Goal: Task Accomplishment & Management: Use online tool/utility

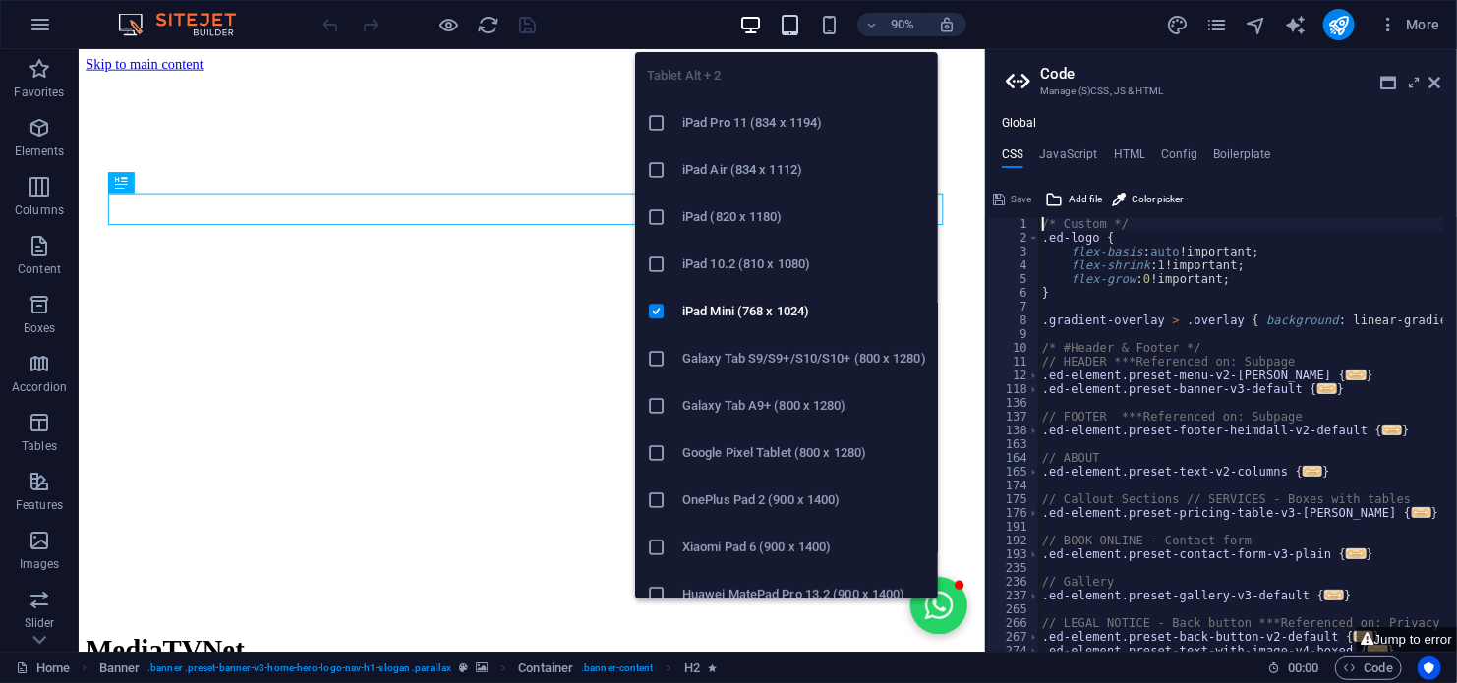
click at [786, 20] on icon "button" at bounding box center [790, 25] width 23 height 23
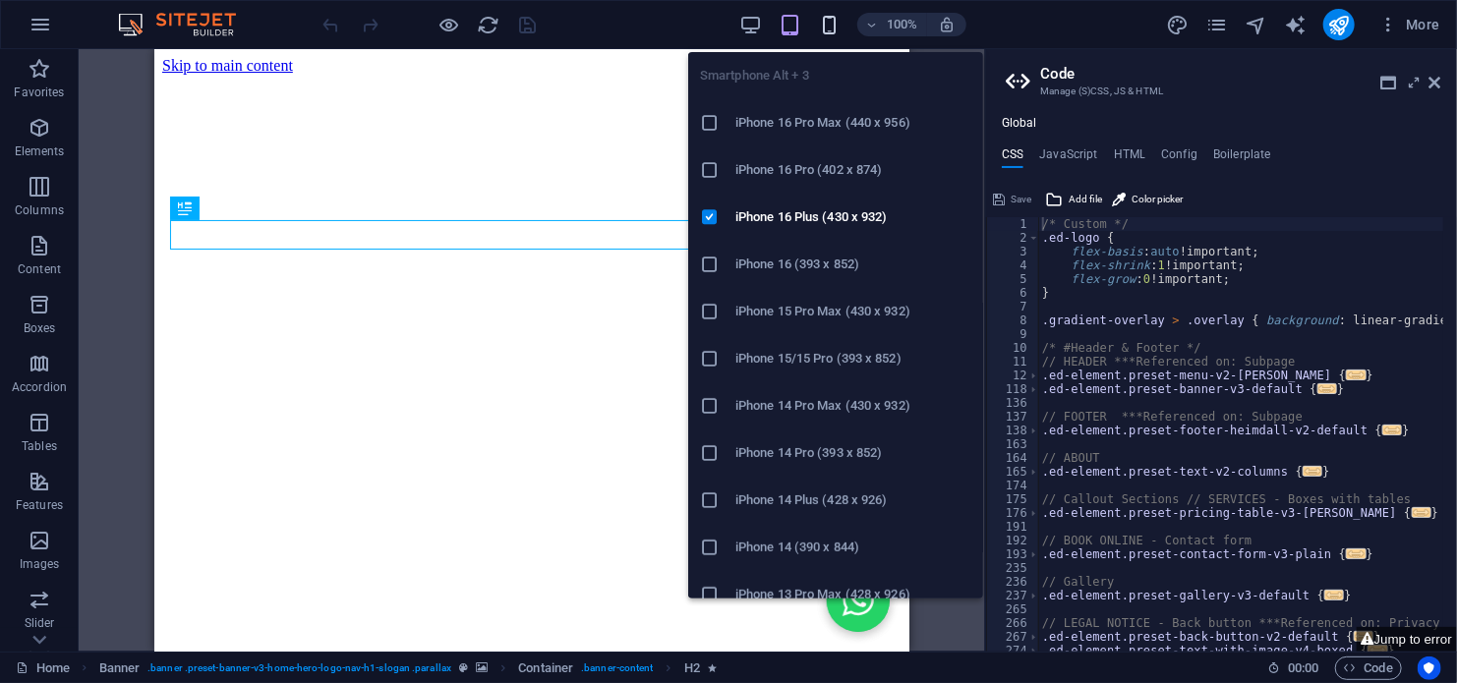
click at [828, 20] on icon "button" at bounding box center [829, 25] width 23 height 23
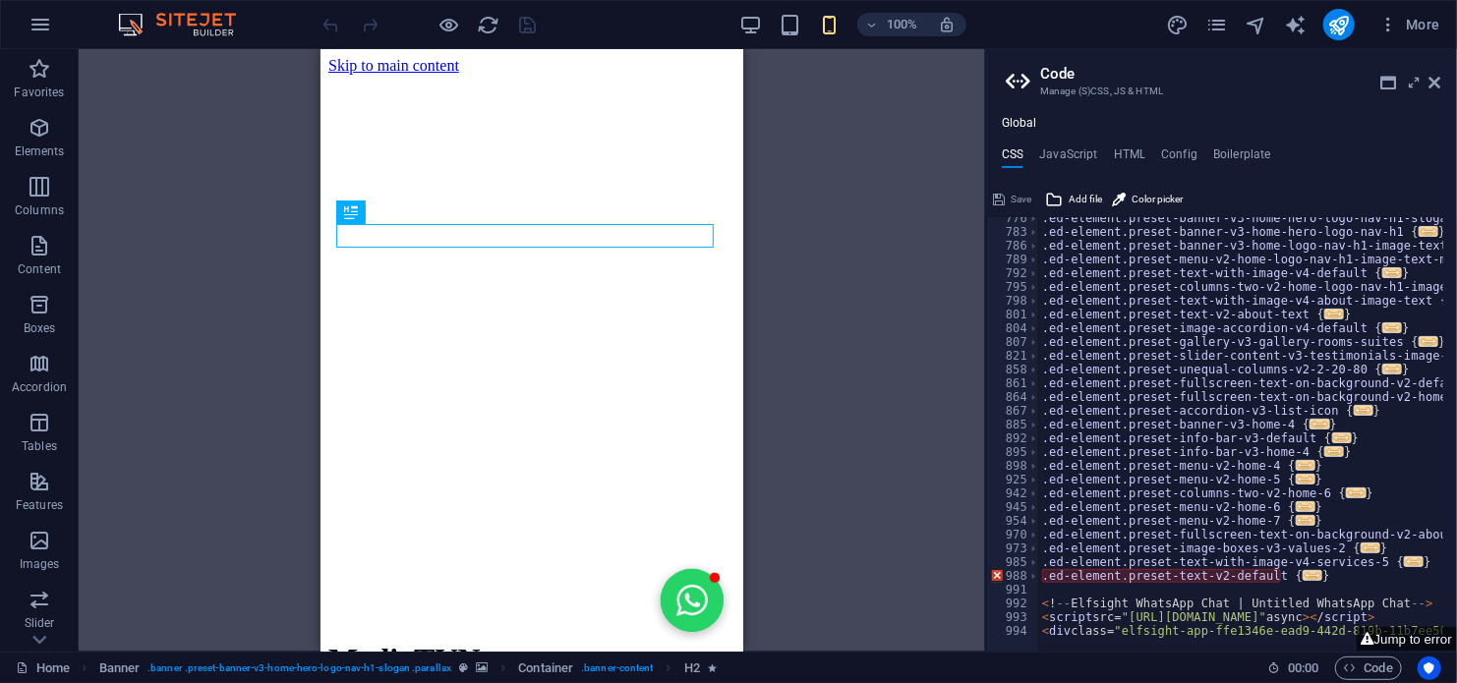
scroll to position [872, 0]
type textarea "}"
click at [1326, 577] on div ".ed-element.preset-banner-v3-home-hero-logo-nav-h1-slogan { ... } .ed-element.p…" at bounding box center [1442, 435] width 809 height 448
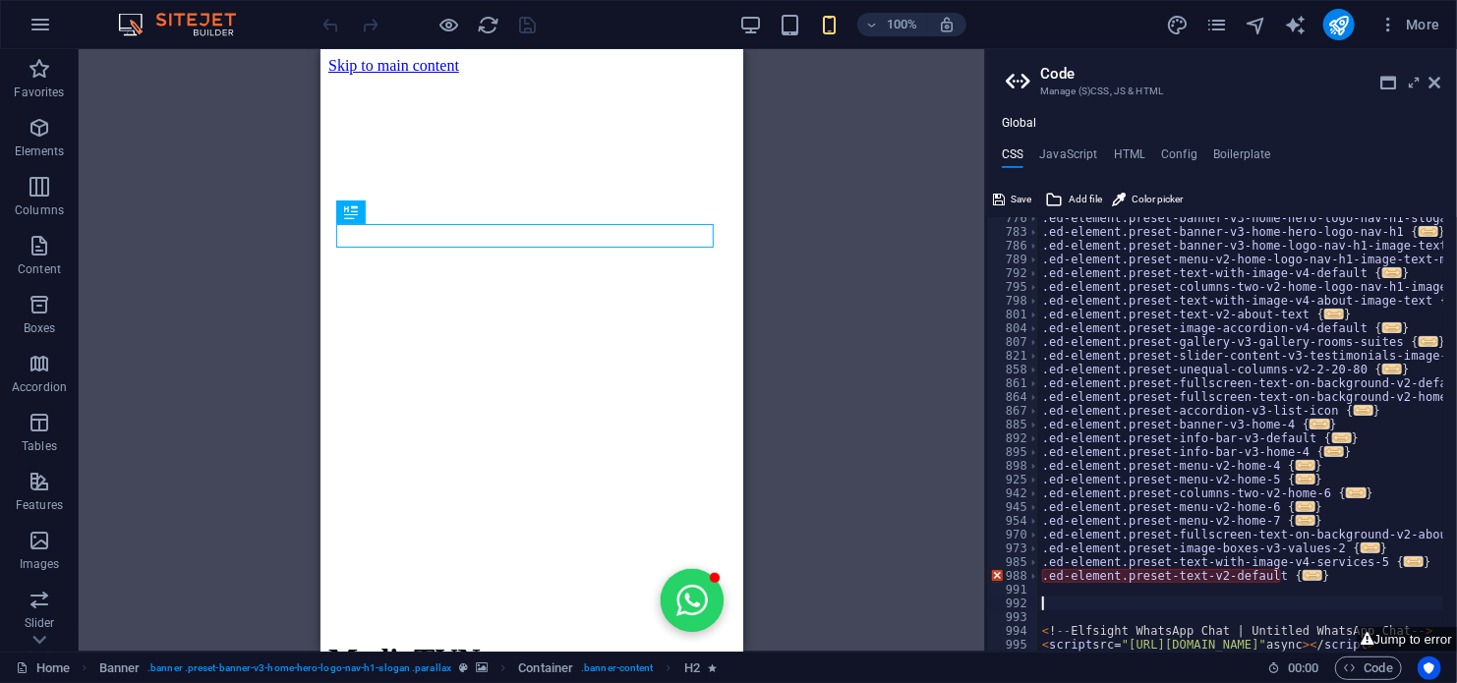
scroll to position [873, 0]
paste textarea "<!-- end code v 7.0 -->"
type textarea "<!-- end code v 7.0 -->"
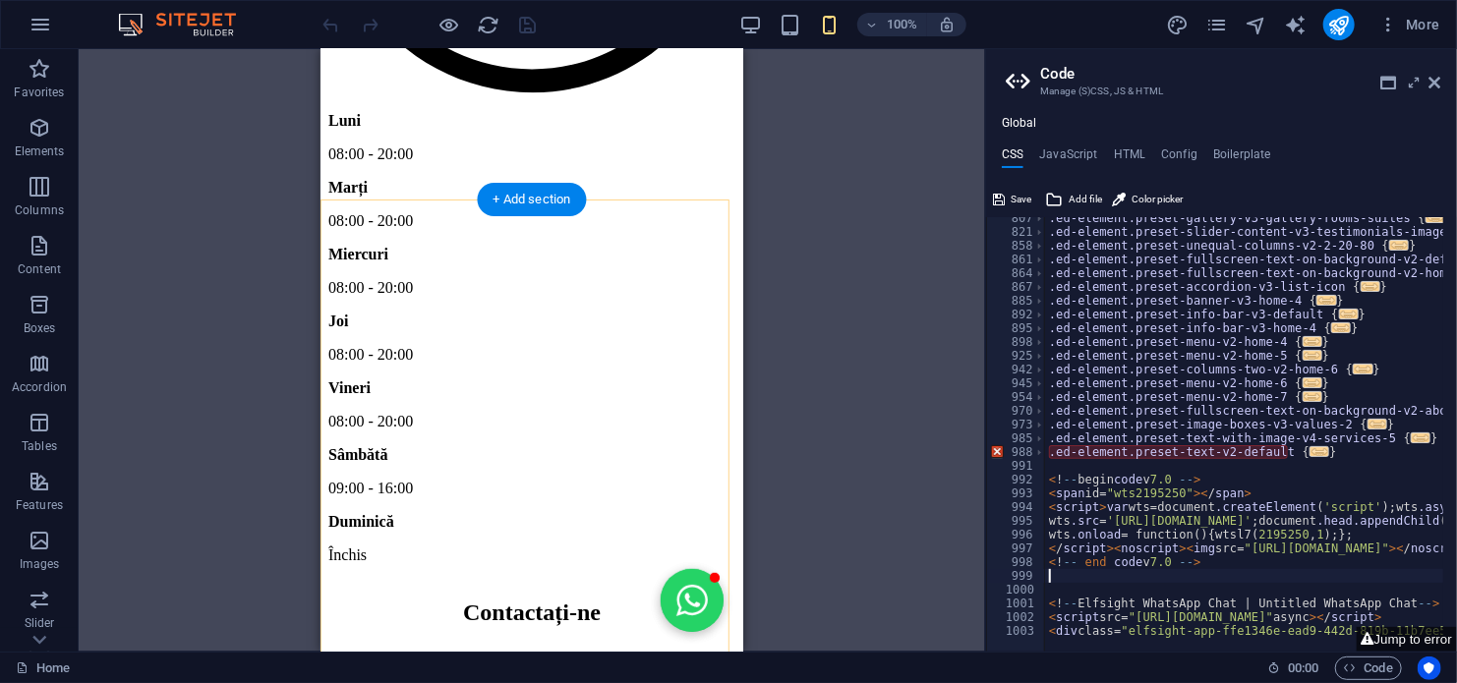
scroll to position [5844, 0]
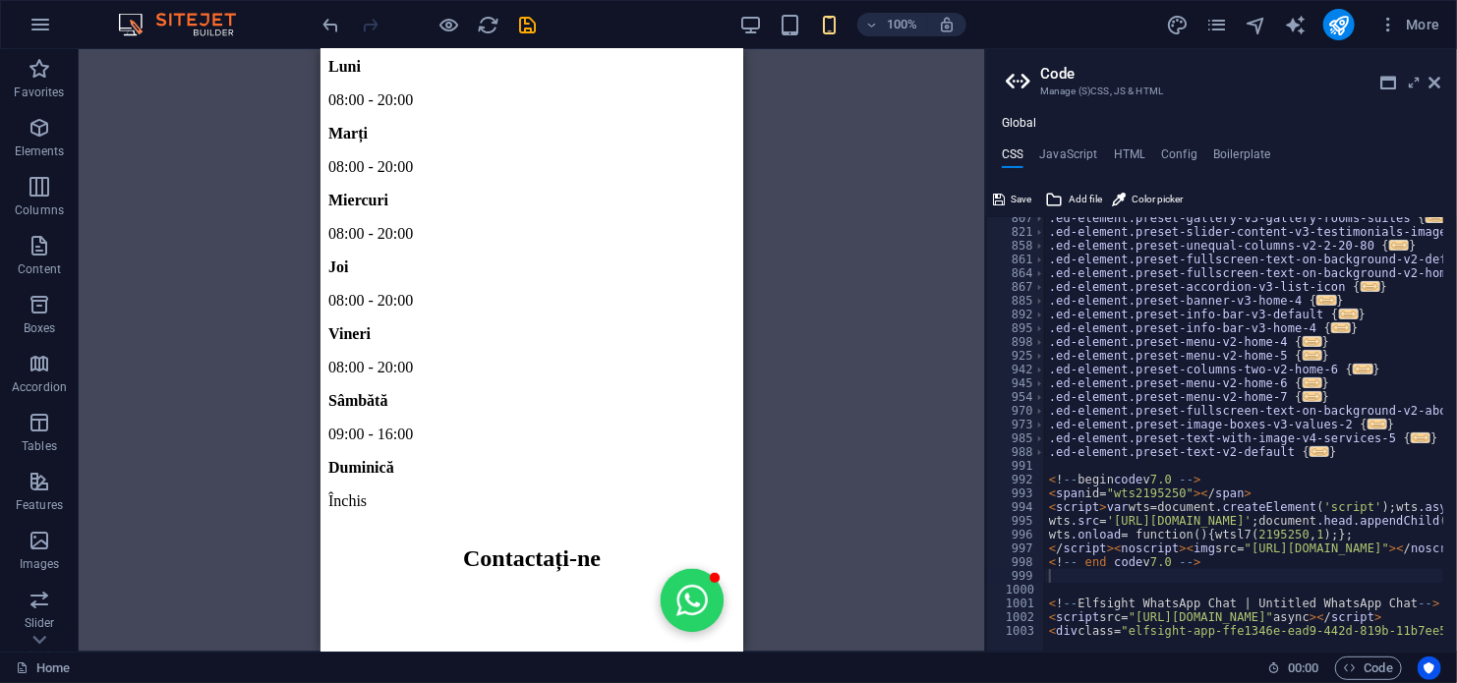
click at [806, 440] on div "Drag here to replace the existing content. Press “Ctrl” if you want to create a…" at bounding box center [532, 350] width 906 height 603
click at [538, 492] on div "+" at bounding box center [531, 494] width 38 height 18
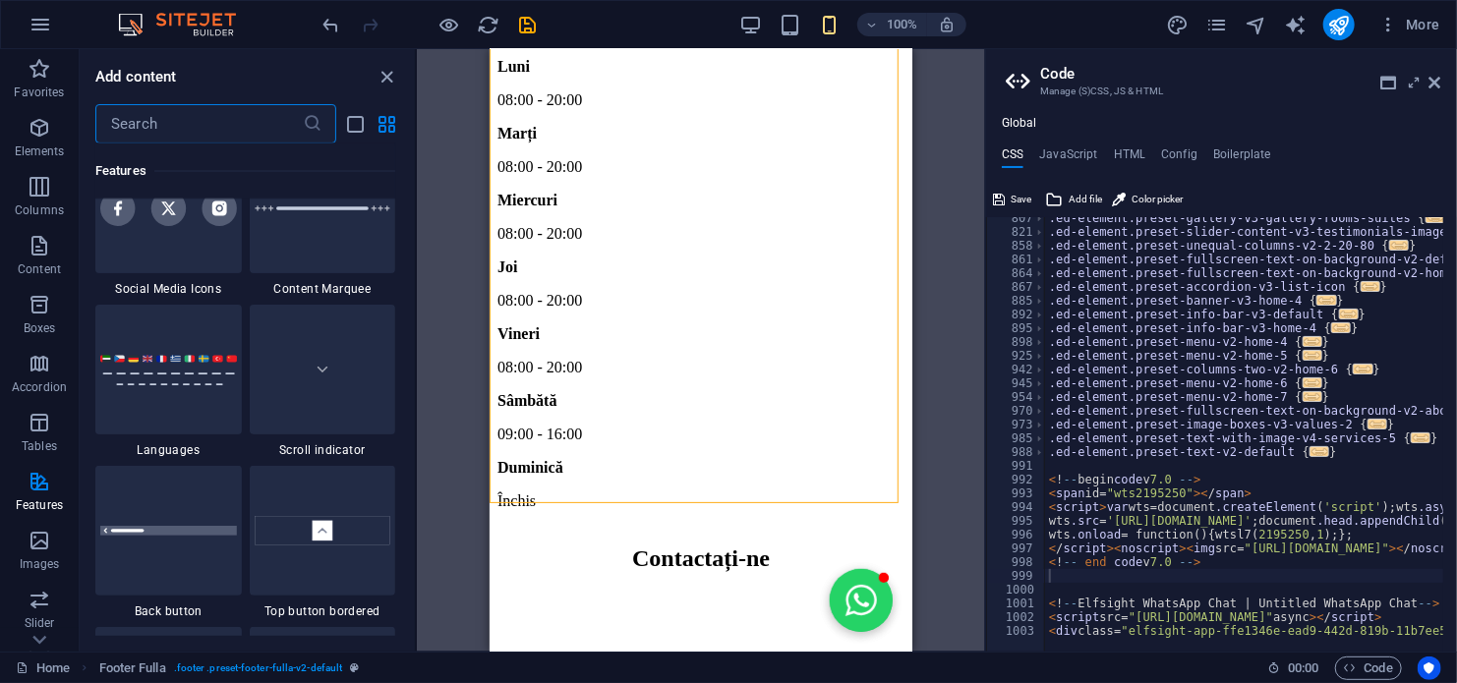
scroll to position [9044, 0]
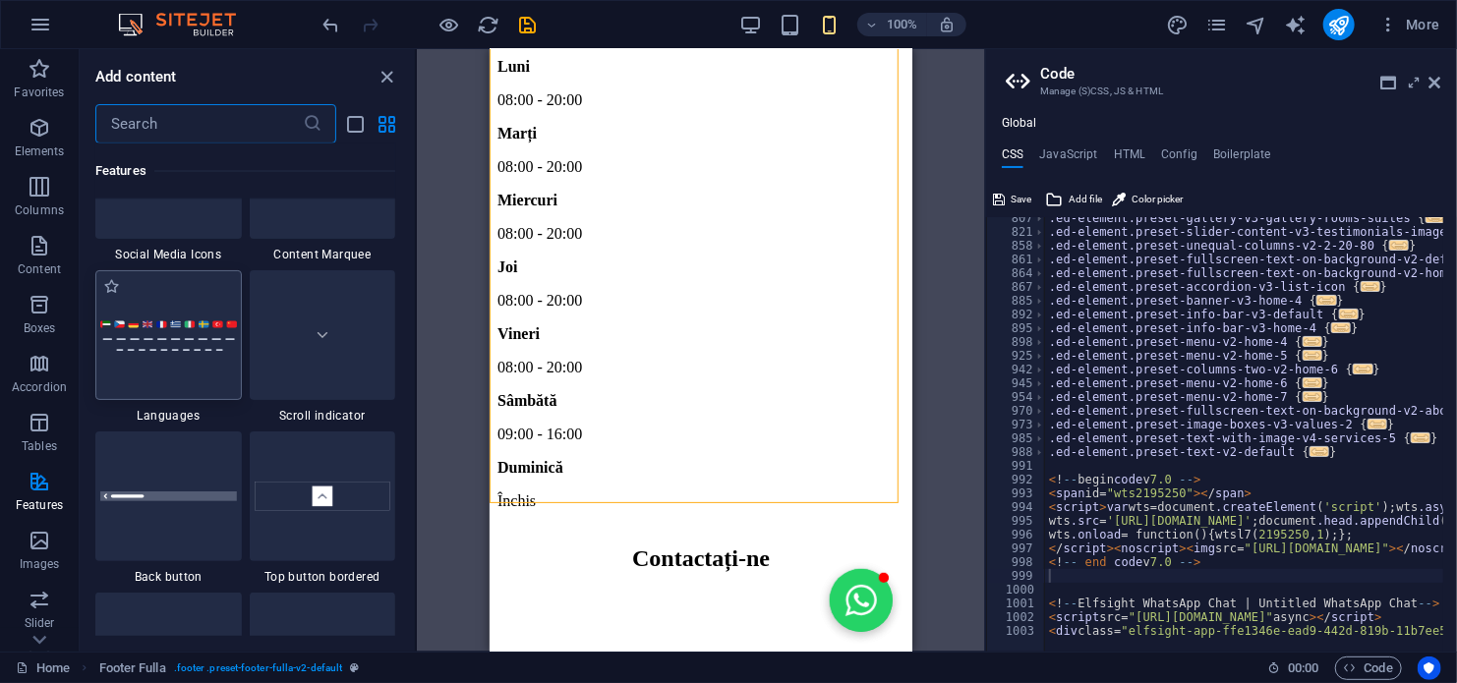
click at [139, 322] on img at bounding box center [168, 336] width 137 height 32
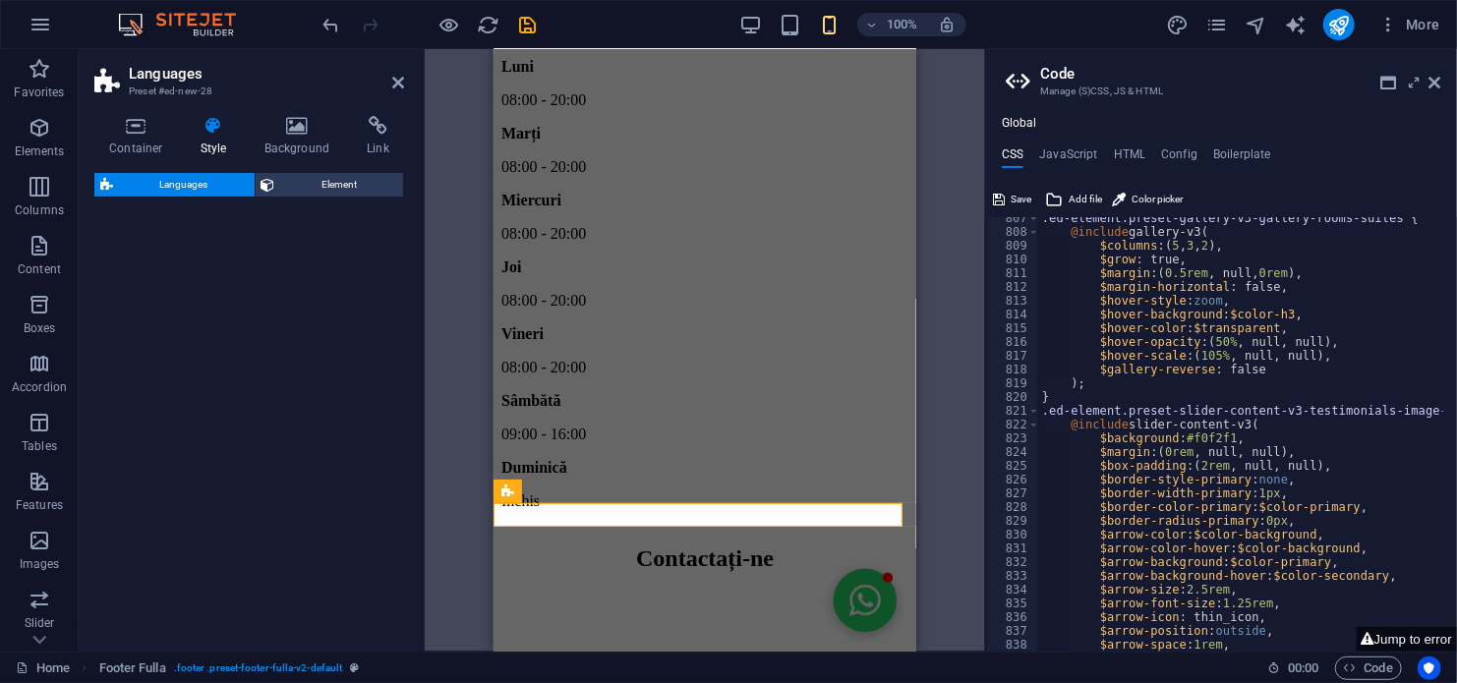
type textarea "/* Custom */"
click at [385, 391] on div "Languages Preset #ed-new-28 Container Style Background Link Size Height Default…" at bounding box center [532, 350] width 906 height 603
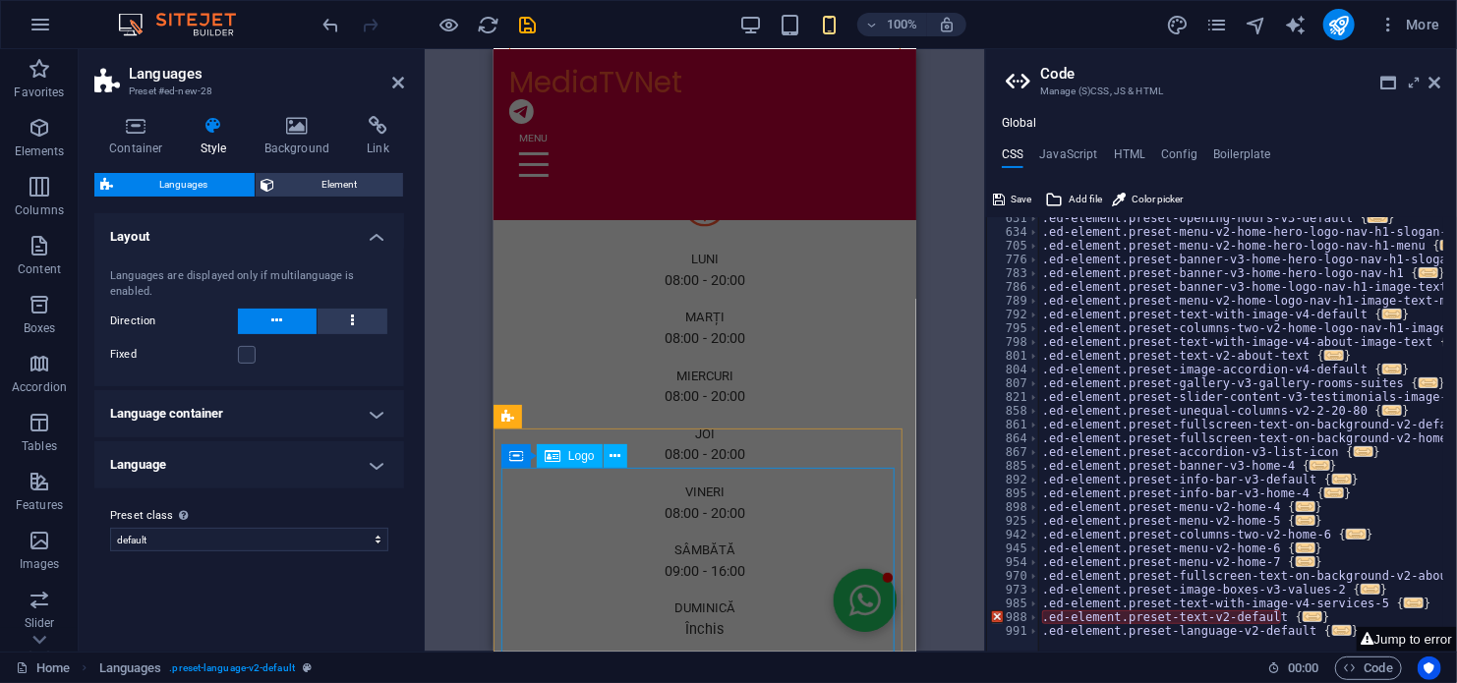
scroll to position [5844, 0]
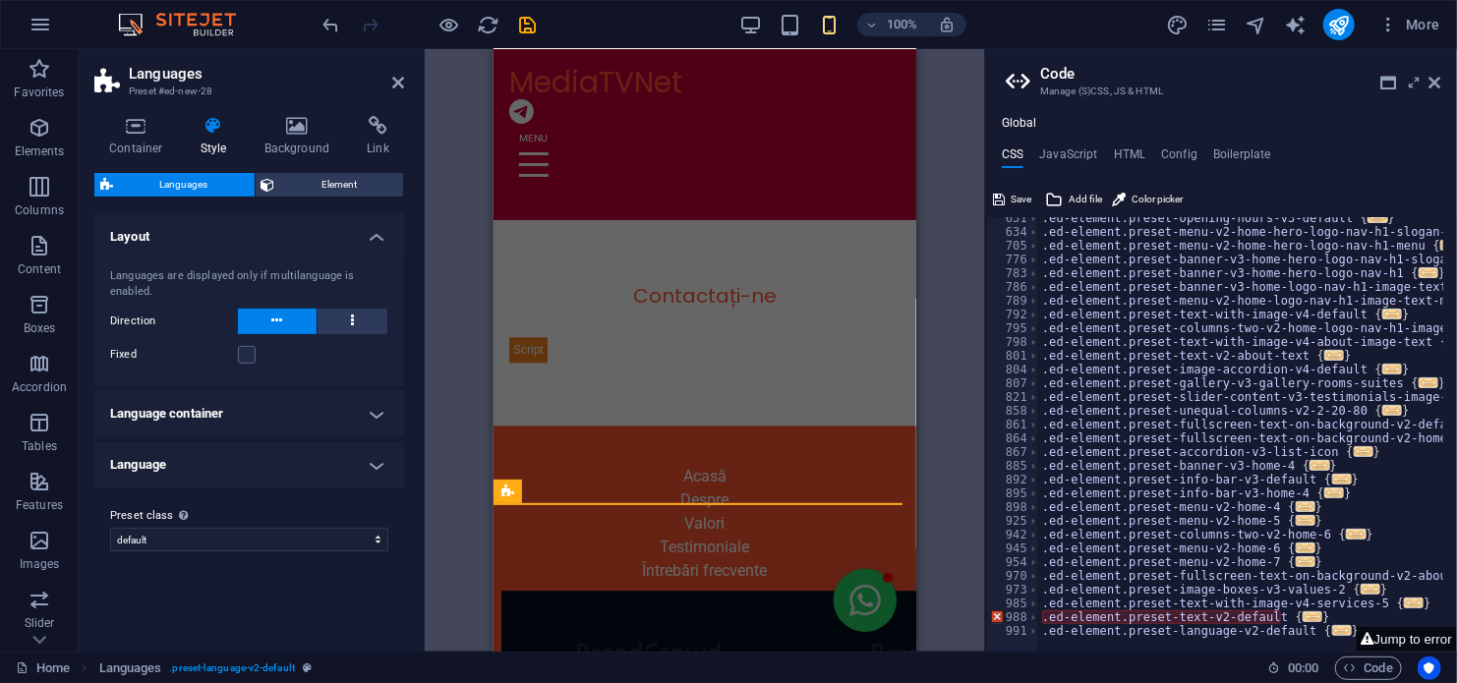
click at [192, 188] on span "Languages" at bounding box center [184, 185] width 130 height 24
click at [243, 417] on h4 "Language container" at bounding box center [249, 413] width 310 height 47
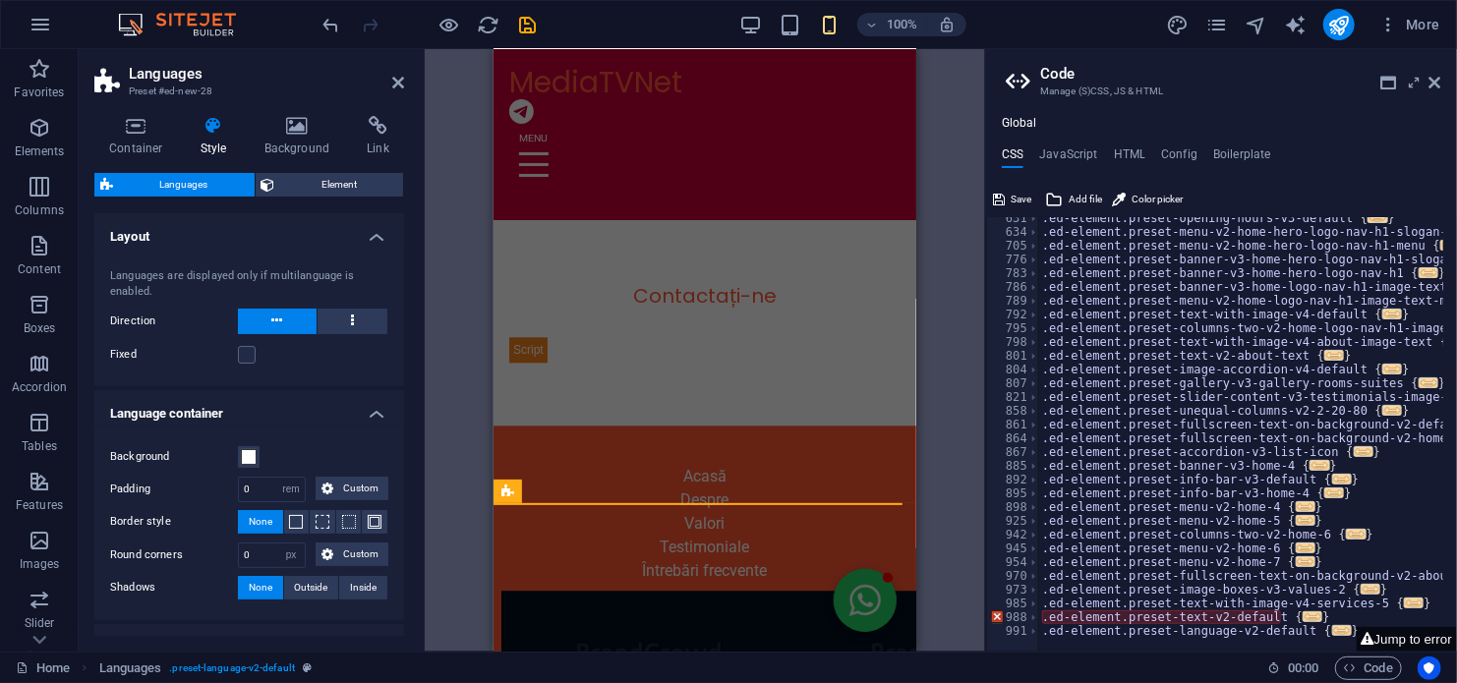
click at [247, 409] on h4 "Language container" at bounding box center [249, 407] width 310 height 35
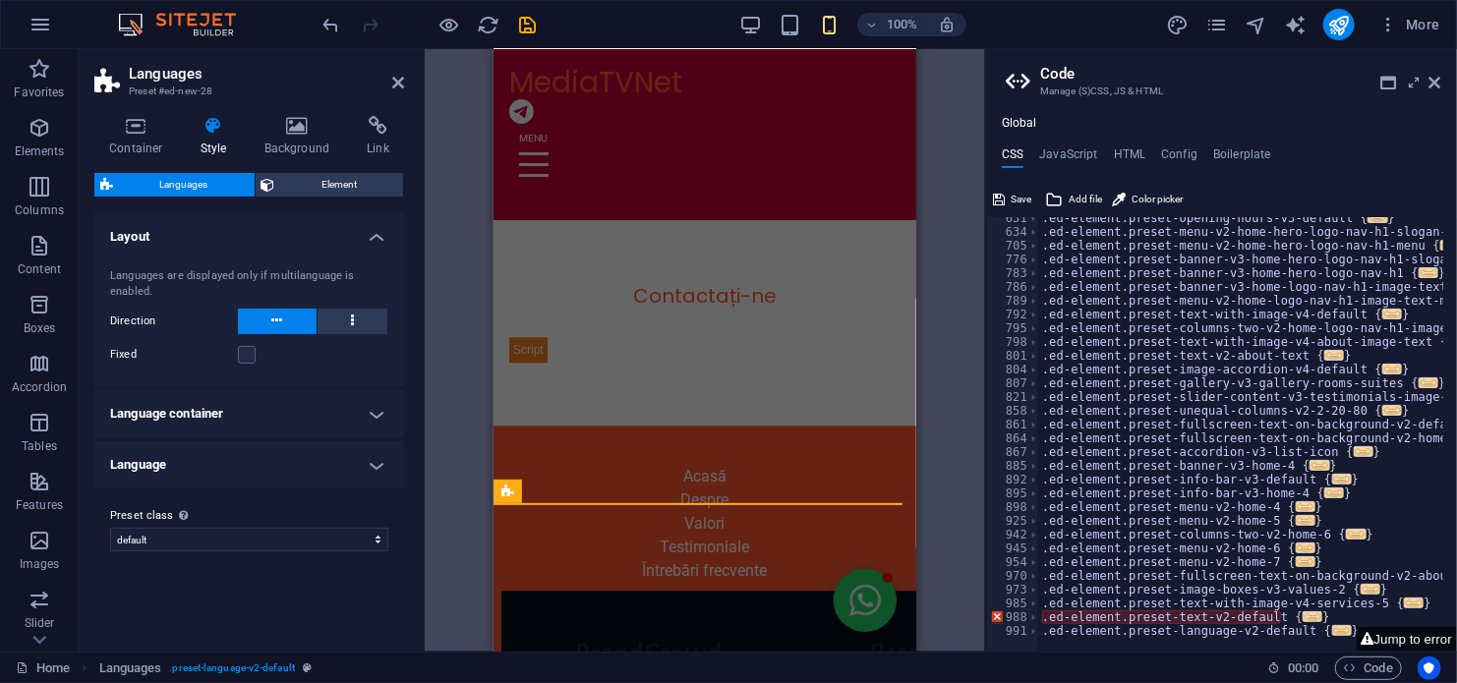
click at [266, 469] on h4 "Language" at bounding box center [249, 464] width 310 height 47
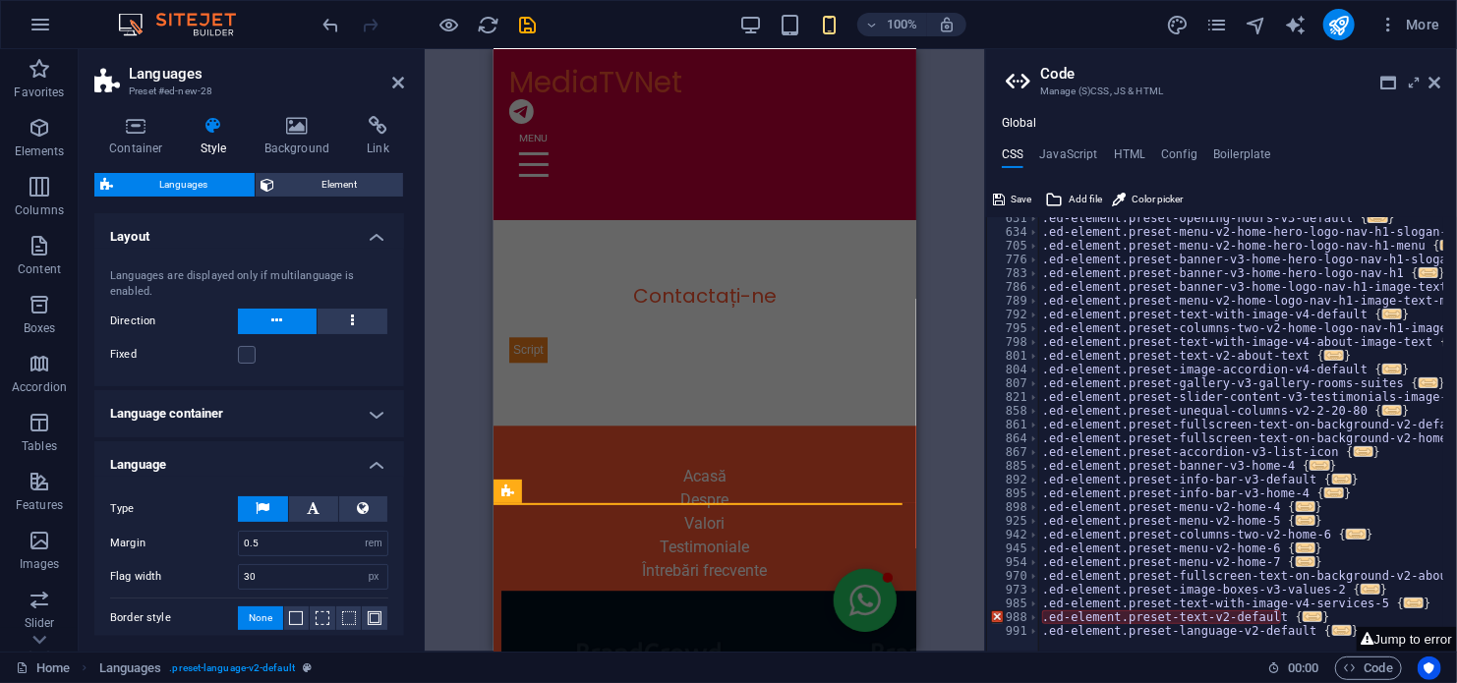
click at [266, 469] on h4 "Language" at bounding box center [249, 458] width 310 height 35
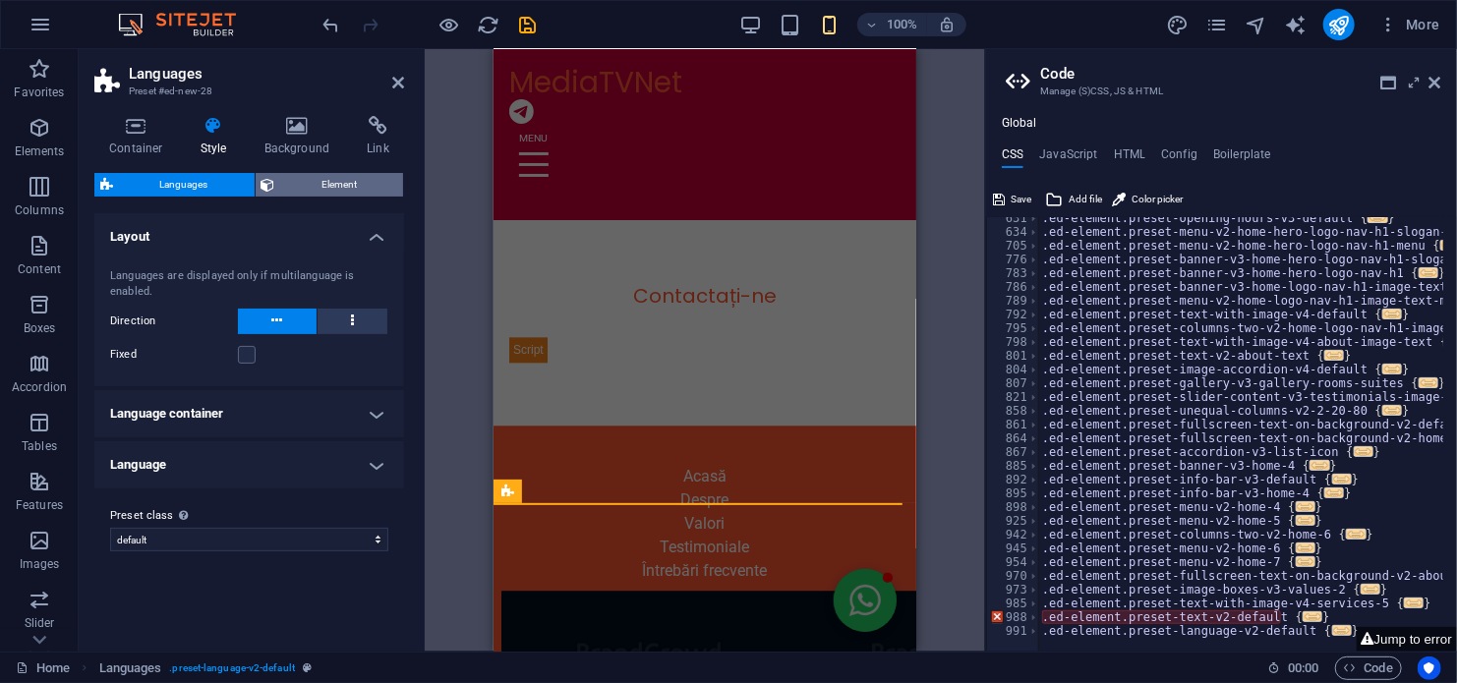
click at [347, 184] on span "Element" at bounding box center [339, 185] width 117 height 24
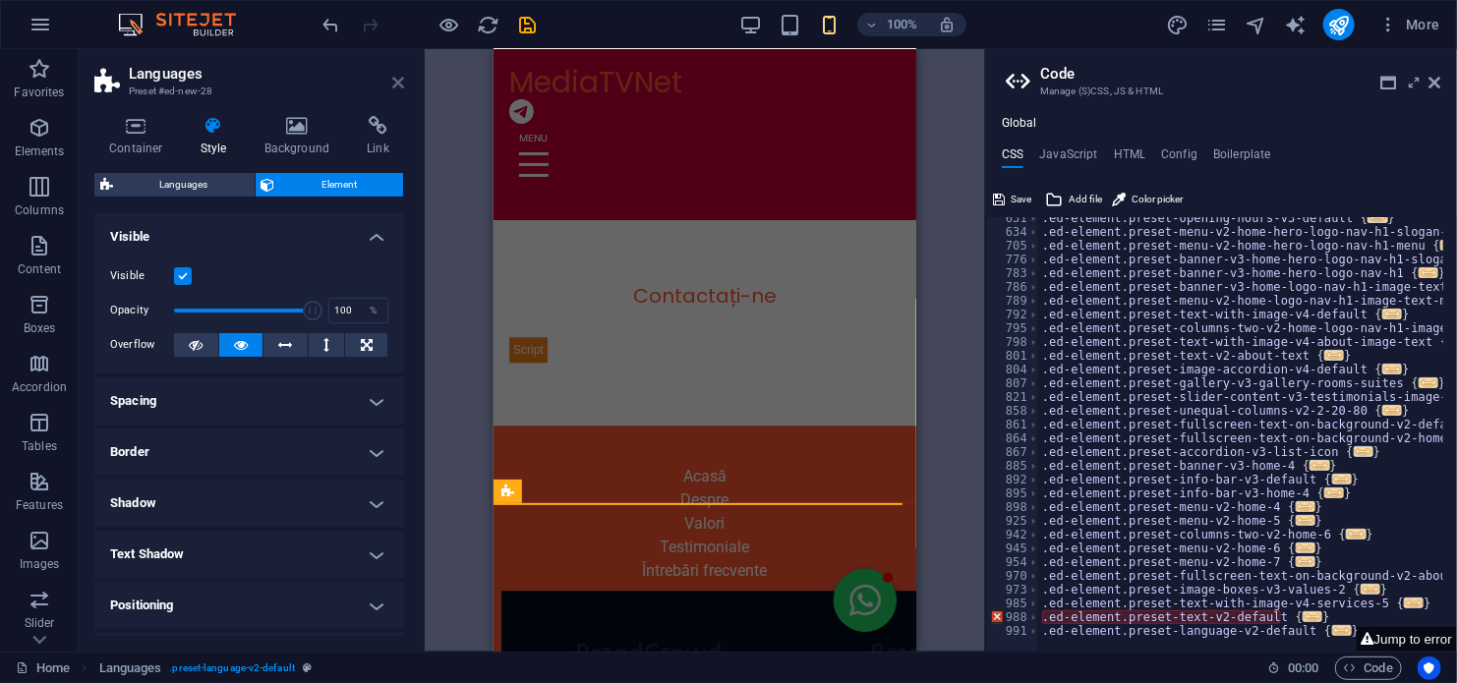
click at [396, 75] on icon at bounding box center [398, 83] width 12 height 16
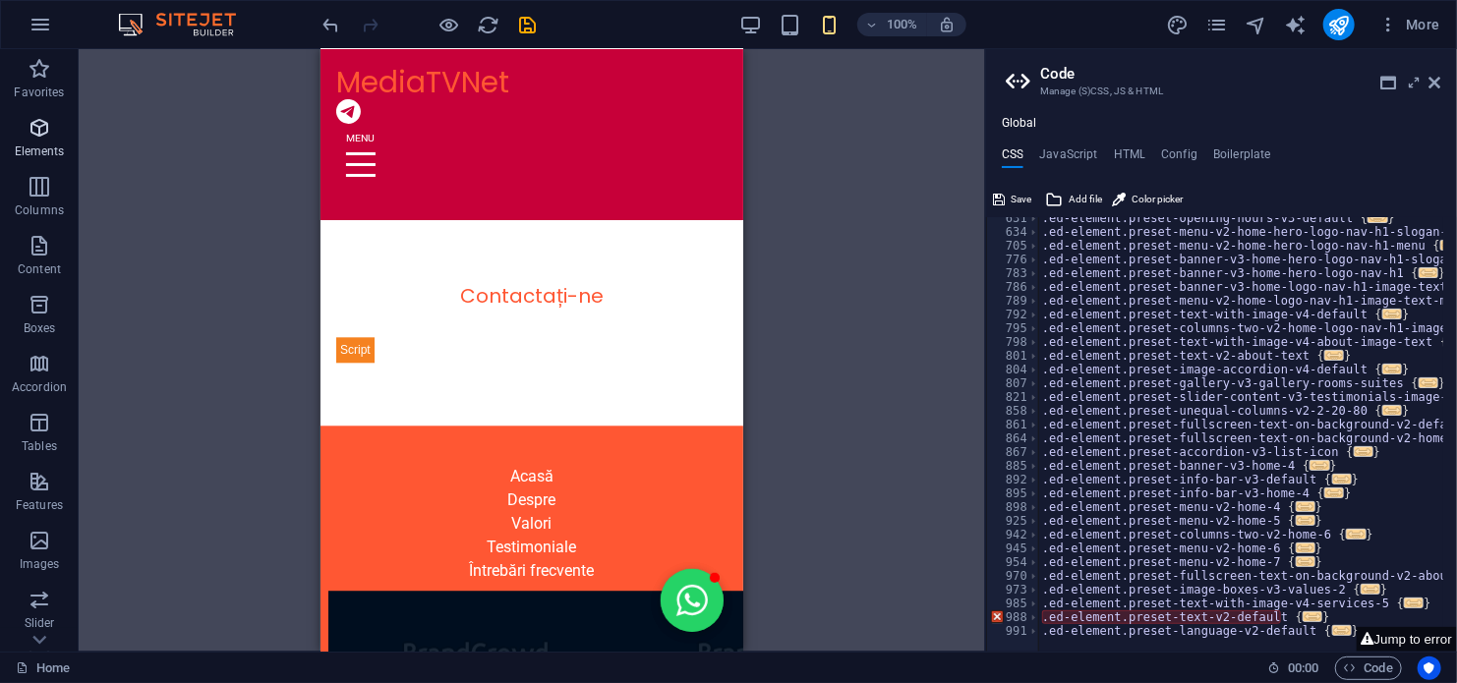
click at [30, 129] on icon "button" at bounding box center [40, 128] width 24 height 24
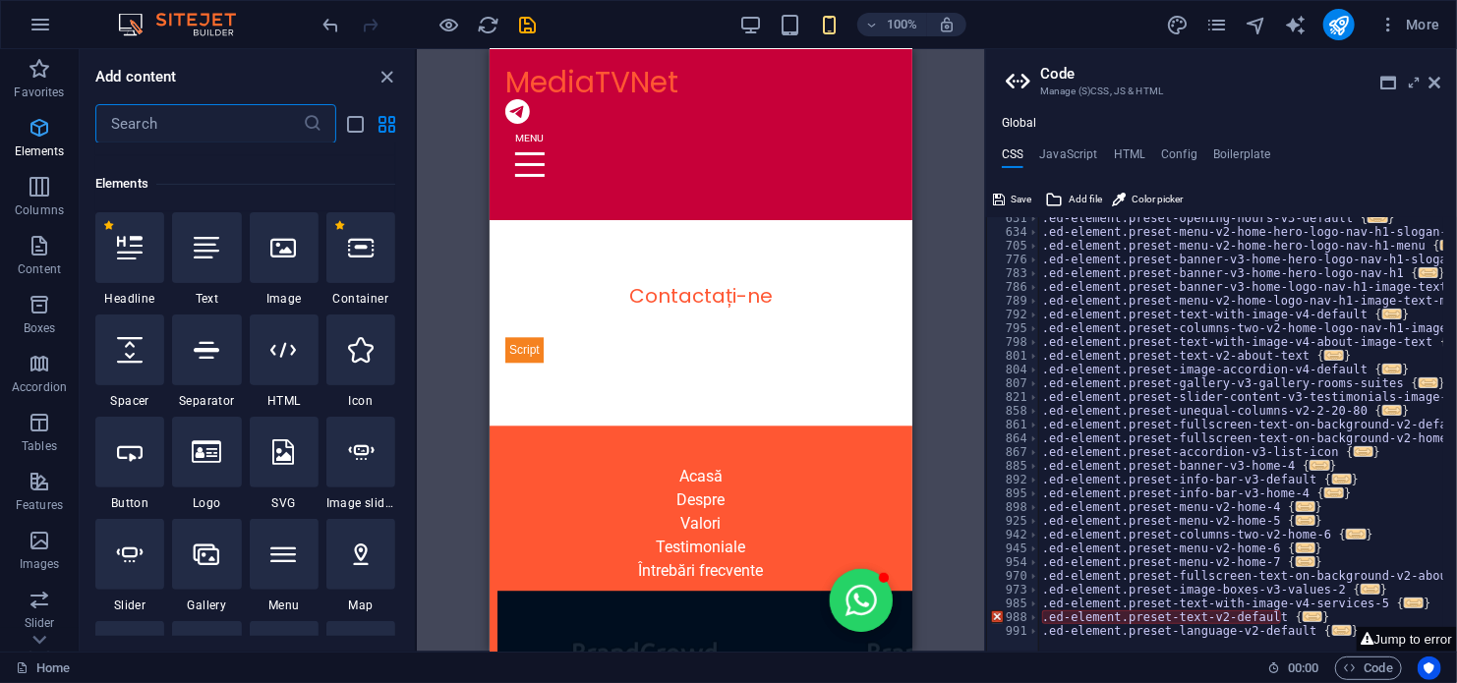
scroll to position [208, 0]
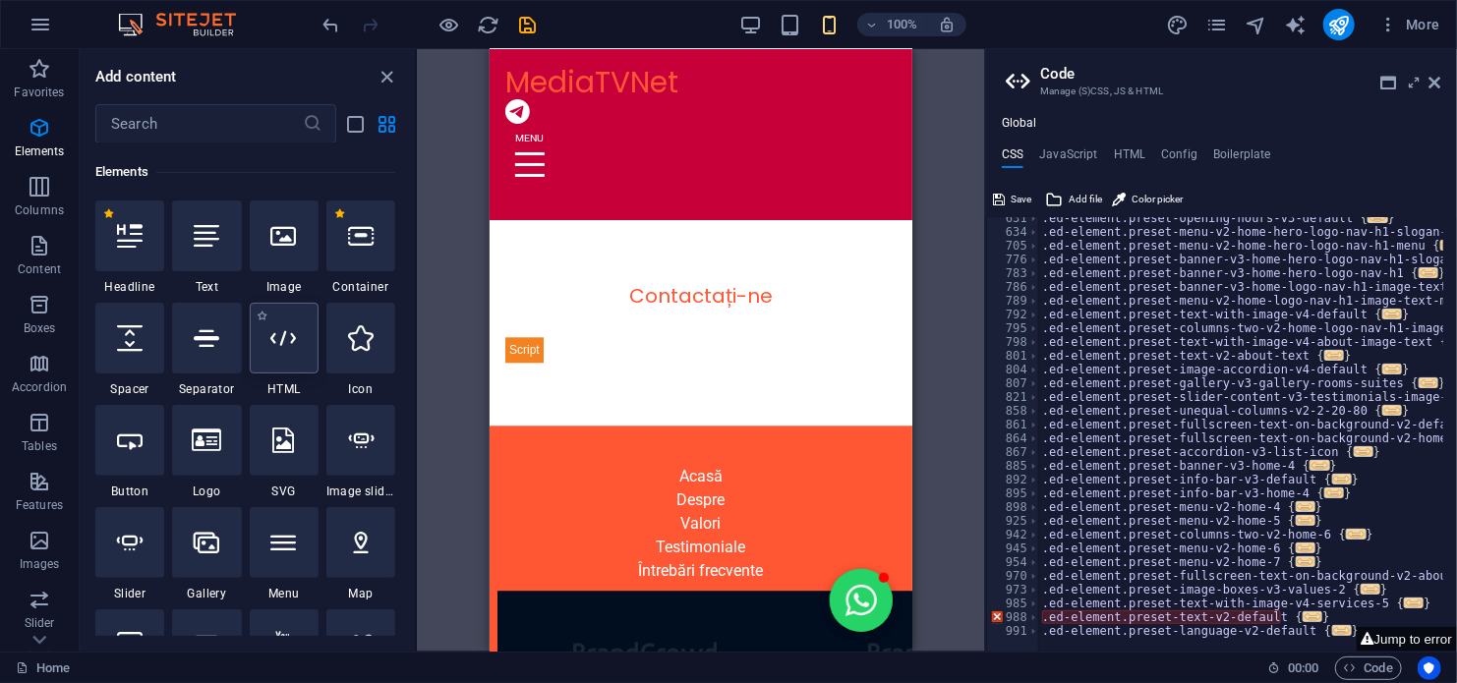
click at [294, 352] on div at bounding box center [284, 338] width 69 height 71
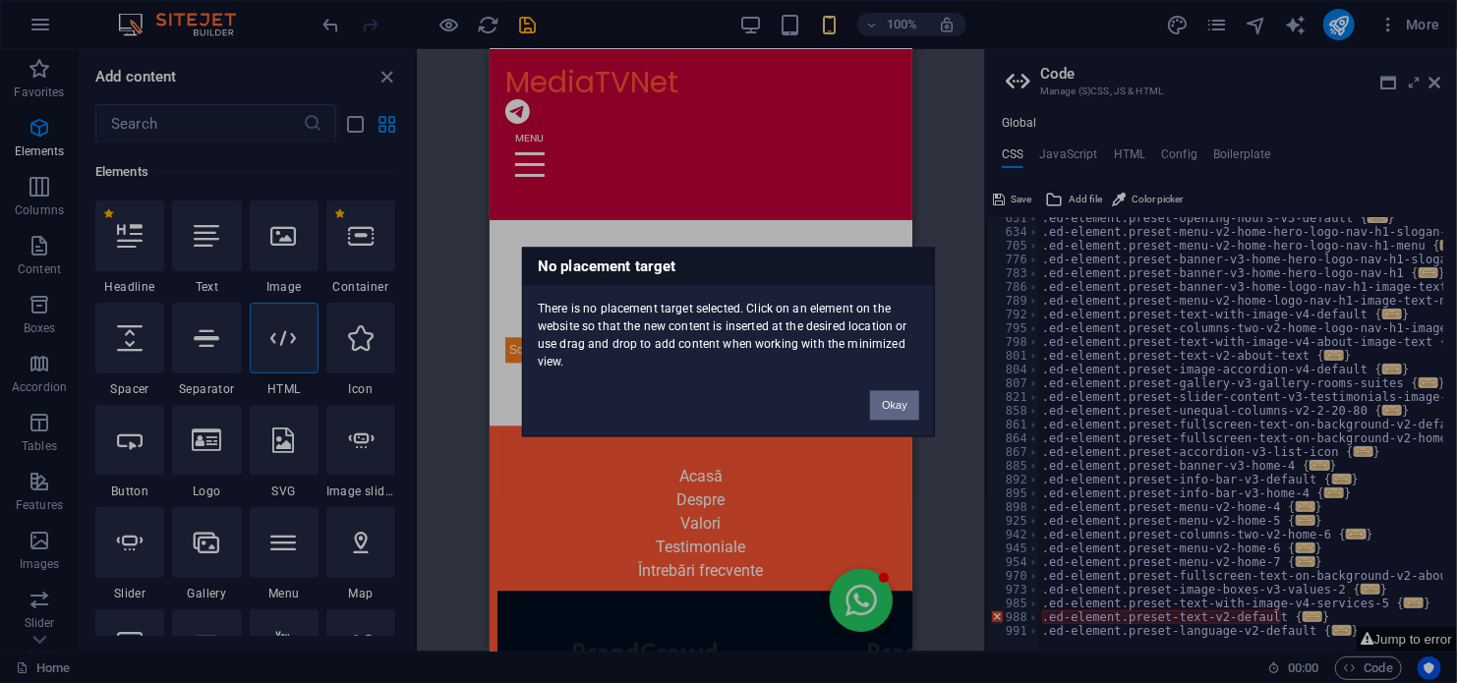
drag, startPoint x: 888, startPoint y: 407, endPoint x: 393, endPoint y: 364, distance: 496.4
click at [888, 407] on button "Okay" at bounding box center [894, 404] width 49 height 29
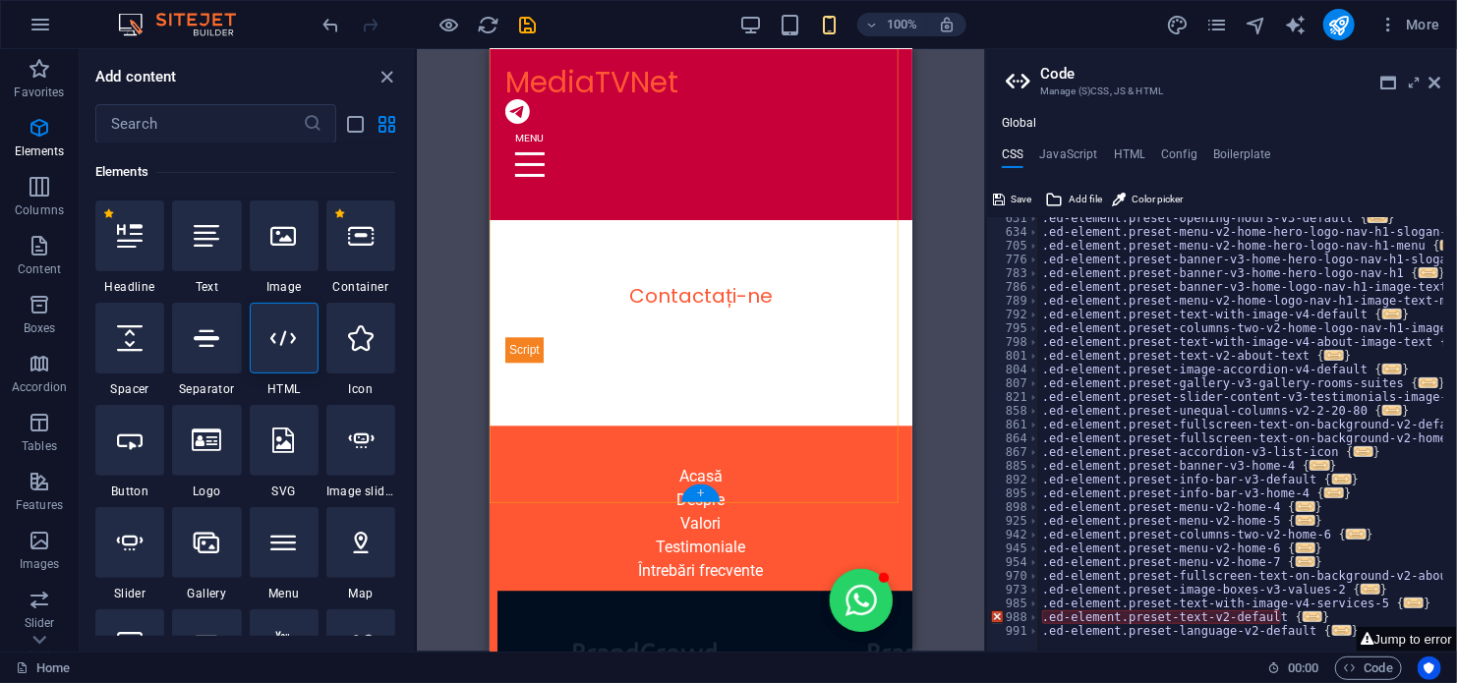
click at [707, 500] on div "+" at bounding box center [700, 494] width 38 height 18
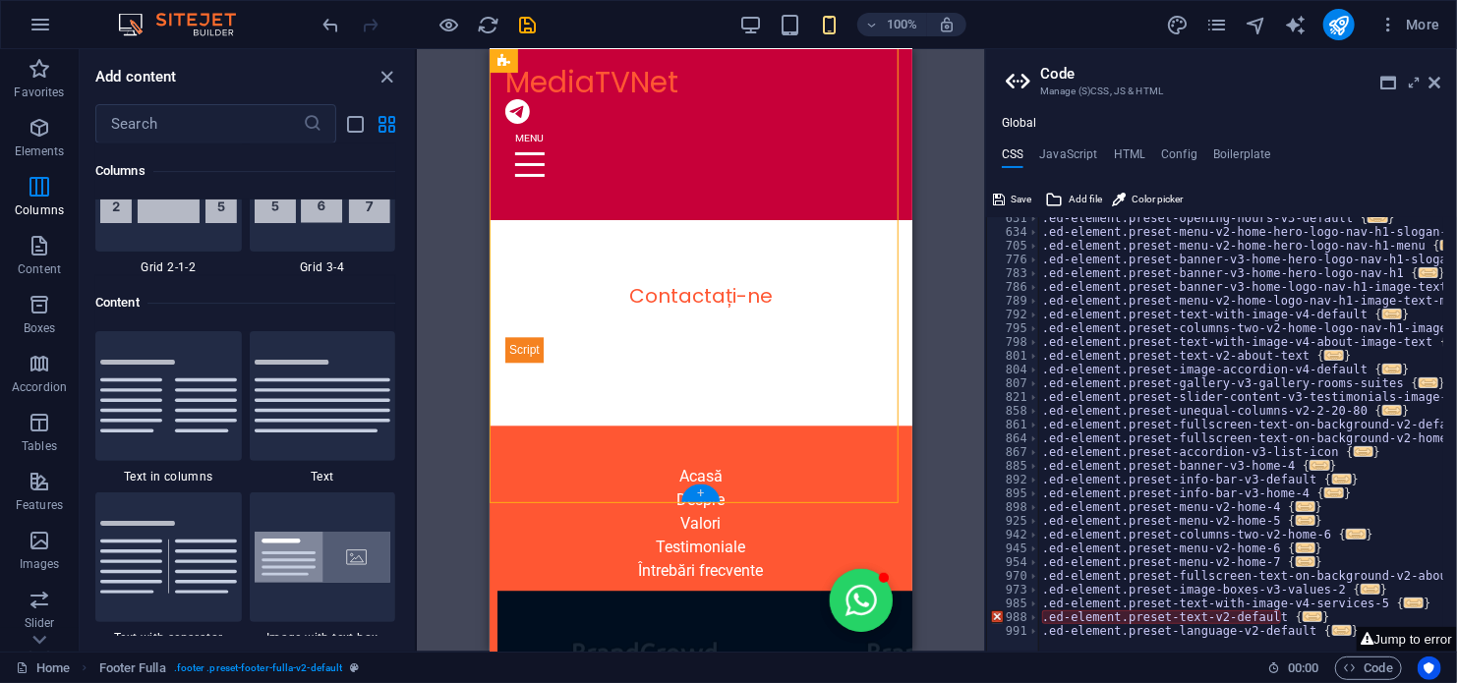
scroll to position [3440, 0]
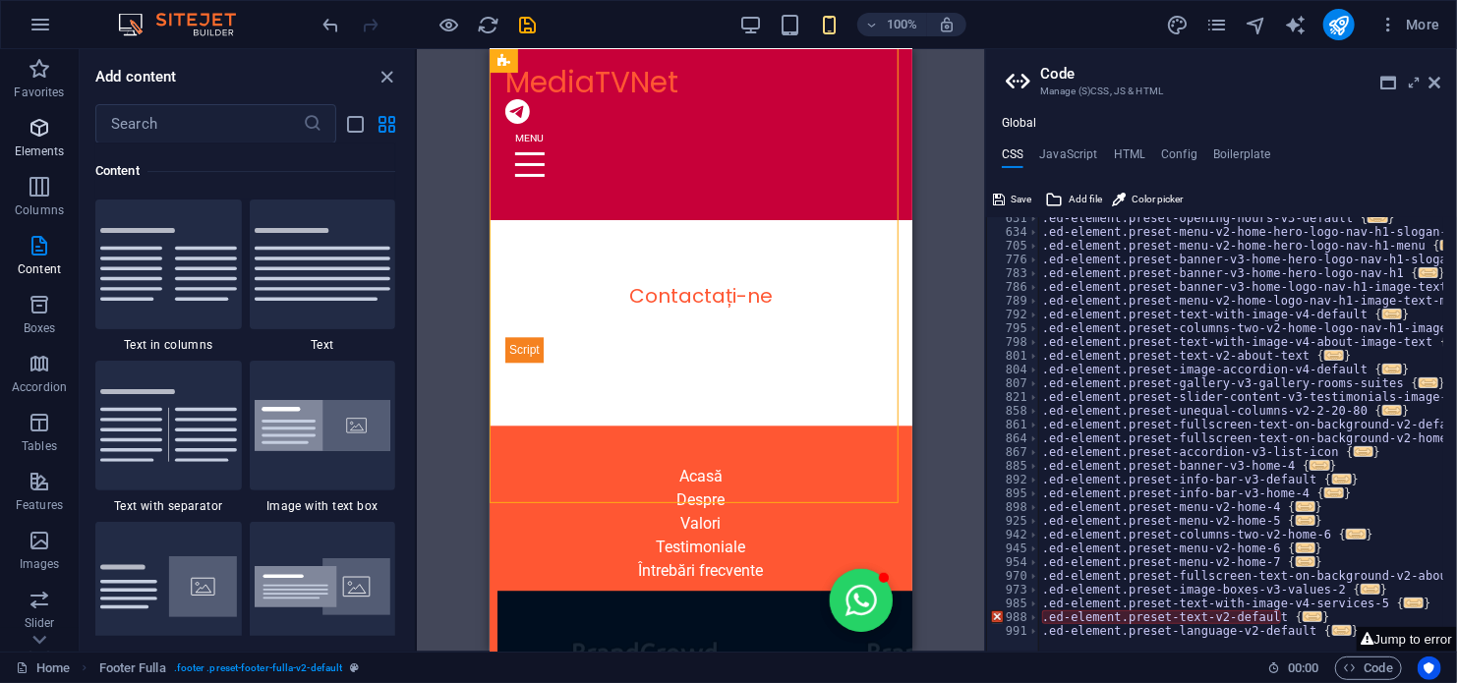
click at [31, 135] on icon "button" at bounding box center [40, 128] width 24 height 24
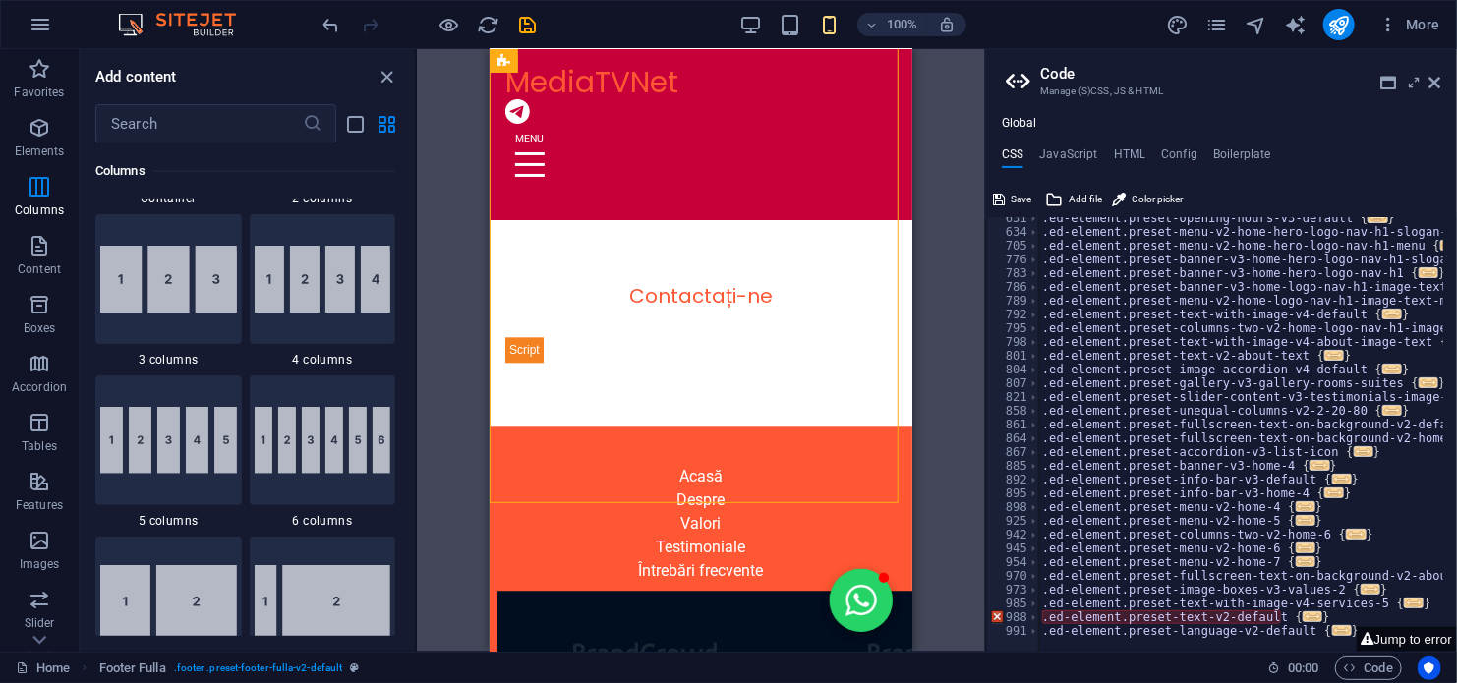
scroll to position [208, 0]
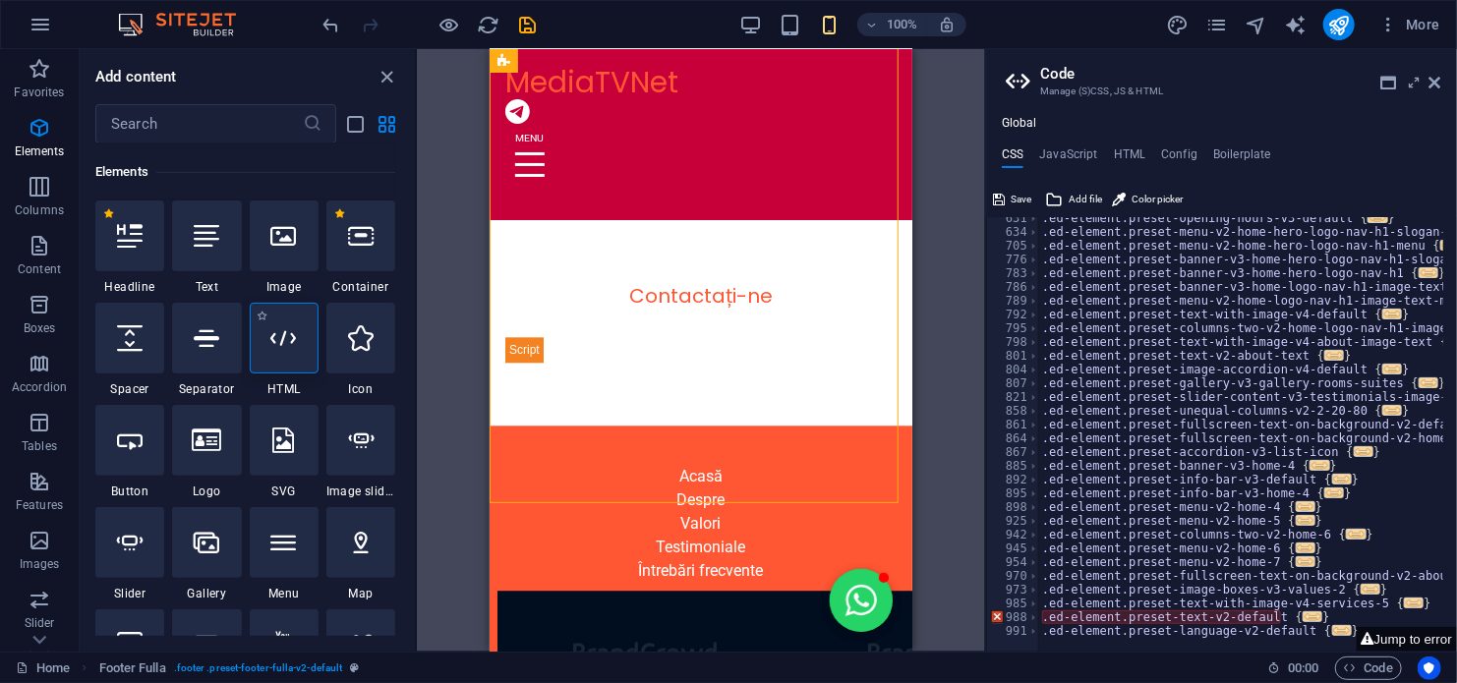
click at [295, 345] on icon at bounding box center [284, 338] width 26 height 26
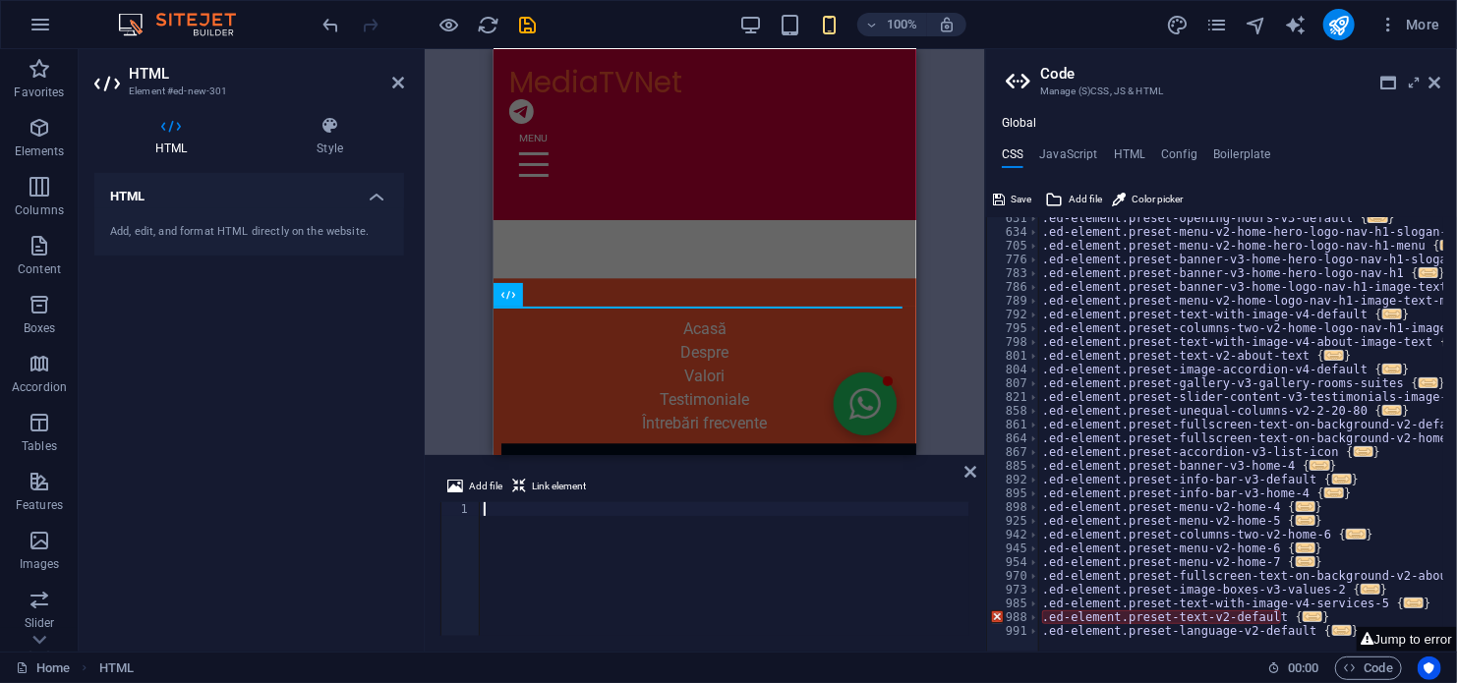
scroll to position [6040, 0]
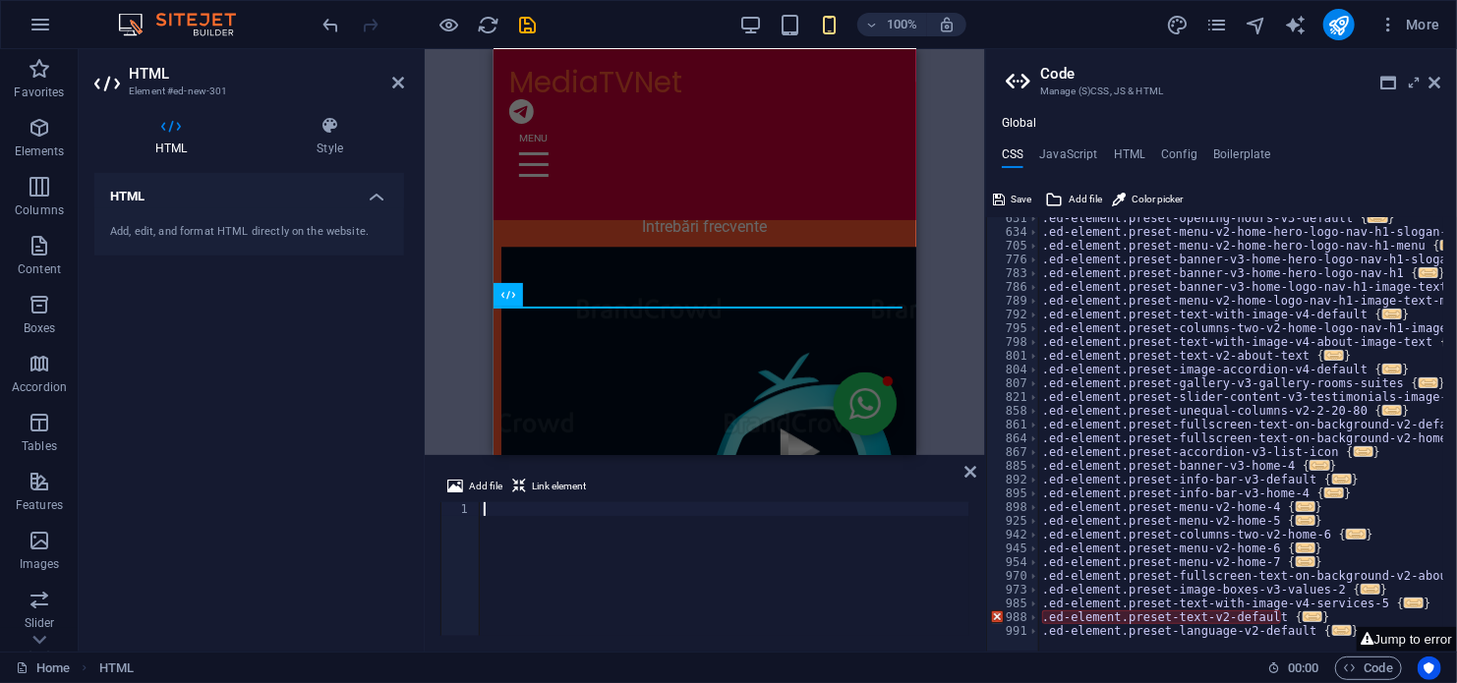
type textarea "<!-- end code v 7.0 -->"
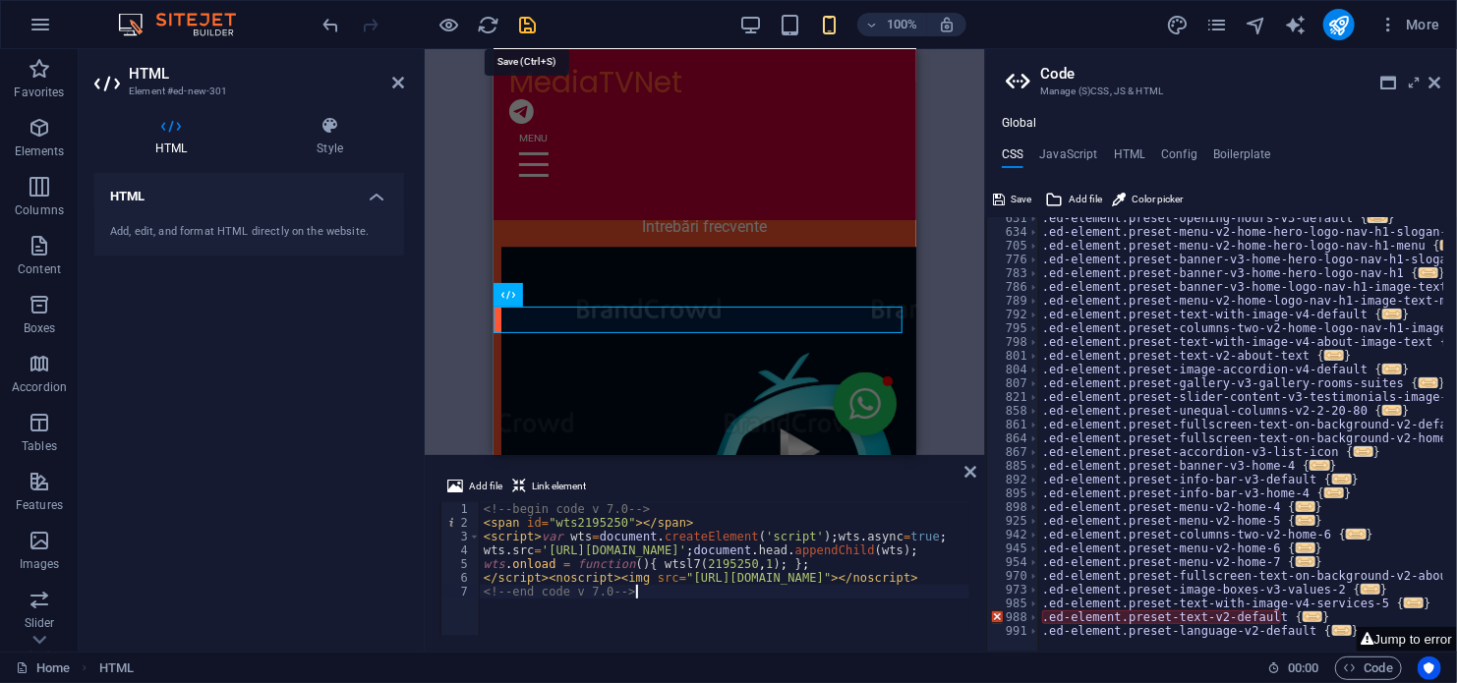
click at [525, 25] on icon "save" at bounding box center [528, 25] width 23 height 23
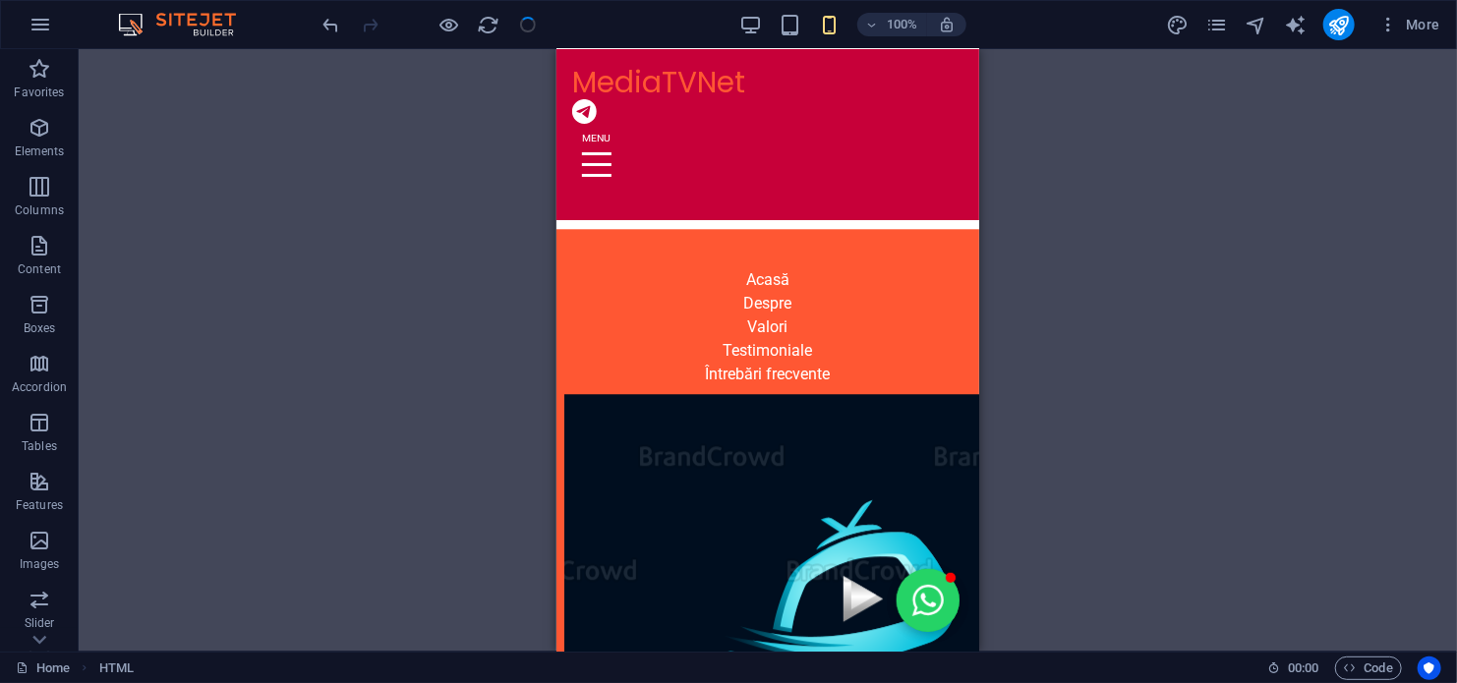
scroll to position [5870, 0]
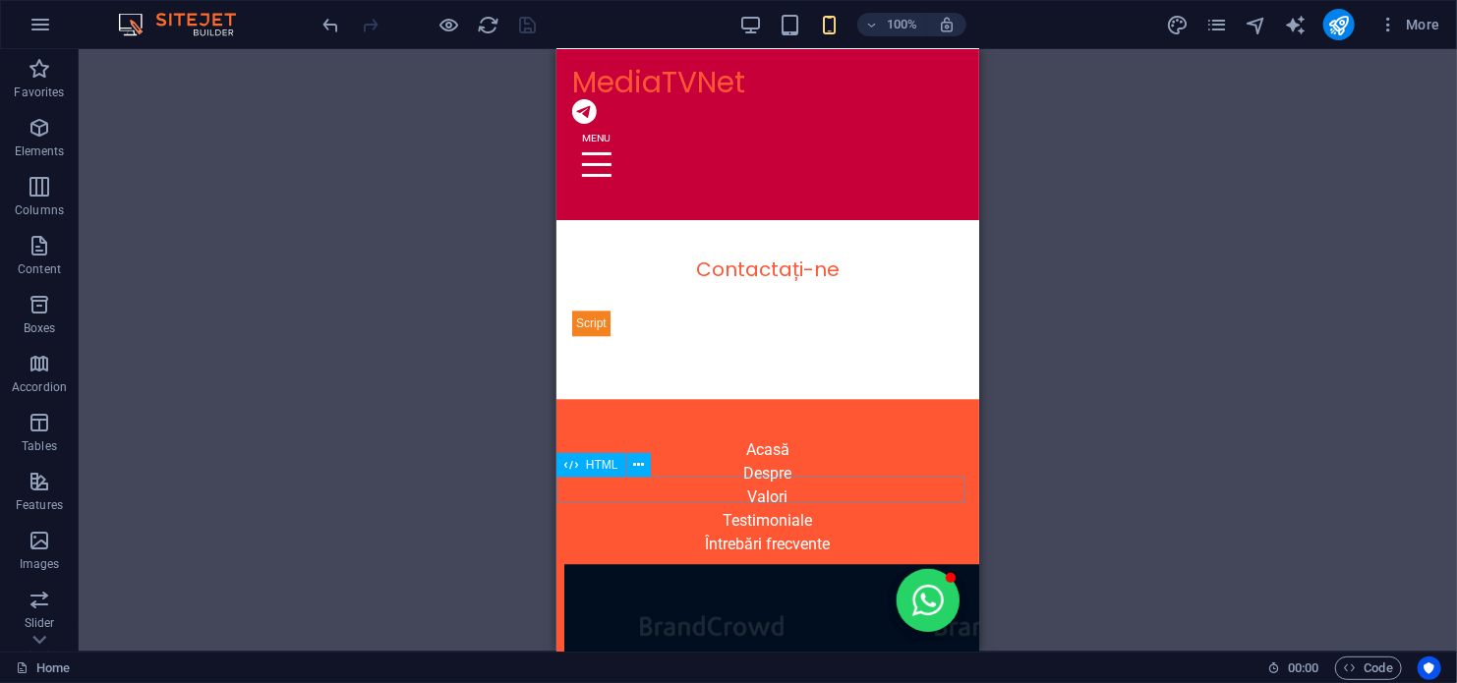
click at [638, 464] on icon at bounding box center [638, 465] width 11 height 21
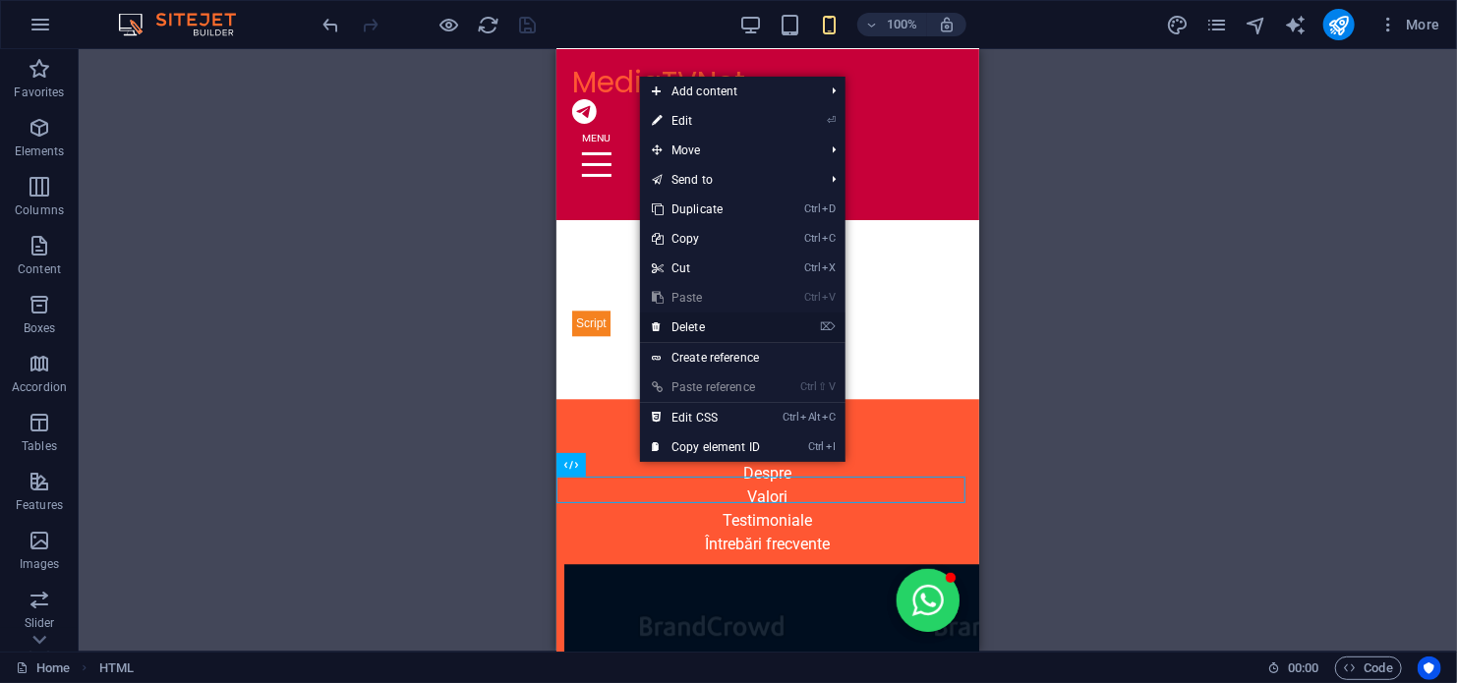
click at [693, 327] on link "⌦ Delete" at bounding box center [706, 327] width 132 height 29
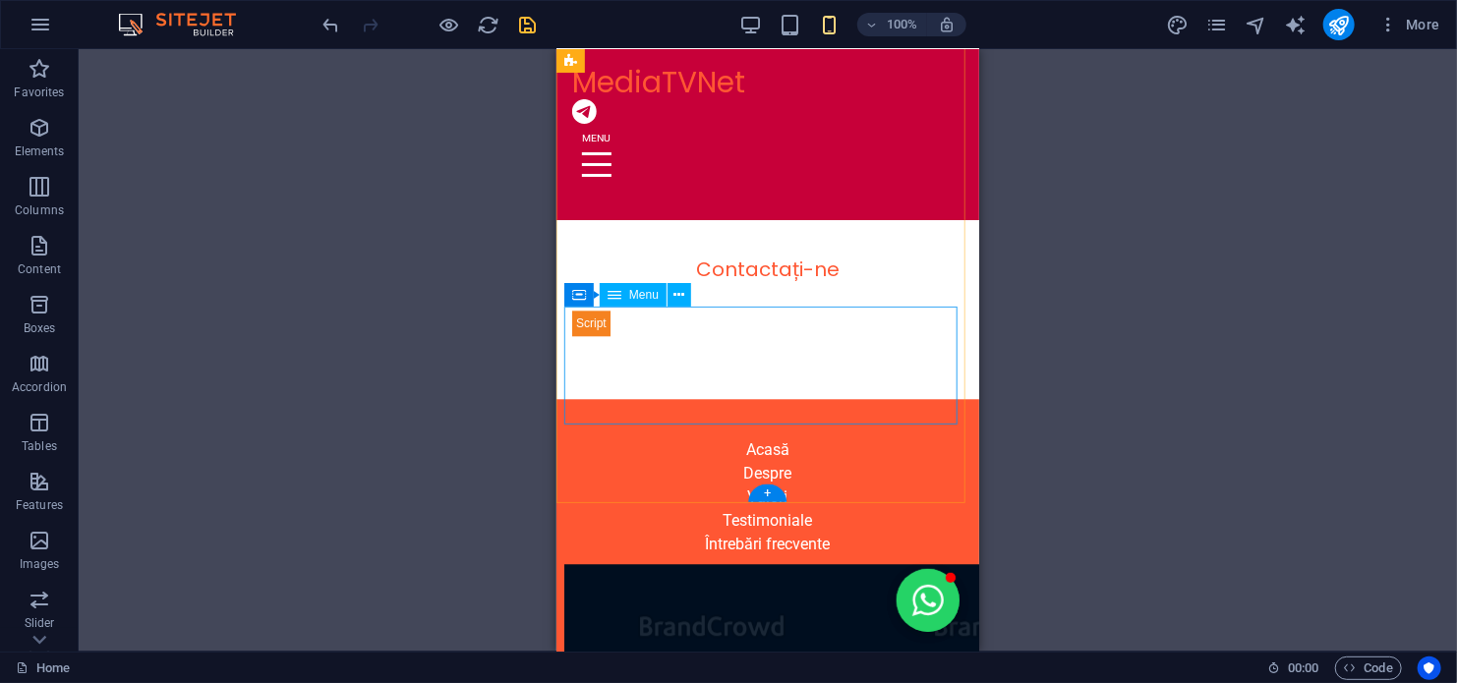
scroll to position [5844, 0]
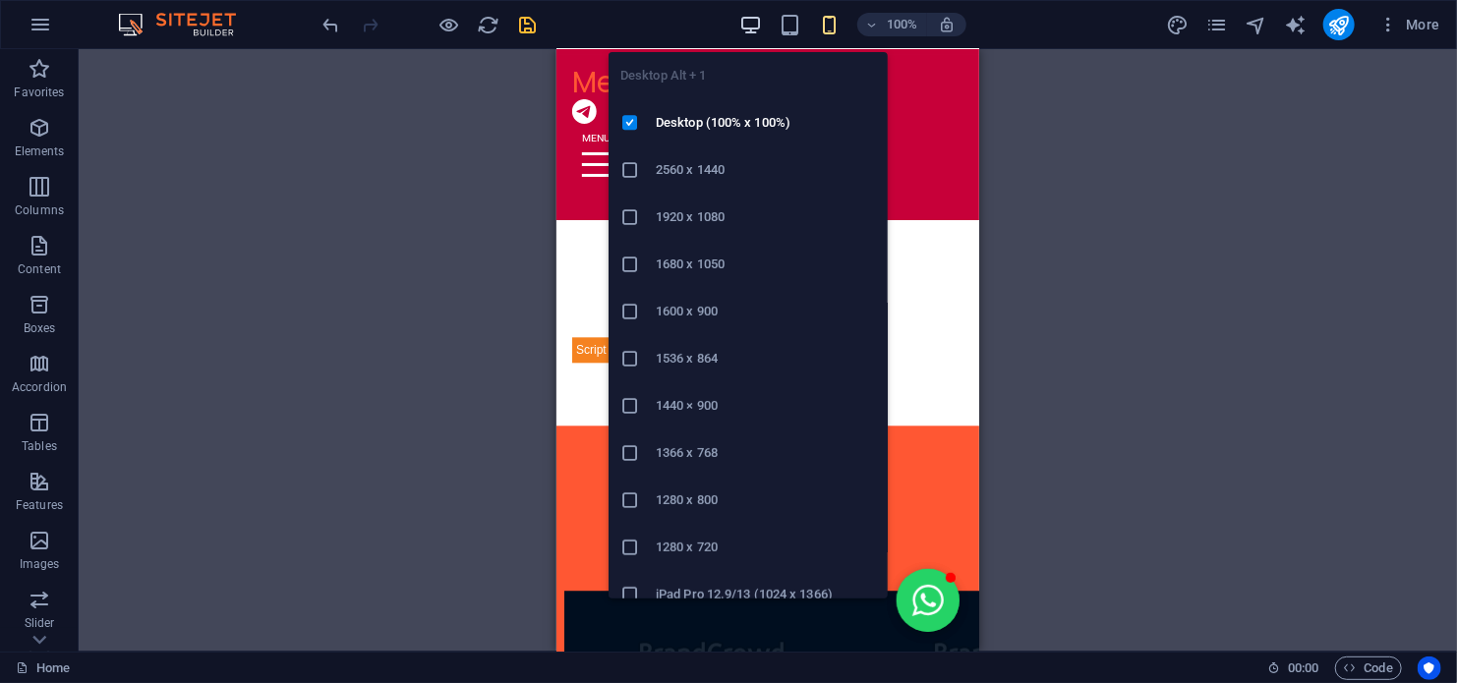
click at [743, 23] on icon "button" at bounding box center [750, 25] width 23 height 23
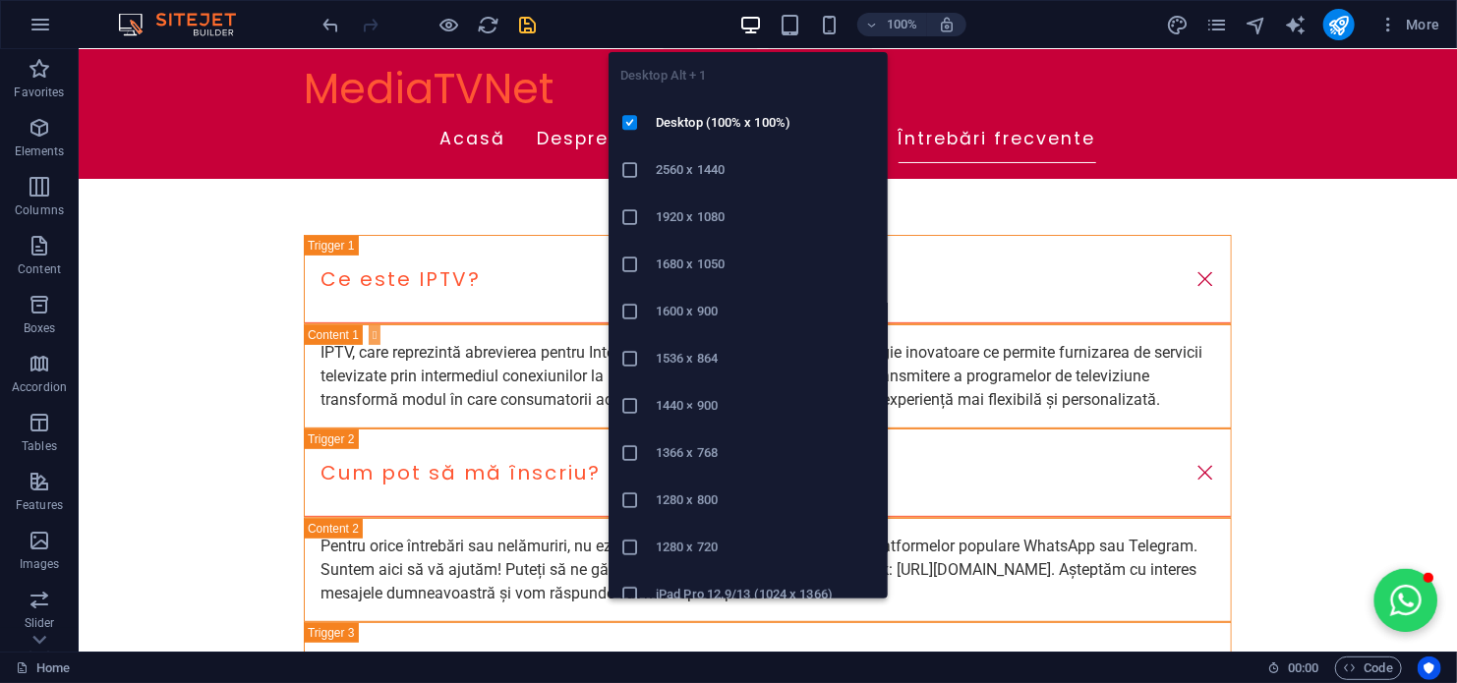
scroll to position [3806, 0]
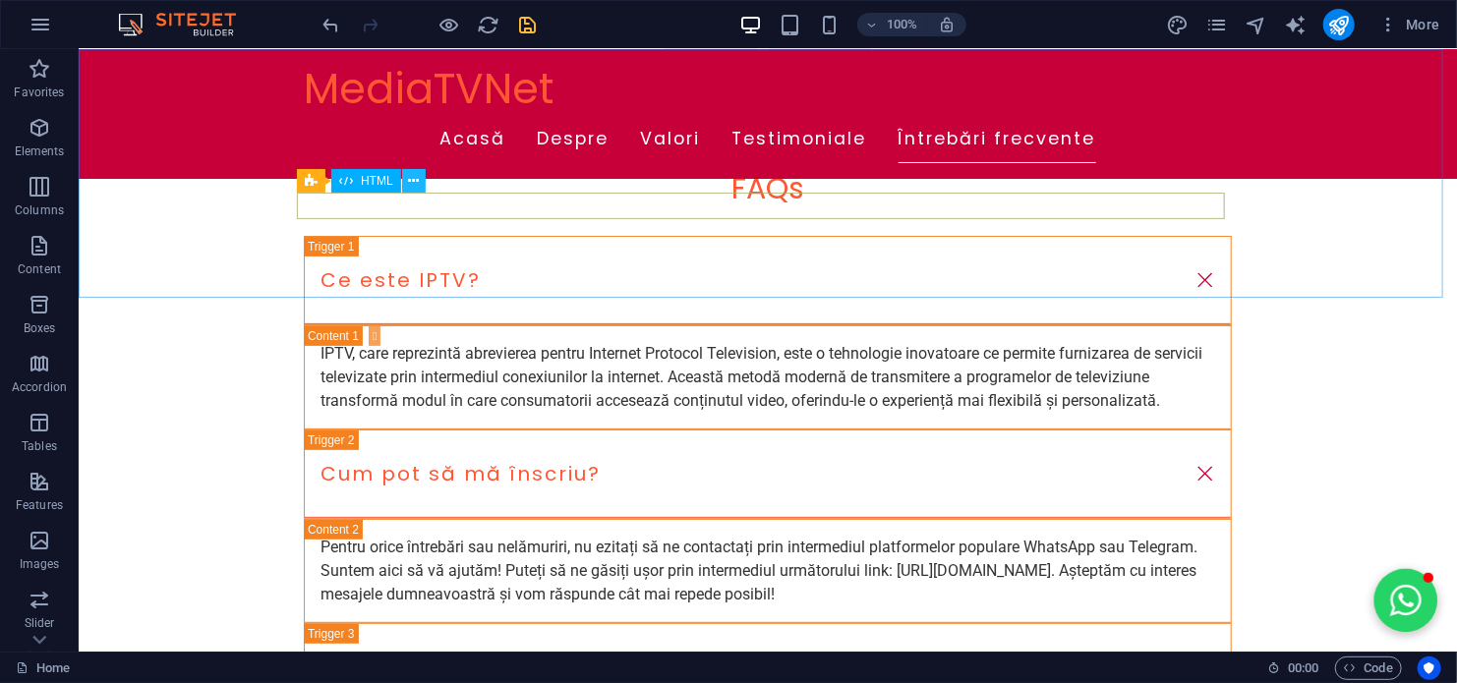
click at [420, 185] on button at bounding box center [414, 181] width 24 height 24
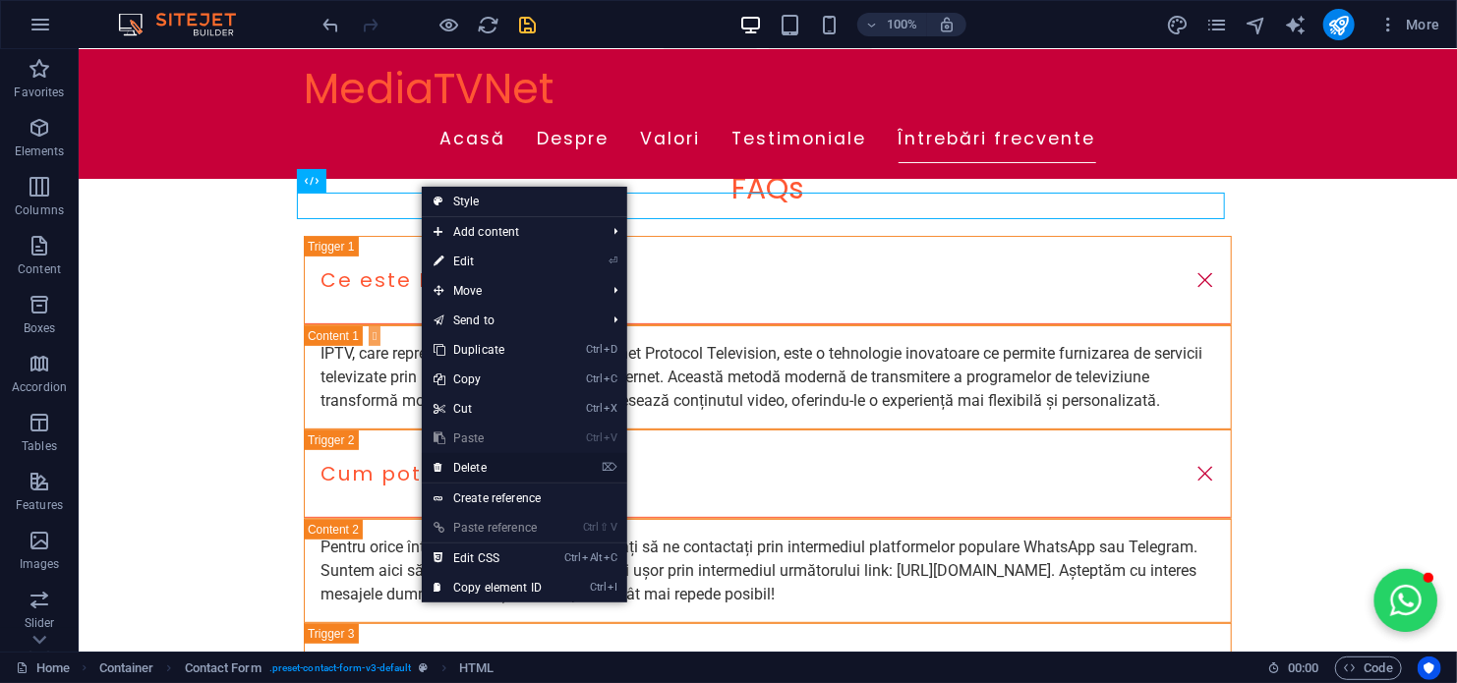
click at [487, 465] on link "⌦ Delete" at bounding box center [488, 467] width 132 height 29
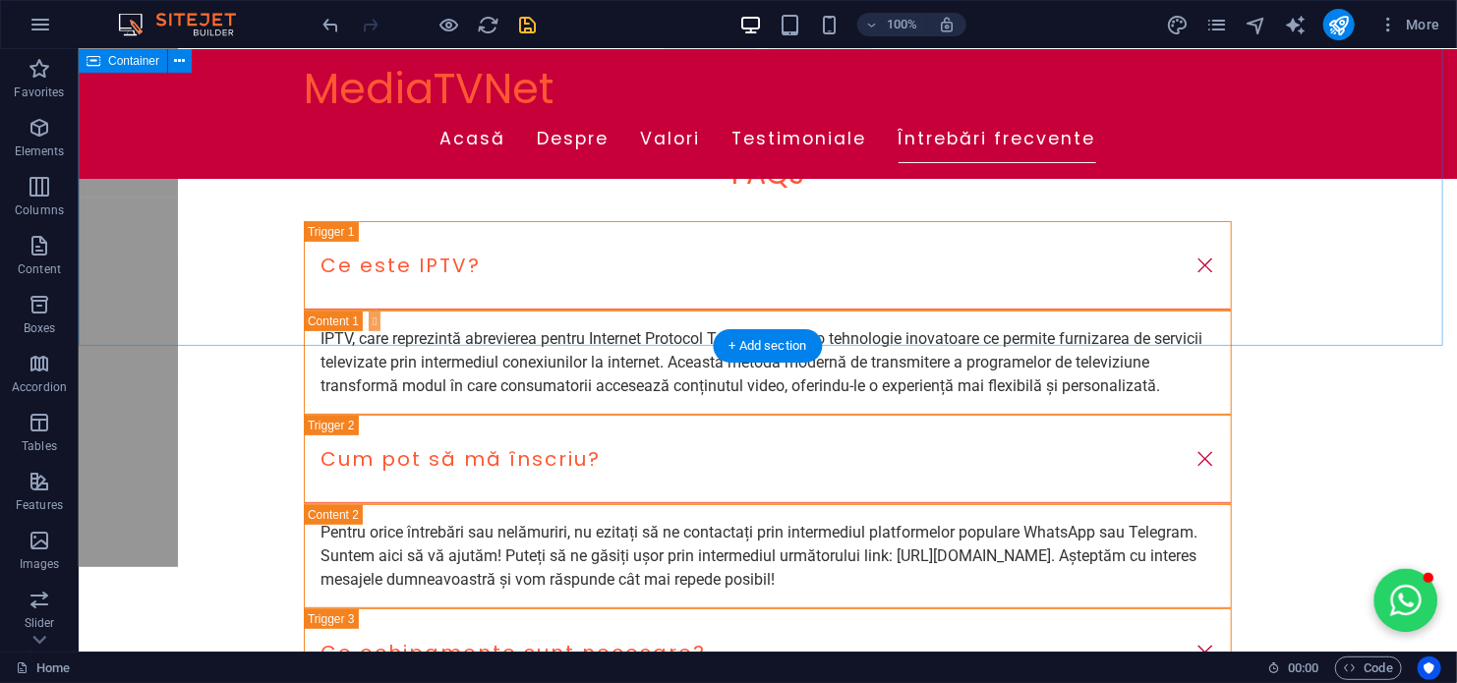
scroll to position [3917, 0]
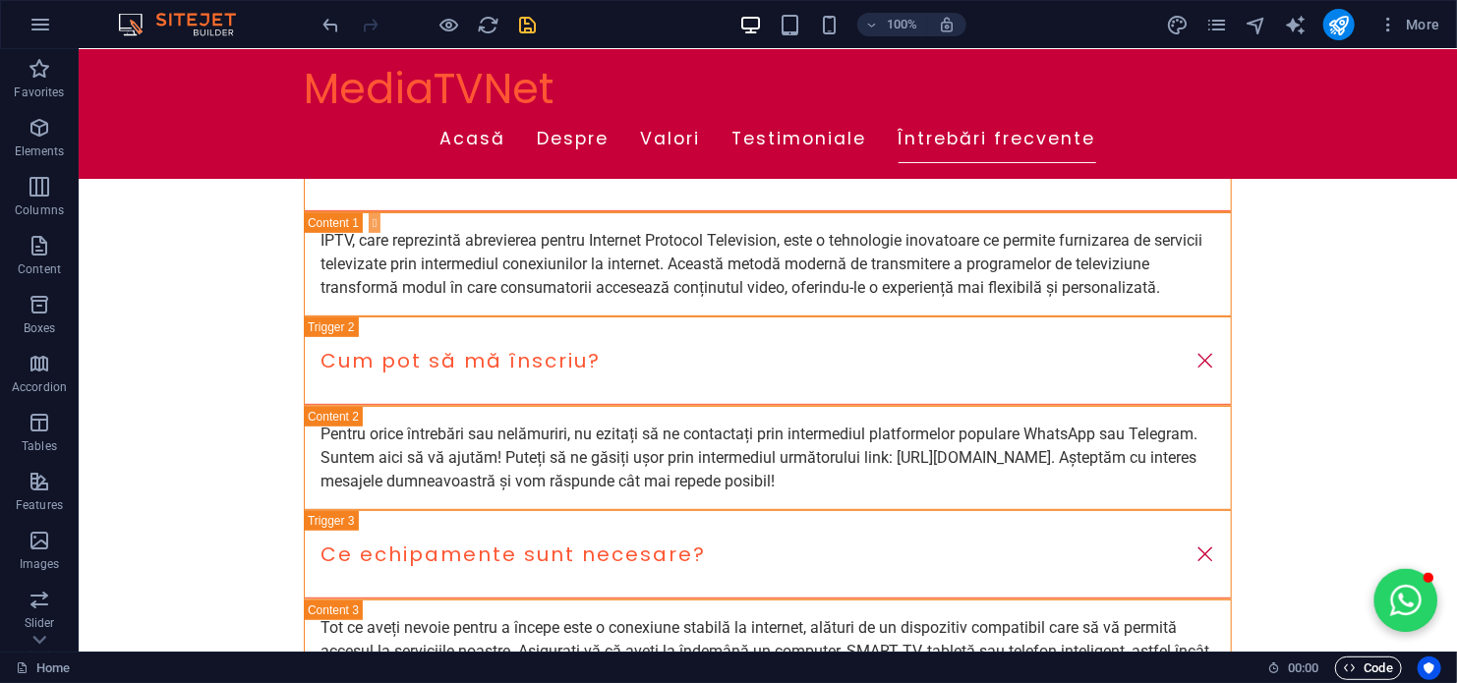
click at [1385, 669] on span "Code" at bounding box center [1368, 669] width 49 height 24
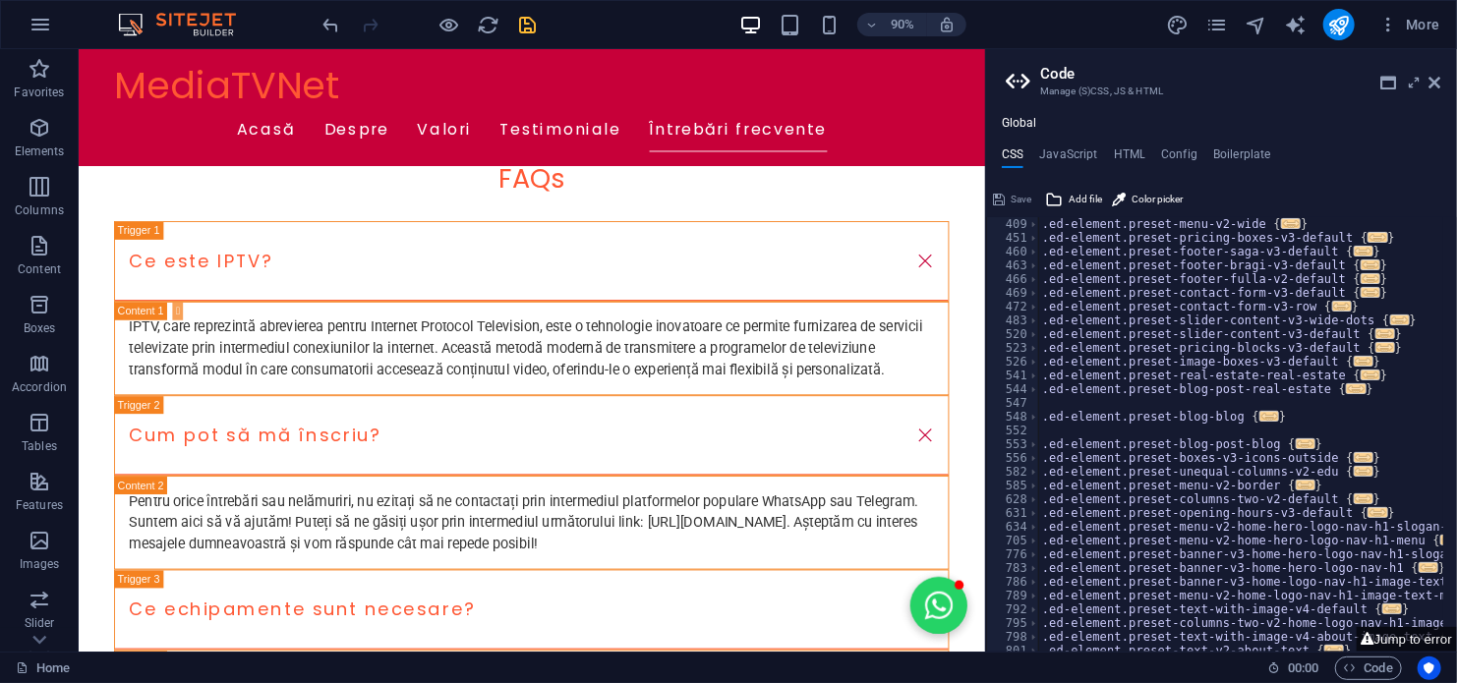
scroll to position [831, 0]
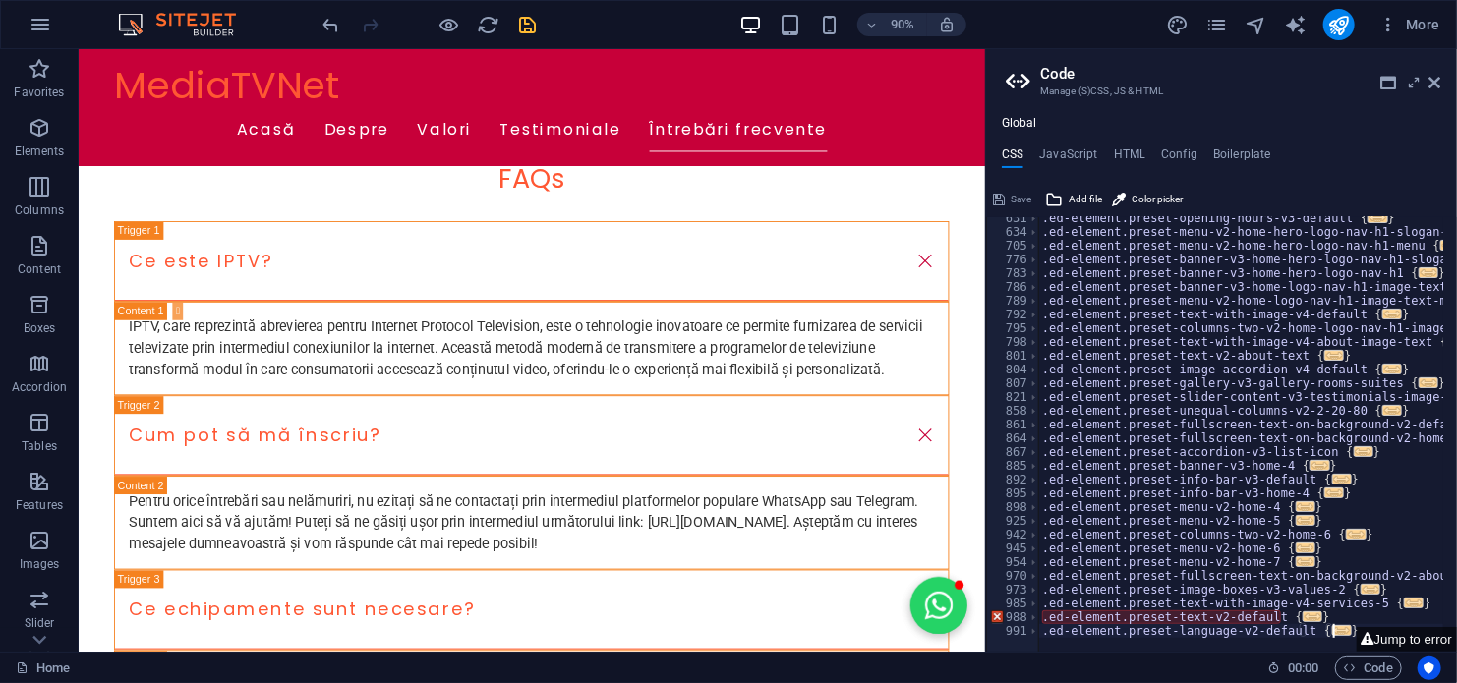
click at [1346, 625] on div ".ed-element.preset-opening-hours-v3-default { ... } .ed-element.preset-menu-v2-…" at bounding box center [1442, 435] width 809 height 448
type textarea "}"
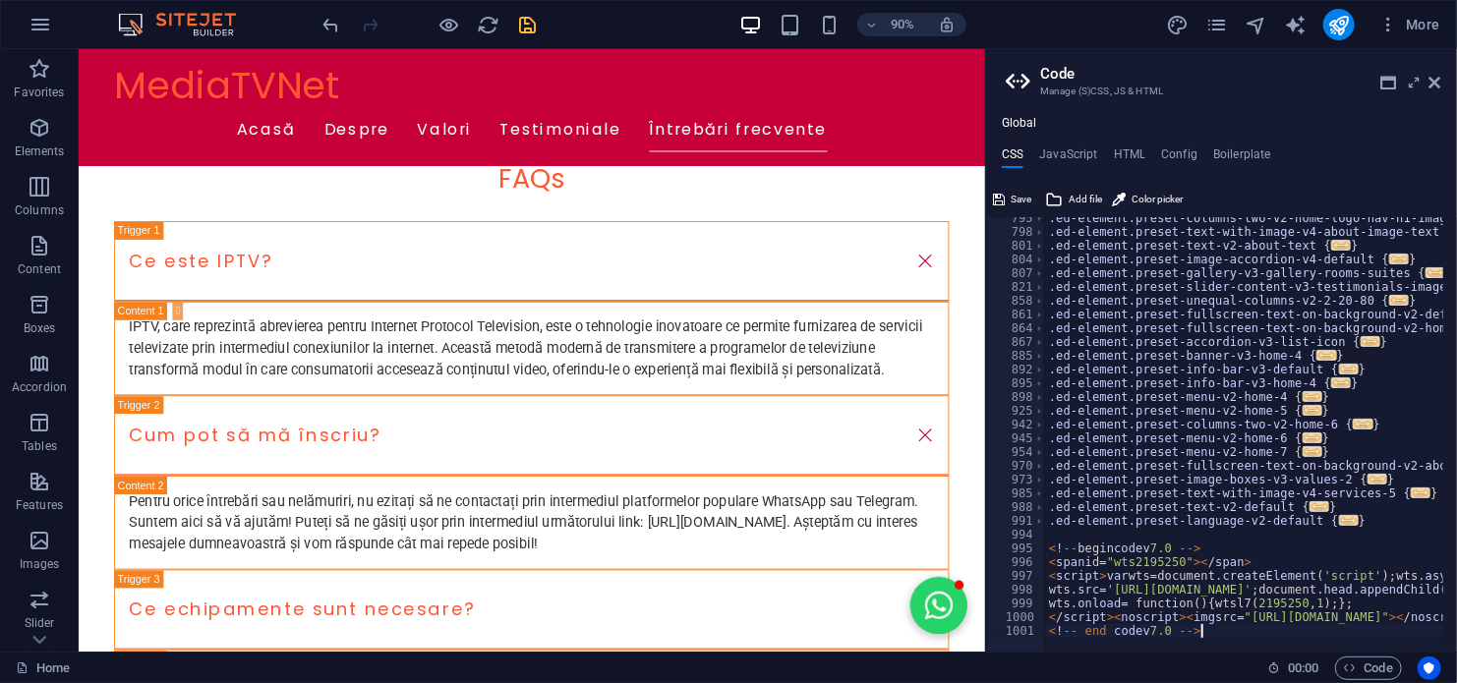
scroll to position [941, 0]
type textarea "<!-- end code v 7.0 -->"
click at [522, 17] on icon "save" at bounding box center [528, 25] width 23 height 23
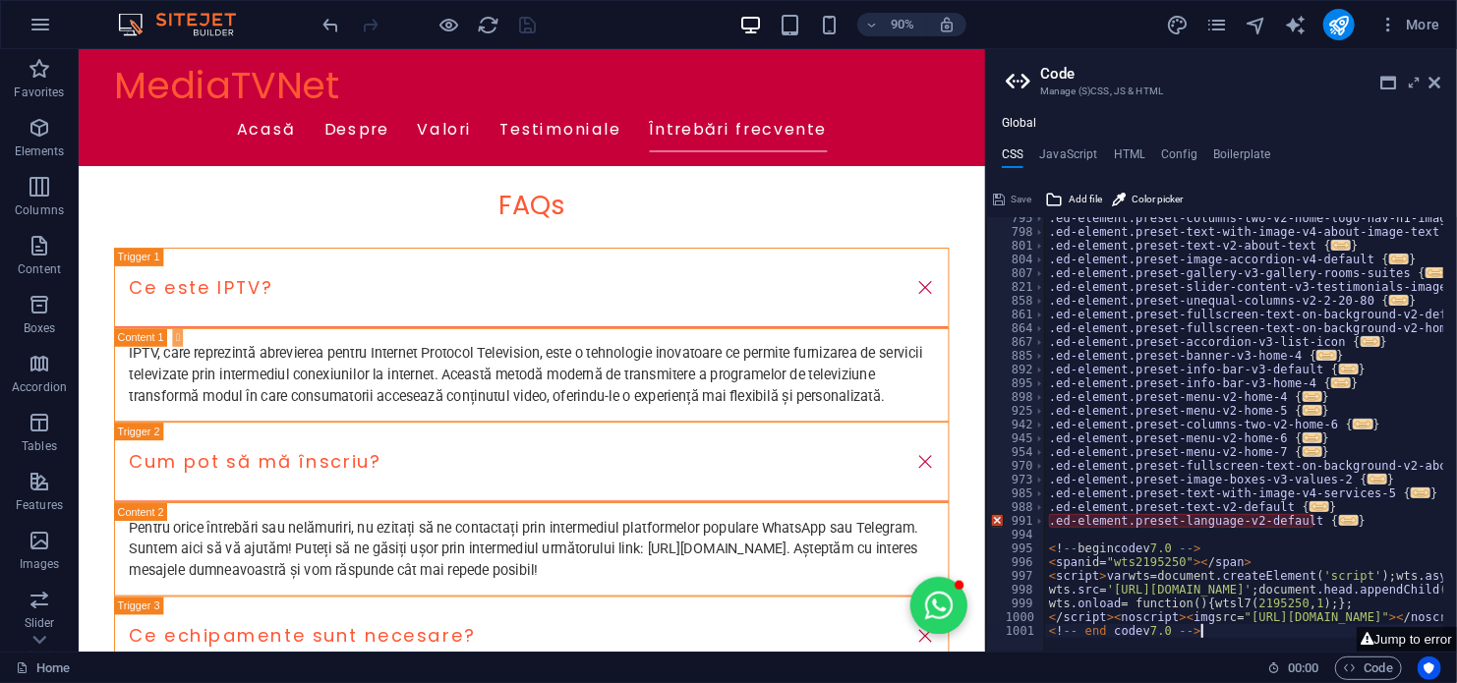
scroll to position [3850, 0]
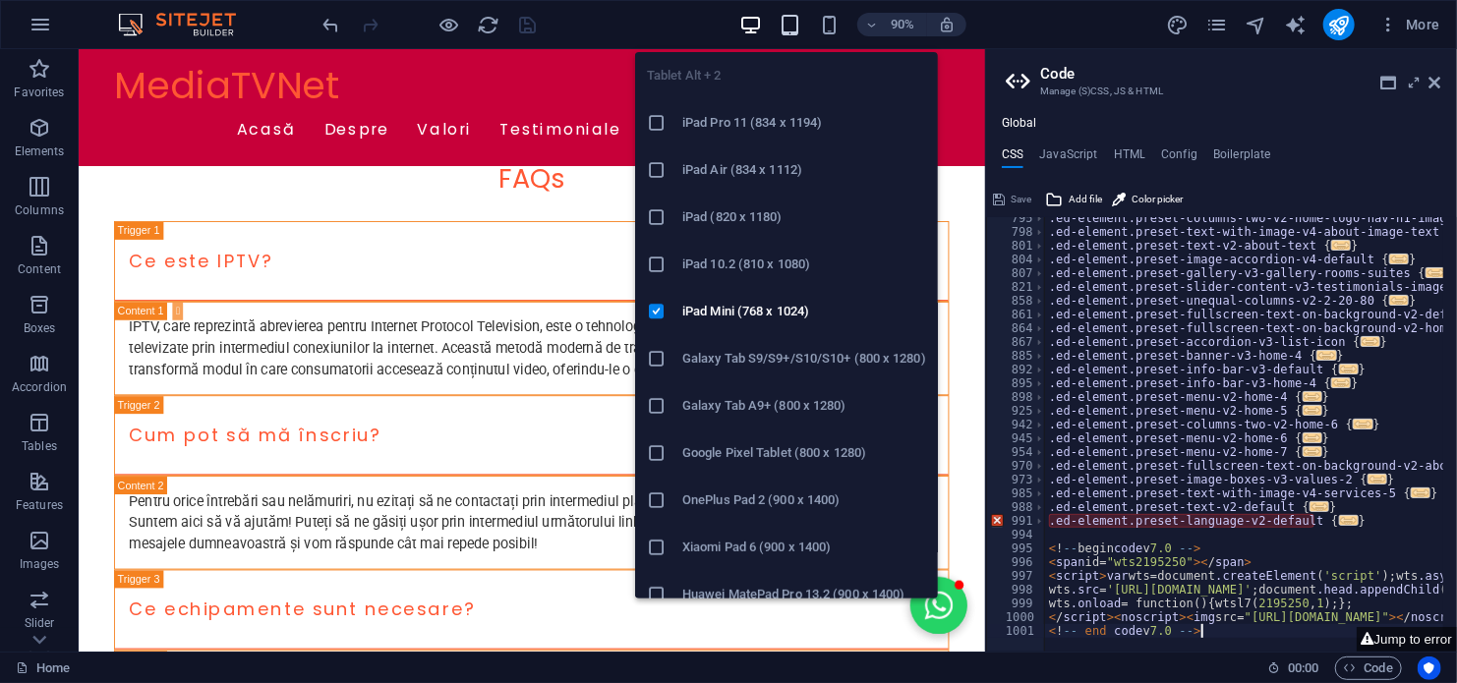
click at [793, 27] on icon "button" at bounding box center [790, 25] width 23 height 23
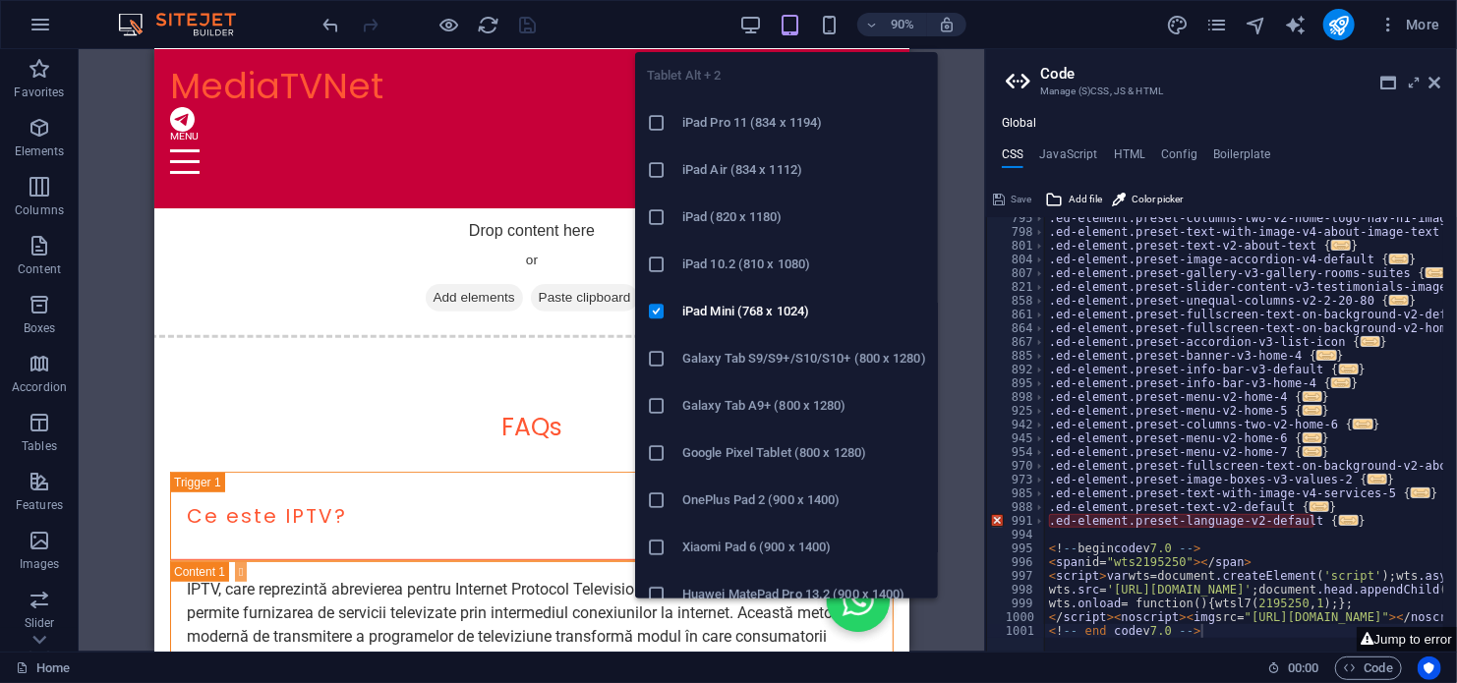
scroll to position [4339, 0]
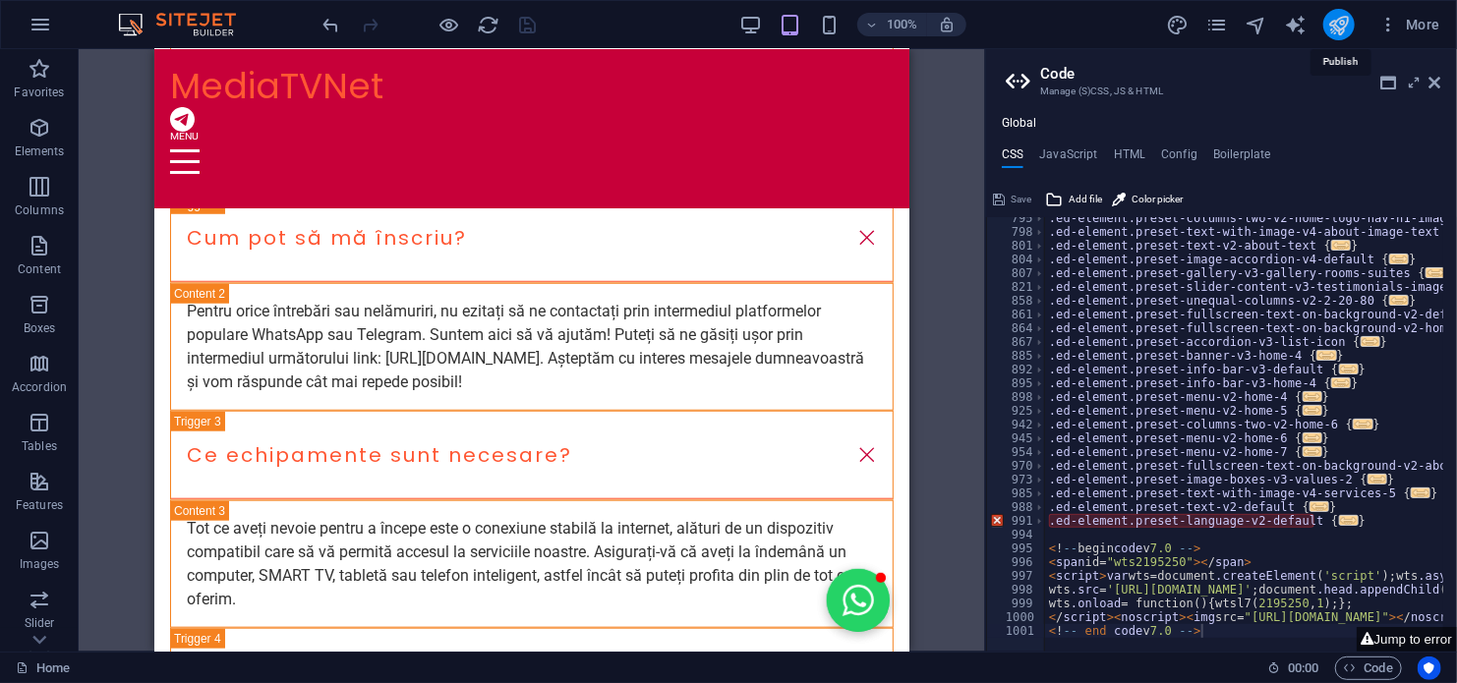
click at [1336, 24] on icon "publish" at bounding box center [1338, 25] width 23 height 23
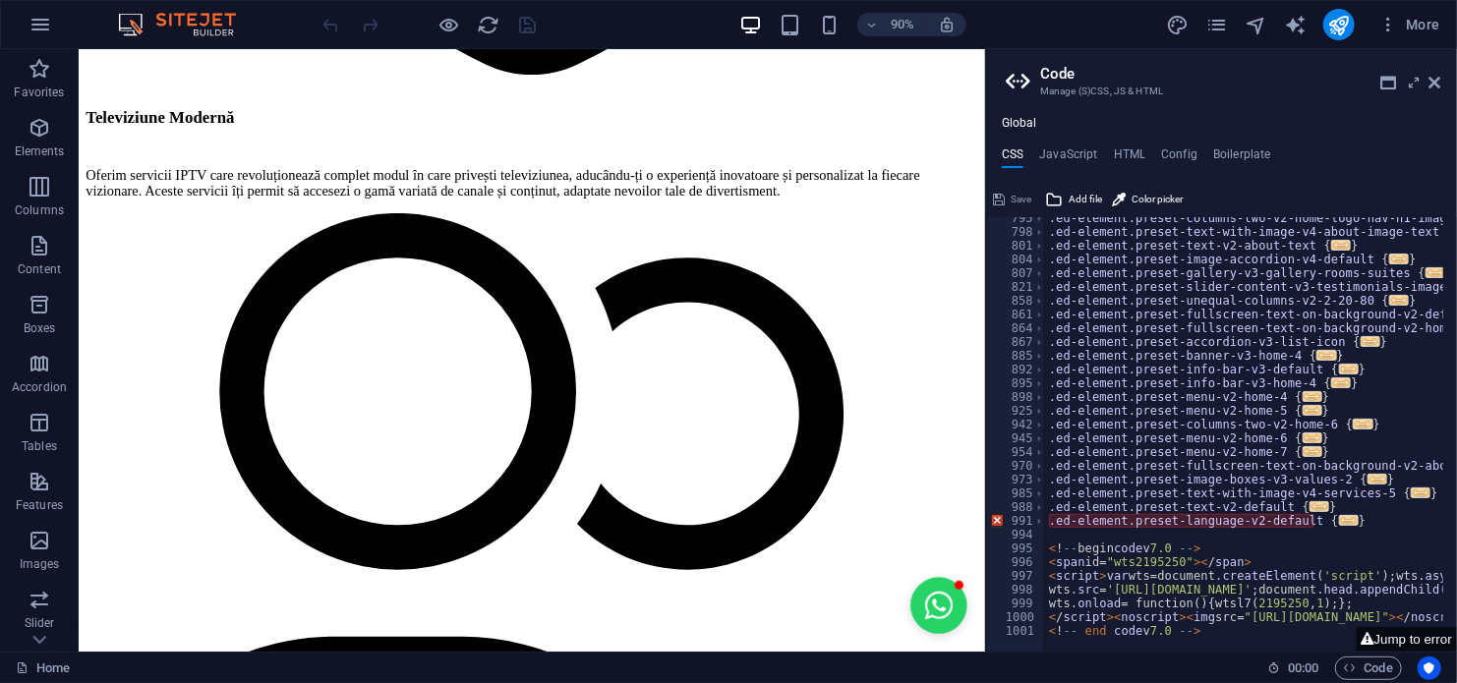
scroll to position [941, 0]
click at [1133, 155] on h4 "HTML" at bounding box center [1130, 158] width 32 height 22
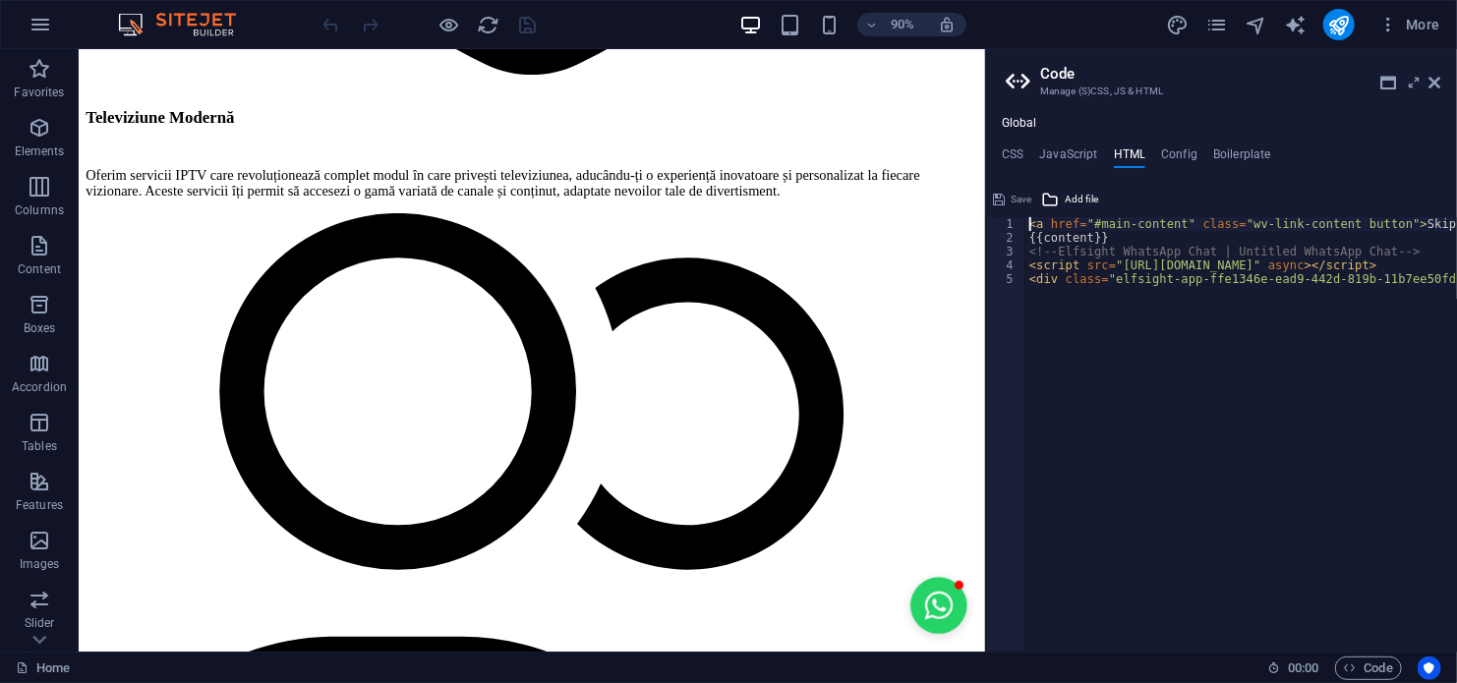
scroll to position [0, 185]
click at [1113, 309] on div "< a href = "#main-content" class = "wv-link-content button" > Skip to main cont…" at bounding box center [1333, 441] width 617 height 448
type textarea "<div class="elfsight-app-ffe1346e-ead9-442d-819b-11b7ee50fda1" data-elfsight-ap…"
paste textarea "<!-- end code v 7.0 -->"
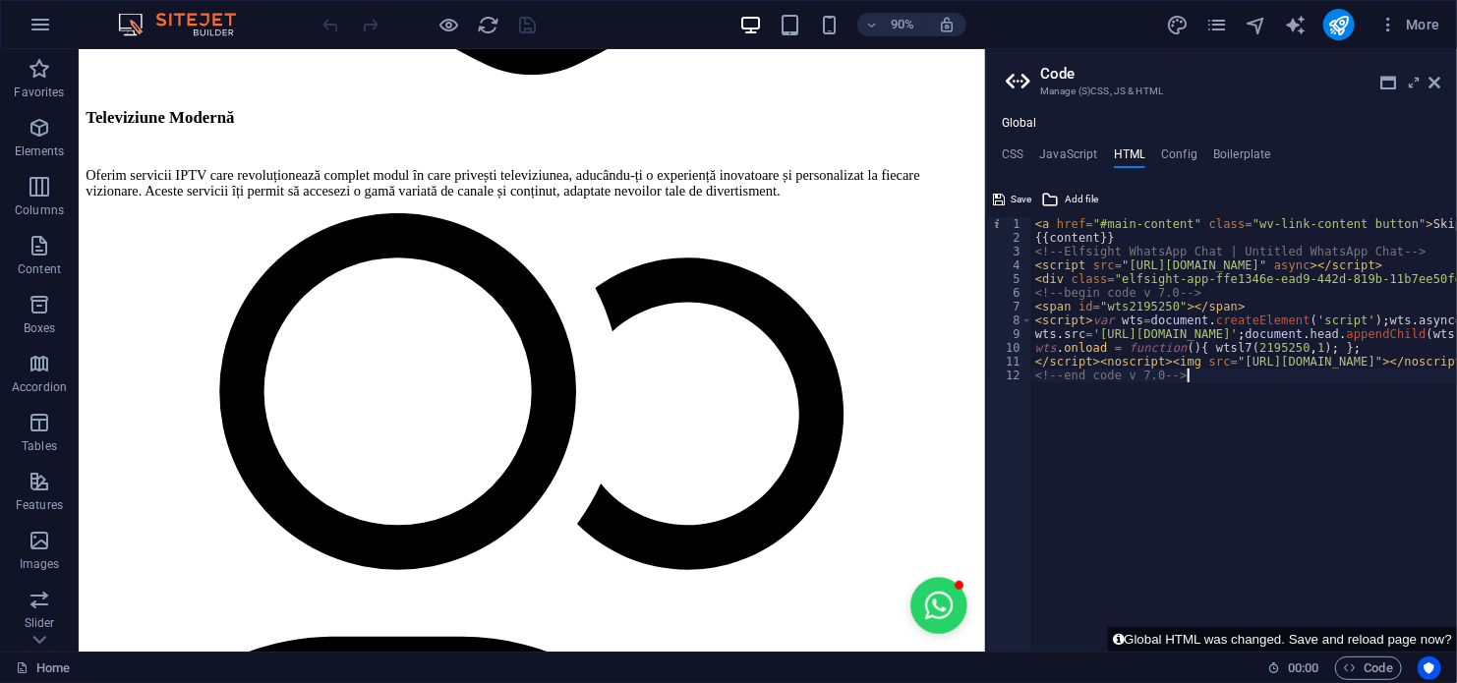
type textarea "<!-- end code v 7.0 -->"
click at [527, 27] on div at bounding box center [430, 24] width 220 height 31
click at [522, 24] on icon "save" at bounding box center [528, 25] width 23 height 23
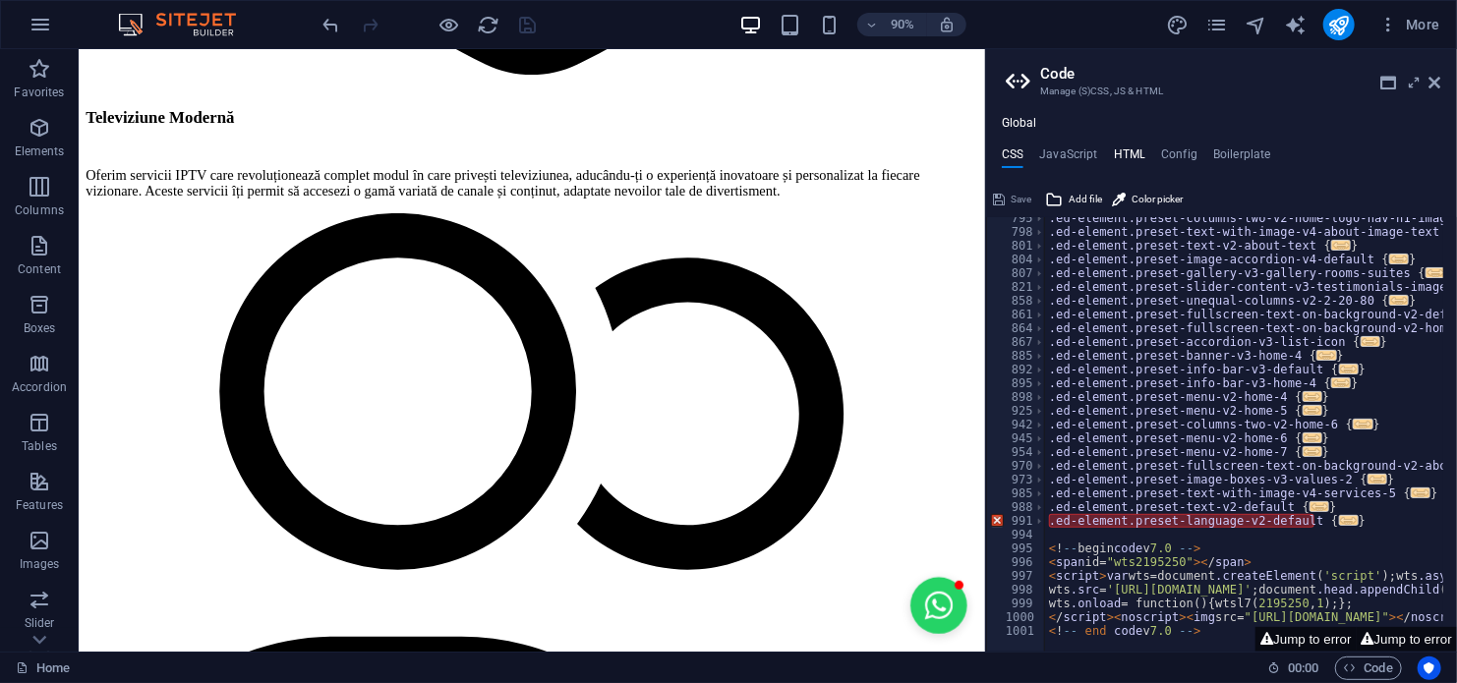
click at [1119, 153] on h4 "HTML" at bounding box center [1130, 158] width 32 height 22
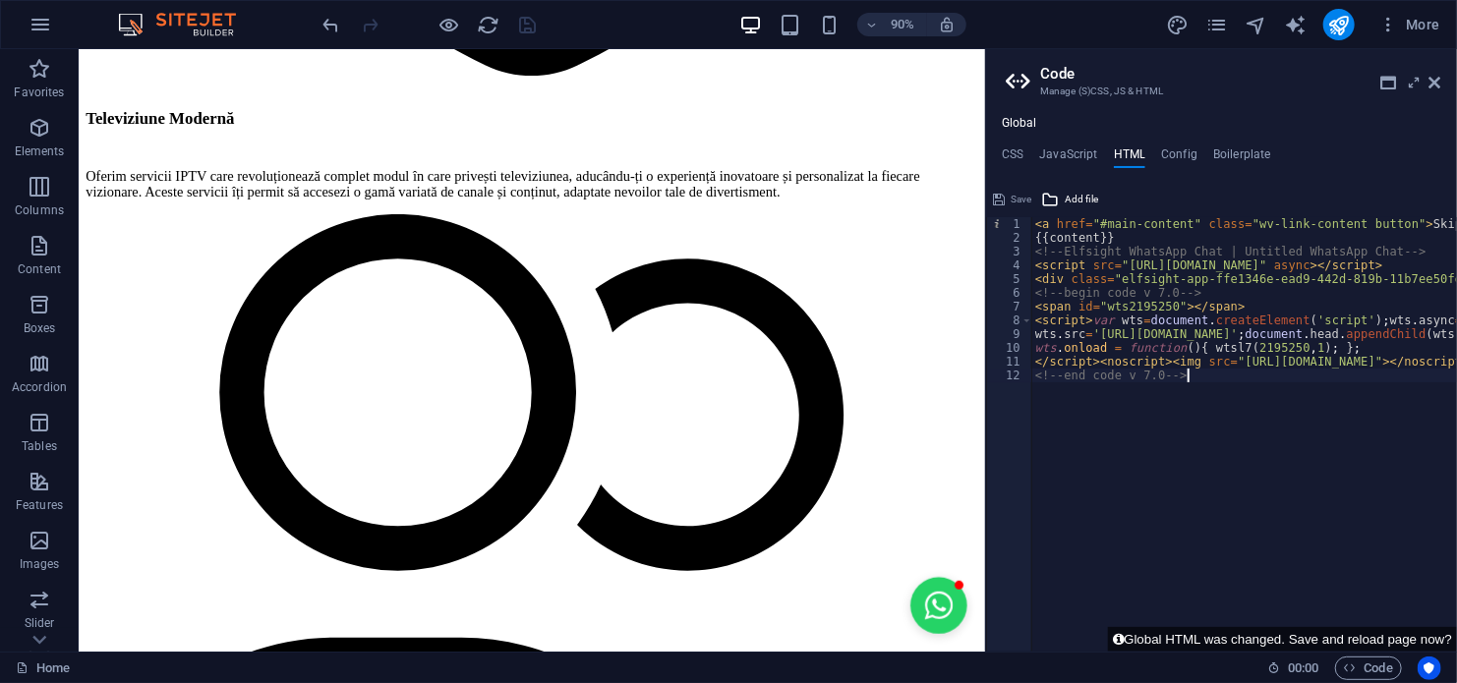
scroll to position [3850, 0]
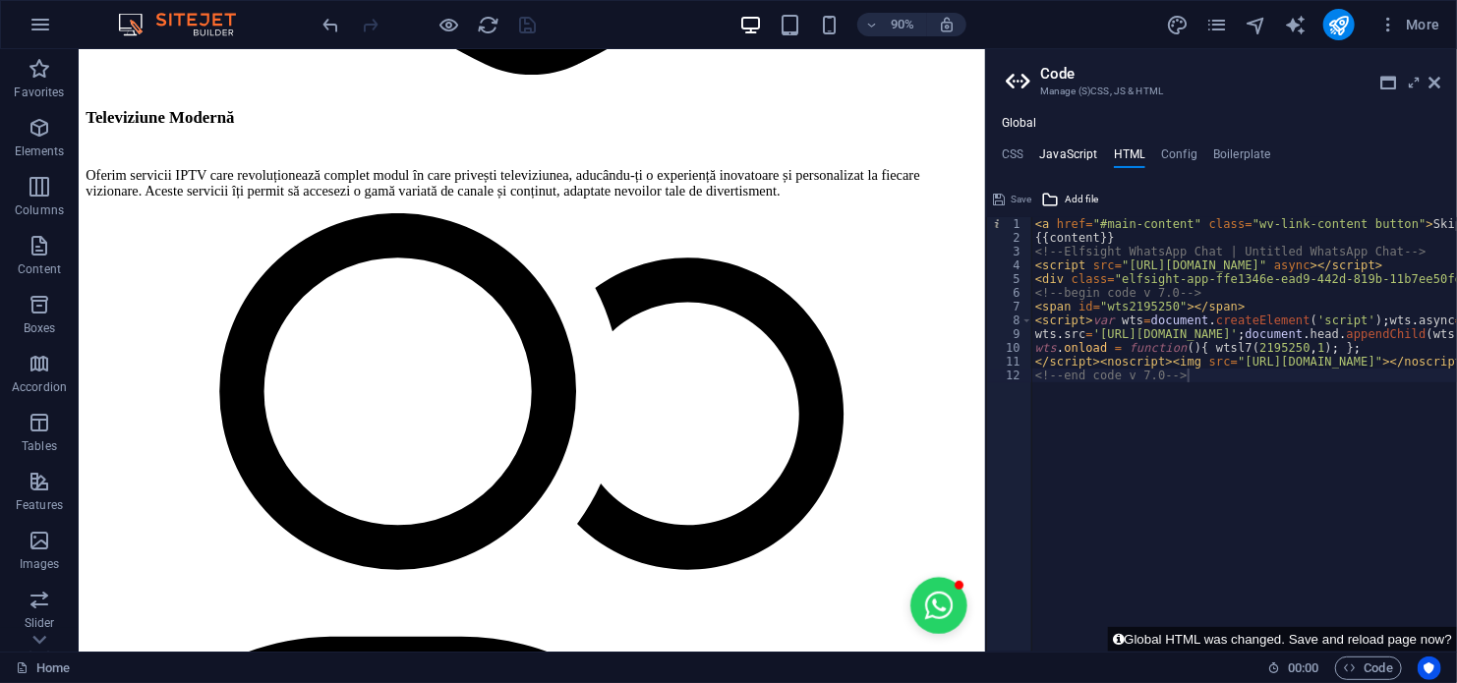
click at [1077, 150] on h4 "JavaScript" at bounding box center [1068, 158] width 58 height 22
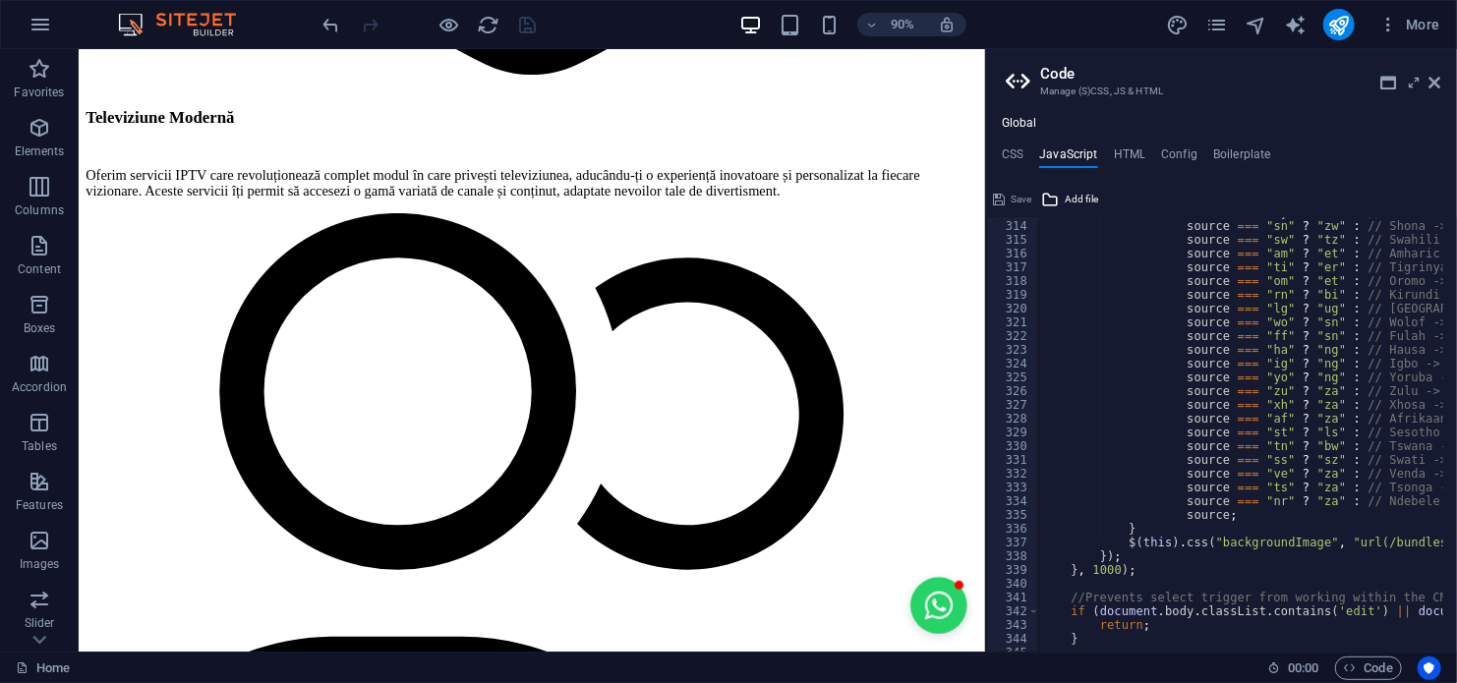
scroll to position [4602, 0]
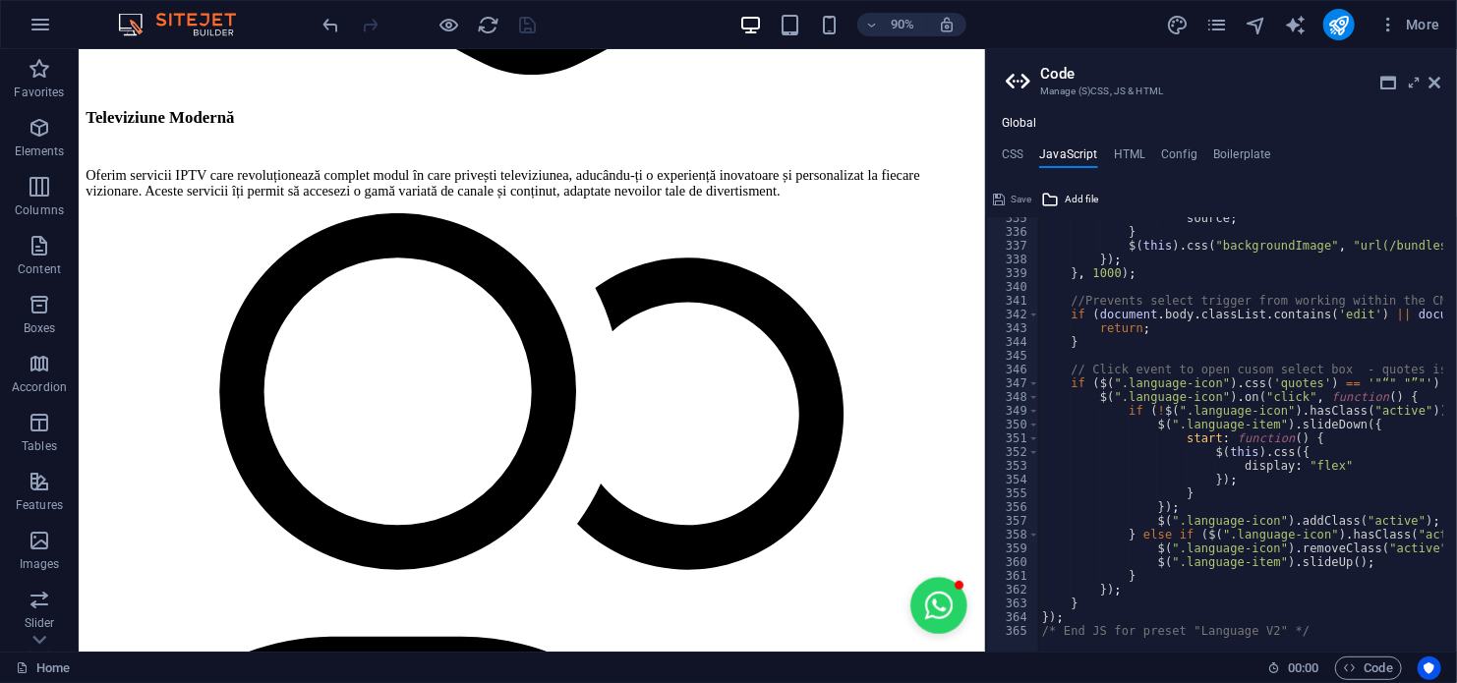
type textarea "/* End JS for preset "Language V2" */"
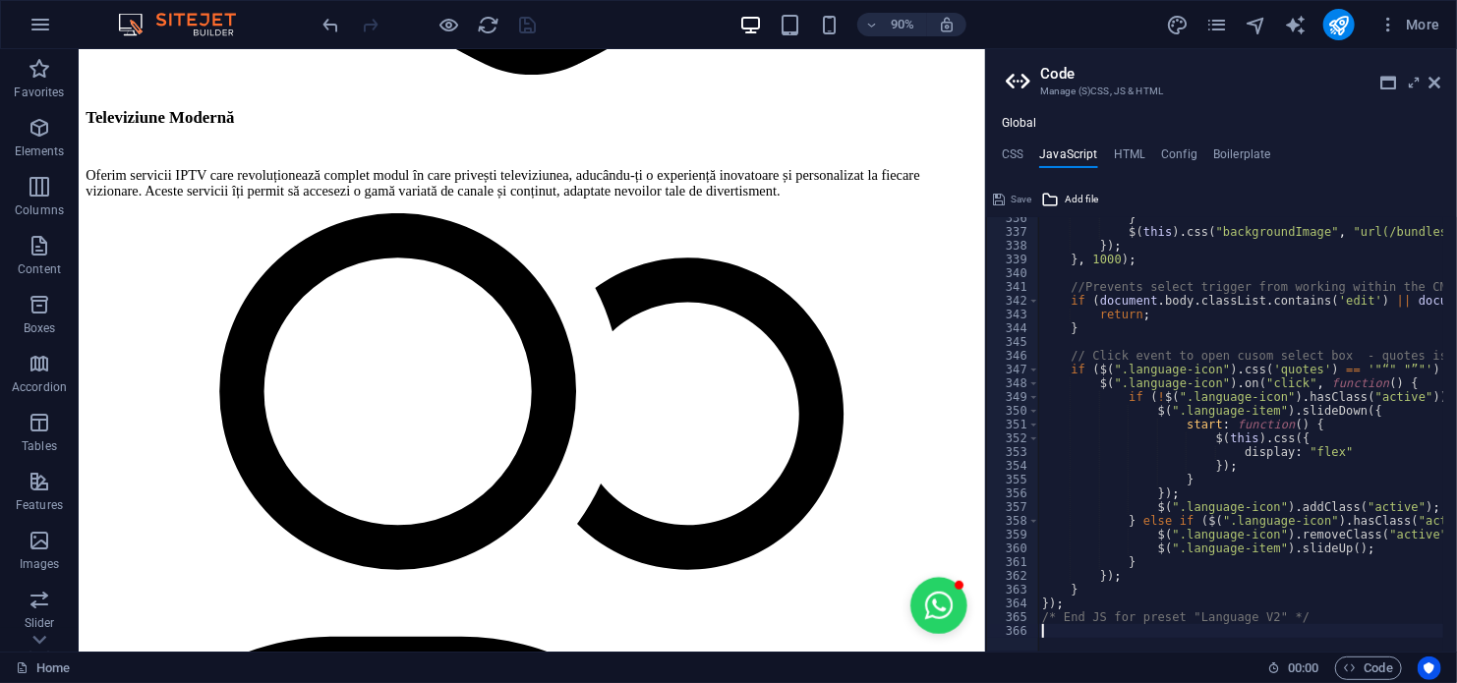
scroll to position [4629, 0]
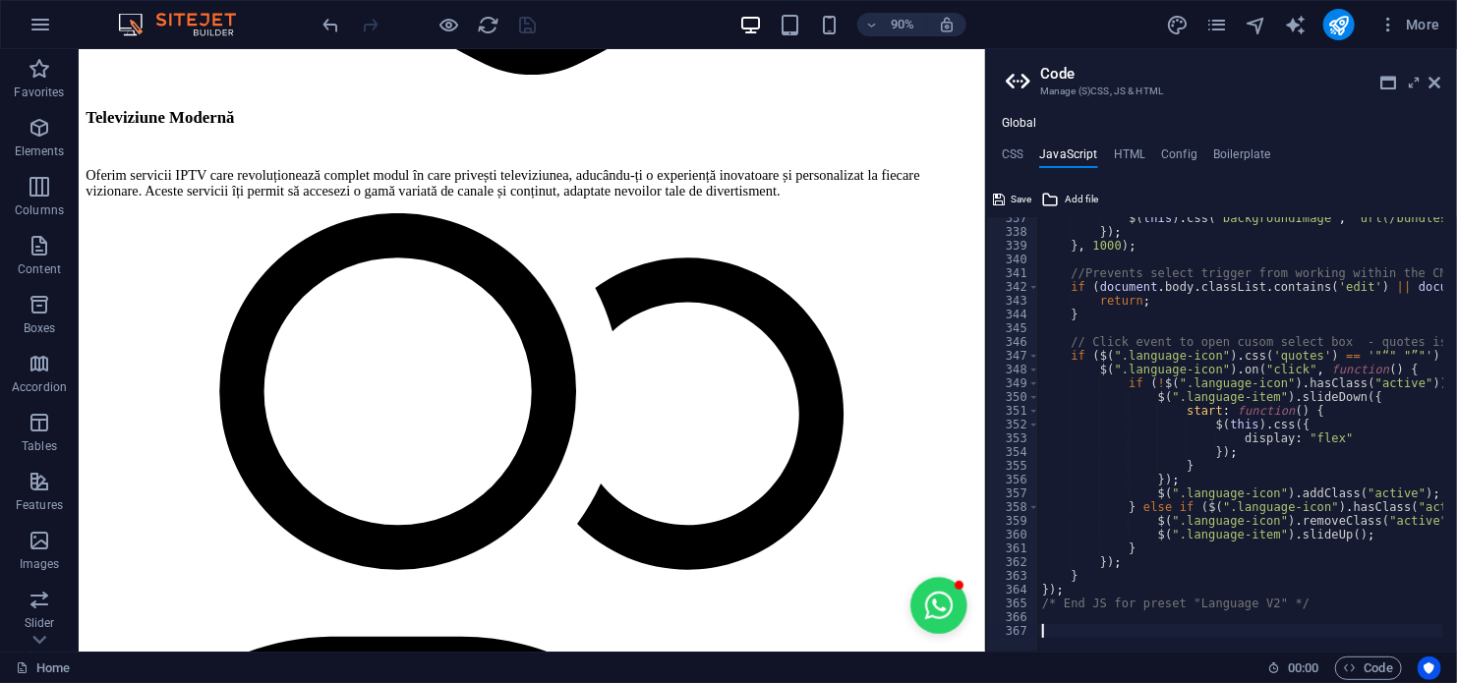
paste textarea "<!-- end code v 7.0 -->"
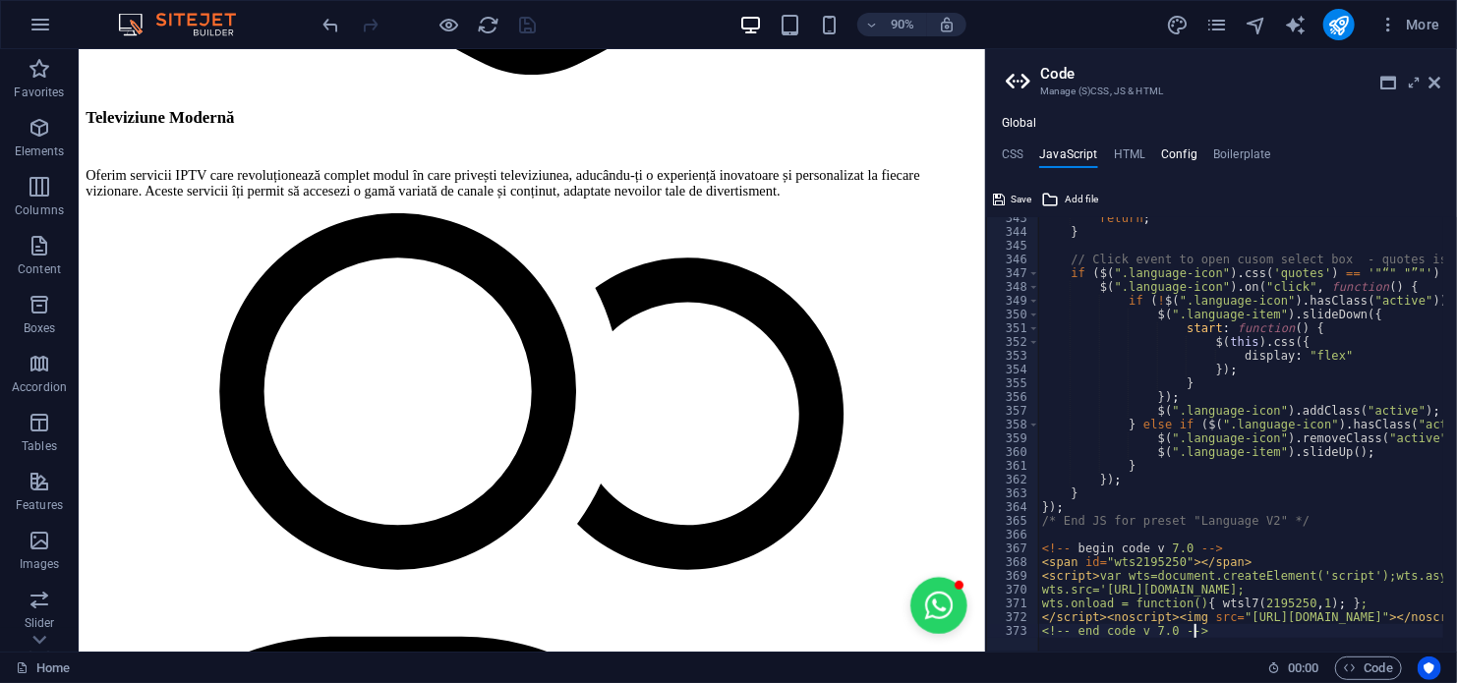
type textarea "<!-- end code v 7.0 -->"
click at [1187, 154] on h4 "Config" at bounding box center [1179, 158] width 36 height 22
type textarea "$color-background: #FFFFFF;"
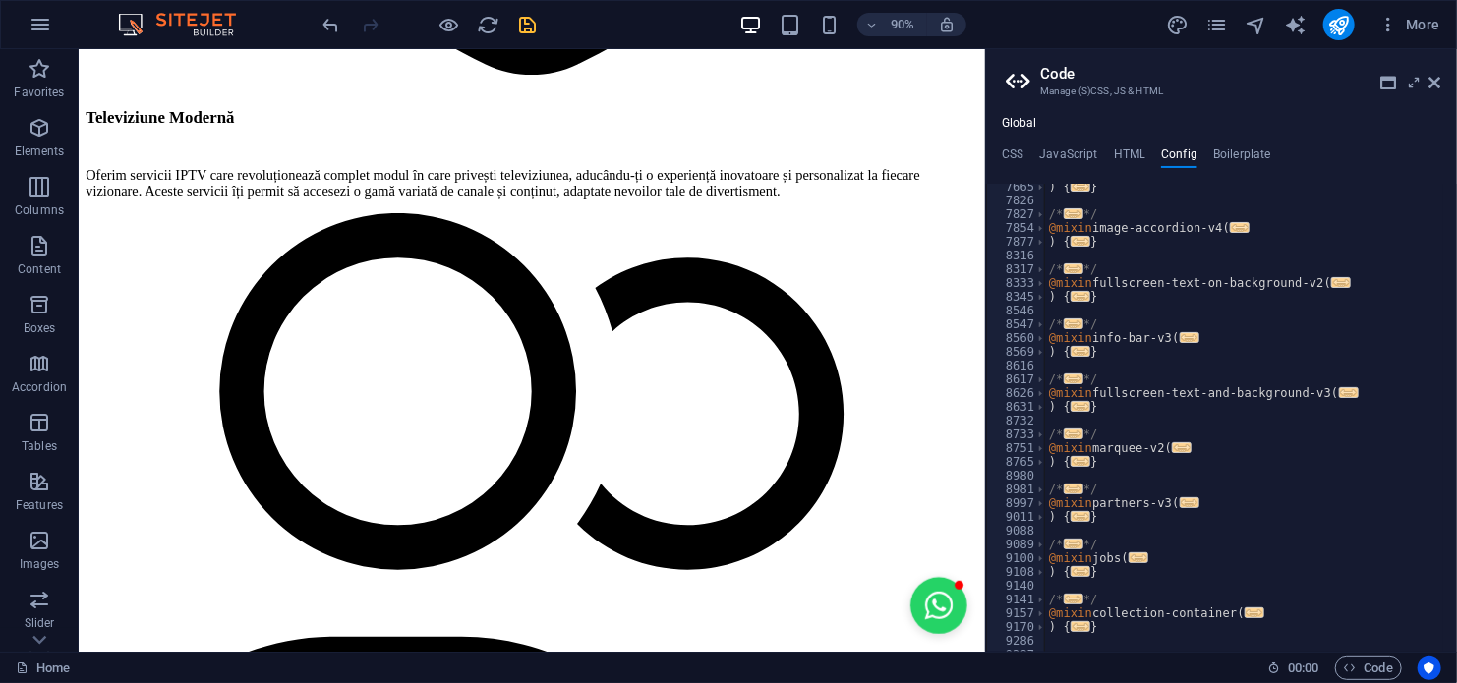
scroll to position [2175, 0]
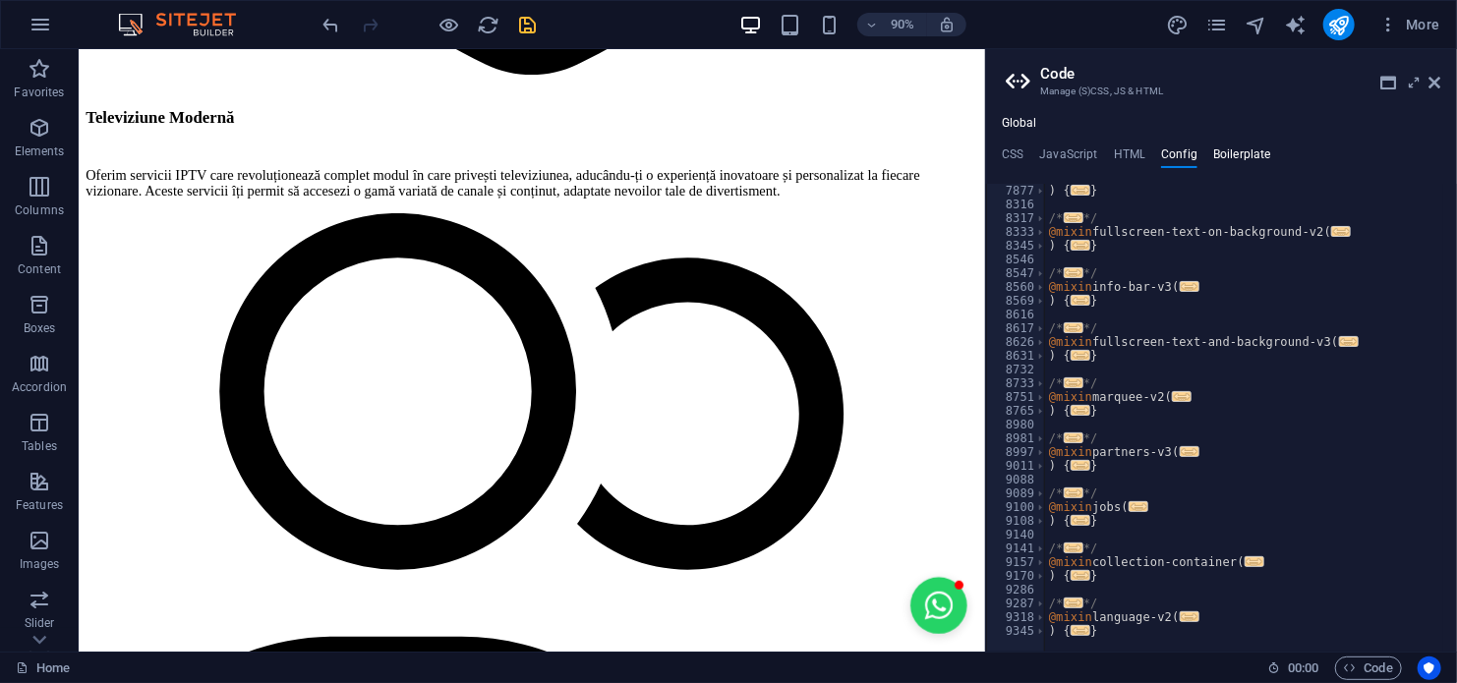
click at [1238, 151] on h4 "Boilerplate" at bounding box center [1242, 158] width 58 height 22
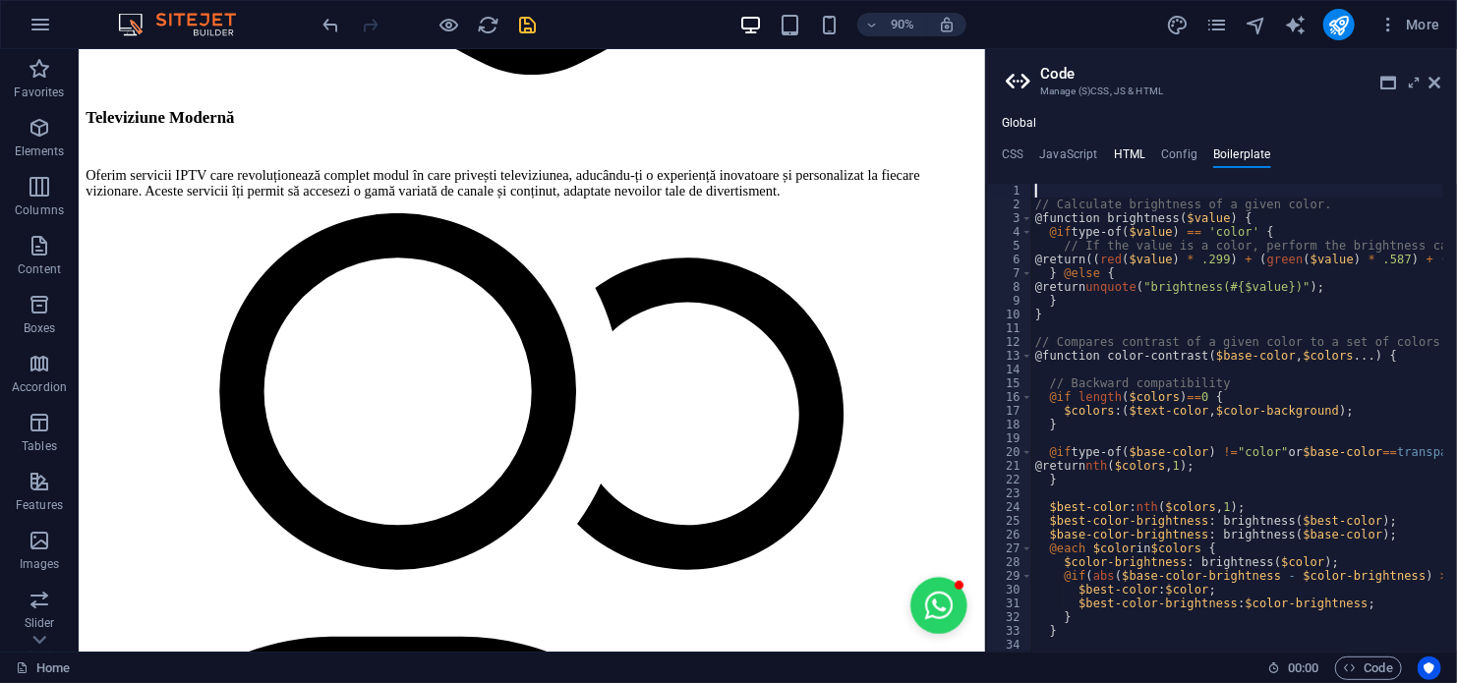
click at [1129, 149] on h4 "HTML" at bounding box center [1130, 158] width 32 height 22
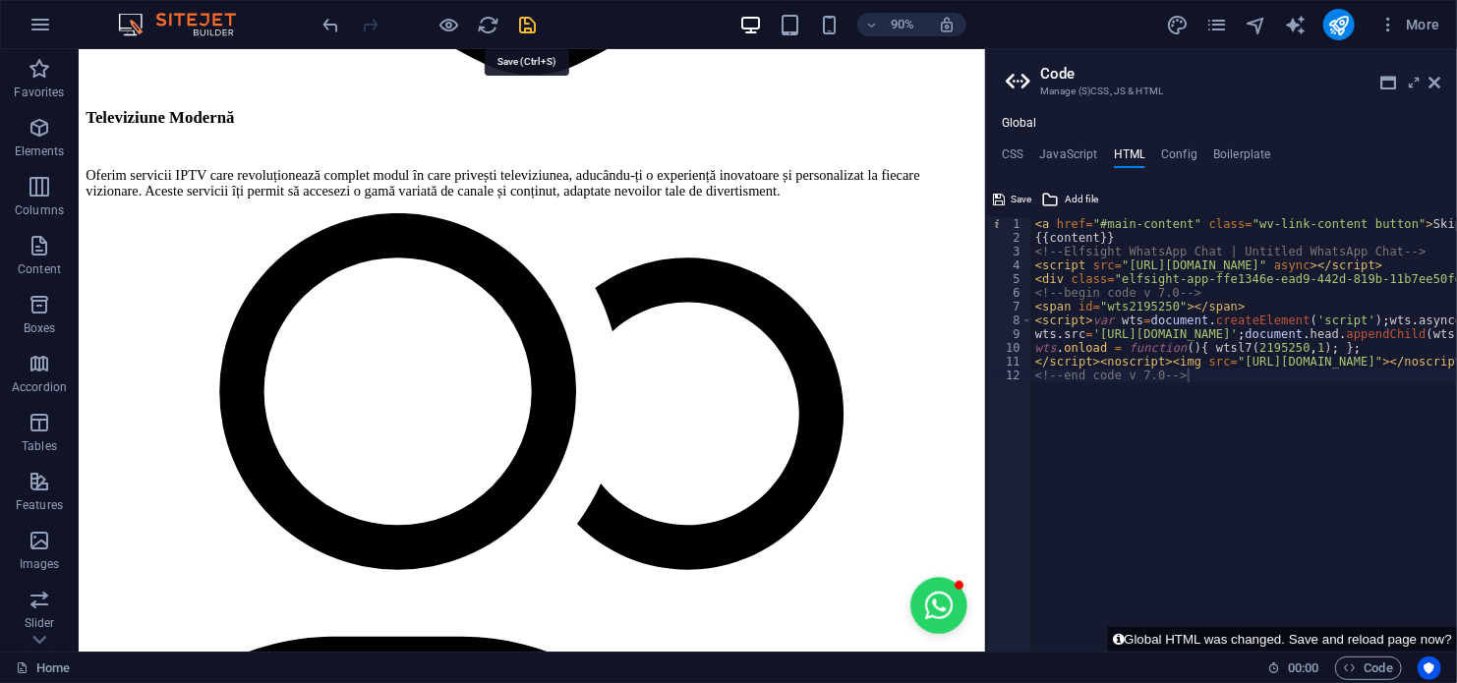
click at [531, 29] on icon "save" at bounding box center [528, 25] width 23 height 23
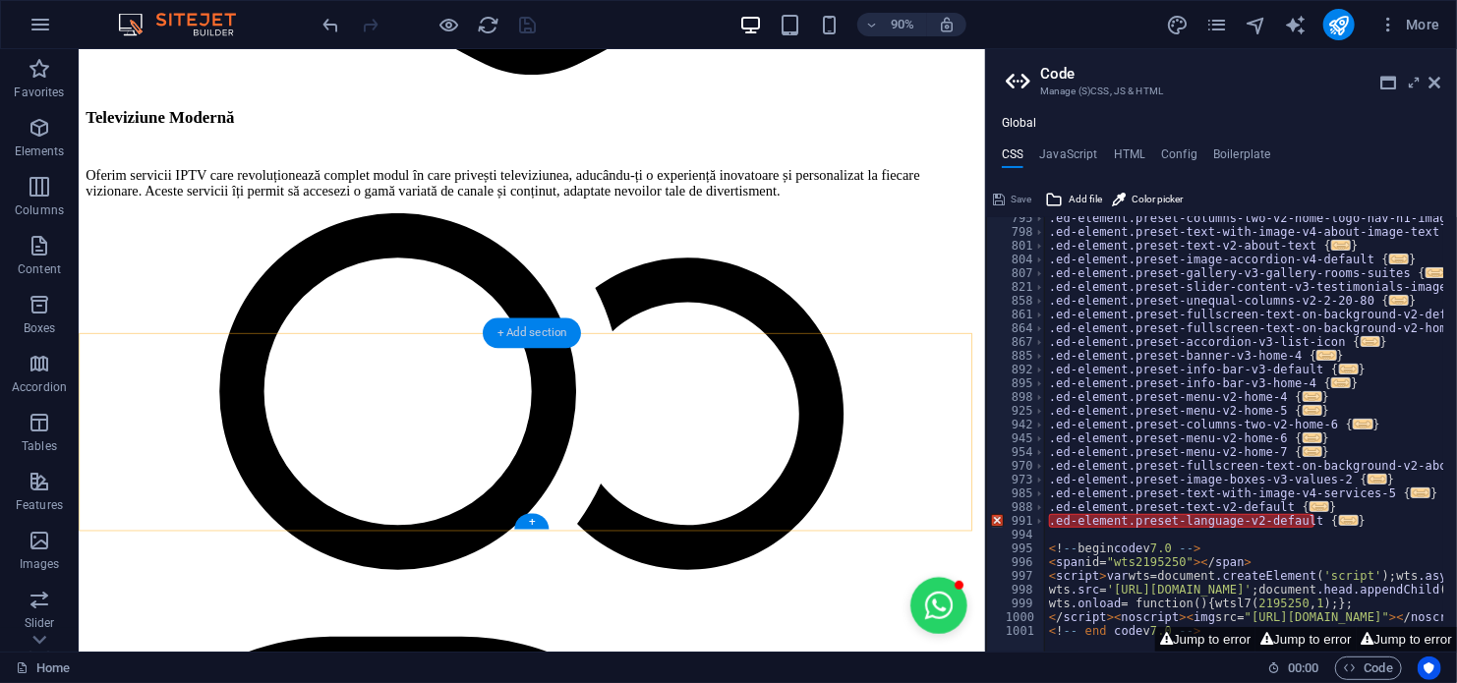
click at [523, 330] on div "+ Add section" at bounding box center [532, 334] width 98 height 30
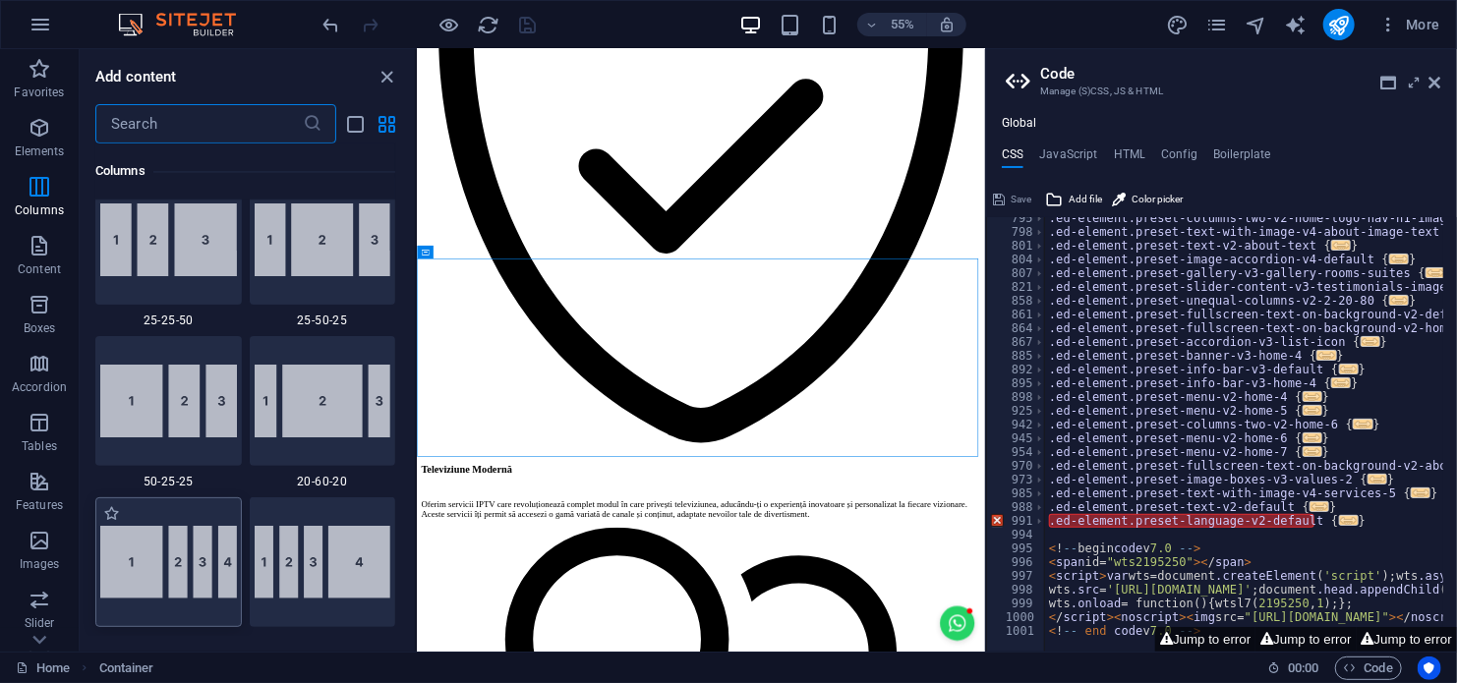
scroll to position [1474, 0]
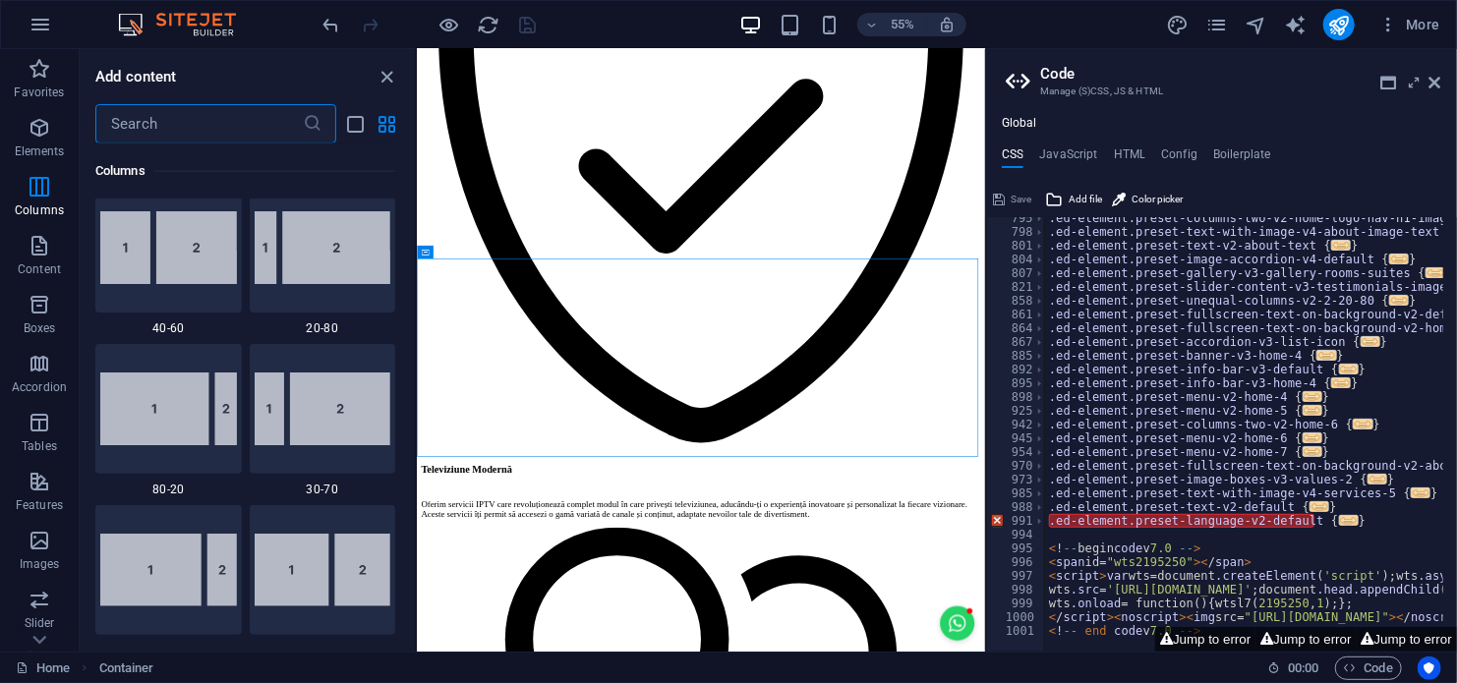
click at [215, 124] on input "text" at bounding box center [198, 123] width 207 height 39
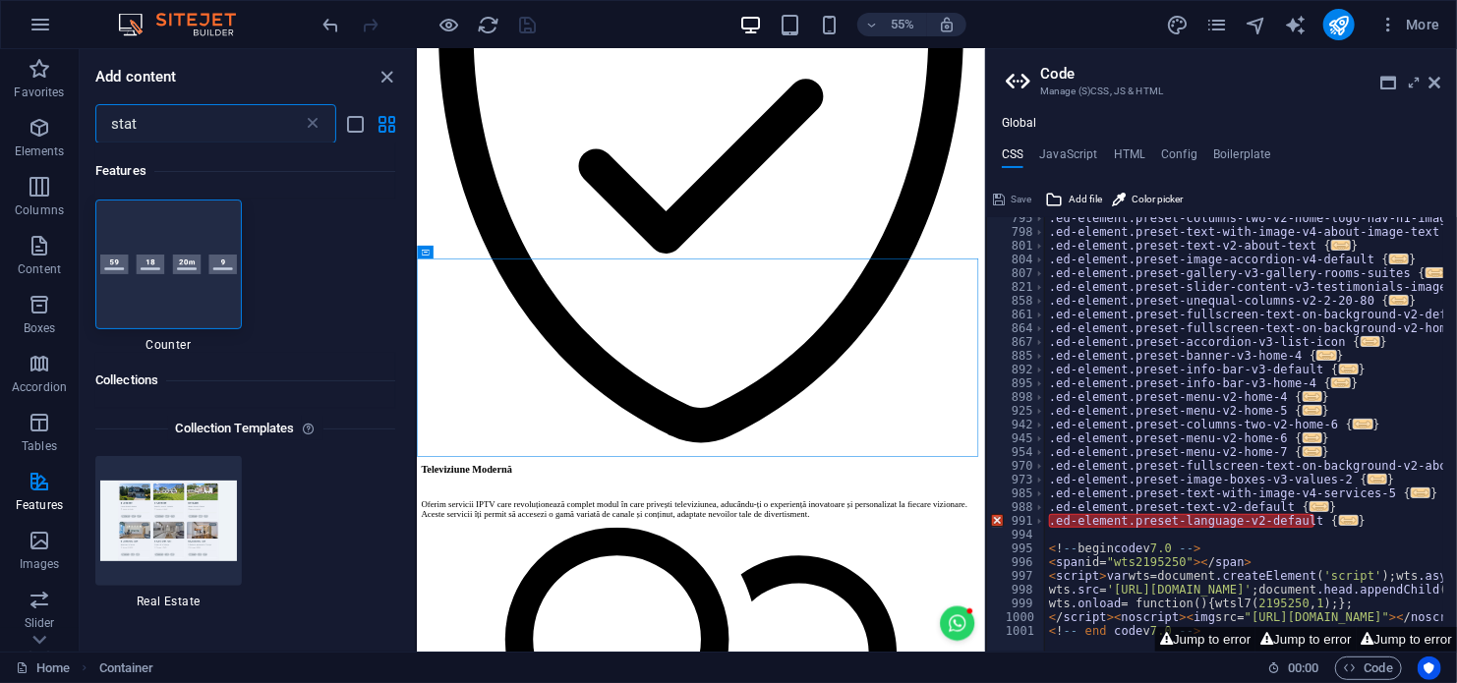
scroll to position [0, 0]
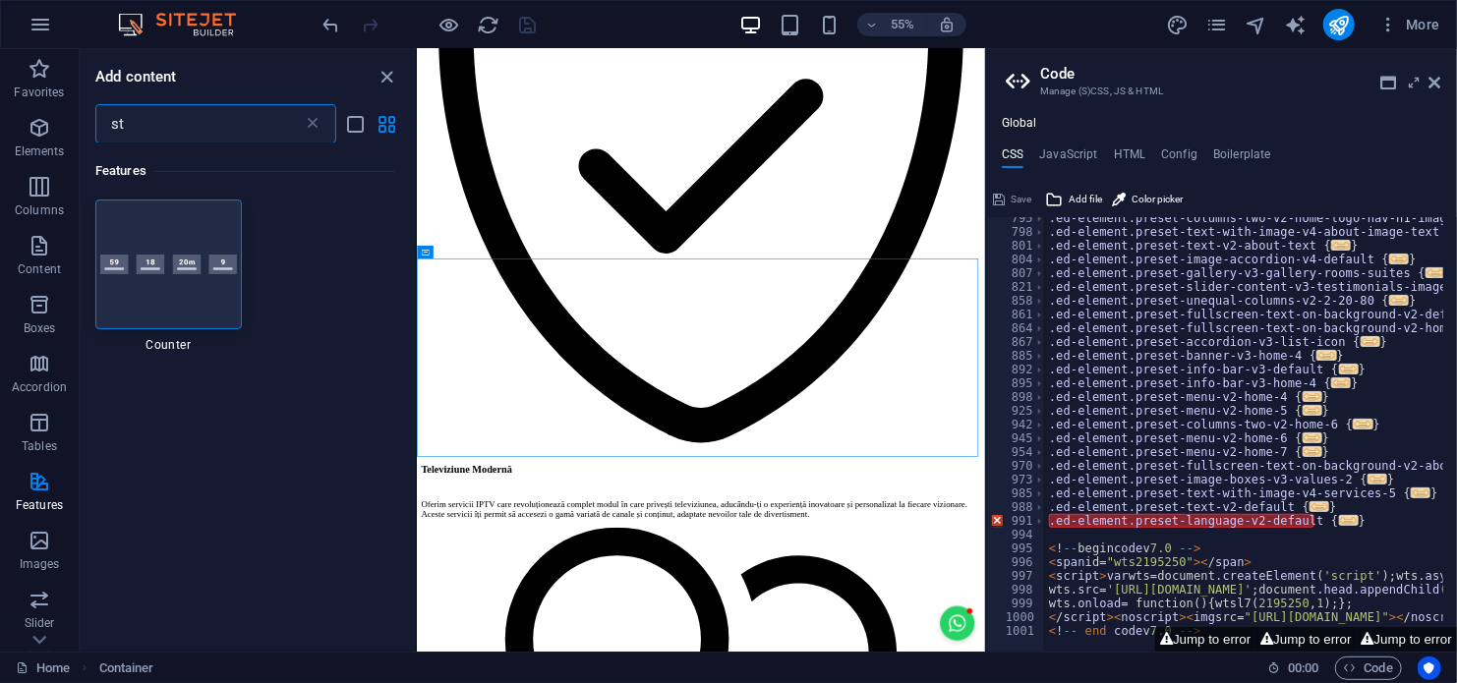
type input "s"
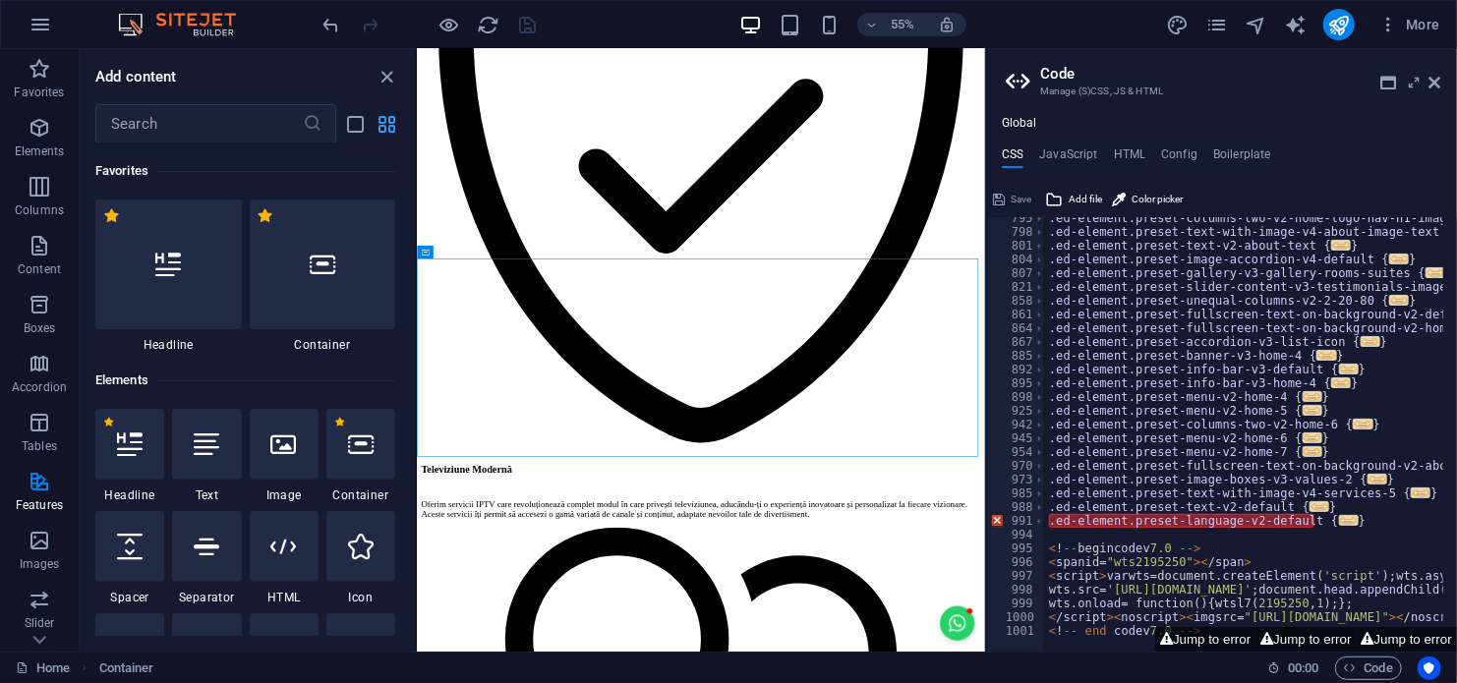
click at [390, 126] on icon "grid-view" at bounding box center [388, 124] width 23 height 23
click at [357, 127] on icon "list-view" at bounding box center [356, 124] width 23 height 23
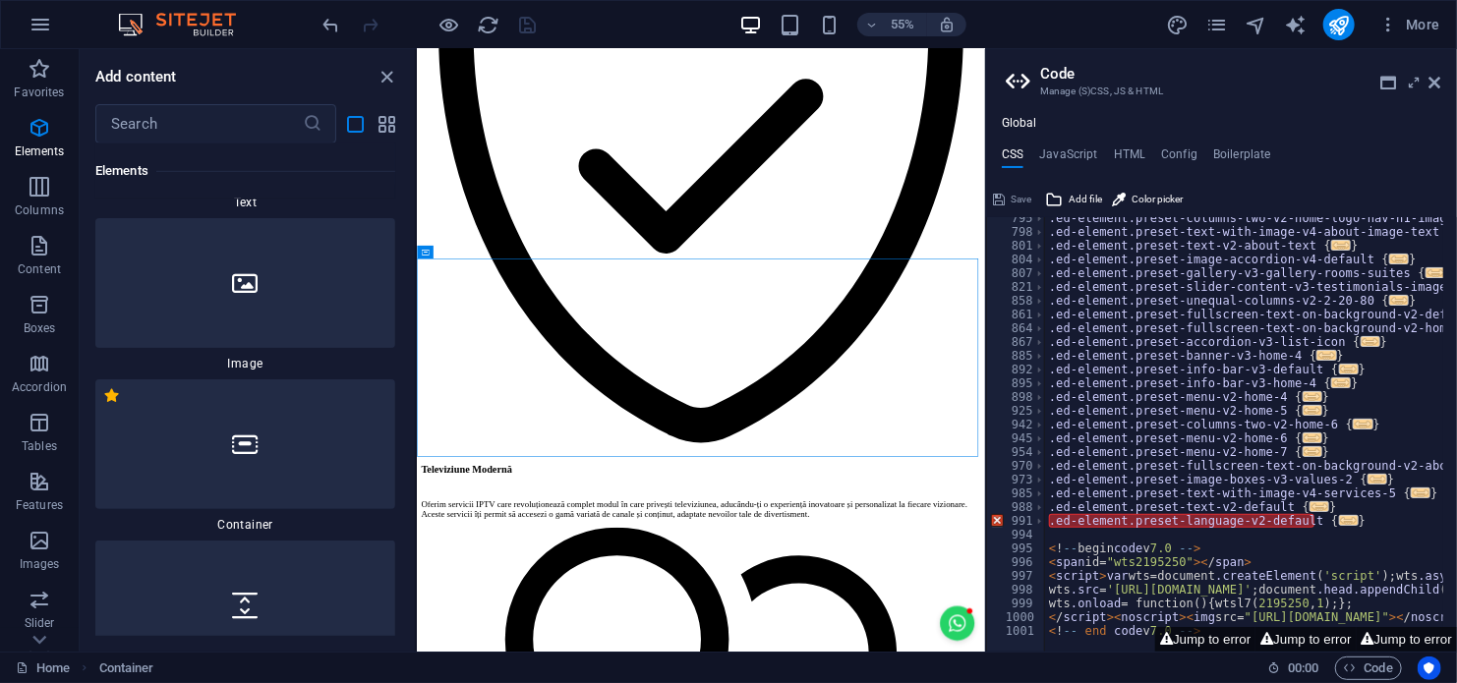
scroll to position [688, 0]
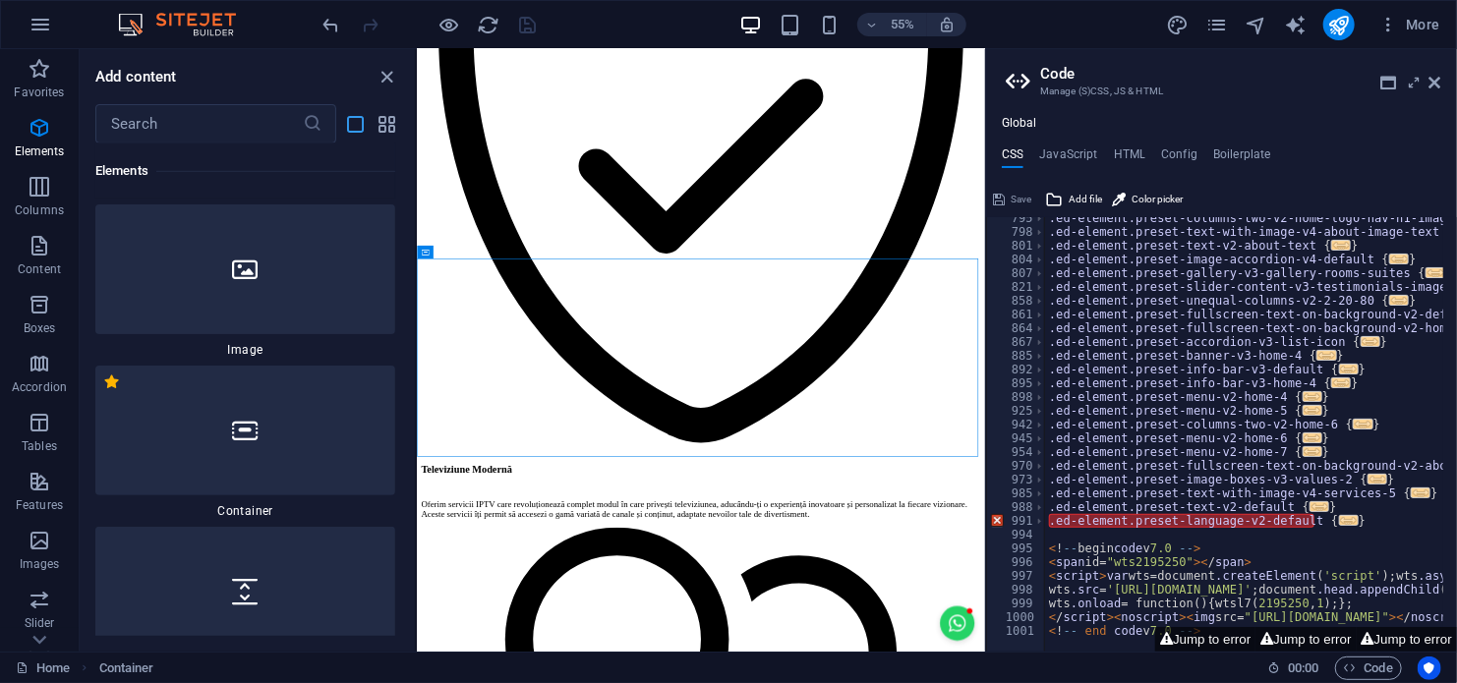
click at [354, 127] on icon "list-view" at bounding box center [356, 124] width 23 height 23
click at [355, 126] on icon "list-view" at bounding box center [356, 124] width 23 height 23
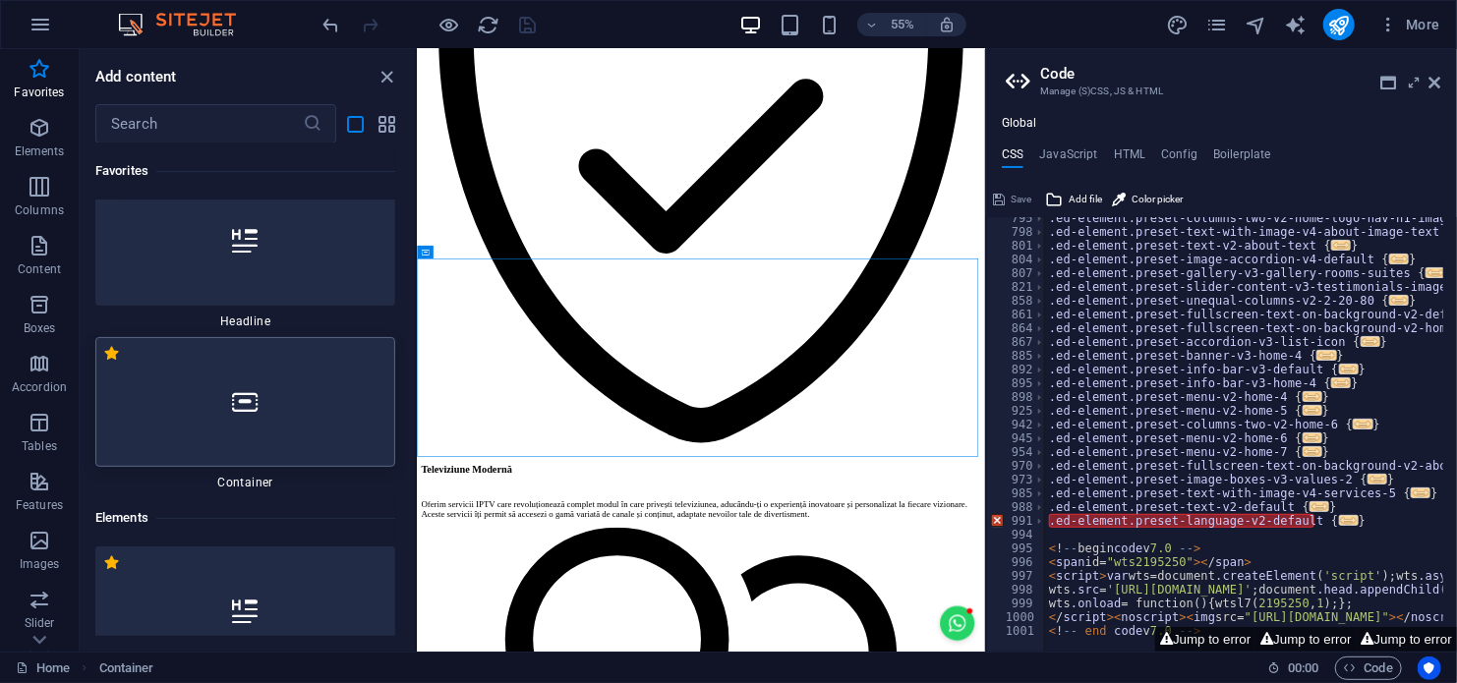
scroll to position [0, 0]
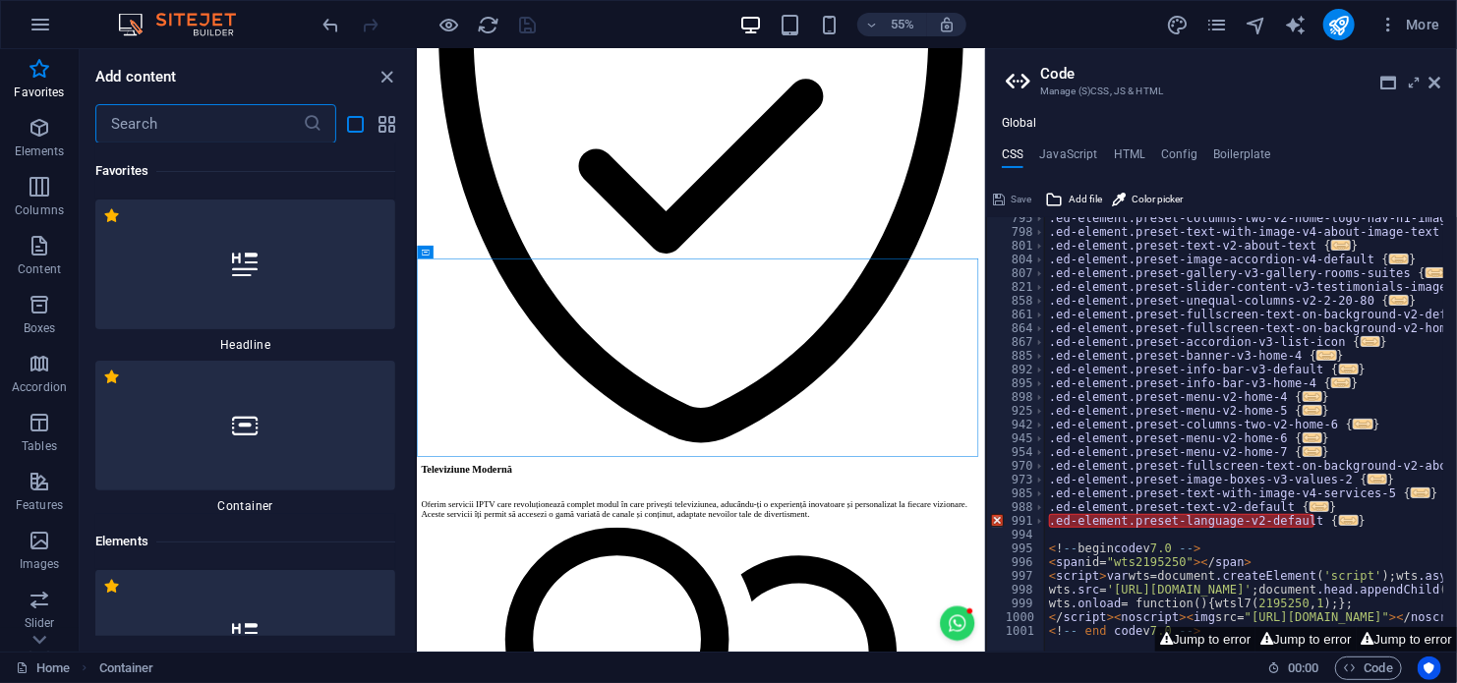
click at [215, 126] on input "text" at bounding box center [198, 123] width 207 height 39
click at [43, 138] on icon "button" at bounding box center [40, 128] width 24 height 24
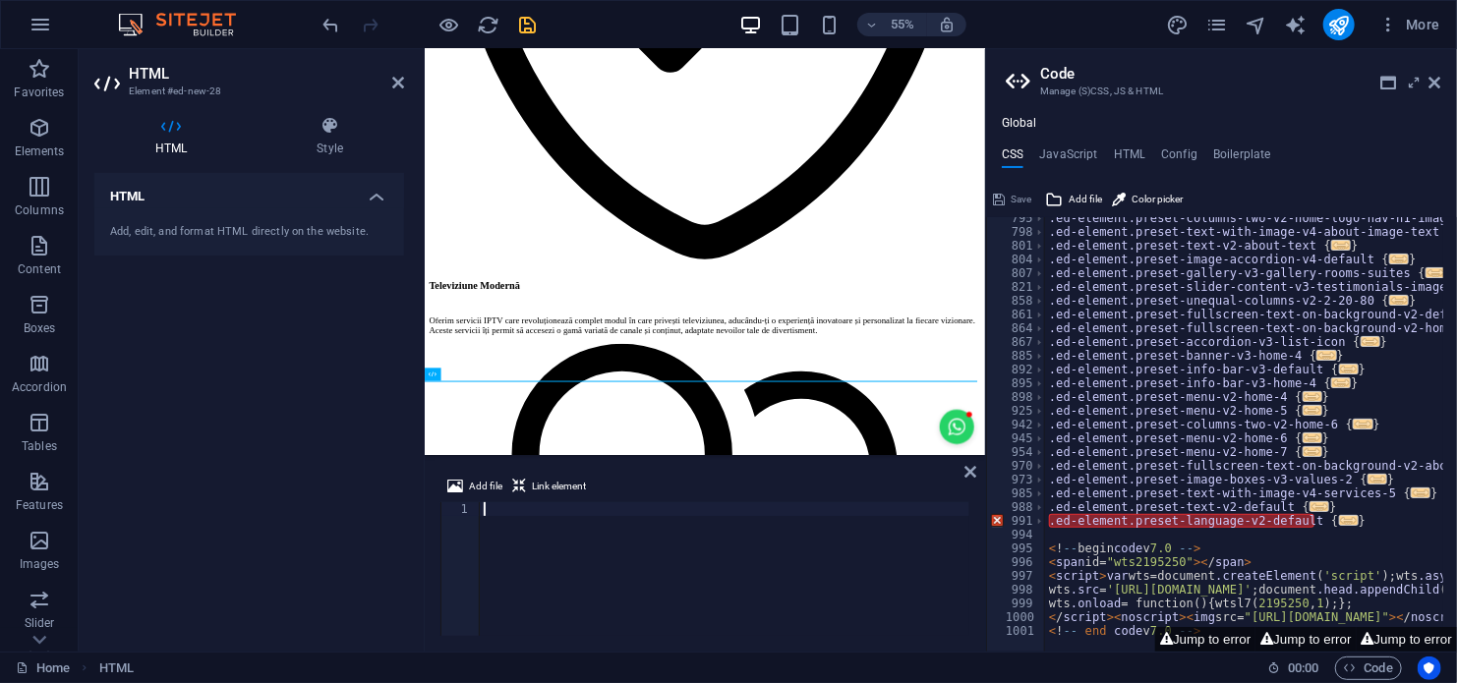
scroll to position [3782, 0]
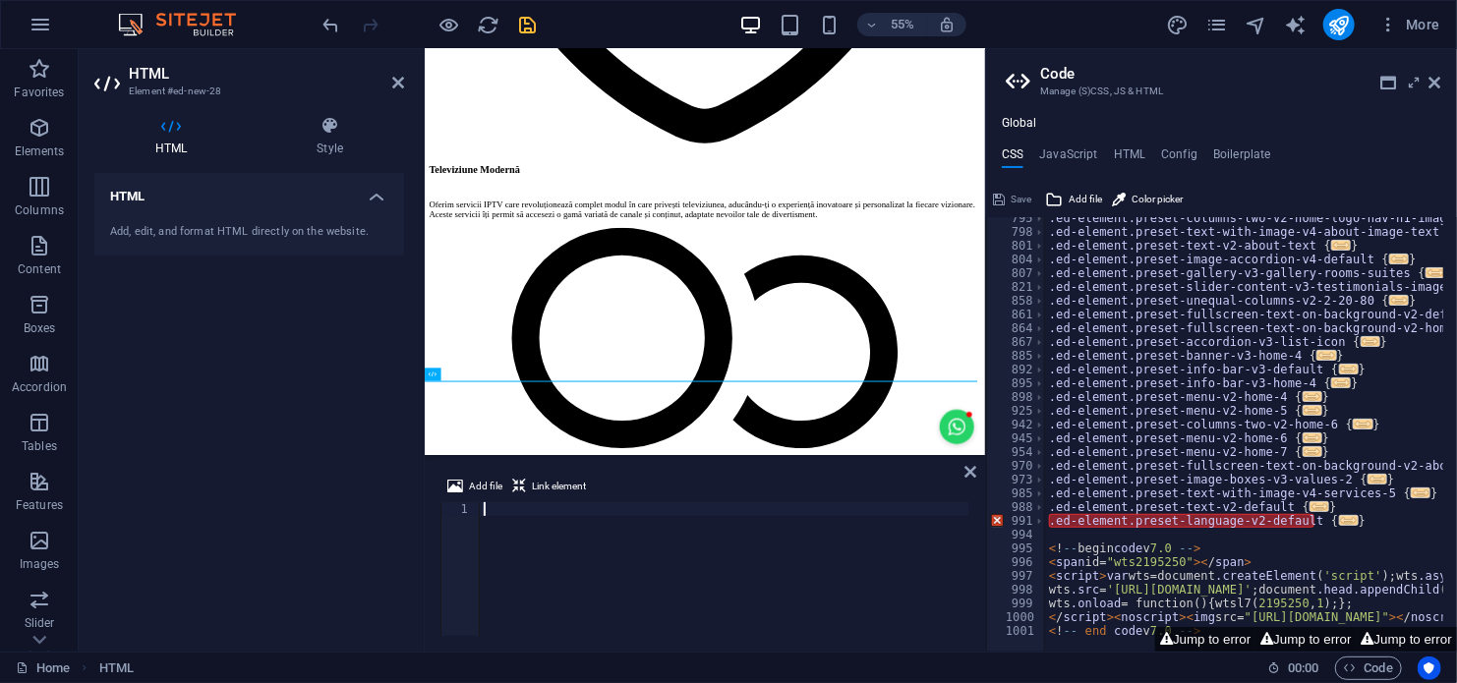
type textarea "<!-- end code v 7.0 -->"
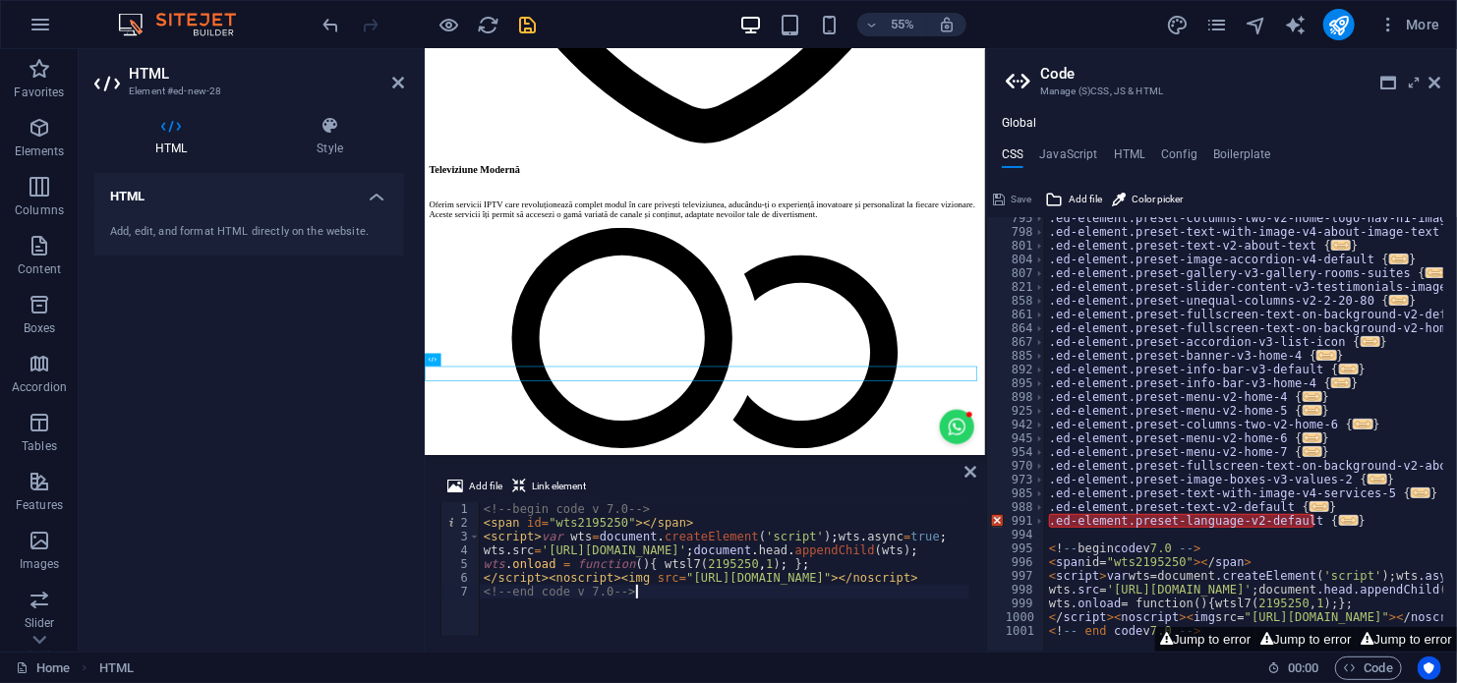
scroll to position [3809, 0]
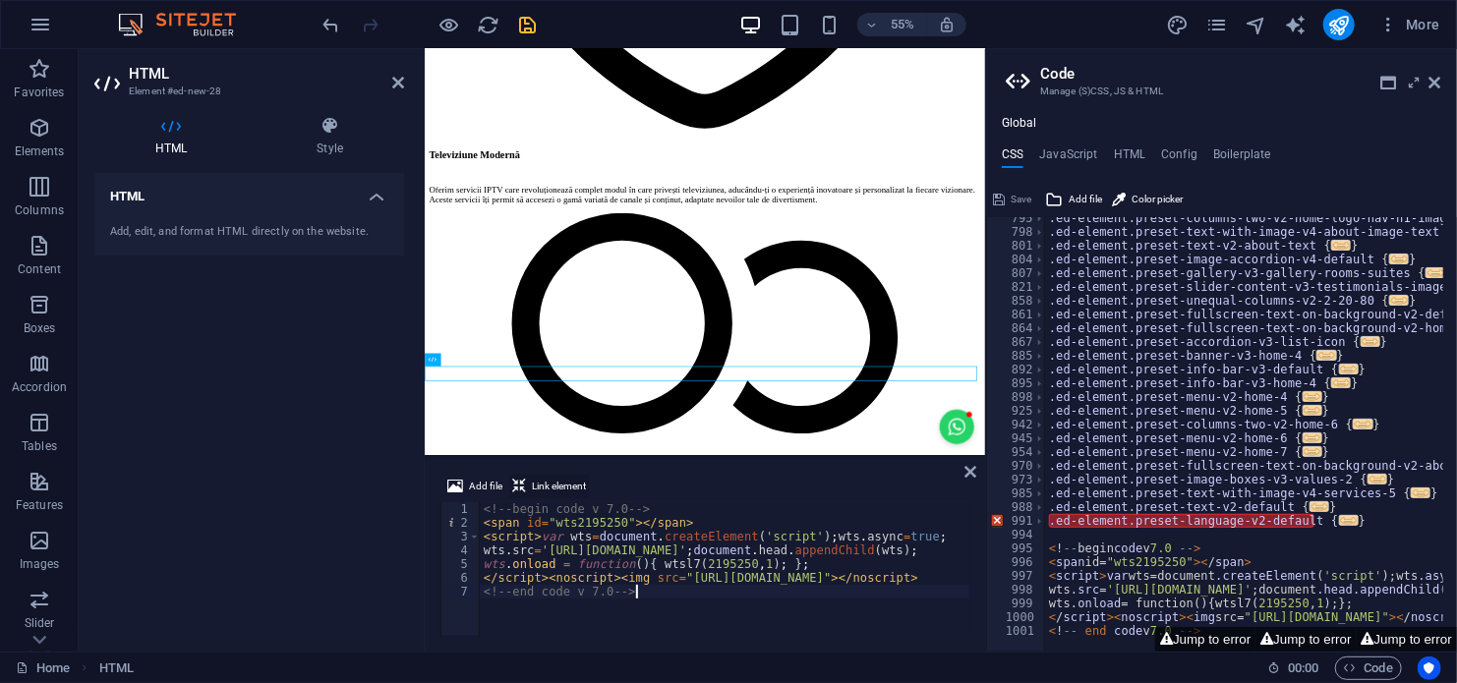
click at [573, 485] on span "Link element" at bounding box center [559, 487] width 54 height 24
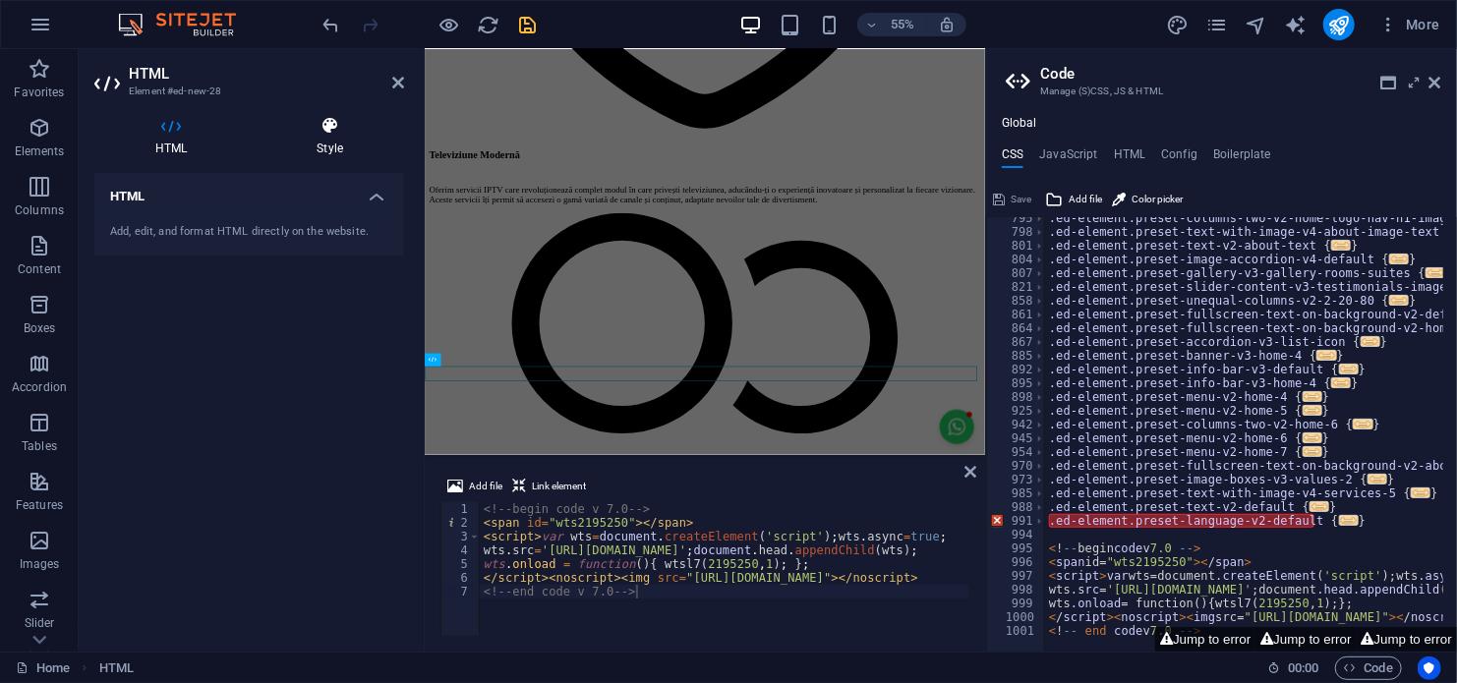
click at [324, 134] on icon at bounding box center [330, 126] width 148 height 20
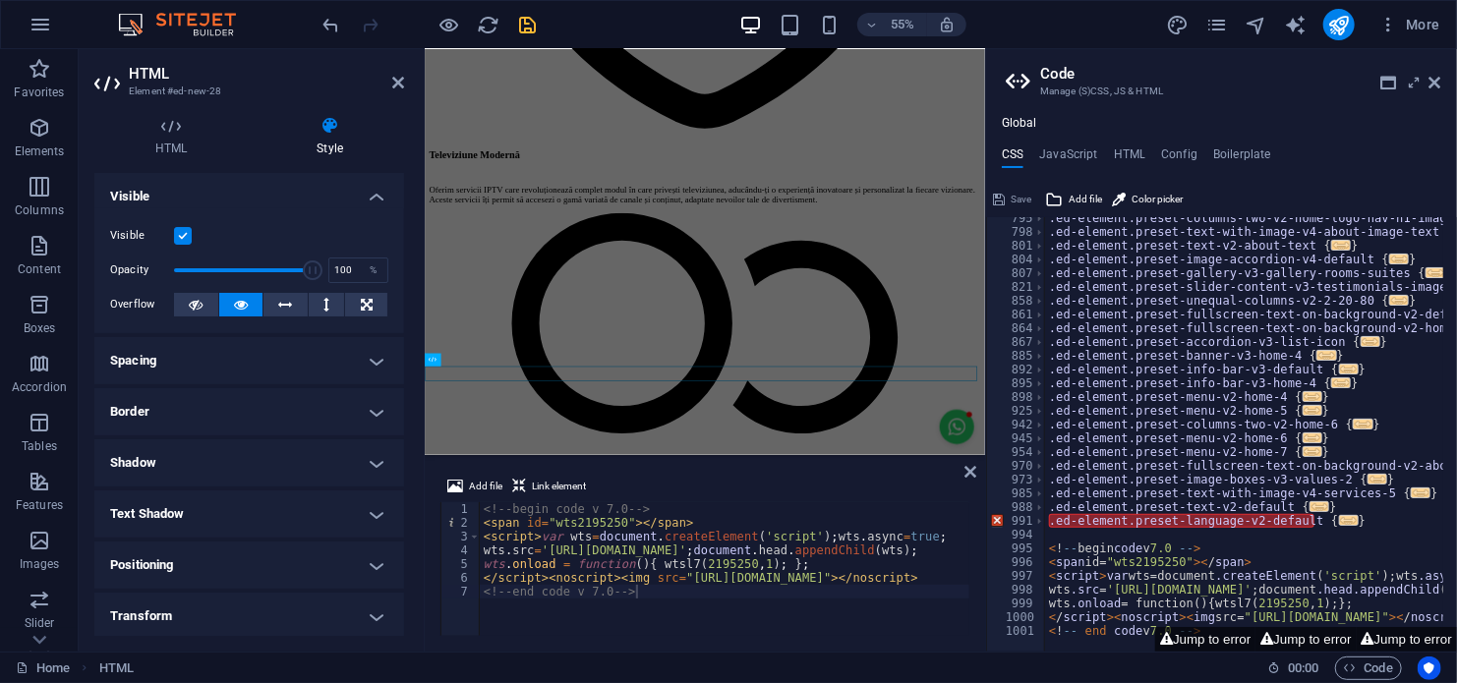
click at [204, 569] on h4 "Positioning" at bounding box center [249, 565] width 310 height 47
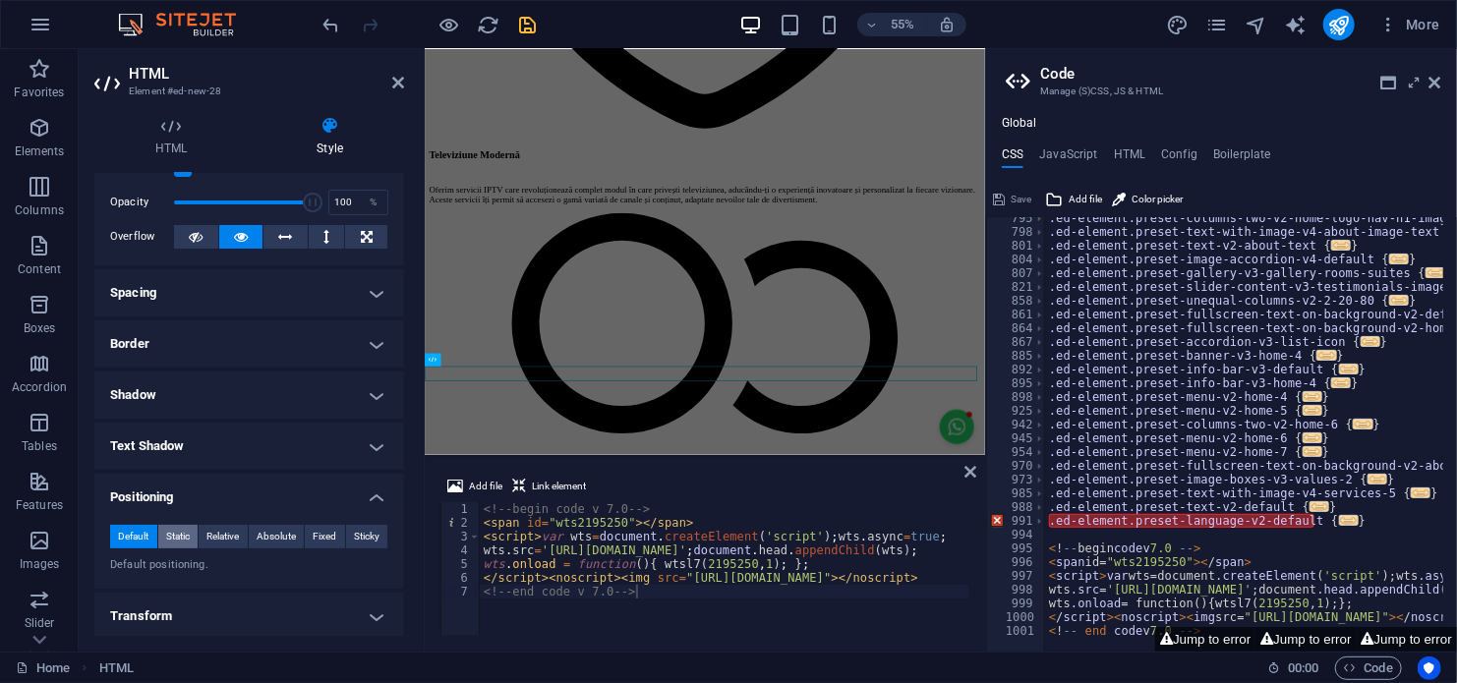
scroll to position [98, 0]
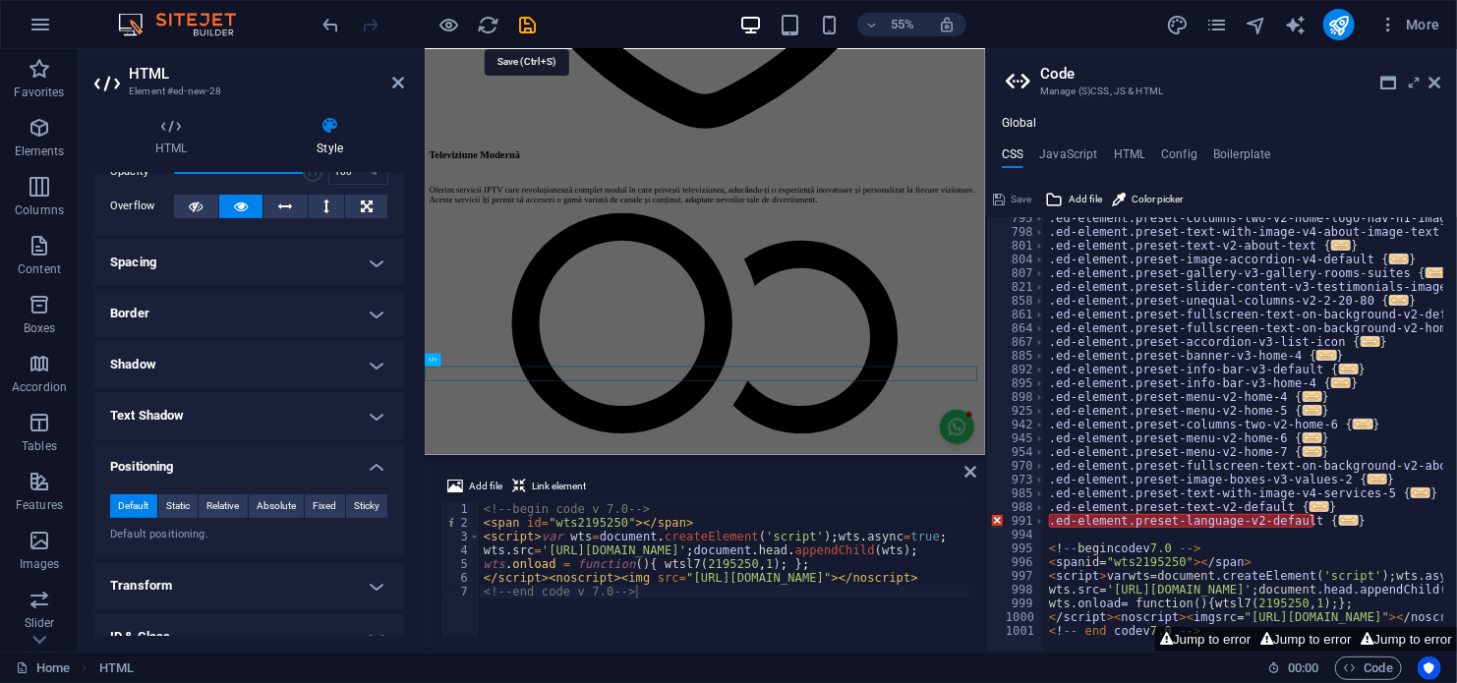
click at [524, 25] on icon "save" at bounding box center [528, 25] width 23 height 23
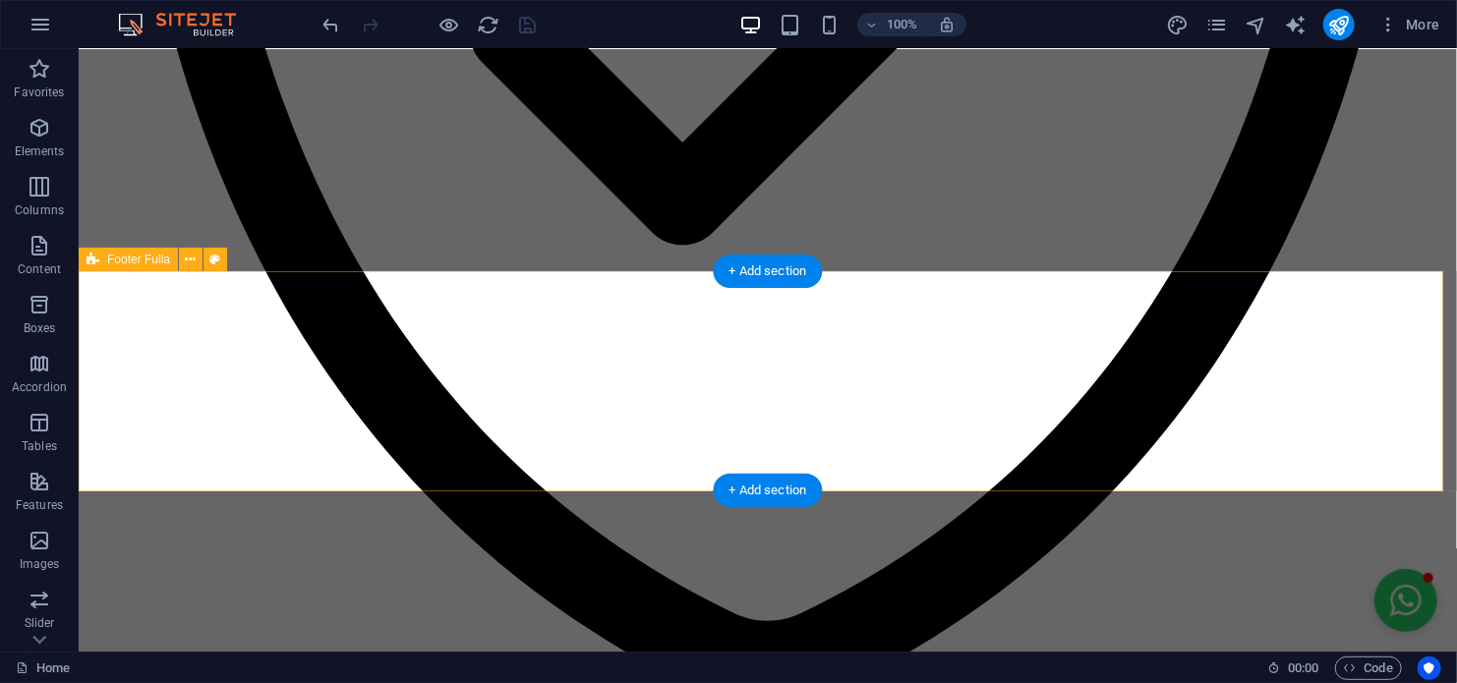
scroll to position [3877, 0]
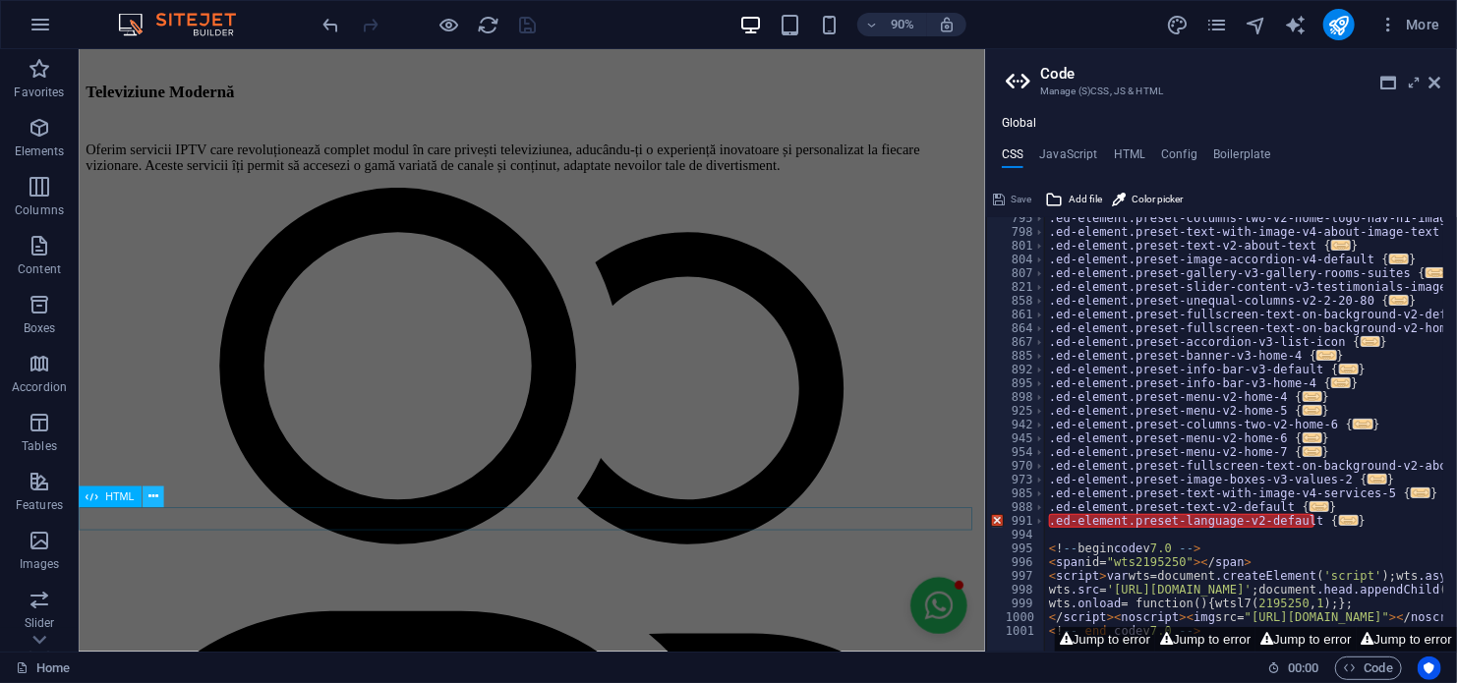
click at [153, 498] on icon at bounding box center [152, 497] width 10 height 19
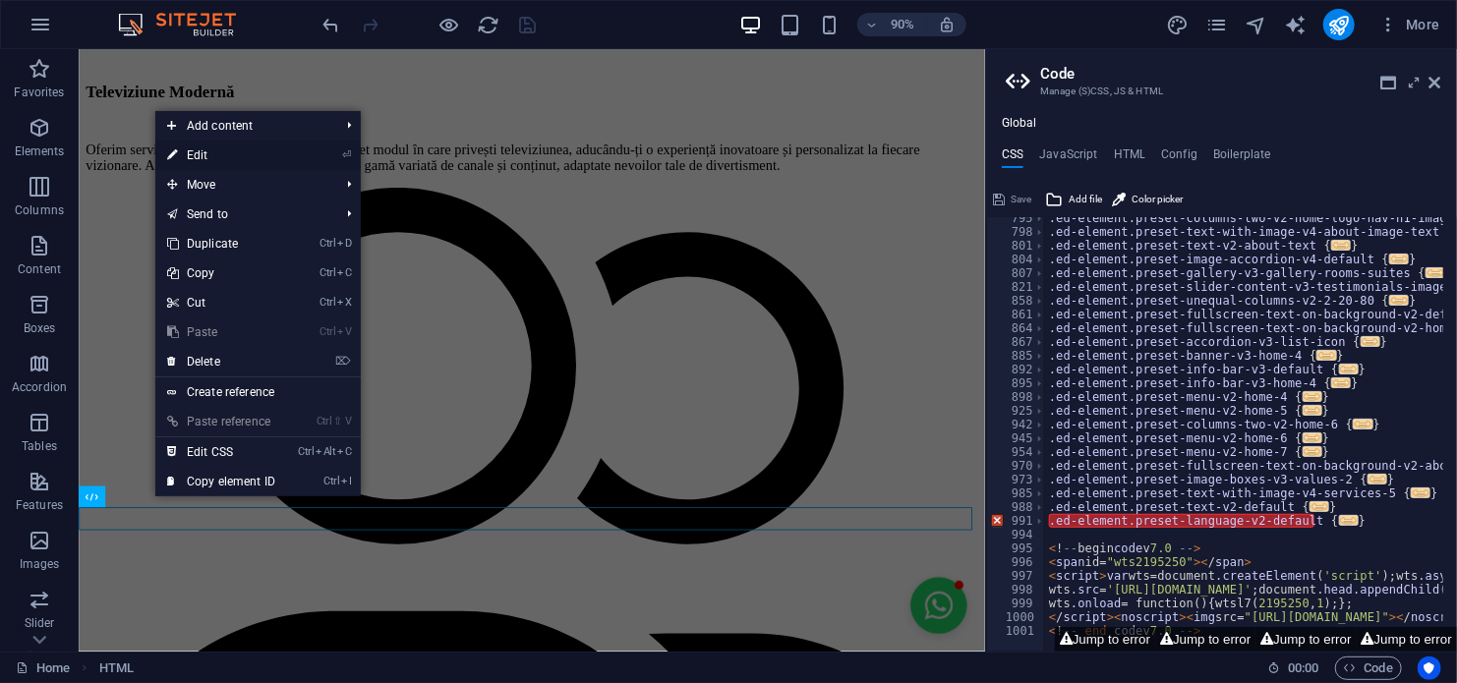
click at [232, 161] on link "⏎ Edit" at bounding box center [221, 155] width 132 height 29
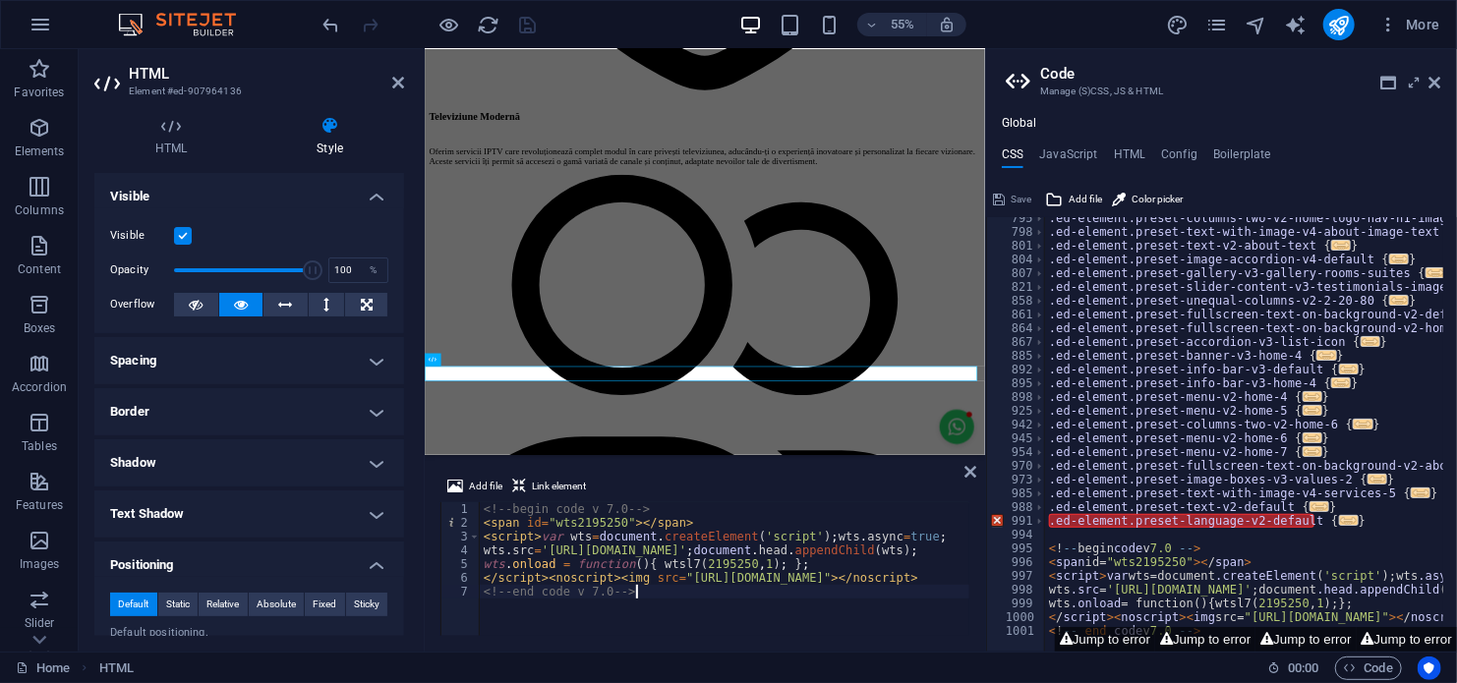
scroll to position [3809, 0]
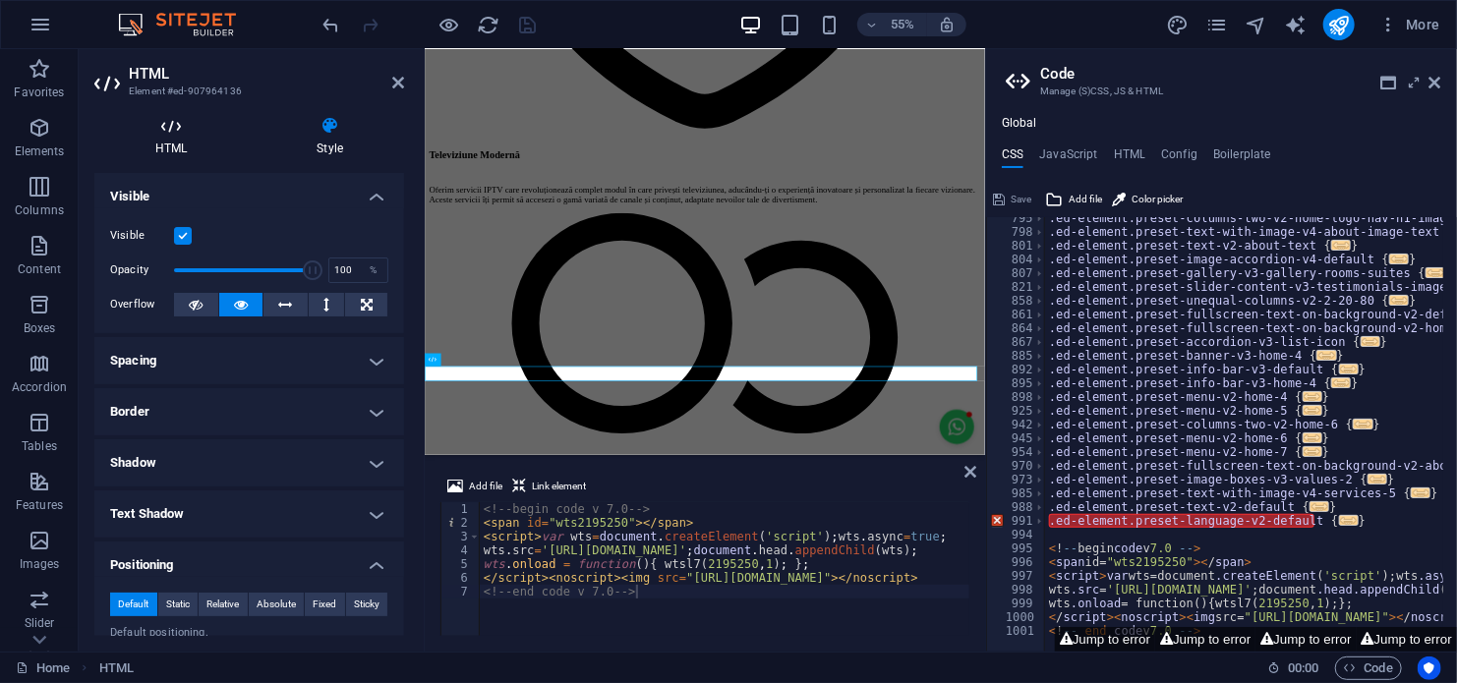
click at [168, 143] on h4 "HTML" at bounding box center [174, 136] width 161 height 41
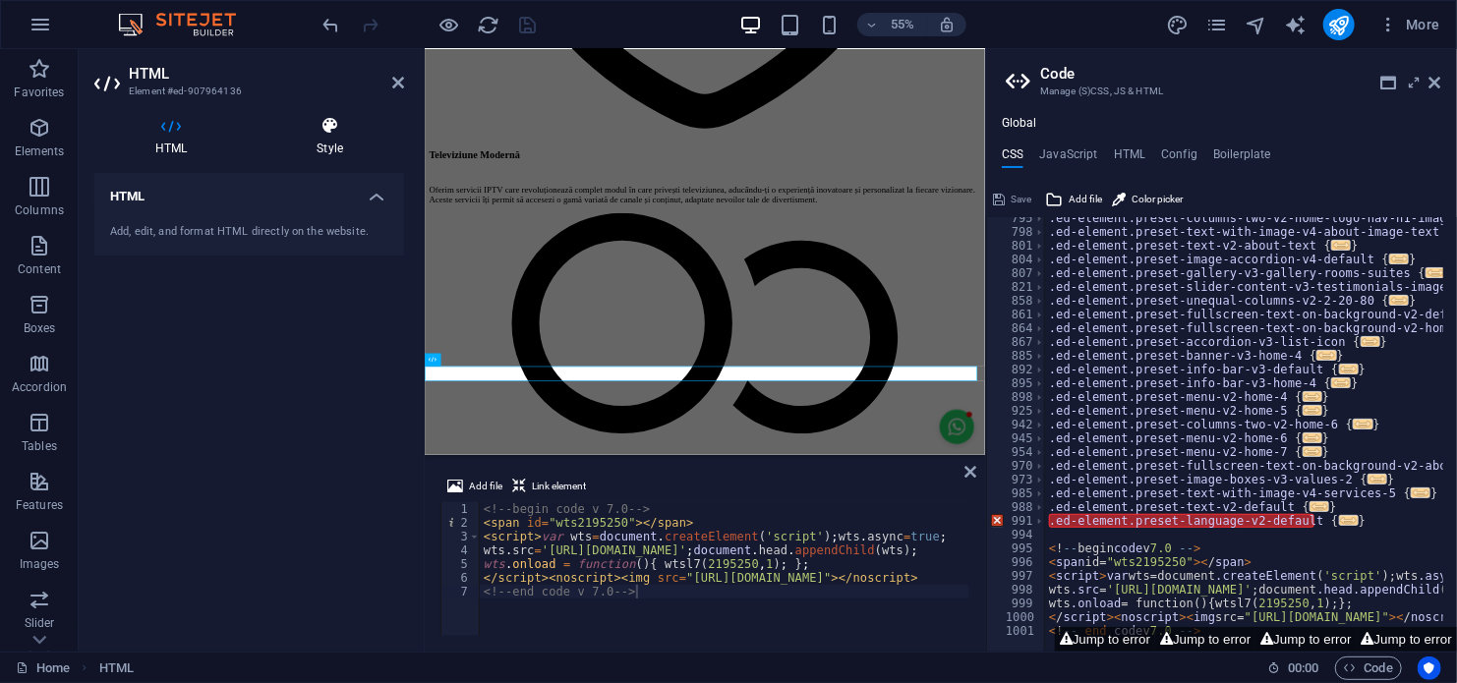
click at [326, 133] on icon at bounding box center [330, 126] width 148 height 20
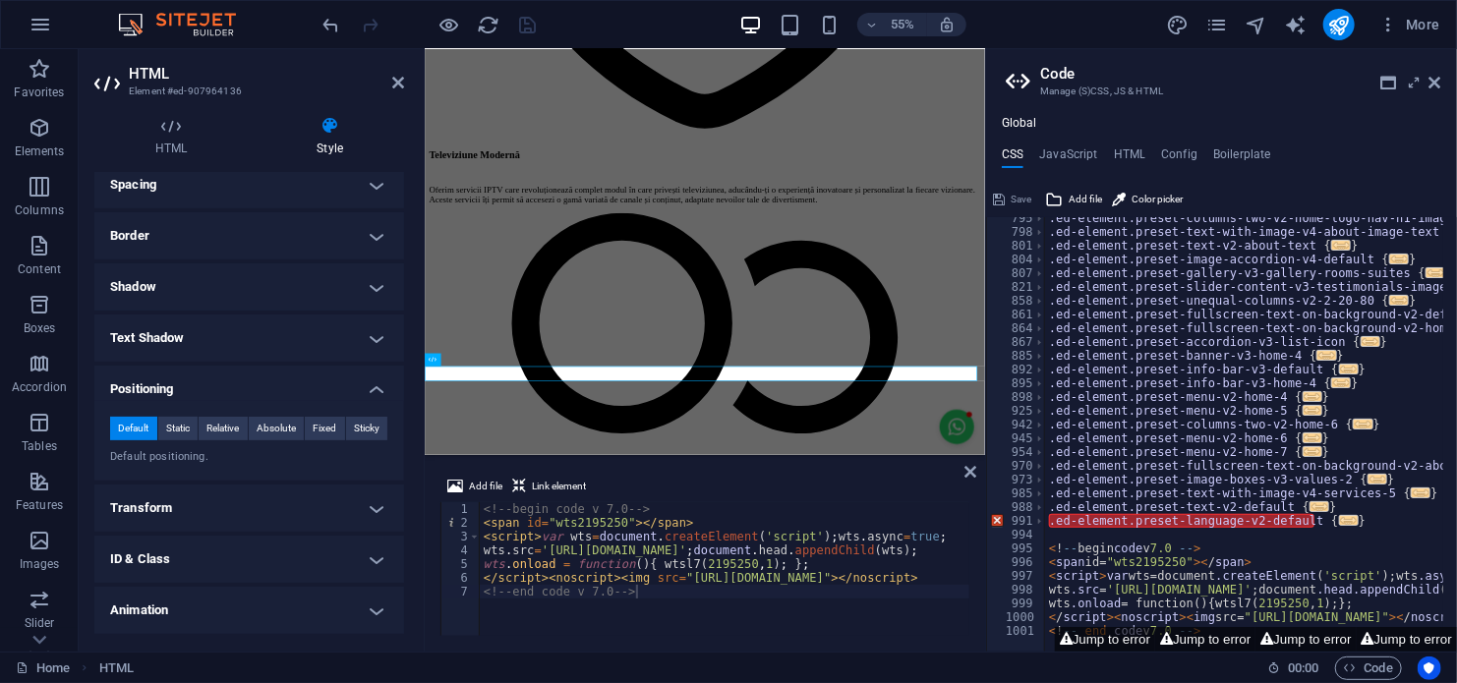
scroll to position [224, 0]
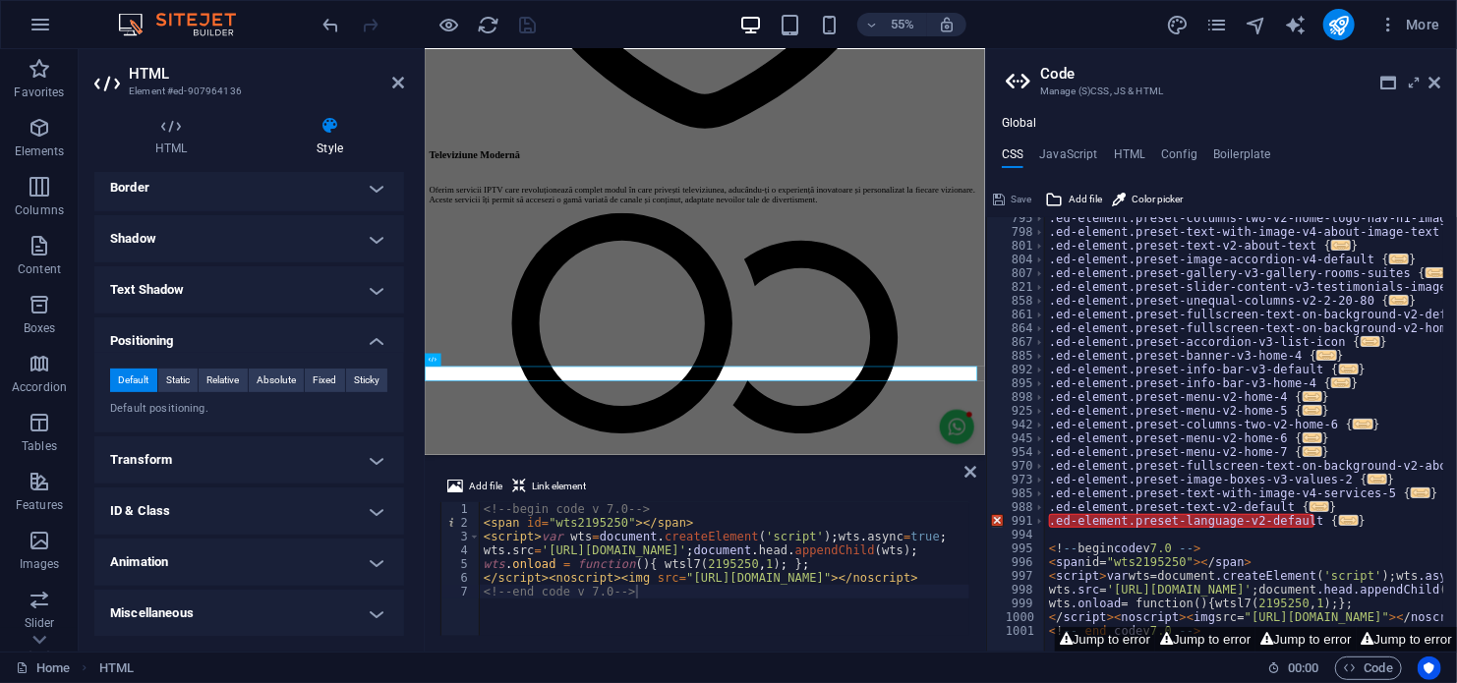
click at [262, 452] on h4 "Transform" at bounding box center [249, 459] width 310 height 47
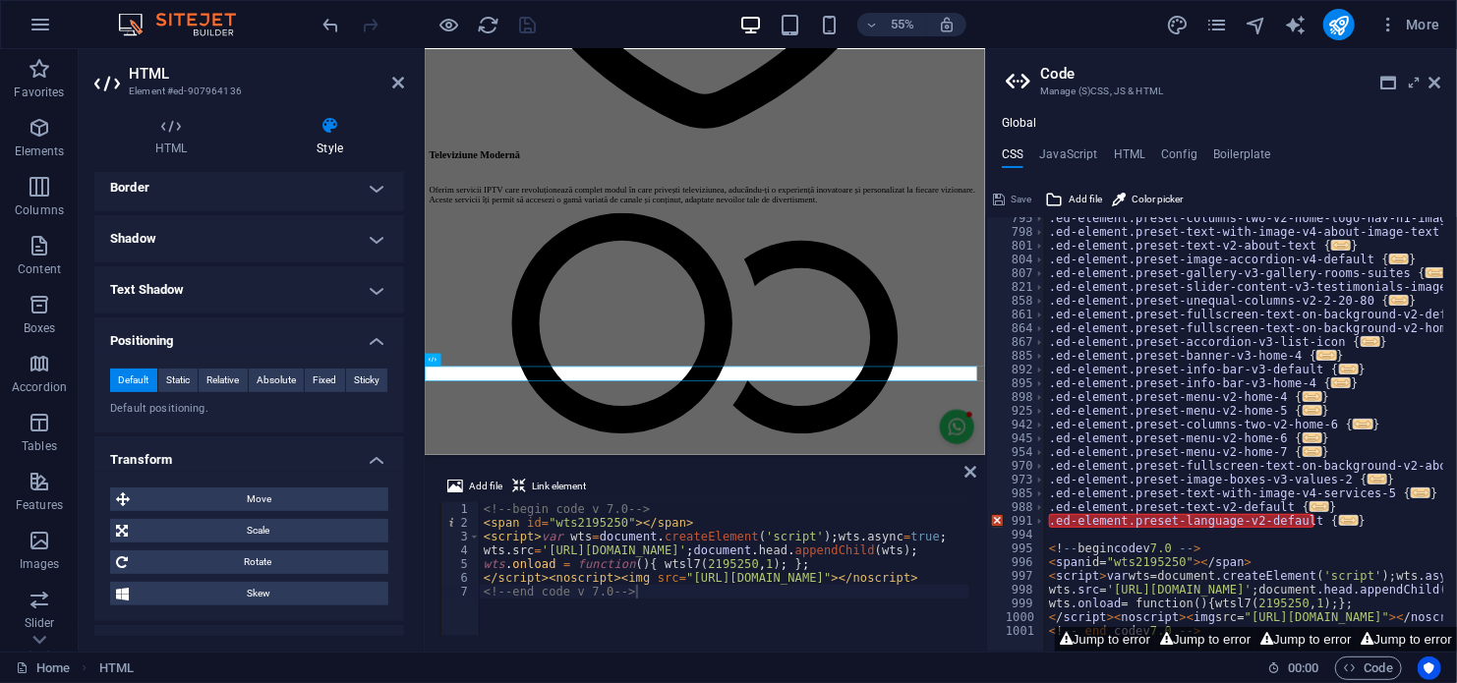
click at [262, 452] on h4 "Transform" at bounding box center [249, 453] width 310 height 35
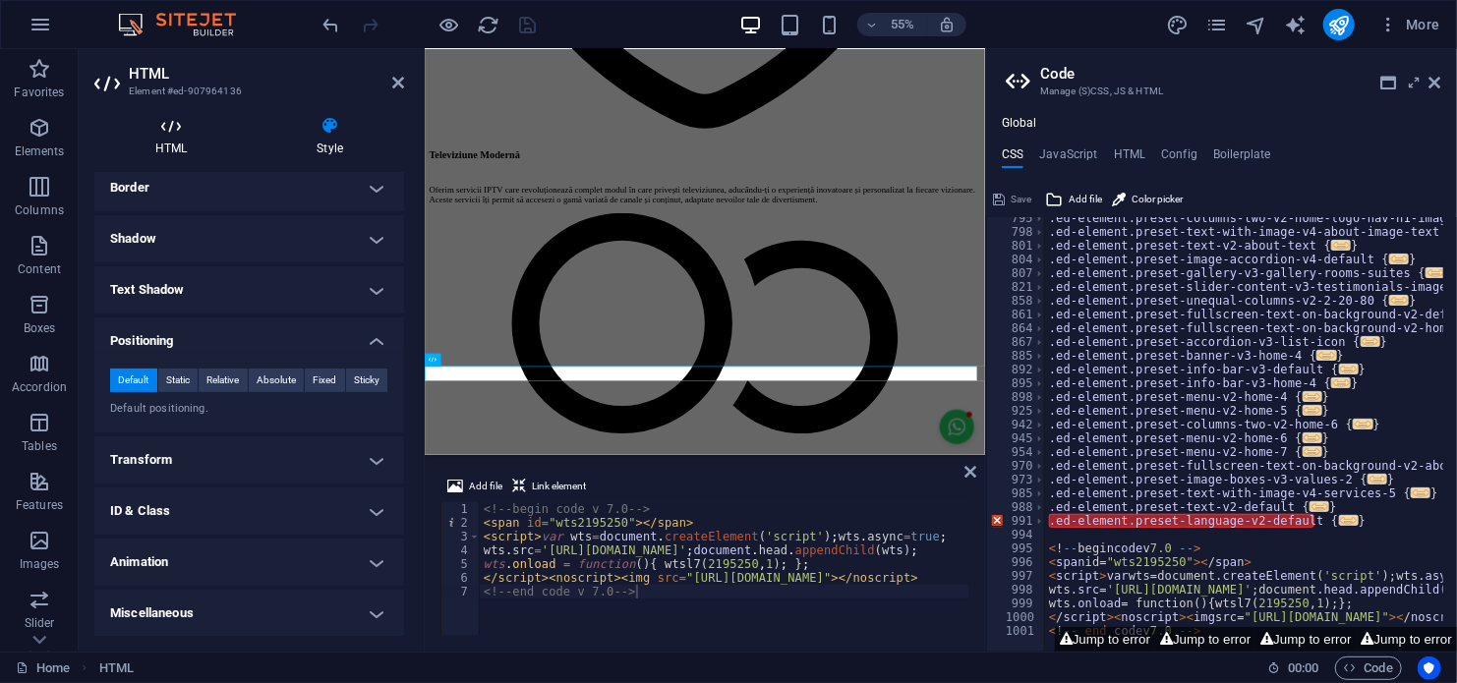
click at [177, 138] on h4 "HTML" at bounding box center [174, 136] width 161 height 41
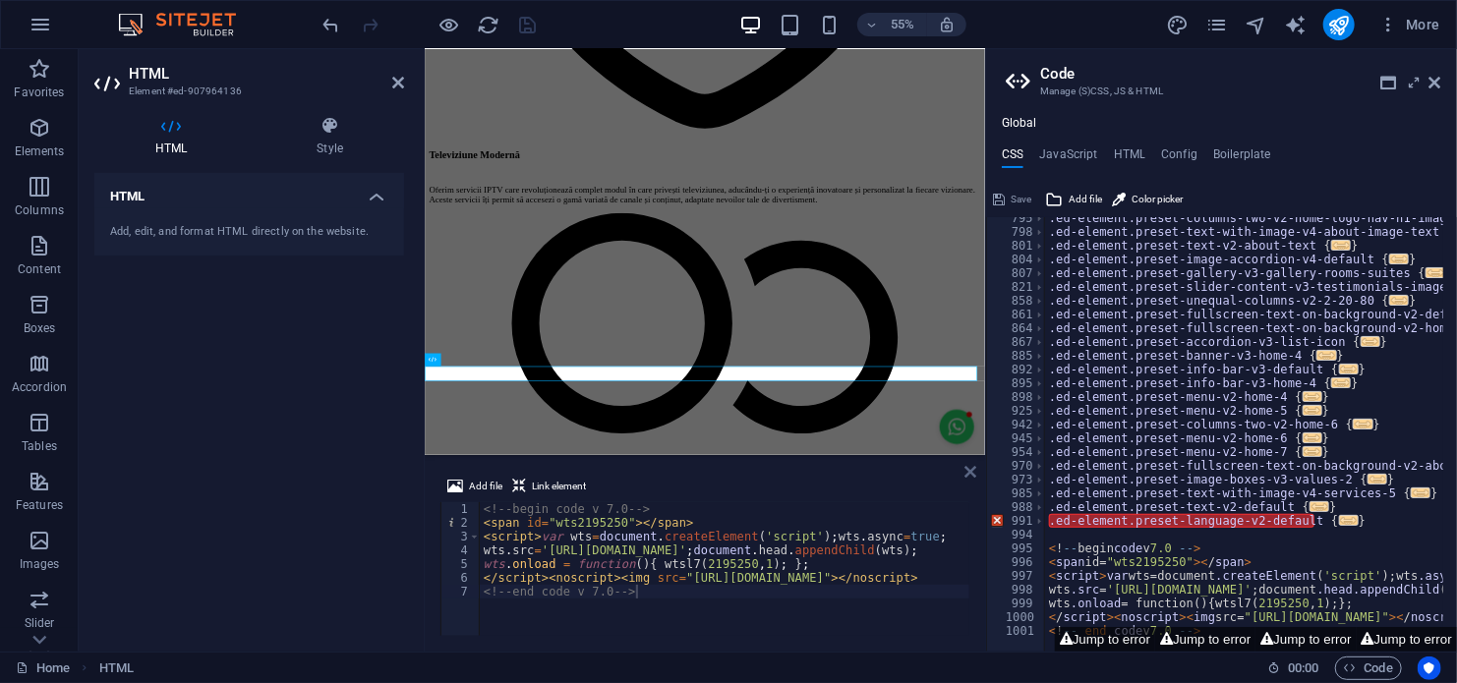
click at [974, 474] on icon at bounding box center [970, 472] width 12 height 16
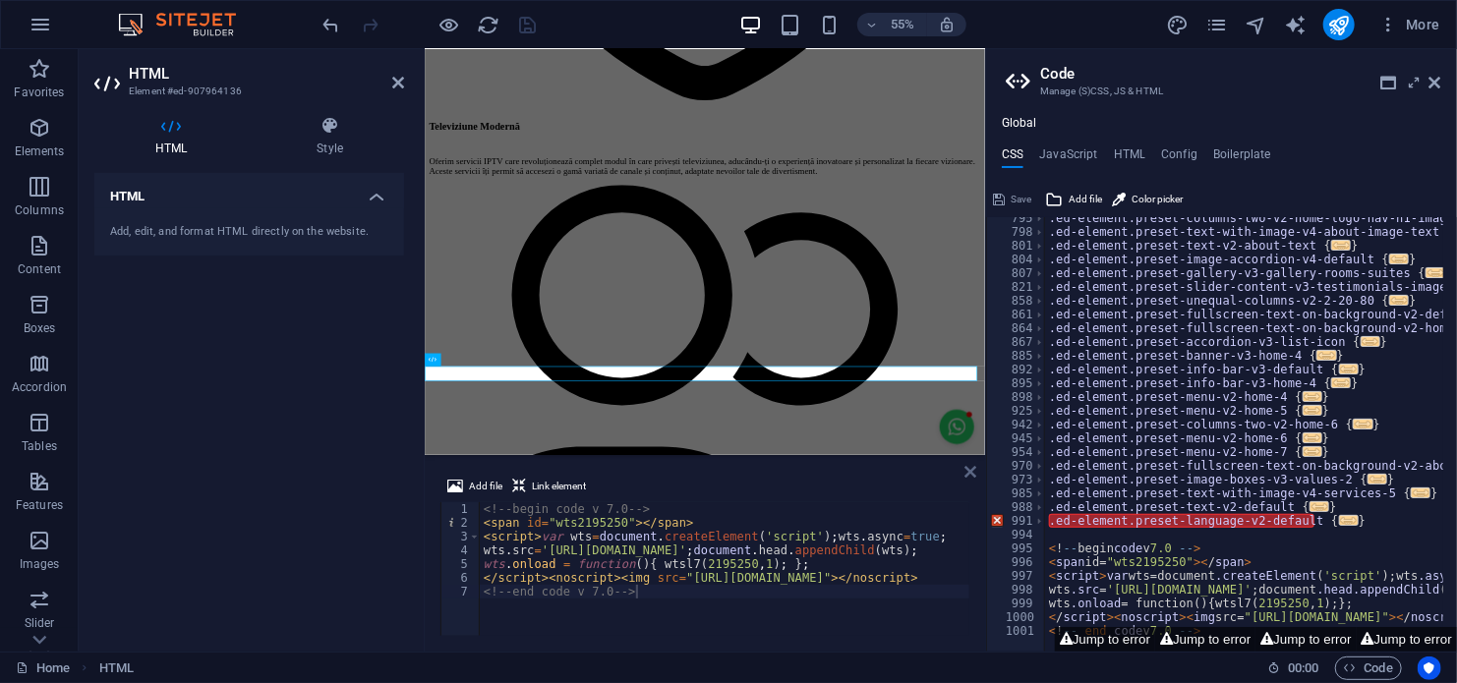
scroll to position [3877, 0]
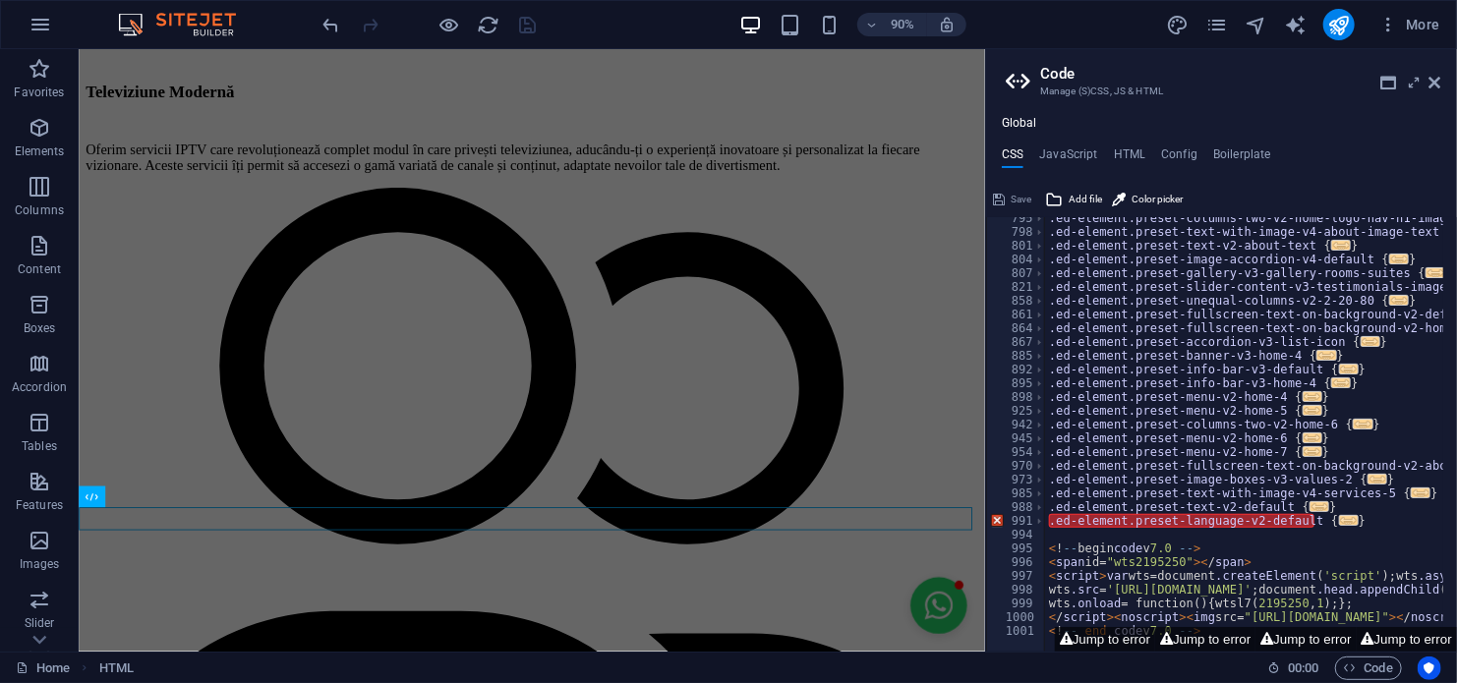
drag, startPoint x: 185, startPoint y: 543, endPoint x: 212, endPoint y: 591, distance: 55.5
click at [89, 498] on icon at bounding box center [92, 497] width 13 height 22
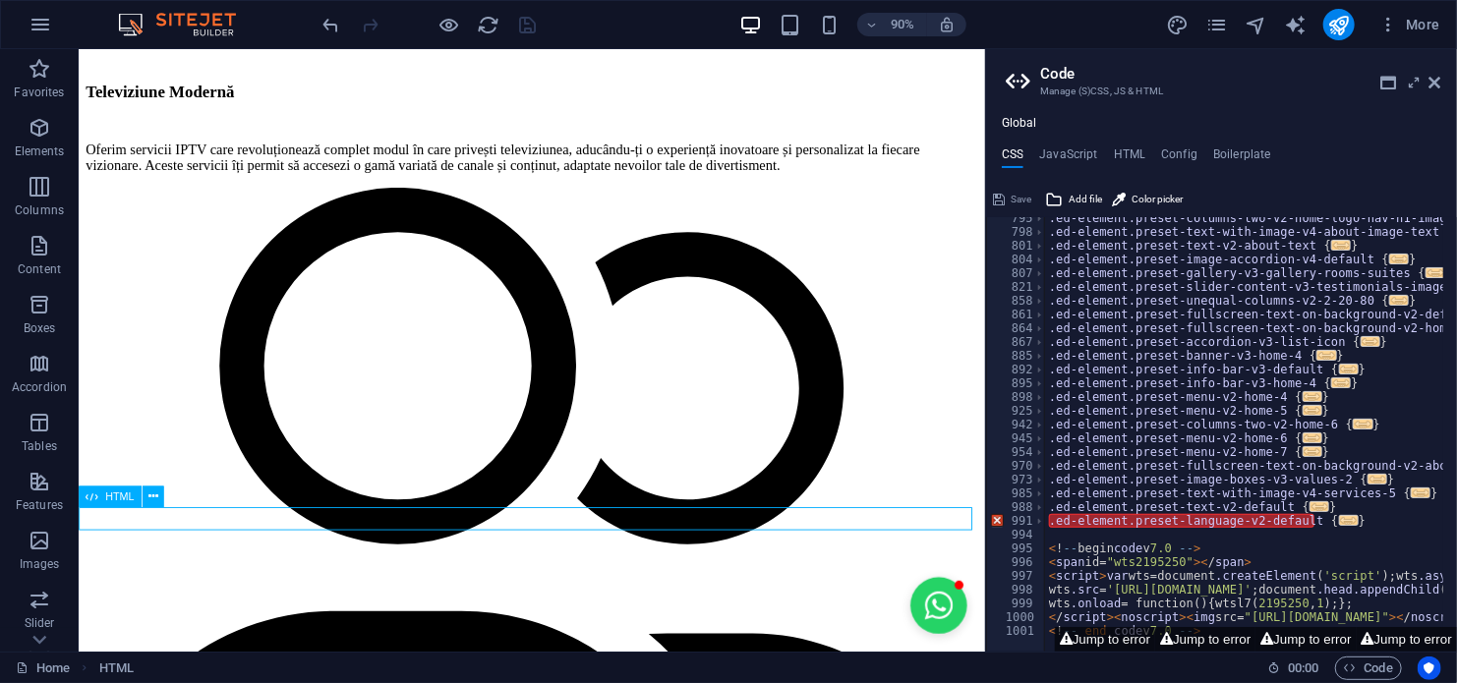
click at [147, 495] on button at bounding box center [154, 497] width 22 height 22
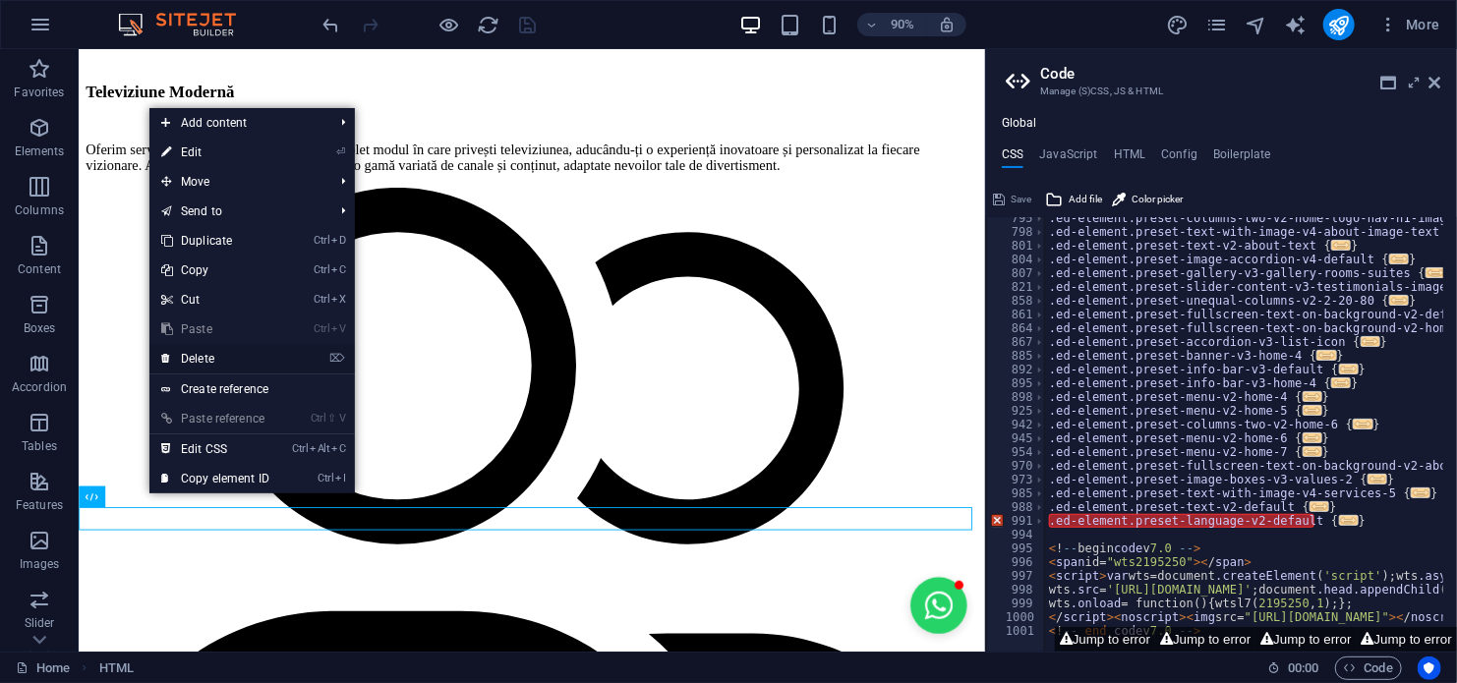
click at [199, 354] on link "⌦ Delete" at bounding box center [215, 358] width 132 height 29
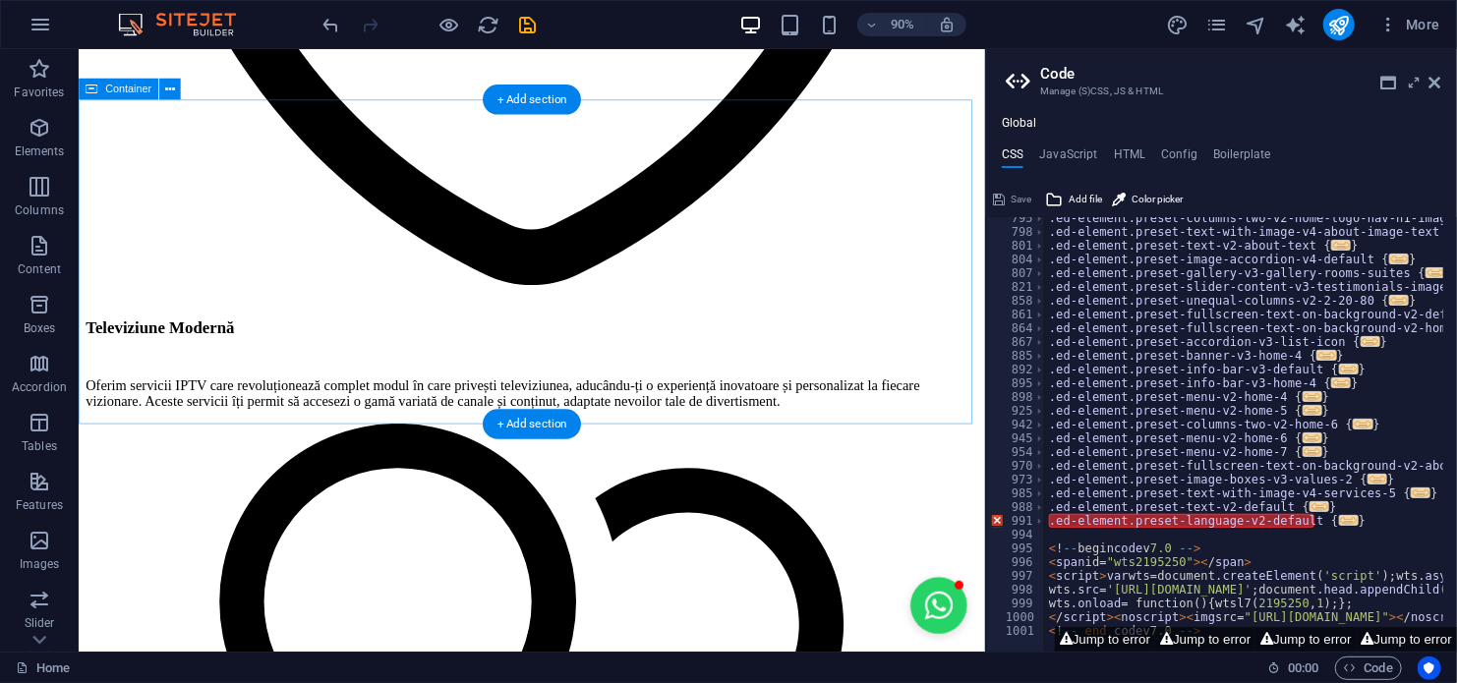
scroll to position [3260, 0]
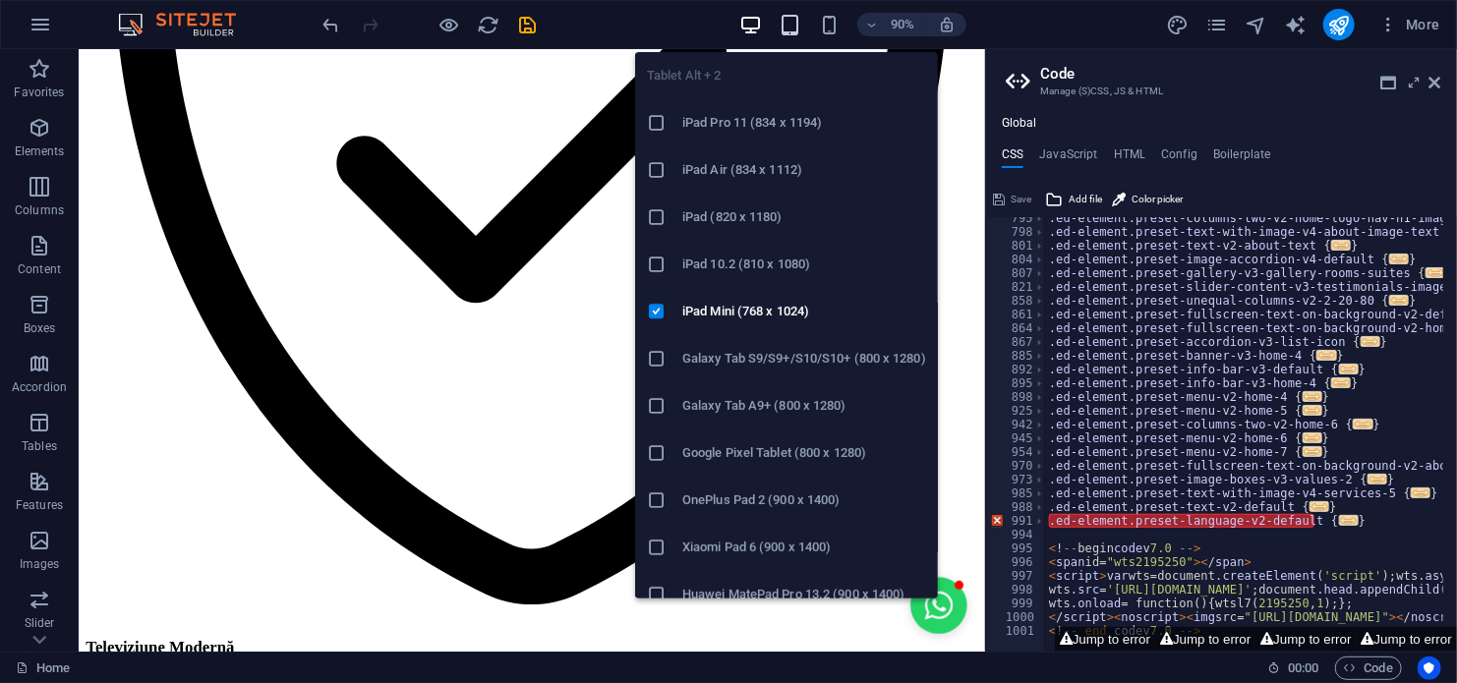
click at [785, 16] on icon "button" at bounding box center [790, 25] width 23 height 23
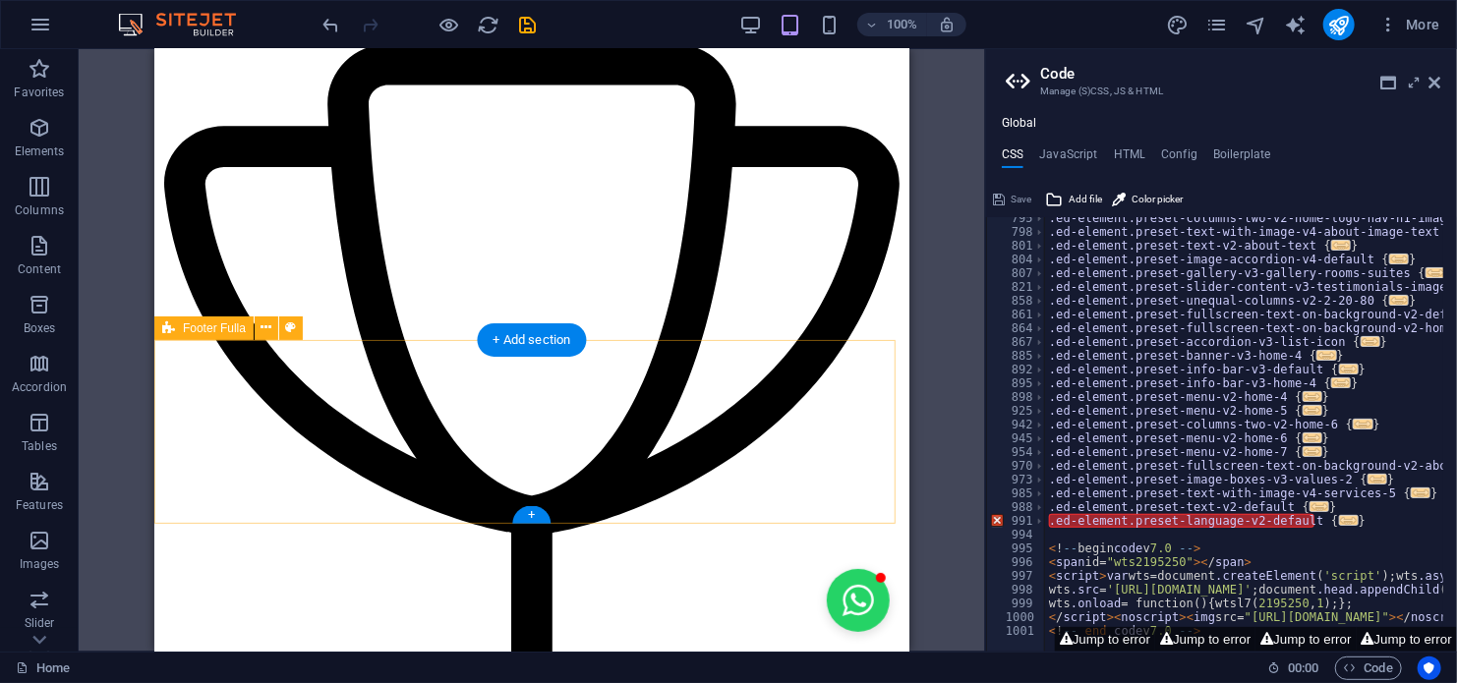
scroll to position [4365, 0]
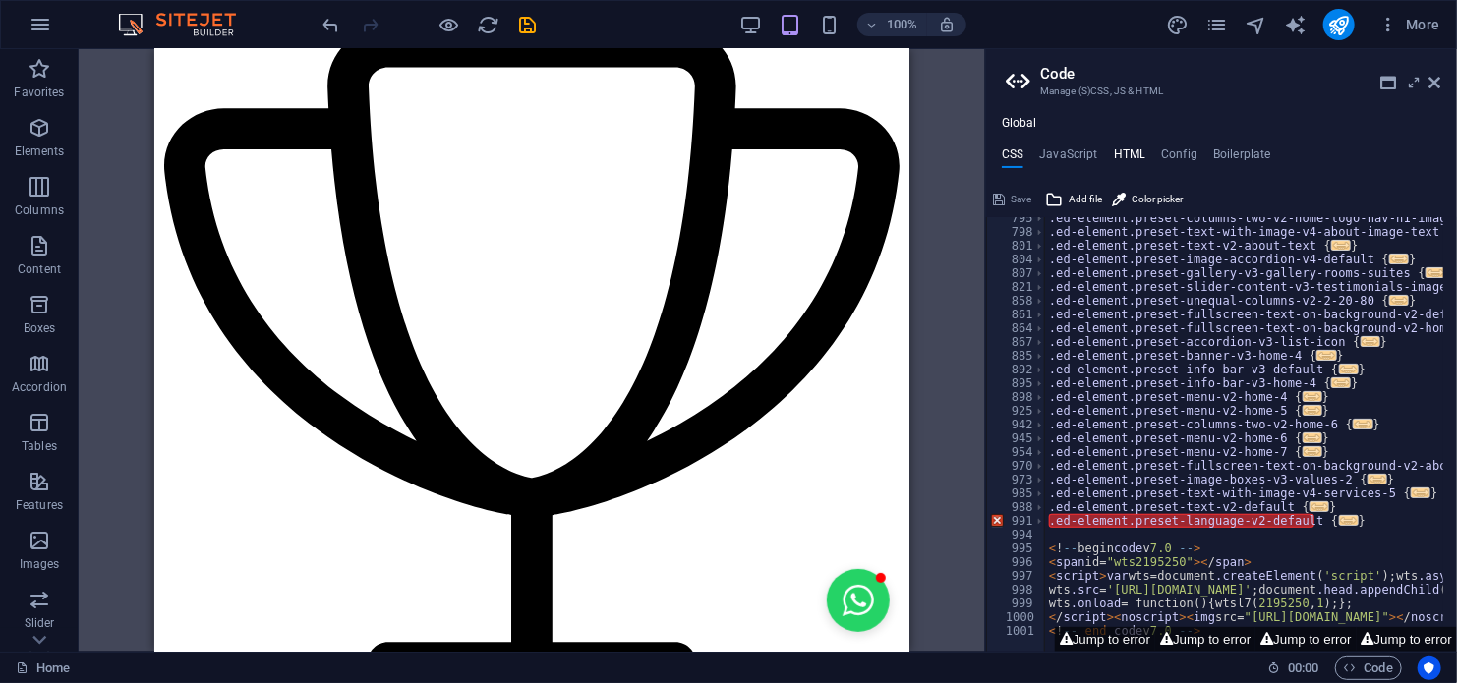
click at [1126, 155] on h4 "HTML" at bounding box center [1130, 158] width 32 height 22
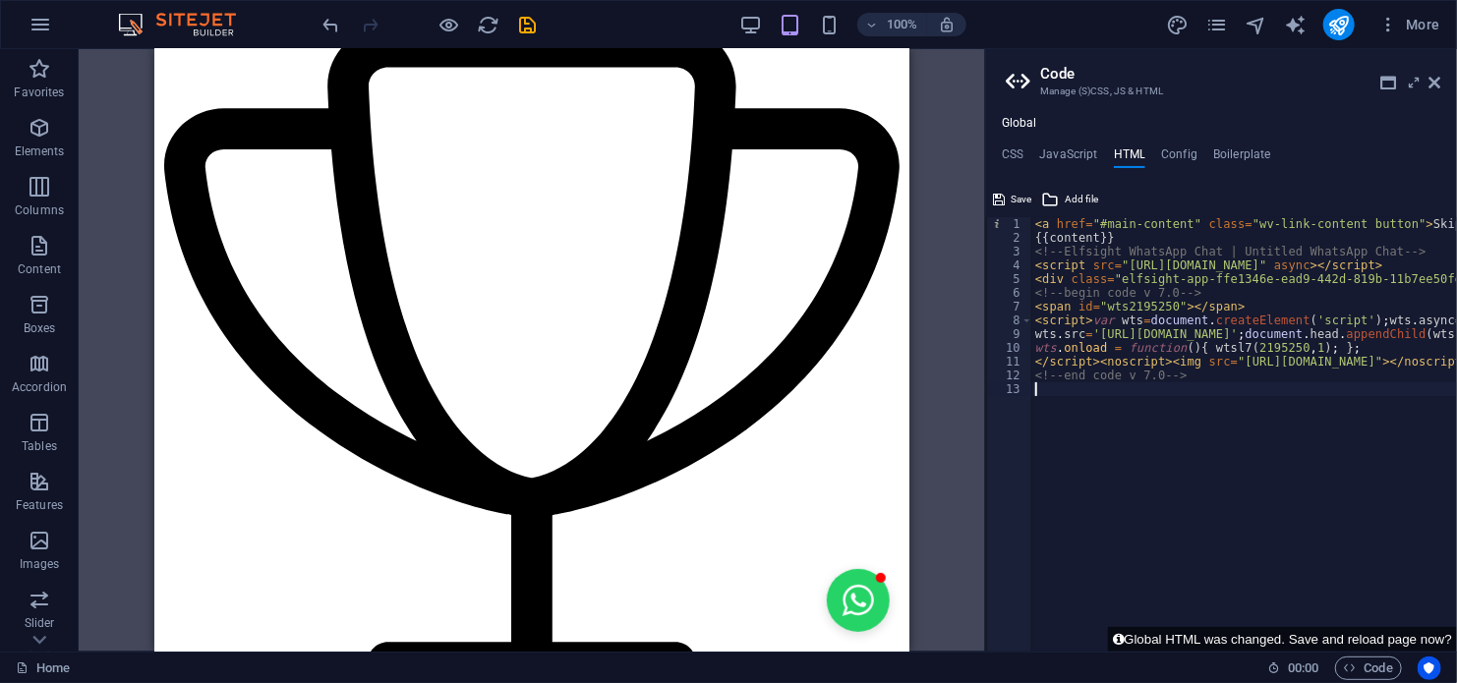
paste textarea "<img src="https://app.ardalio.com/7/1/2195250.png">"
type textarea "<img src="https://app.ardalio.com/7/1/2195250.png">"
click at [640, 24] on div "100% More" at bounding box center [884, 24] width 1129 height 31
click at [526, 20] on icon "save" at bounding box center [528, 25] width 23 height 23
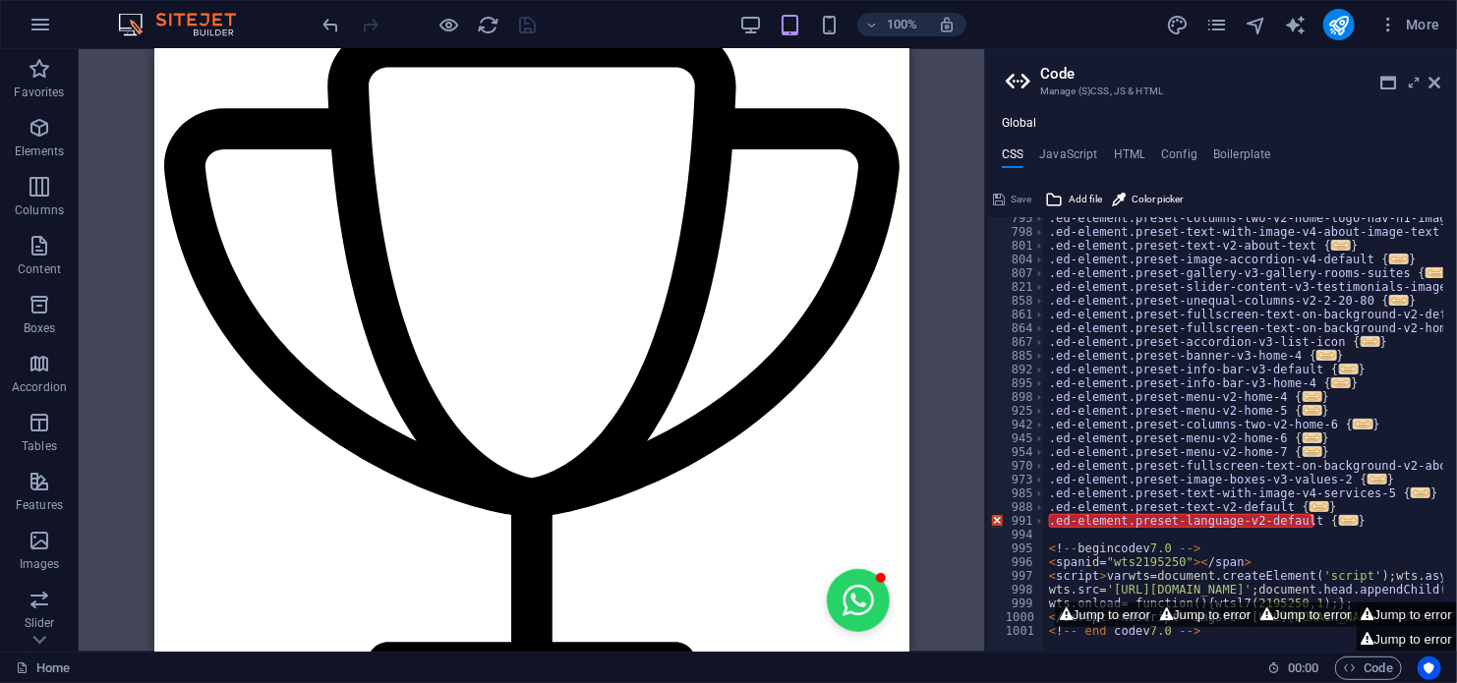
click at [1394, 607] on button "Jump to error" at bounding box center [1407, 615] width 100 height 25
click at [1187, 615] on button "Jump to error" at bounding box center [1205, 615] width 100 height 25
click at [1132, 613] on button "Jump to error" at bounding box center [1105, 615] width 100 height 25
click at [1224, 610] on button "Jump to error" at bounding box center [1205, 615] width 100 height 25
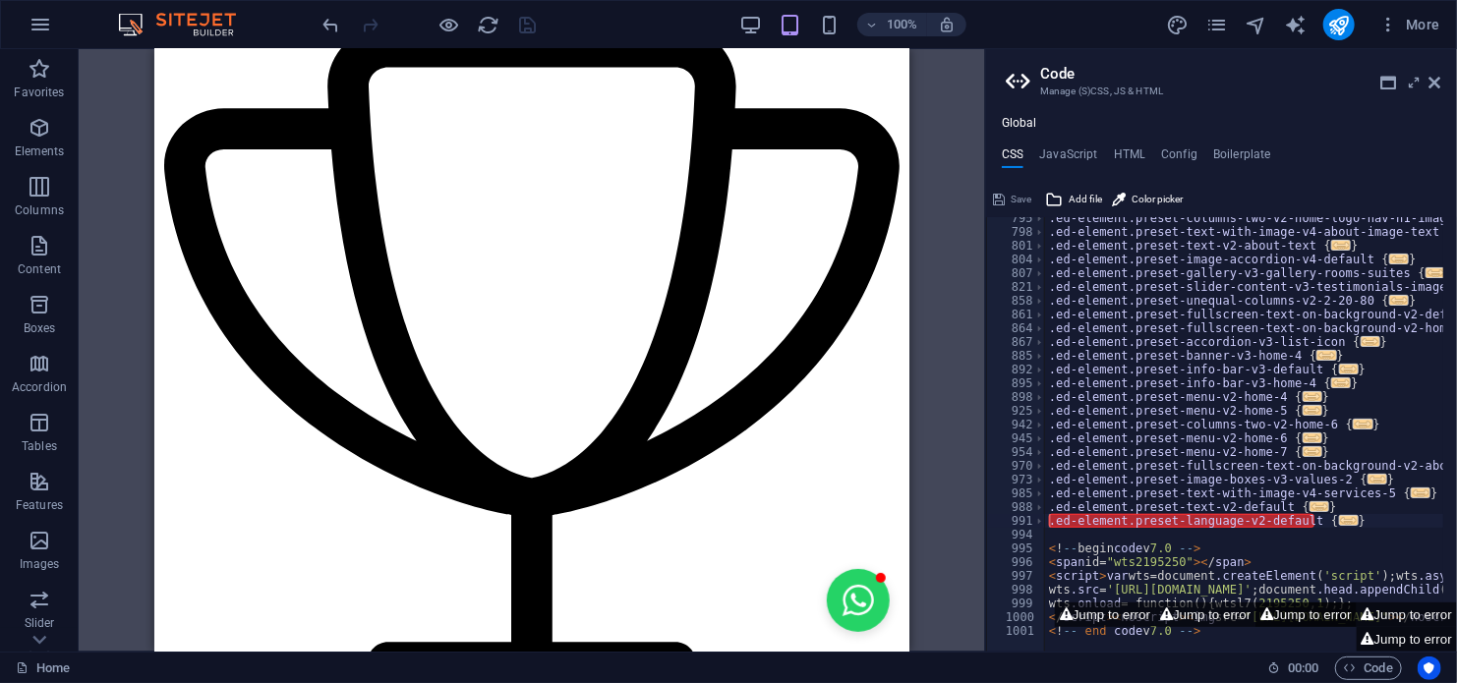
click at [1277, 611] on button "Jump to error" at bounding box center [1305, 615] width 100 height 25
click at [1426, 610] on button "Jump to error" at bounding box center [1407, 615] width 100 height 25
click at [1414, 640] on button "Jump to error" at bounding box center [1407, 639] width 100 height 25
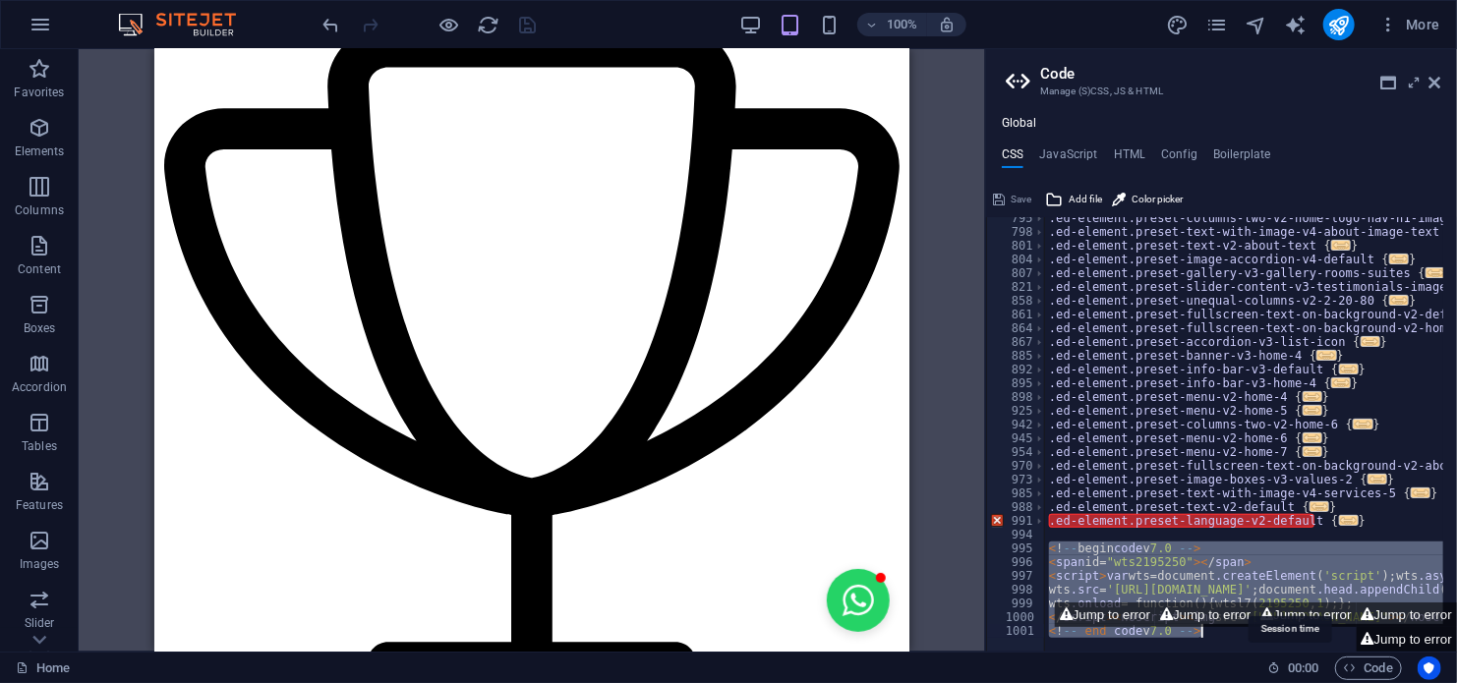
drag, startPoint x: 1048, startPoint y: 551, endPoint x: 1291, endPoint y: 671, distance: 271.3
click at [1291, 652] on div "Home Favorites Elements Columns Content Boxes Accordion Tables Features Images …" at bounding box center [728, 350] width 1457 height 603
type textarea "</script><noscript><img src="https://app.ardalio.com/7/1/2195250.png"></noscrip…"
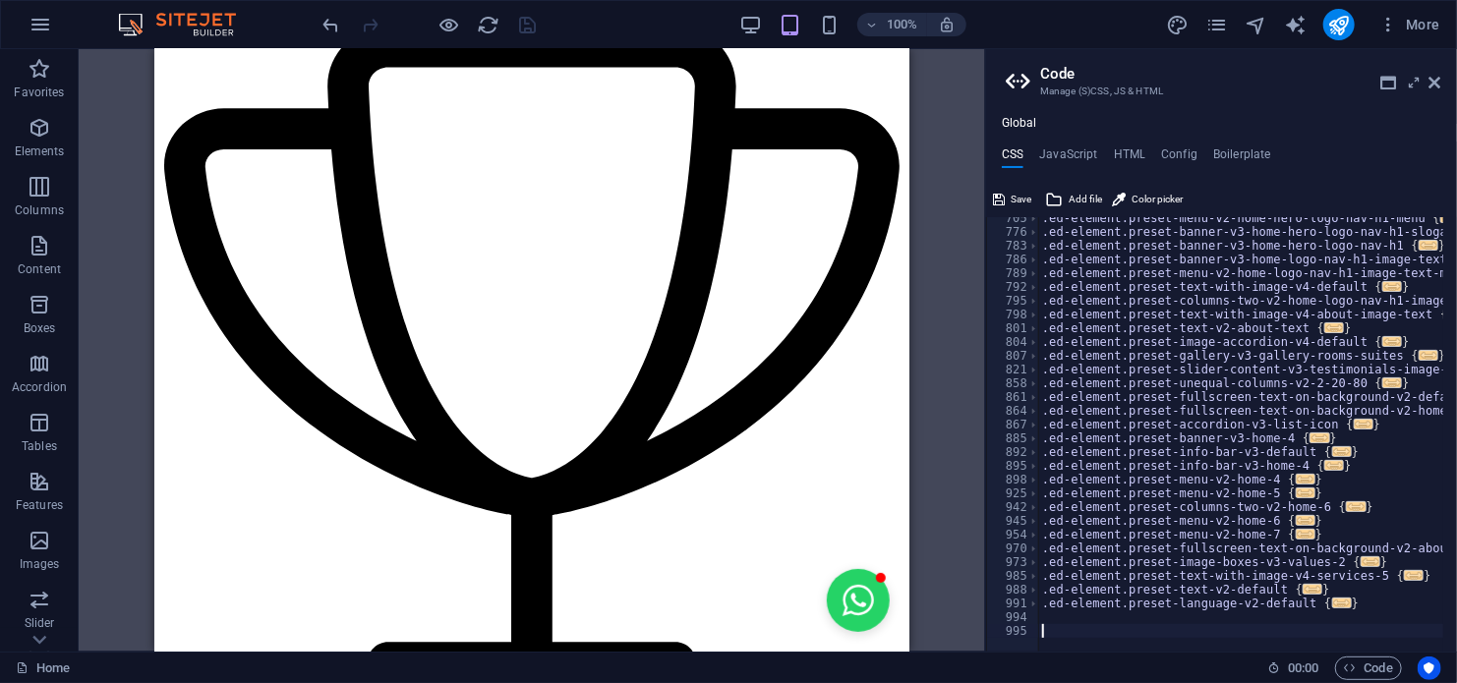
scroll to position [858, 0]
click at [1124, 149] on h4 "HTML" at bounding box center [1130, 158] width 32 height 22
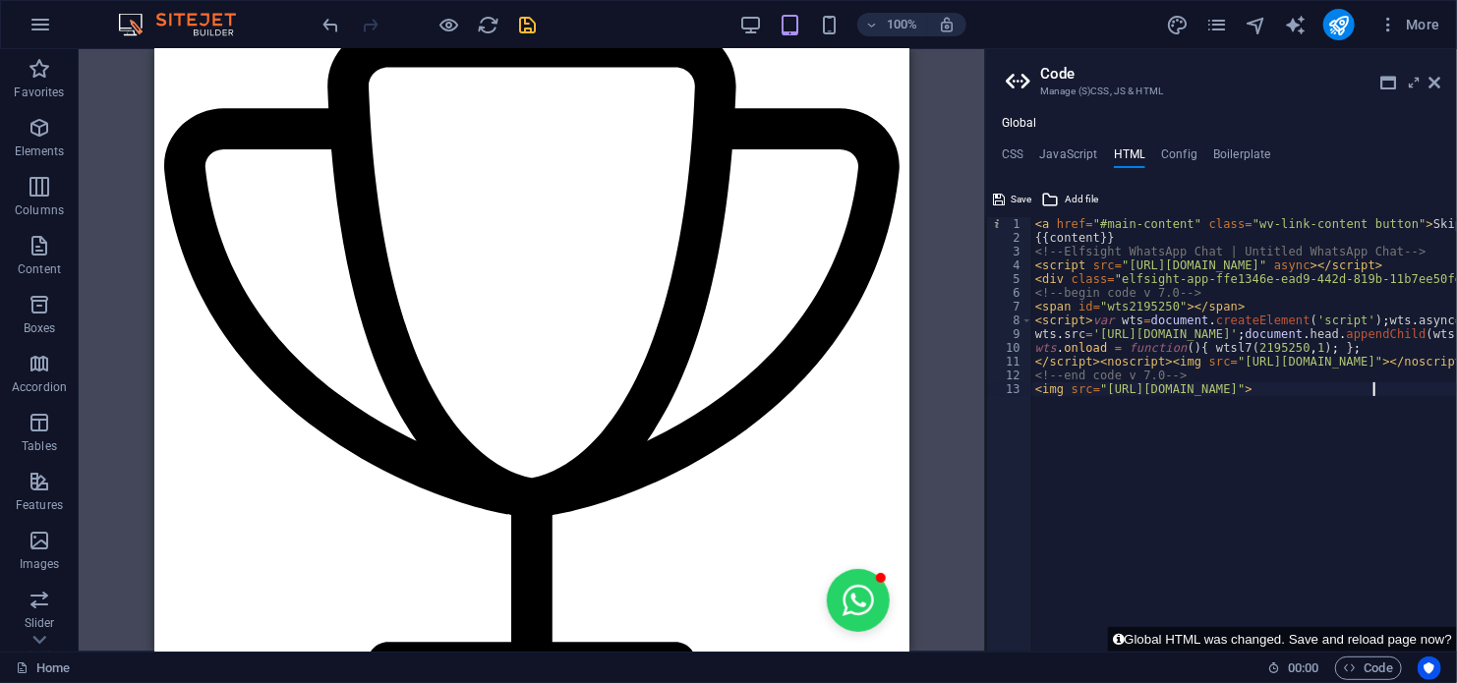
click at [1278, 471] on div "< a href = "#main-content" class = "wv-link-content button" > Skip to main cont…" at bounding box center [1339, 441] width 617 height 448
click at [1325, 635] on button "Global HTML was changed. Save and reload page now?" at bounding box center [1282, 639] width 349 height 25
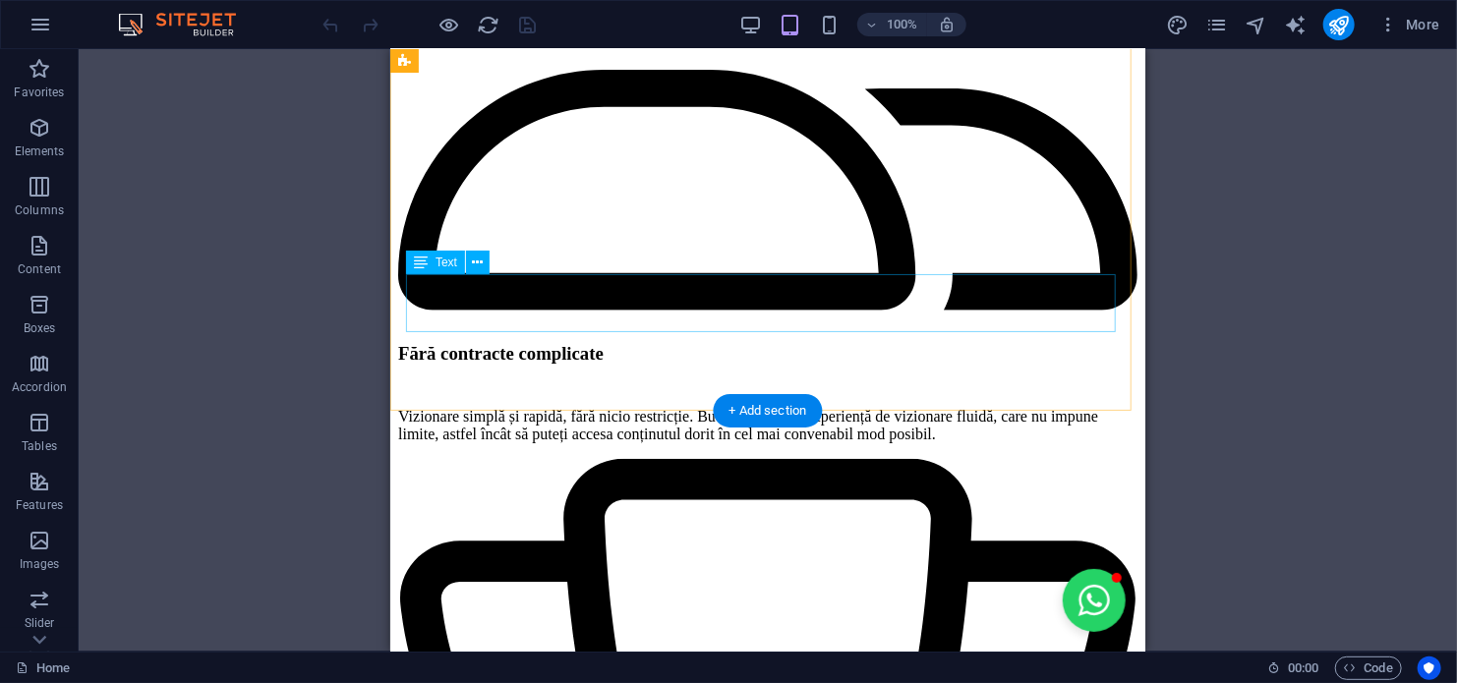
scroll to position [4365, 0]
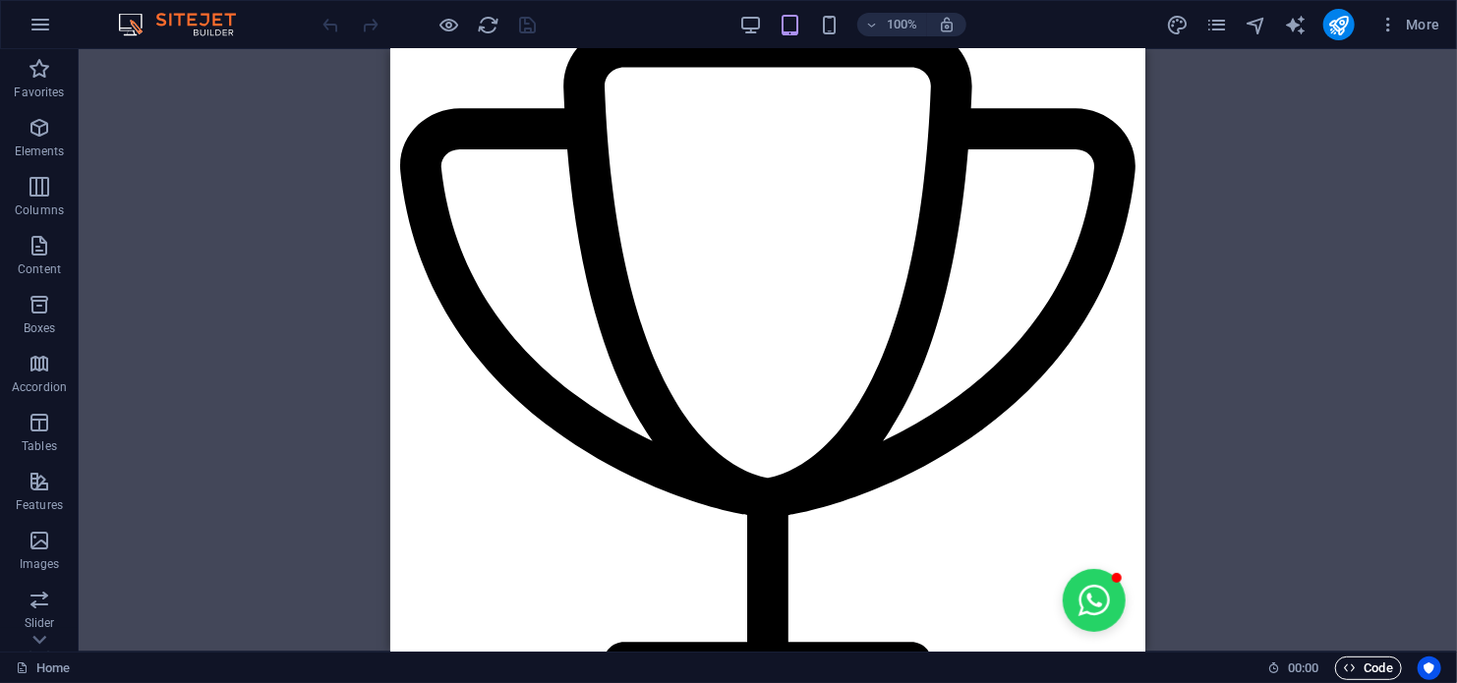
click at [1364, 665] on span "Code" at bounding box center [1368, 669] width 49 height 24
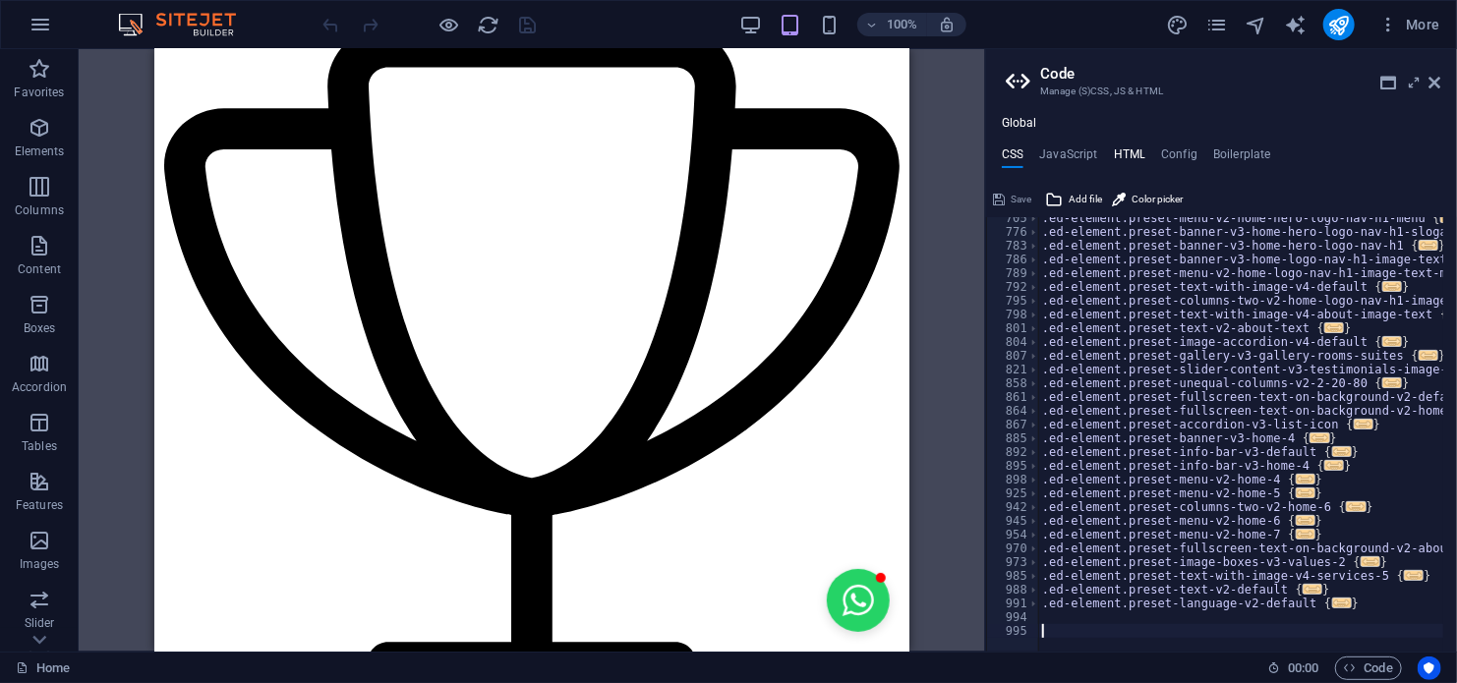
click at [1129, 158] on h4 "HTML" at bounding box center [1130, 158] width 32 height 22
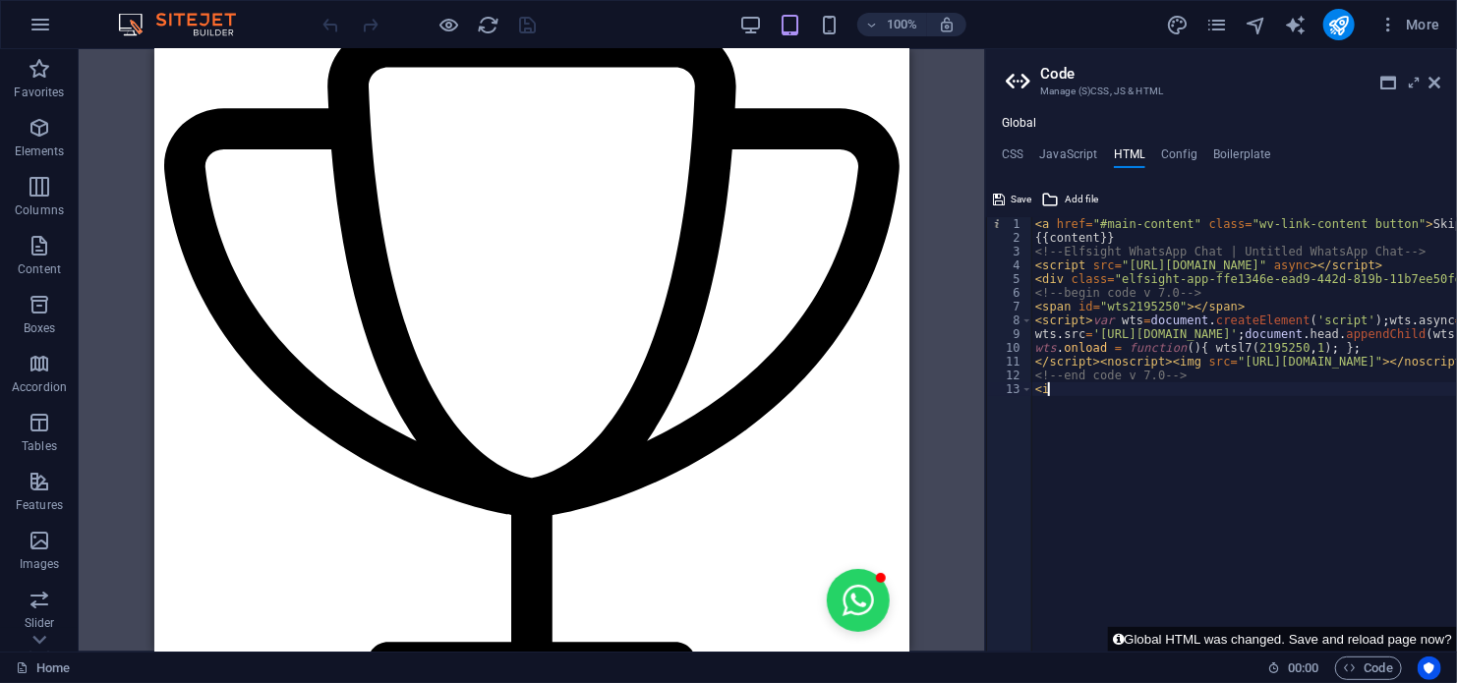
type textarea "<"
click at [1329, 642] on button "Global HTML was changed. Save and reload page now?" at bounding box center [1282, 639] width 349 height 25
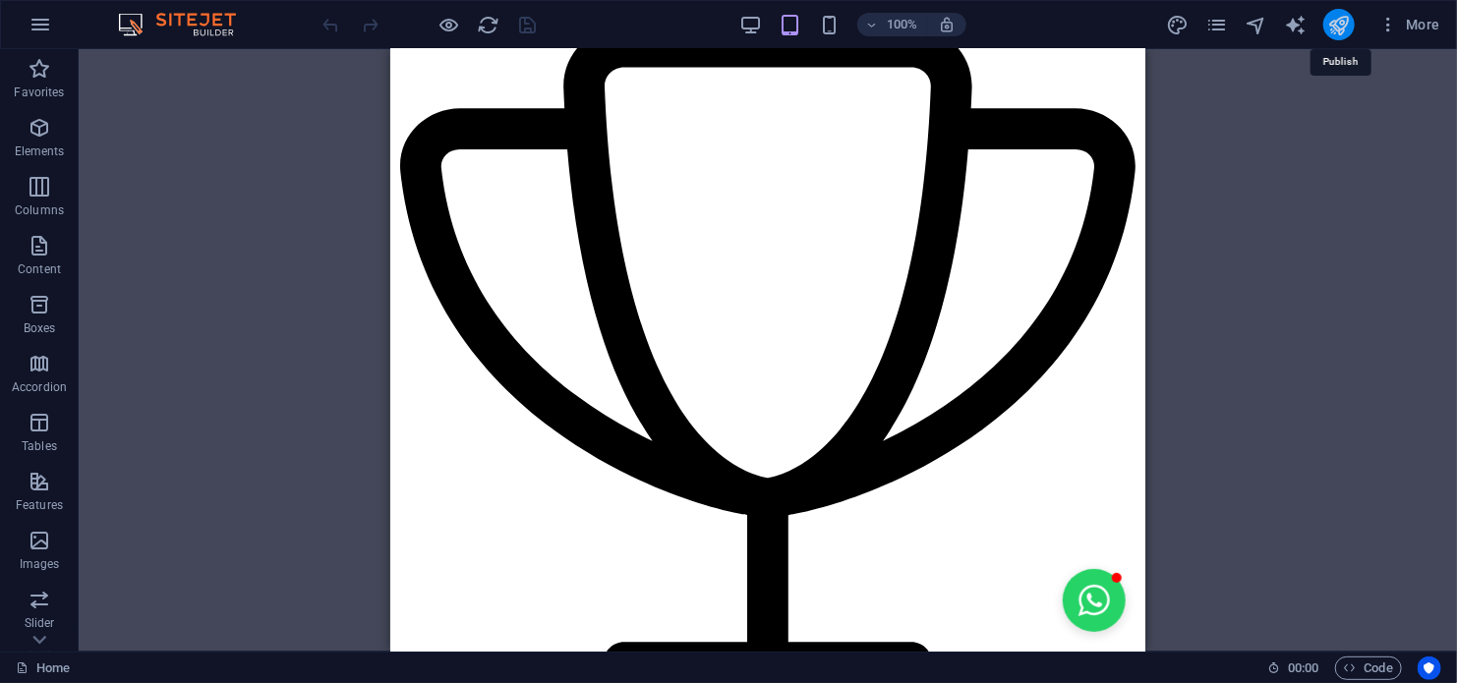
click at [1333, 24] on icon "publish" at bounding box center [1338, 25] width 23 height 23
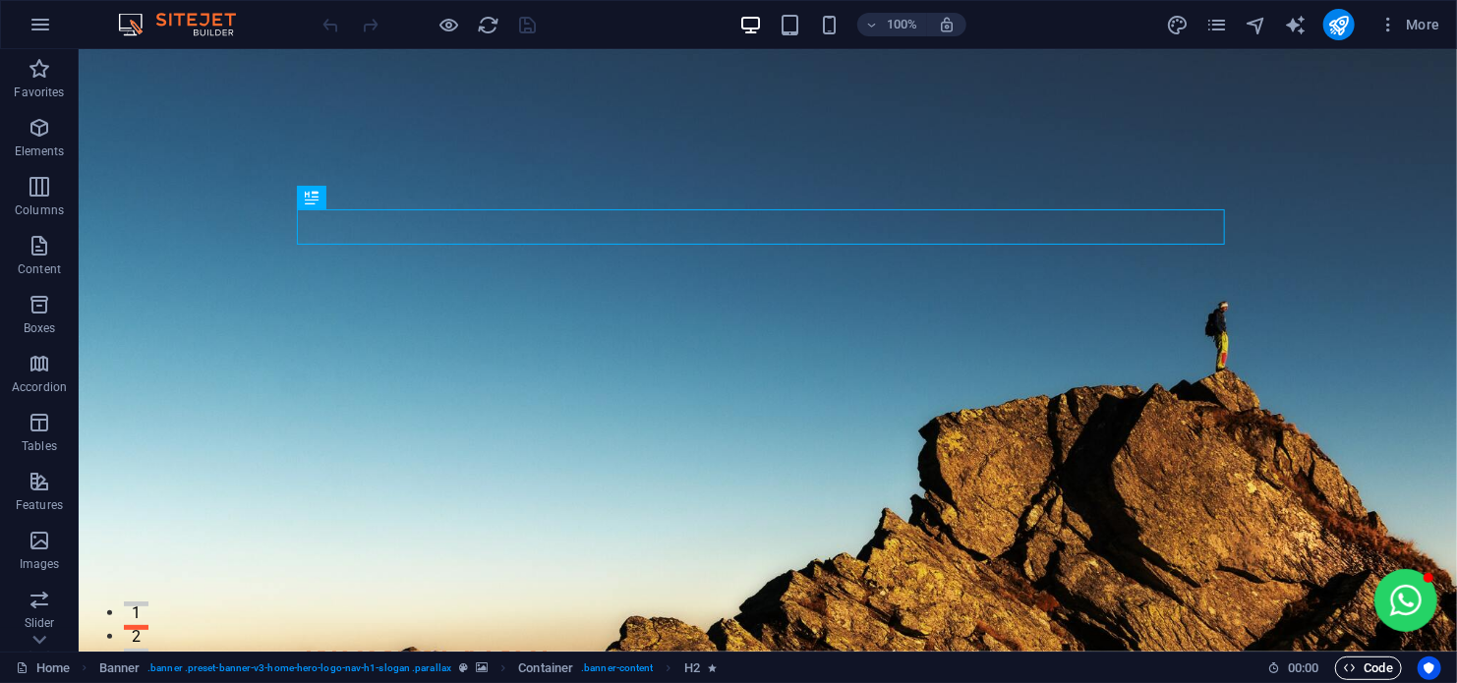
click at [1378, 667] on span "Code" at bounding box center [1368, 669] width 49 height 24
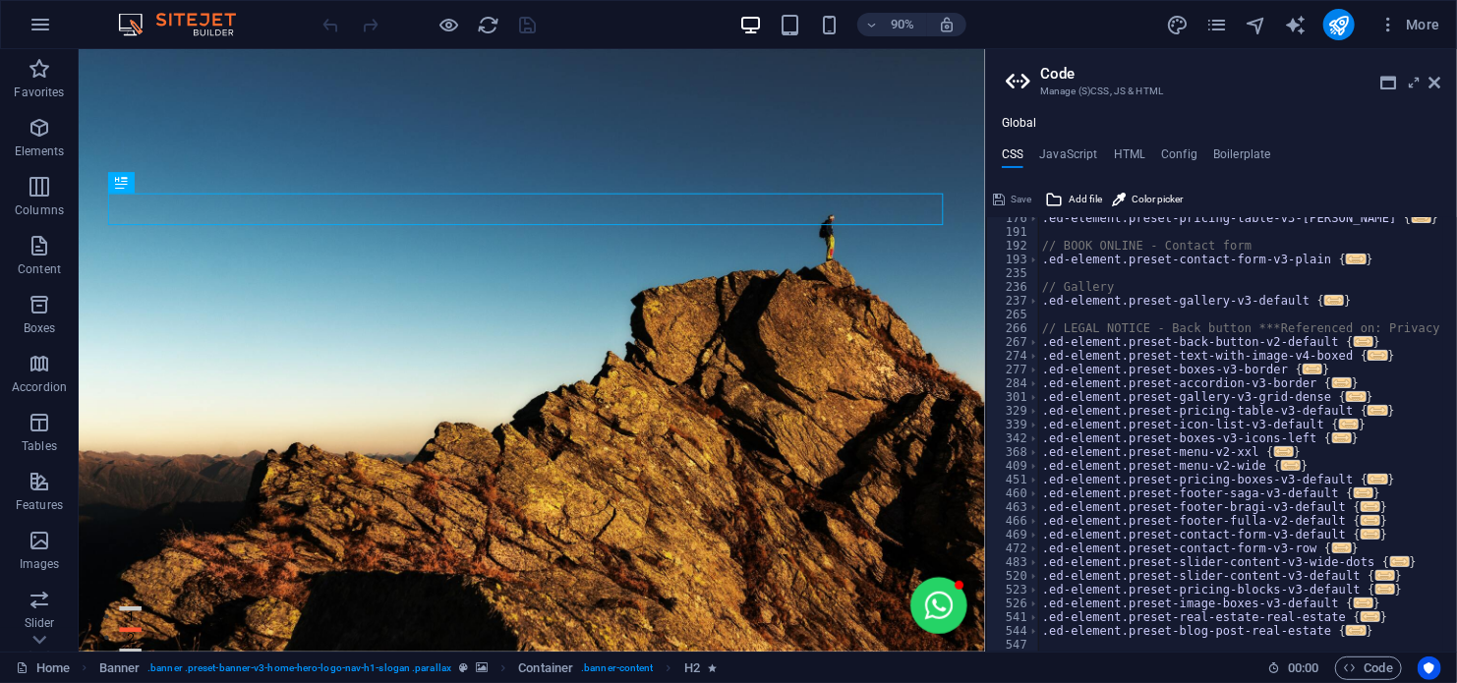
scroll to position [295, 0]
click at [1132, 149] on h4 "HTML" at bounding box center [1130, 158] width 32 height 22
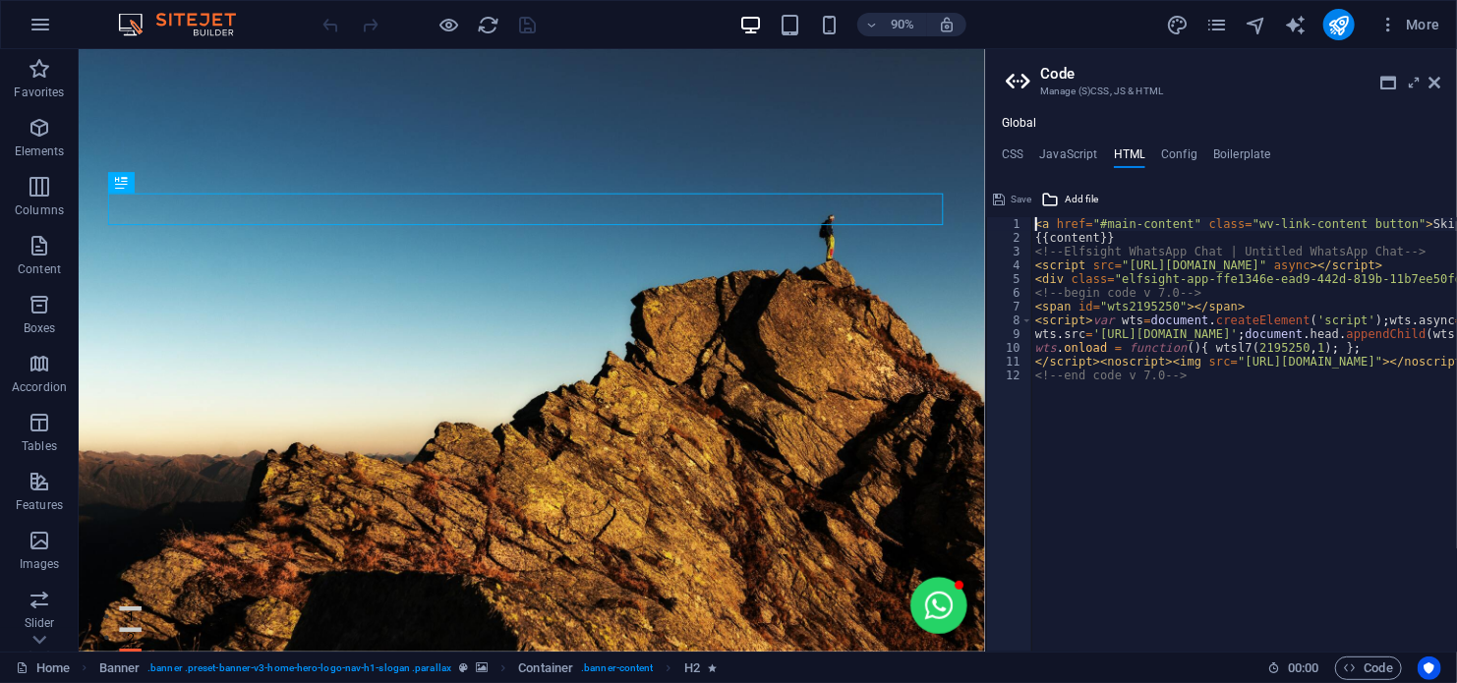
click at [1033, 293] on div "< a href = "#main-content" class = "wv-link-content button" > Skip to main cont…" at bounding box center [1339, 441] width 617 height 448
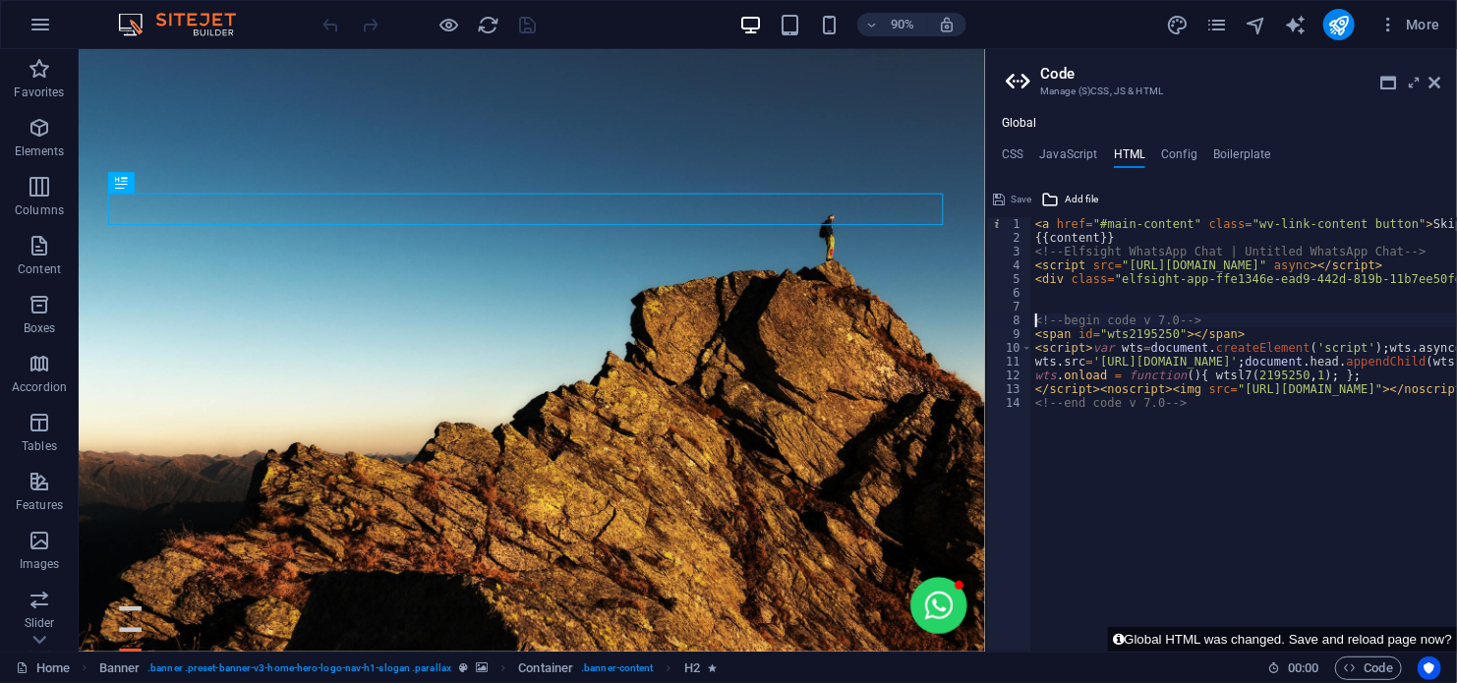
type textarea "<!-- begin code v 7.0 -->"
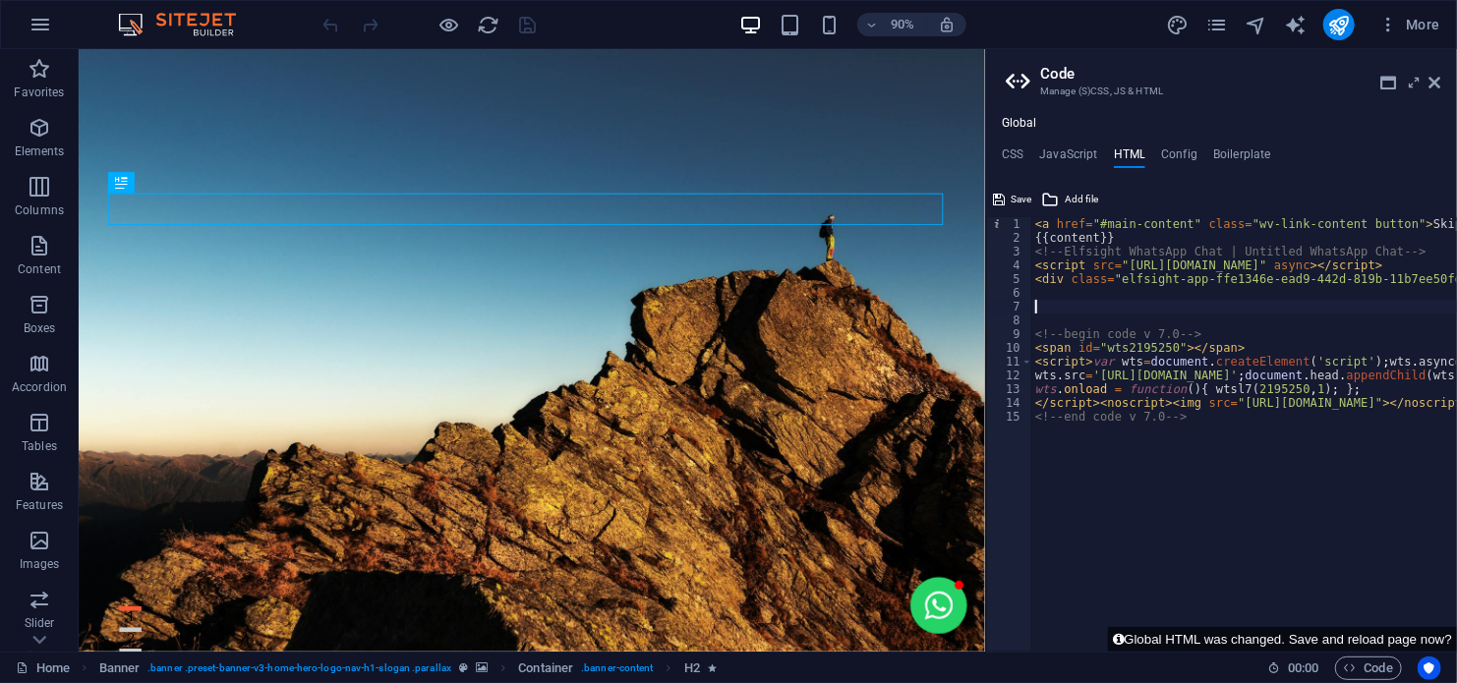
click at [1042, 307] on div "< a href = "#main-content" class = "wv-link-content button" > Skip to main cont…" at bounding box center [1339, 441] width 617 height 448
paste textarea "<div style="text-align:center; width:400px; margin:0 auto; background-color:red…"
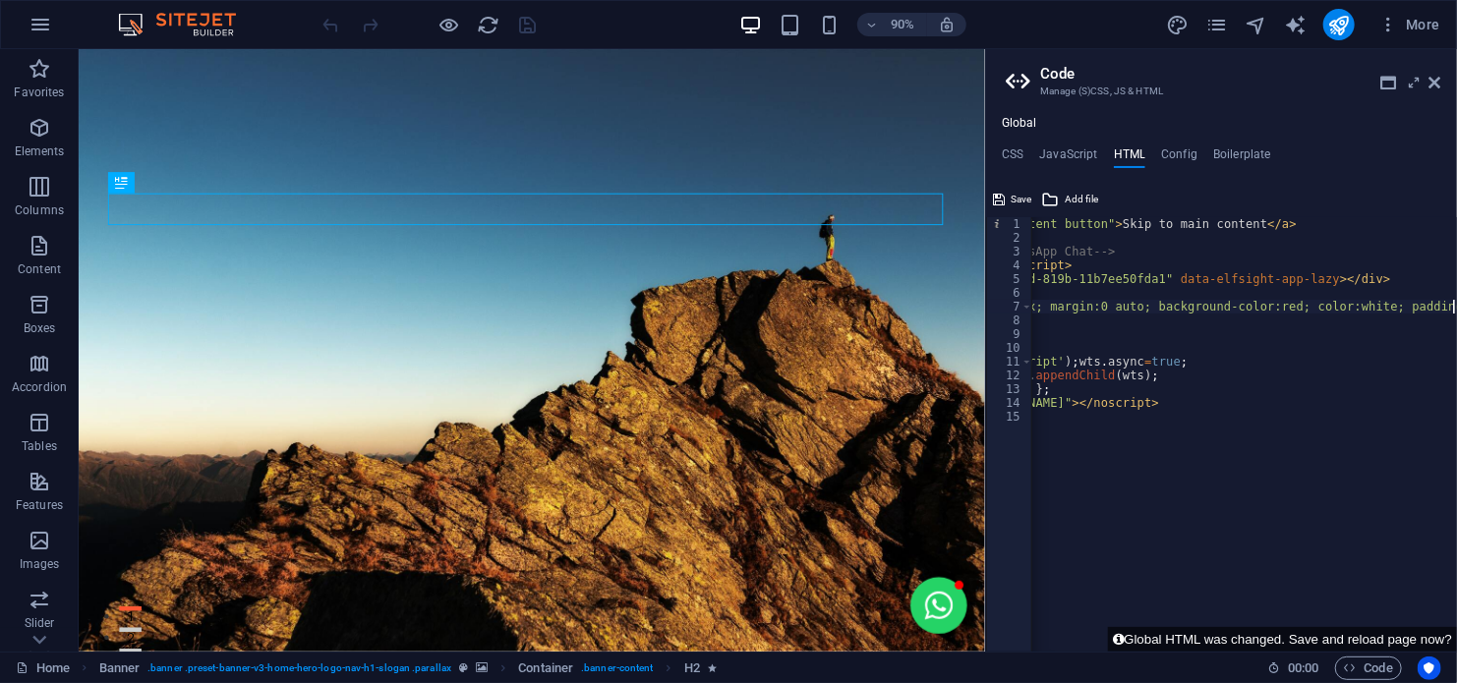
scroll to position [0, 311]
click at [1284, 404] on div "< a href = "#main-content" class = "wv-link-content button" > Skip to main cont…" at bounding box center [1089, 441] width 736 height 448
type textarea "</script><noscript><img src="https://app.ardalio.com/7/1/2195250.png"></noscrip…"
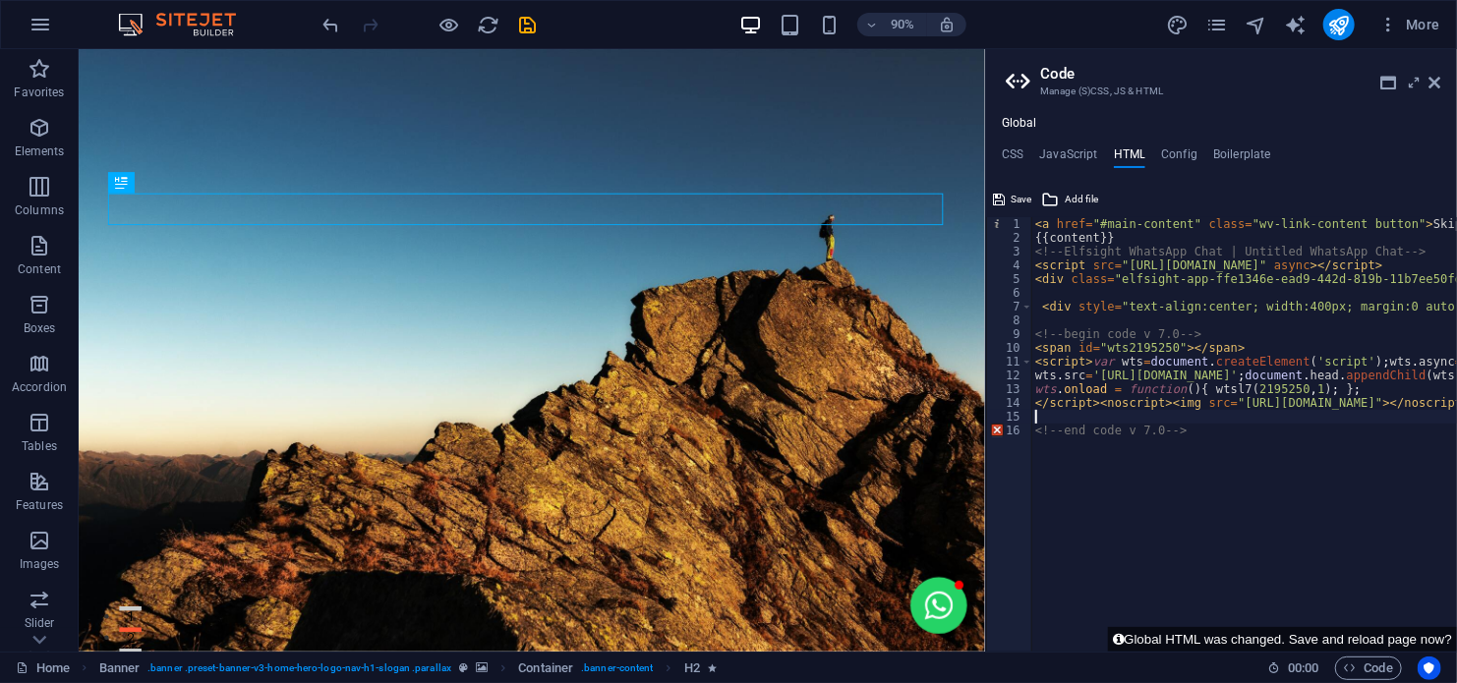
scroll to position [0, 122]
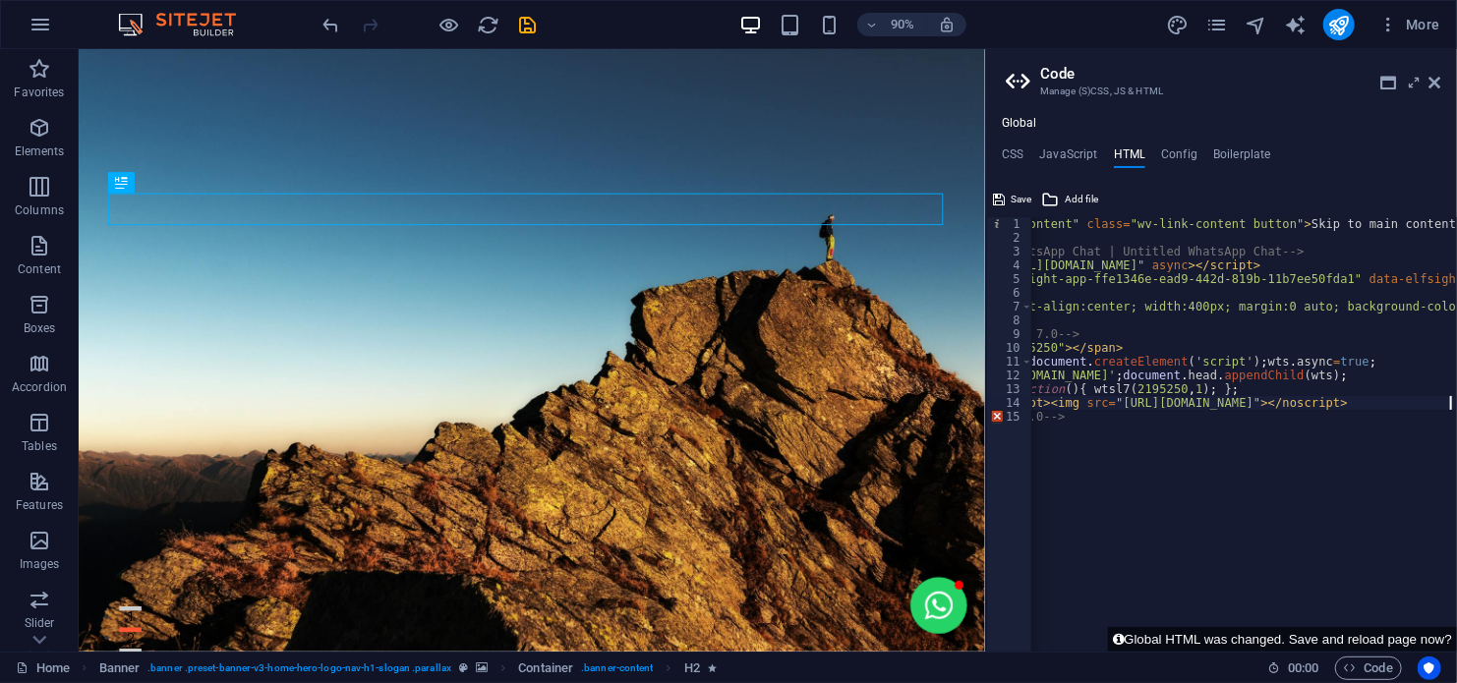
click at [1151, 426] on div "< a href = "#main-content" class = "wv-link-content button" > Skip to main cont…" at bounding box center [1277, 441] width 736 height 448
type textarea "<!-- end code v 7.0 -->"
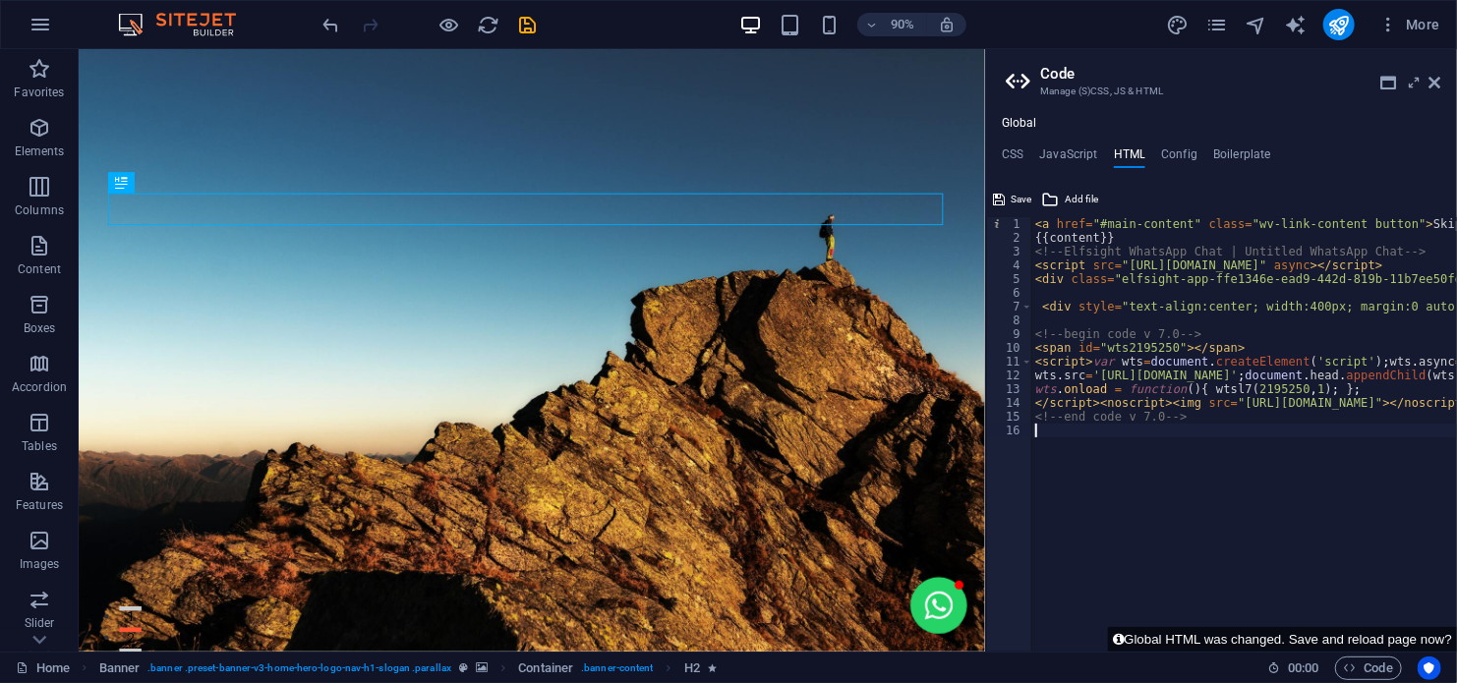
scroll to position [0, 0]
paste textarea "</body>"
type textarea "</body>"
click at [1289, 633] on button "Global HTML was changed. Save and reload page now?" at bounding box center [1282, 639] width 349 height 25
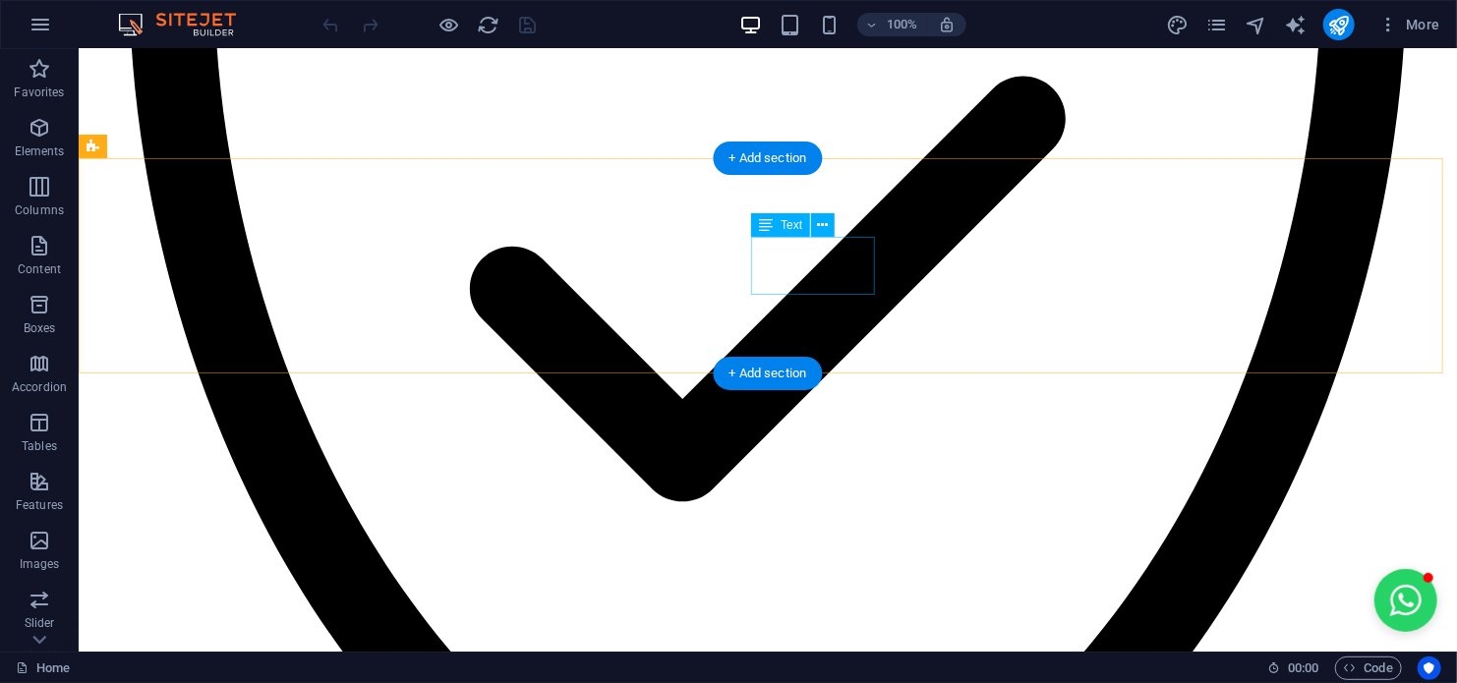
scroll to position [3917, 0]
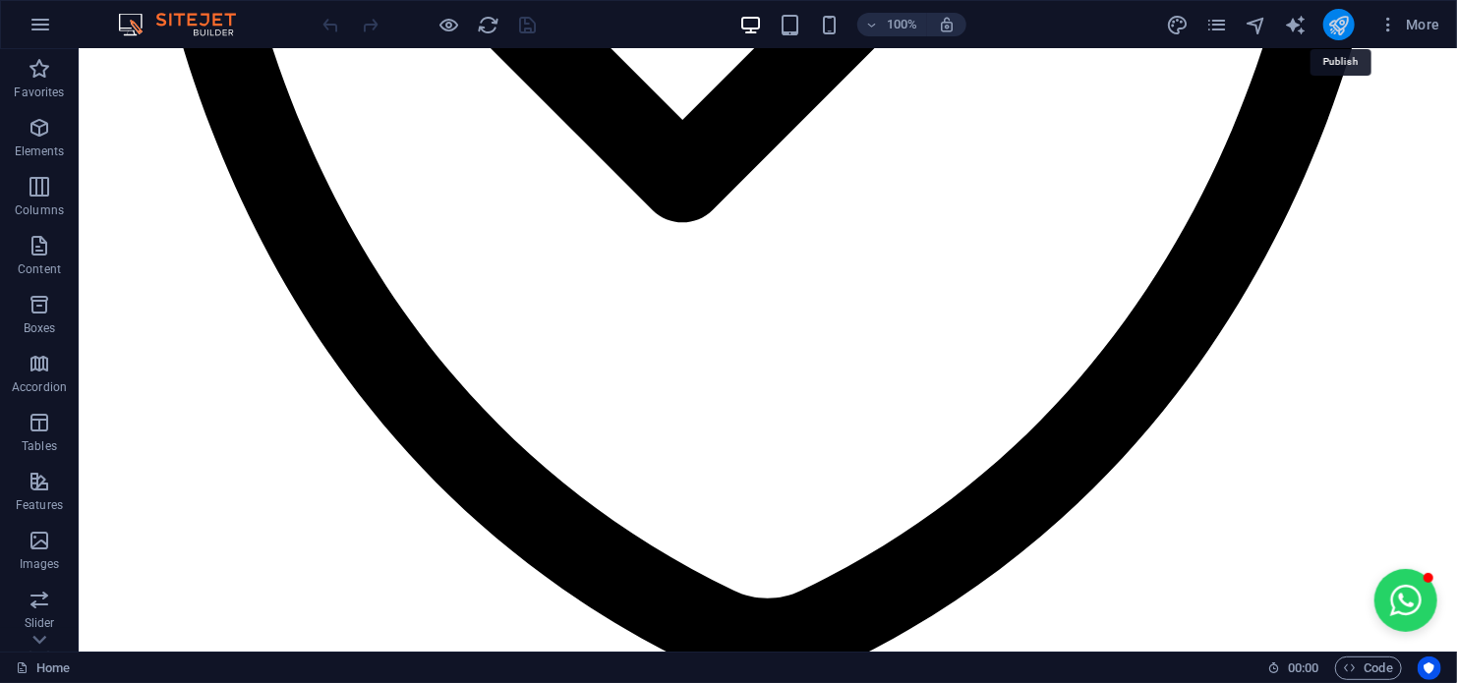
click at [1337, 20] on icon "publish" at bounding box center [1338, 25] width 23 height 23
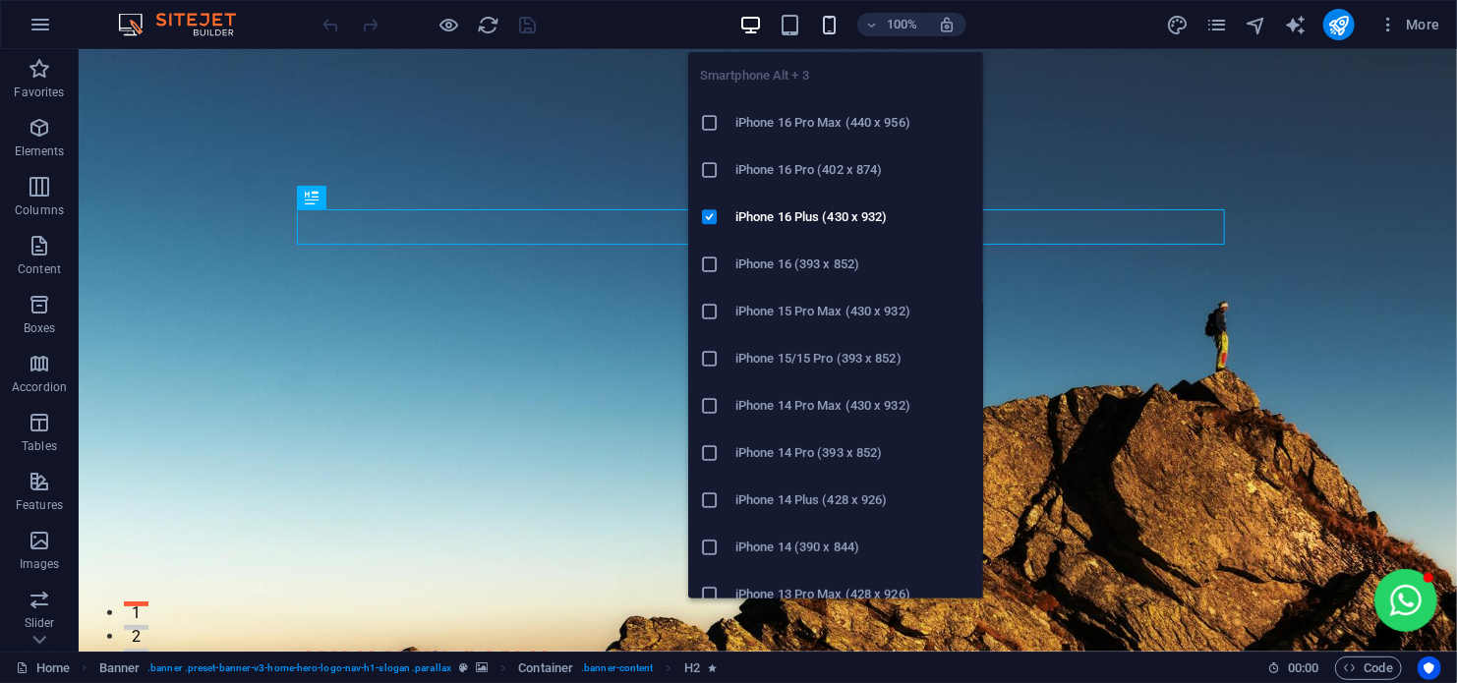
click at [822, 20] on icon "button" at bounding box center [829, 25] width 23 height 23
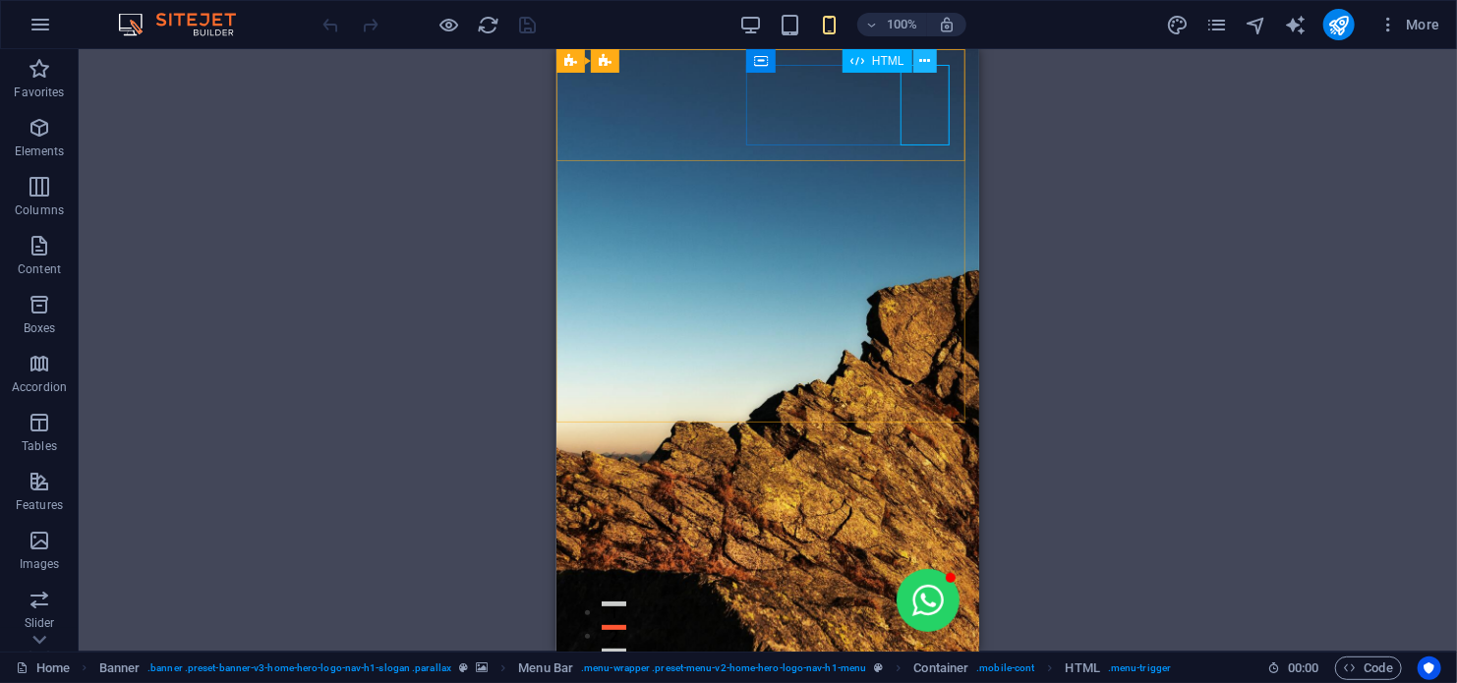
click at [924, 59] on icon at bounding box center [924, 61] width 11 height 21
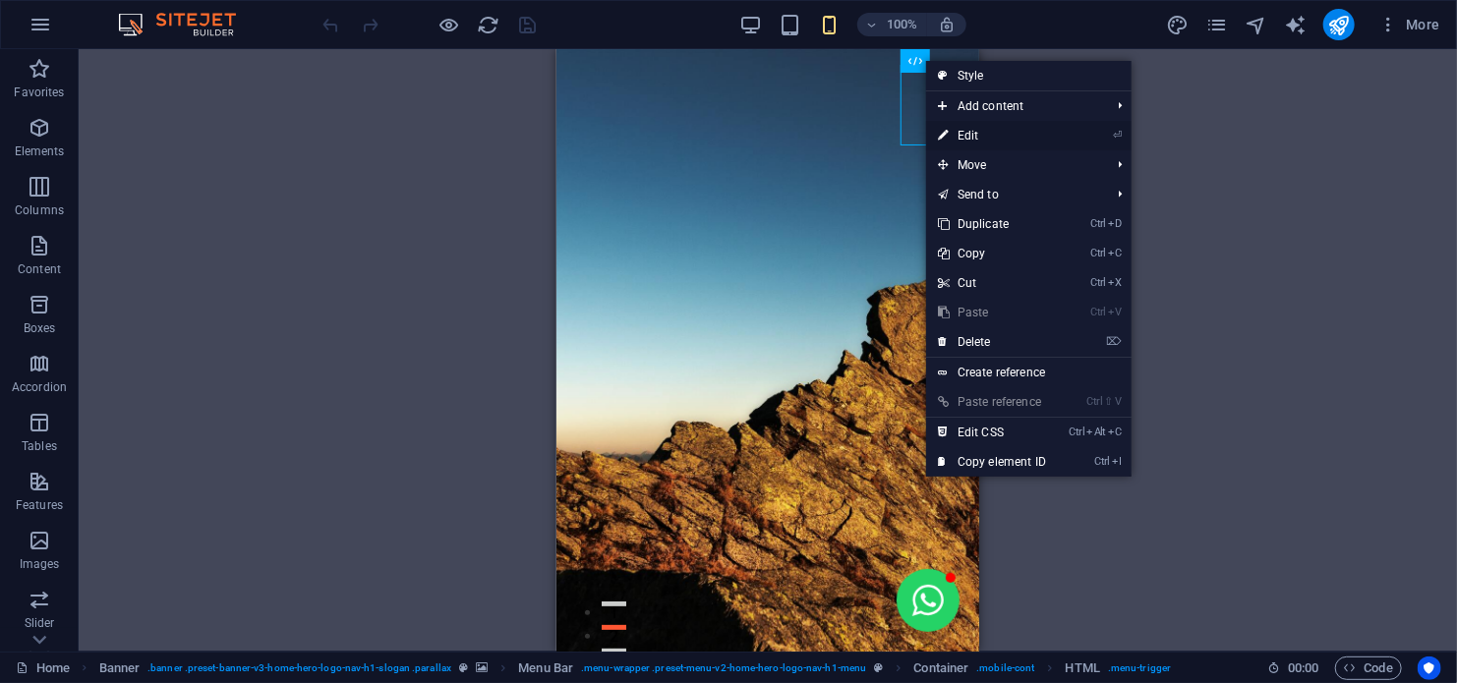
click at [960, 137] on link "⏎ Edit" at bounding box center [992, 135] width 132 height 29
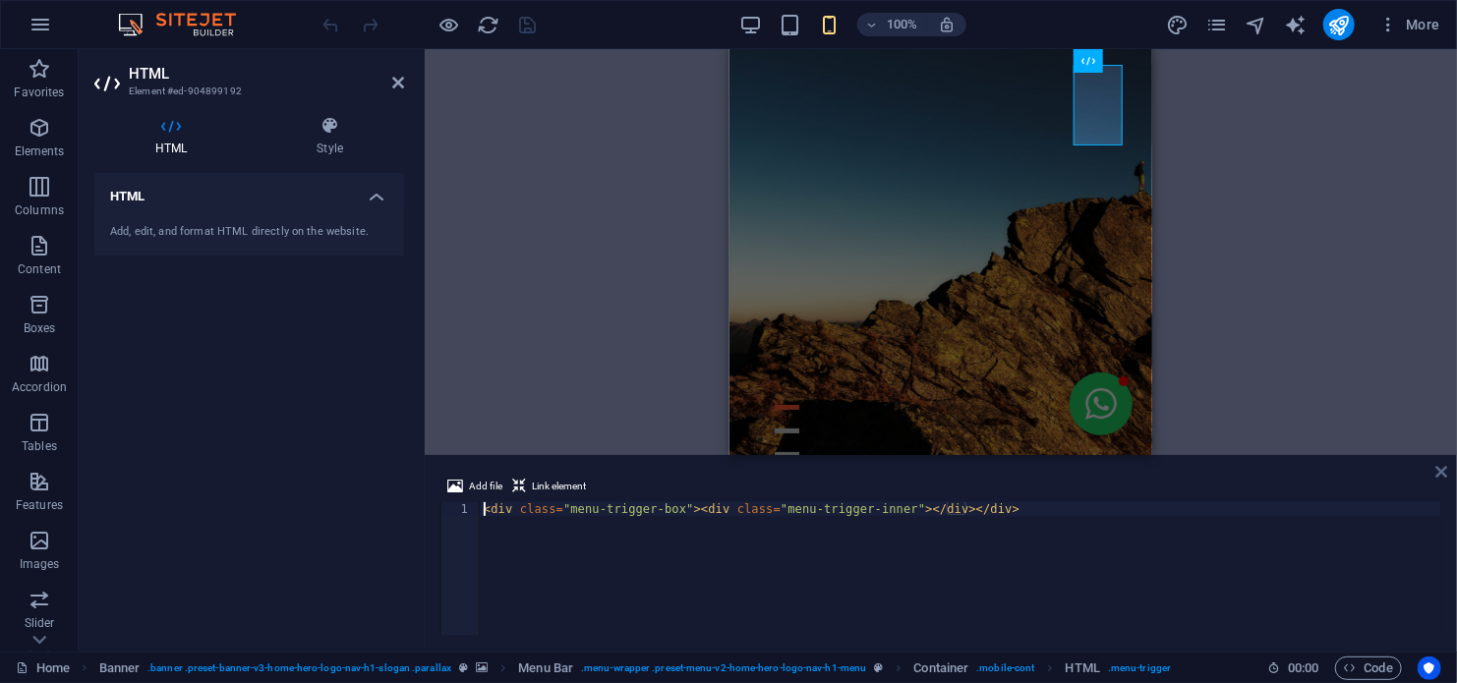
click at [1442, 478] on icon at bounding box center [1442, 472] width 12 height 16
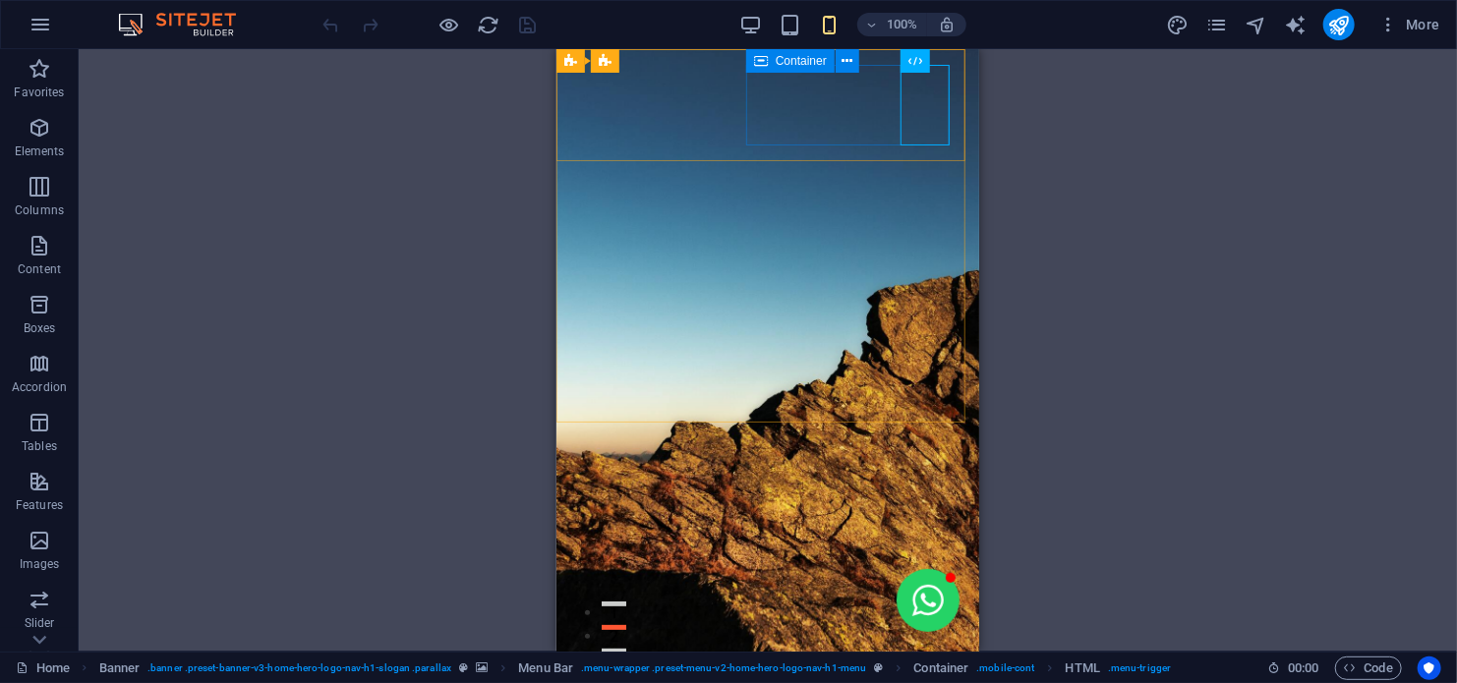
click at [779, 60] on span "Container" at bounding box center [801, 61] width 51 height 12
click at [922, 60] on icon at bounding box center [924, 61] width 11 height 21
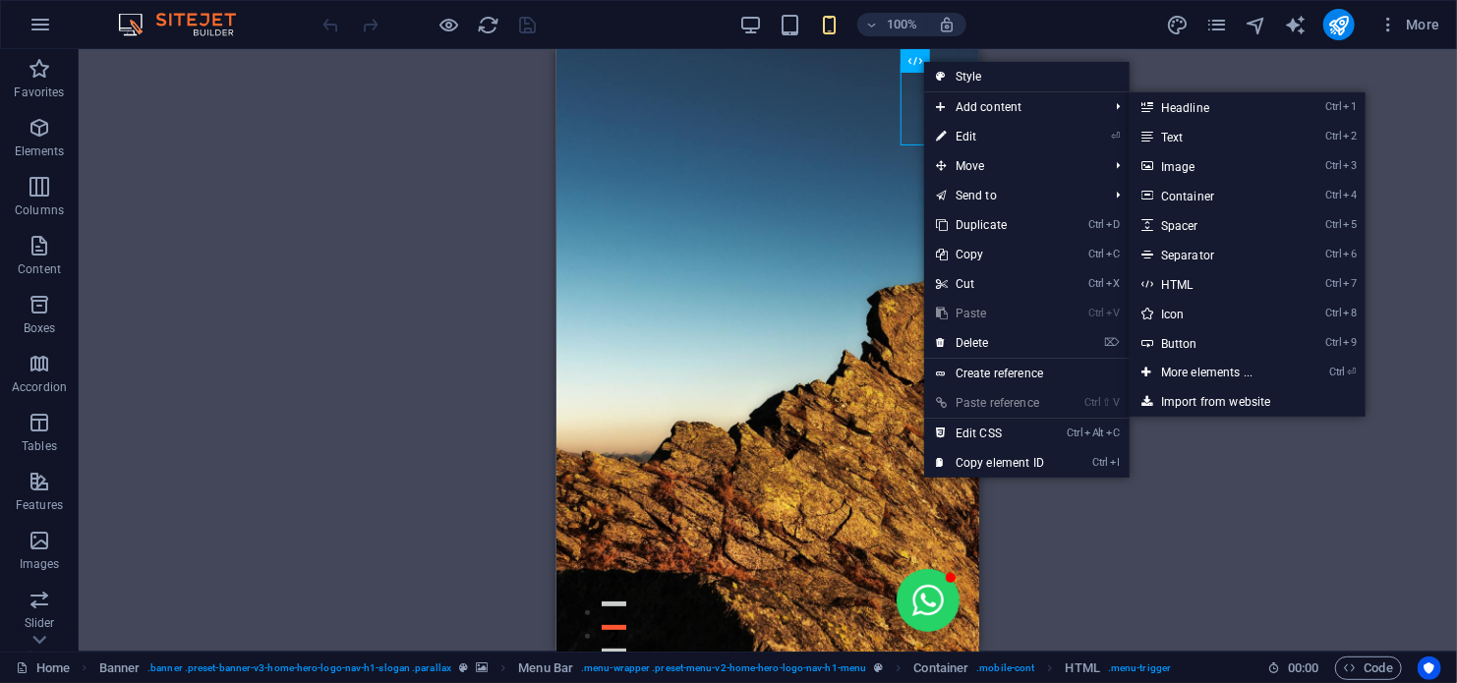
click at [1197, 401] on link "Import from website" at bounding box center [1248, 401] width 236 height 29
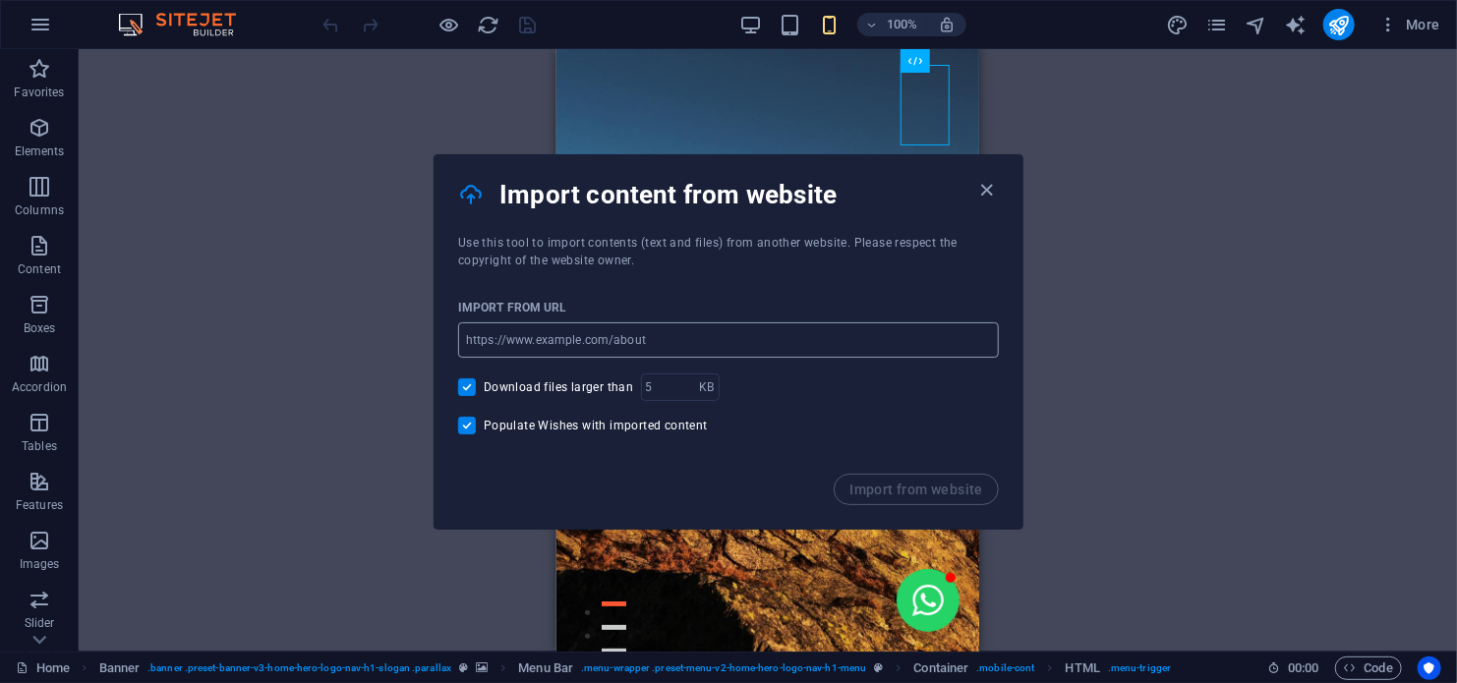
click at [632, 337] on input "url" at bounding box center [728, 339] width 541 height 35
paste input "https://www.imdb.com"
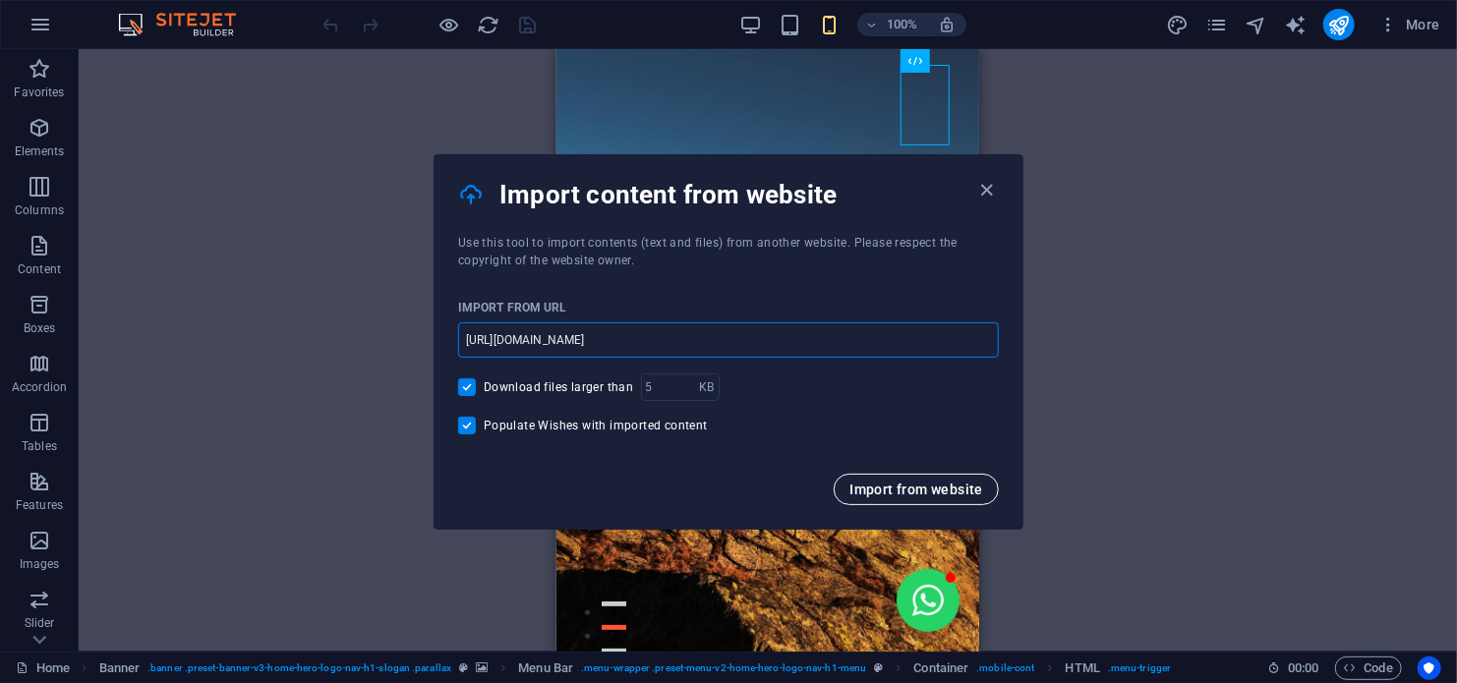
type input "https://www.imdb.com"
click at [865, 488] on span "Import from website" at bounding box center [916, 490] width 134 height 16
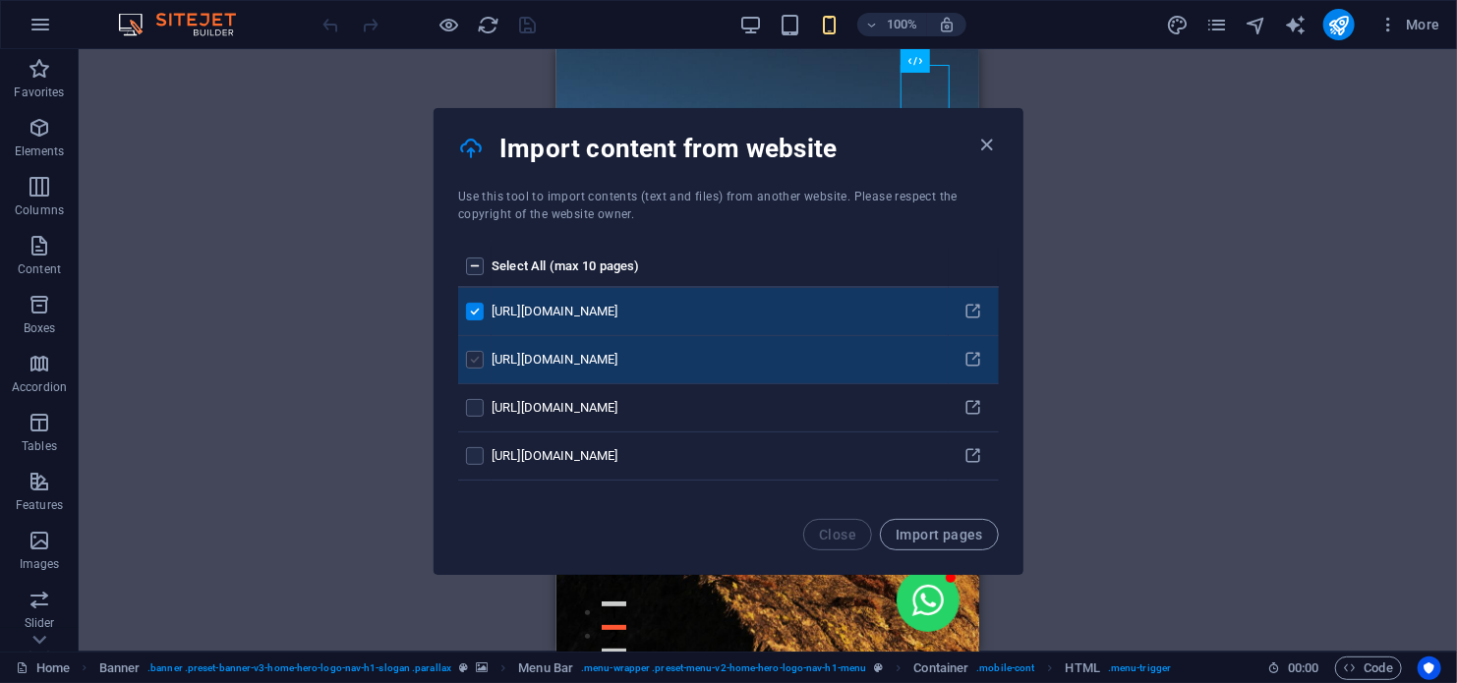
click at [471, 360] on label "pages list" at bounding box center [475, 360] width 18 height 18
click at [0, 0] on input "pages list" at bounding box center [0, 0] width 0 height 0
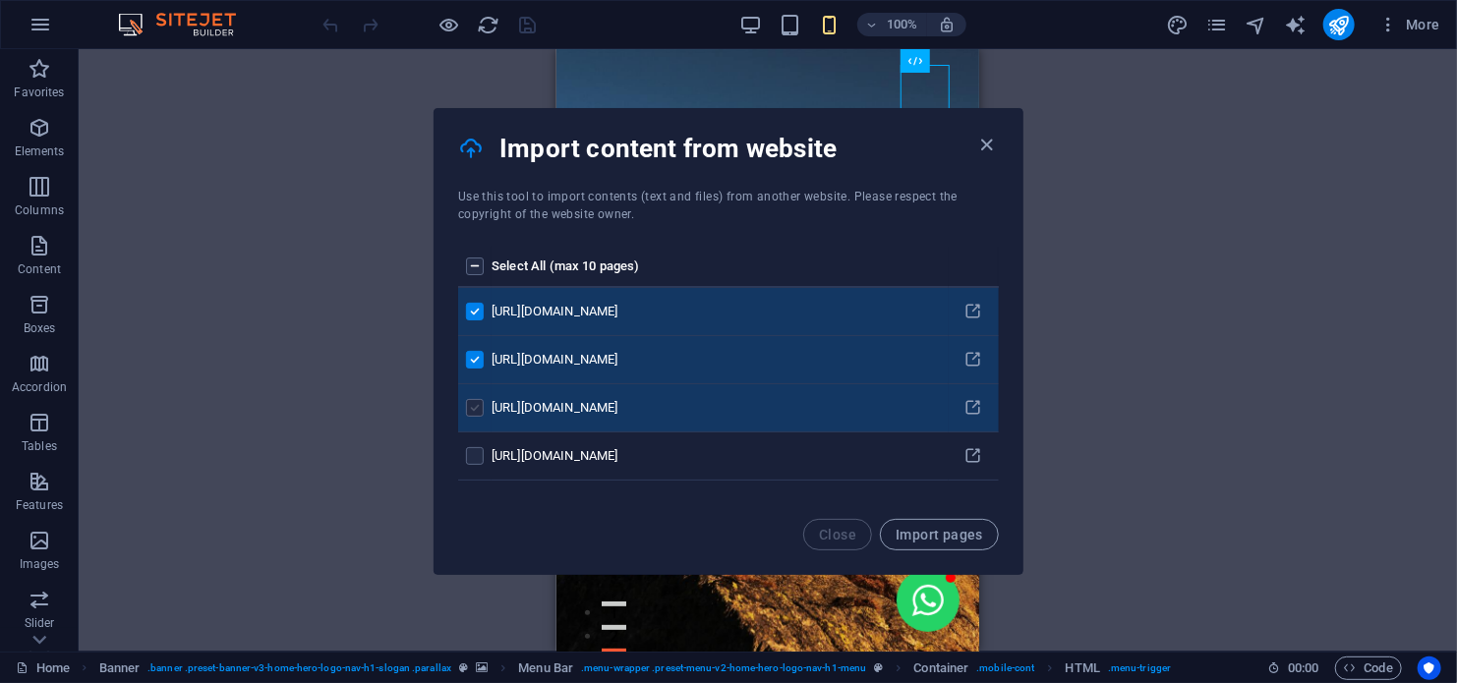
click at [473, 405] on label "pages list" at bounding box center [475, 408] width 18 height 18
click at [0, 0] on input "pages list" at bounding box center [0, 0] width 0 height 0
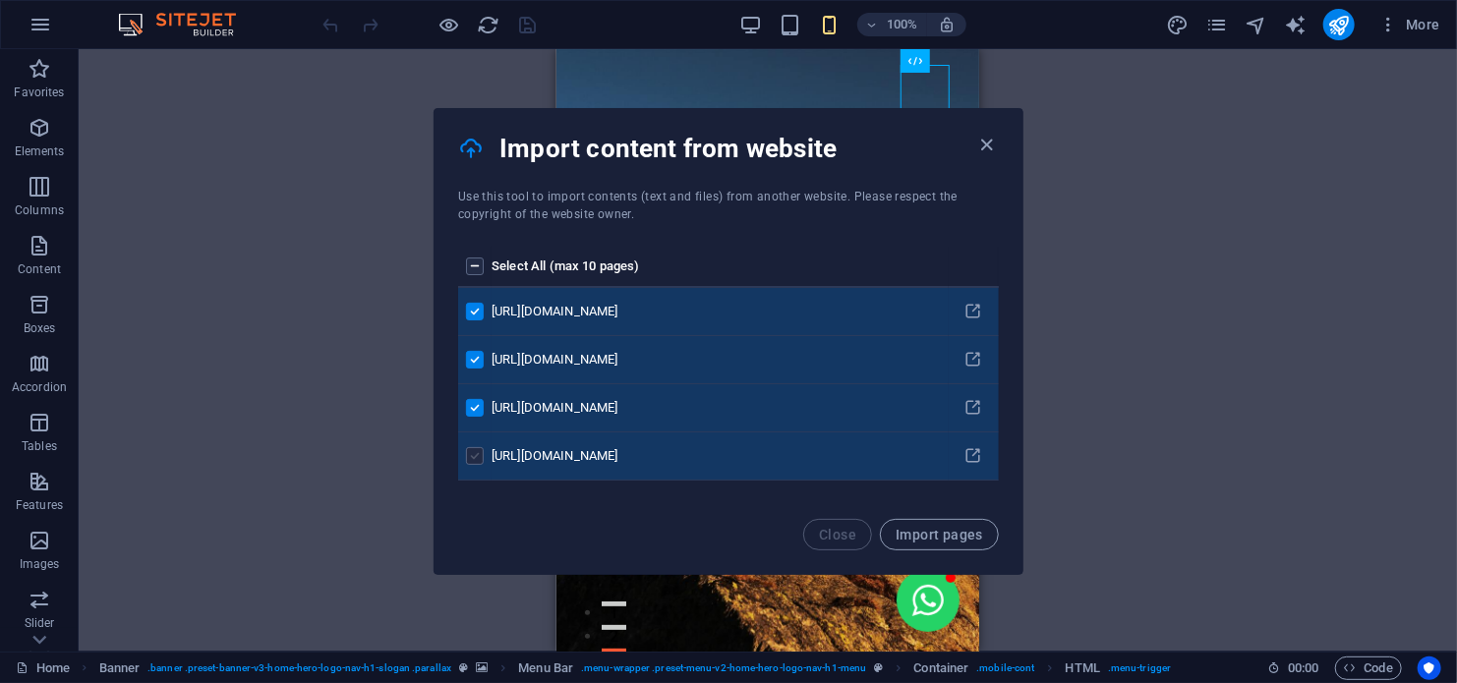
click at [472, 456] on label "pages list" at bounding box center [475, 456] width 18 height 18
click at [0, 0] on input "pages list" at bounding box center [0, 0] width 0 height 0
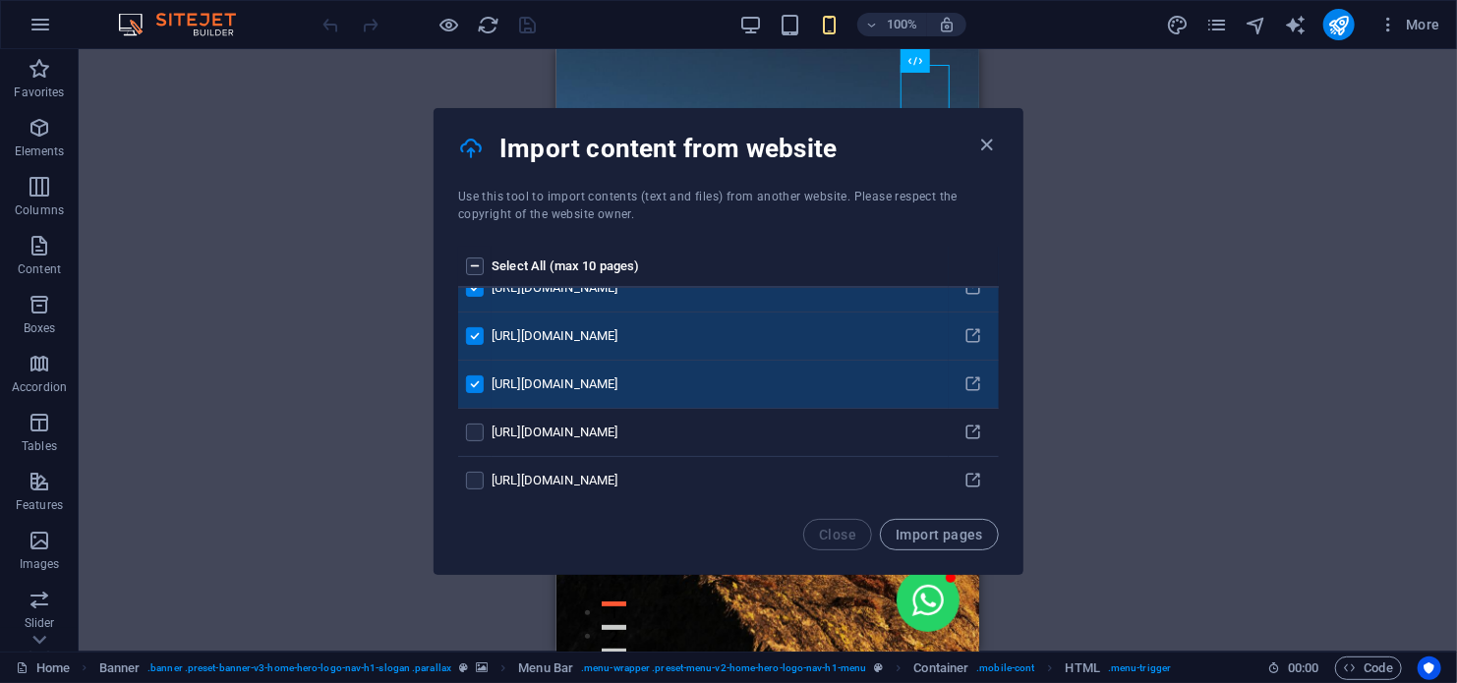
scroll to position [98, 0]
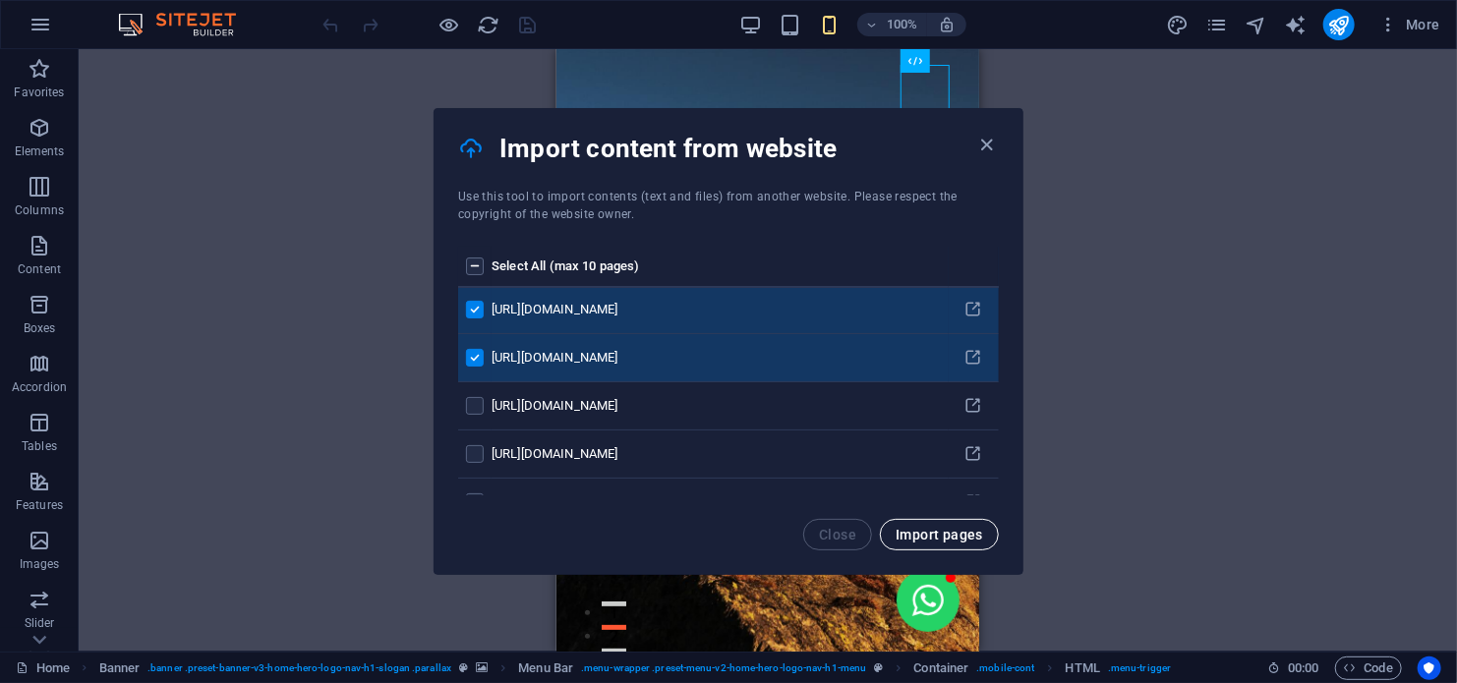
click at [949, 531] on span "Import pages" at bounding box center [939, 535] width 87 height 16
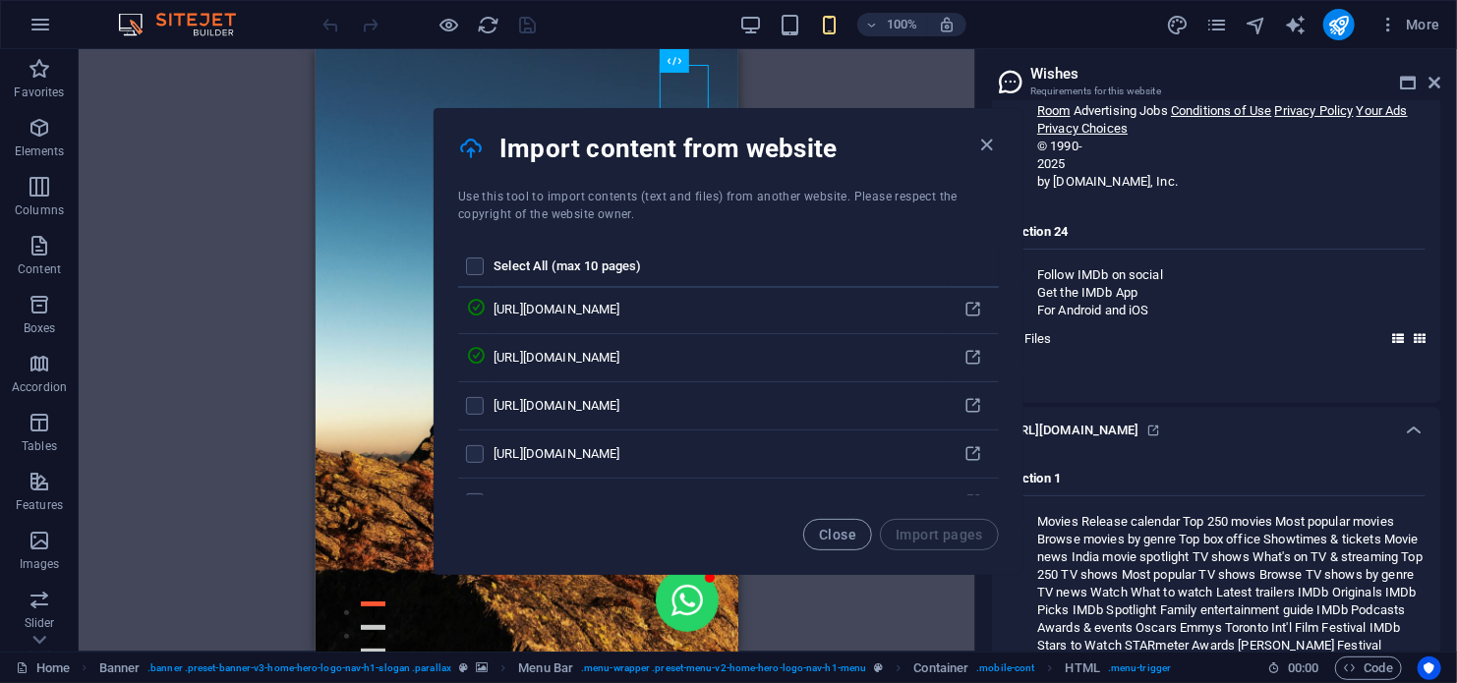
scroll to position [42420, 0]
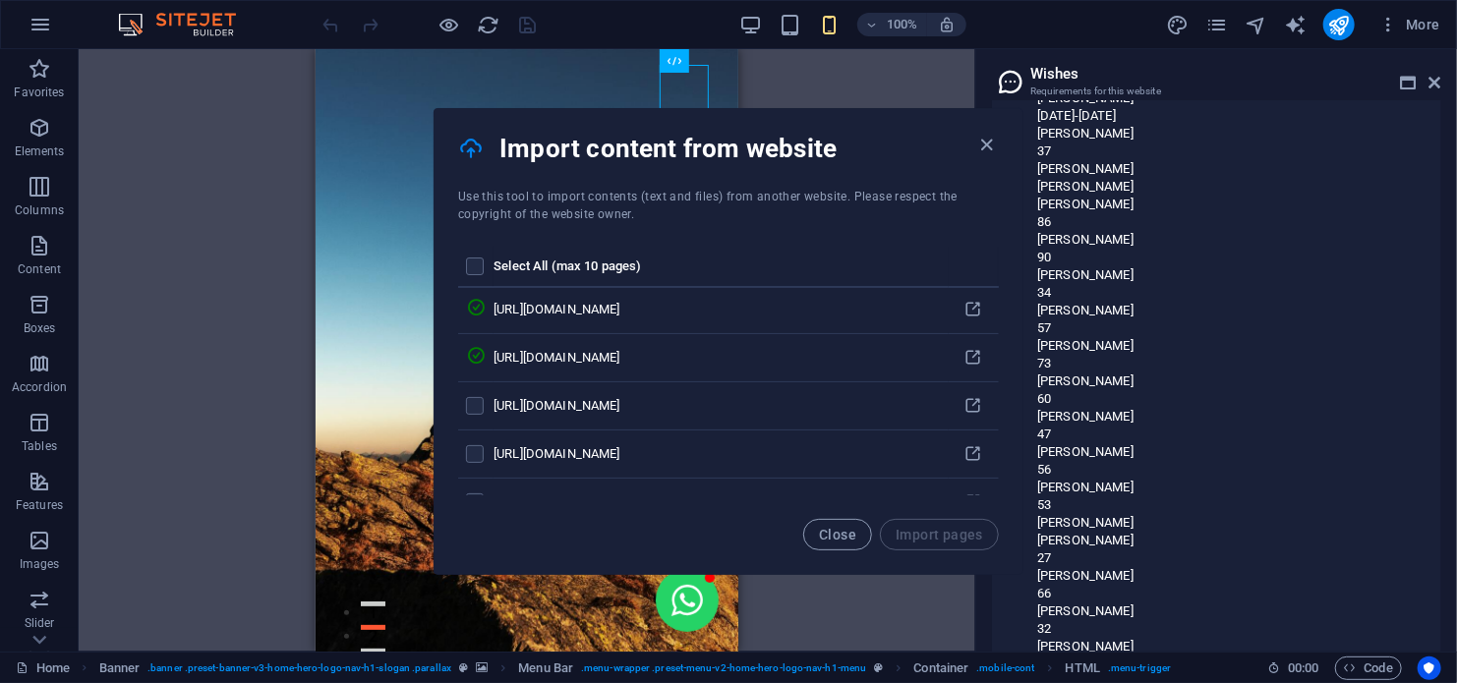
scroll to position [68537, 0]
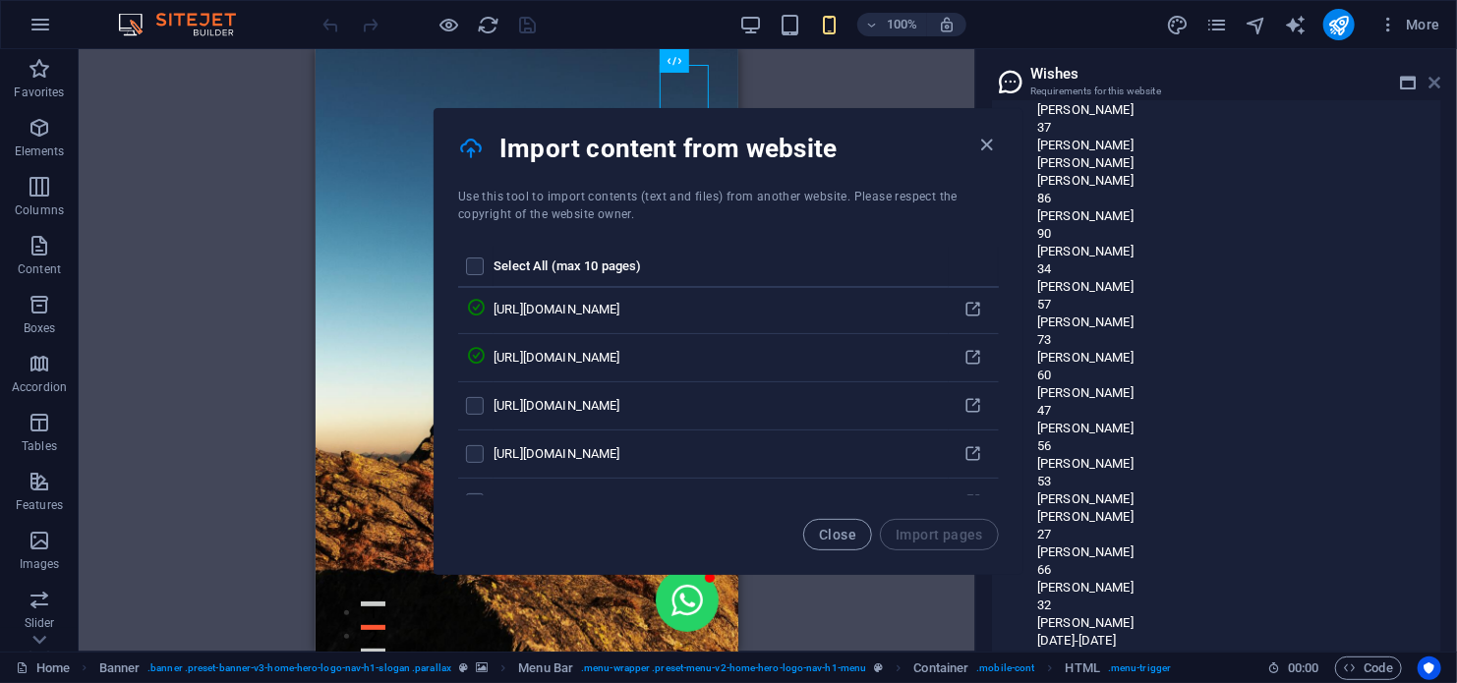
click at [1432, 87] on icon at bounding box center [1435, 83] width 12 height 16
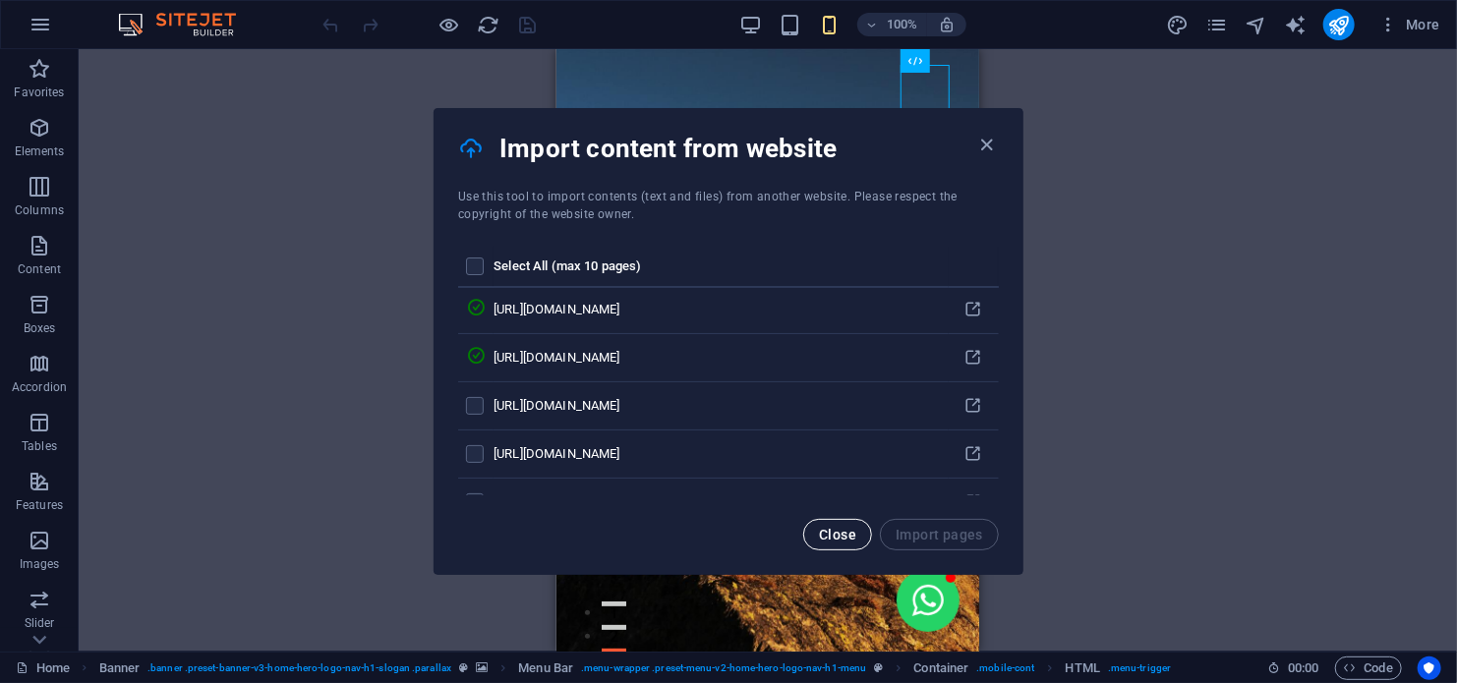
click at [838, 527] on span "Close" at bounding box center [837, 535] width 37 height 16
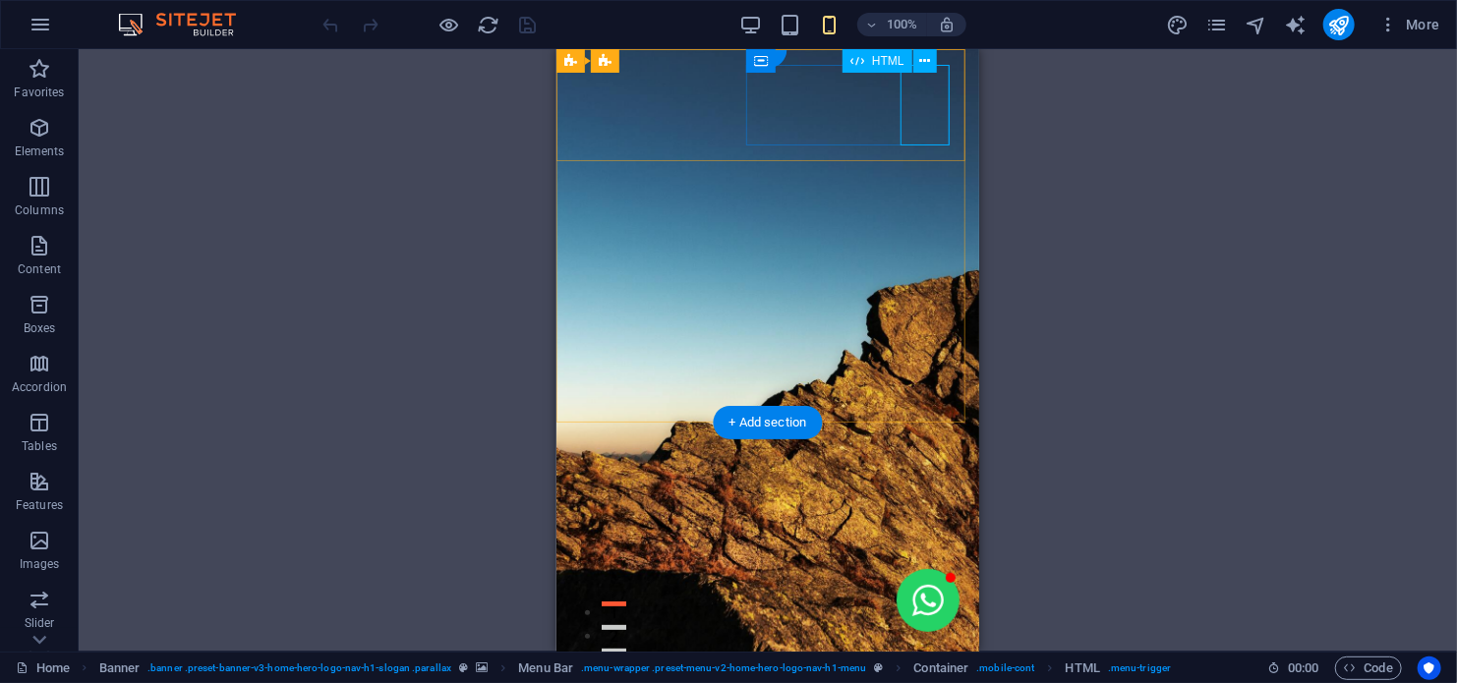
click at [926, 63] on icon at bounding box center [924, 61] width 11 height 21
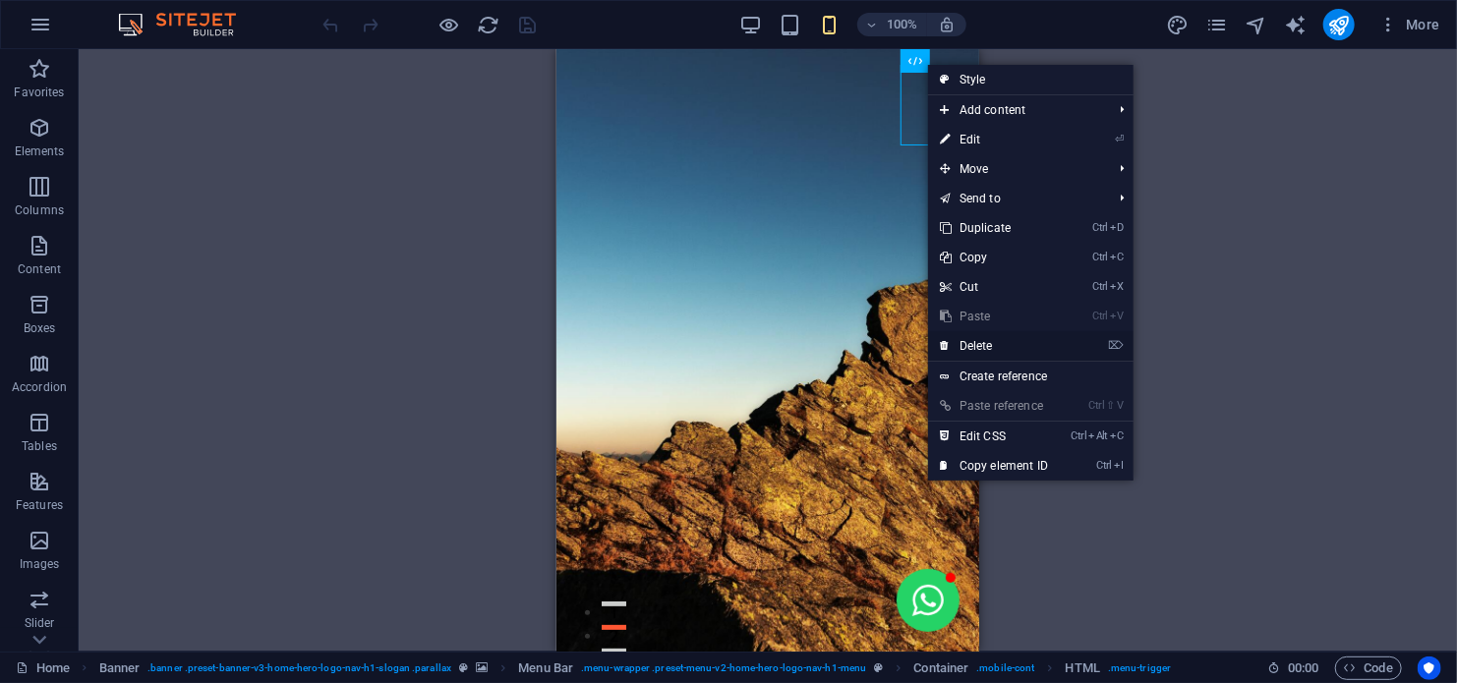
click at [987, 347] on link "⌦ Delete" at bounding box center [994, 345] width 132 height 29
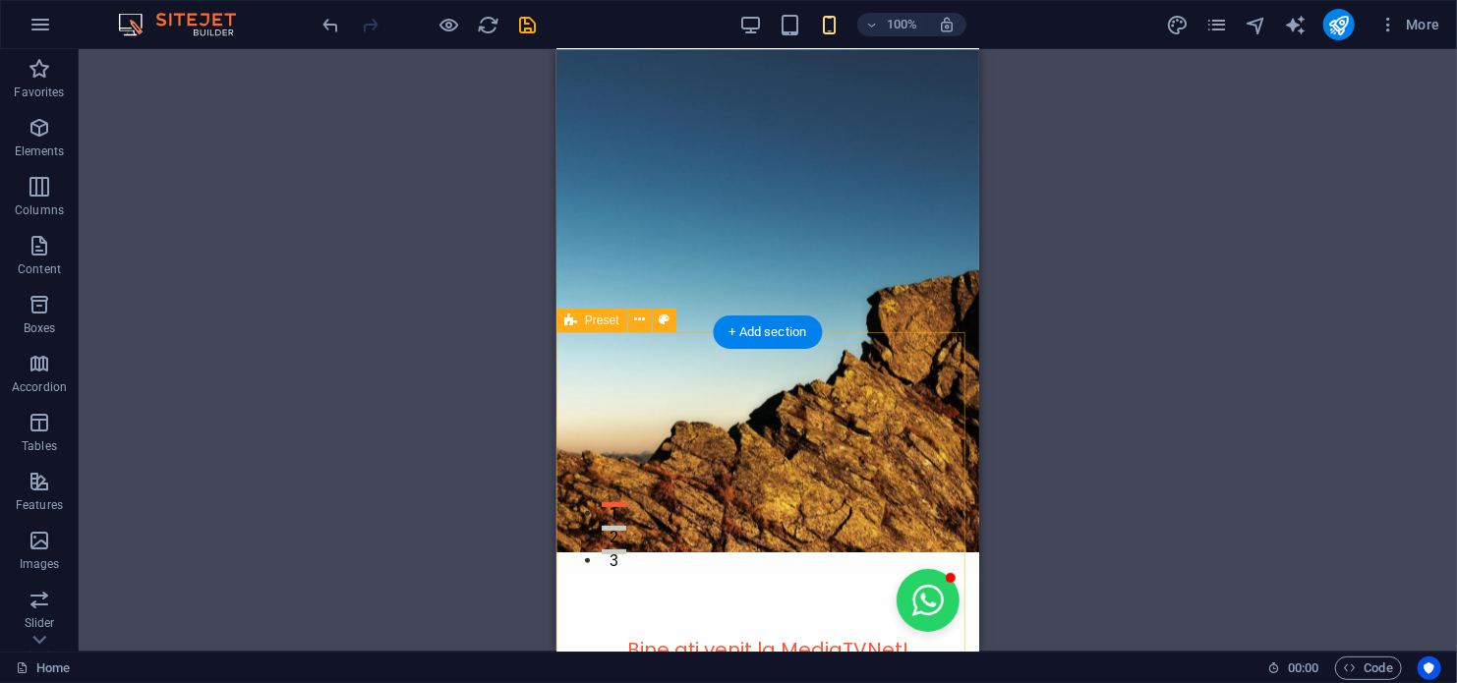
scroll to position [0, 0]
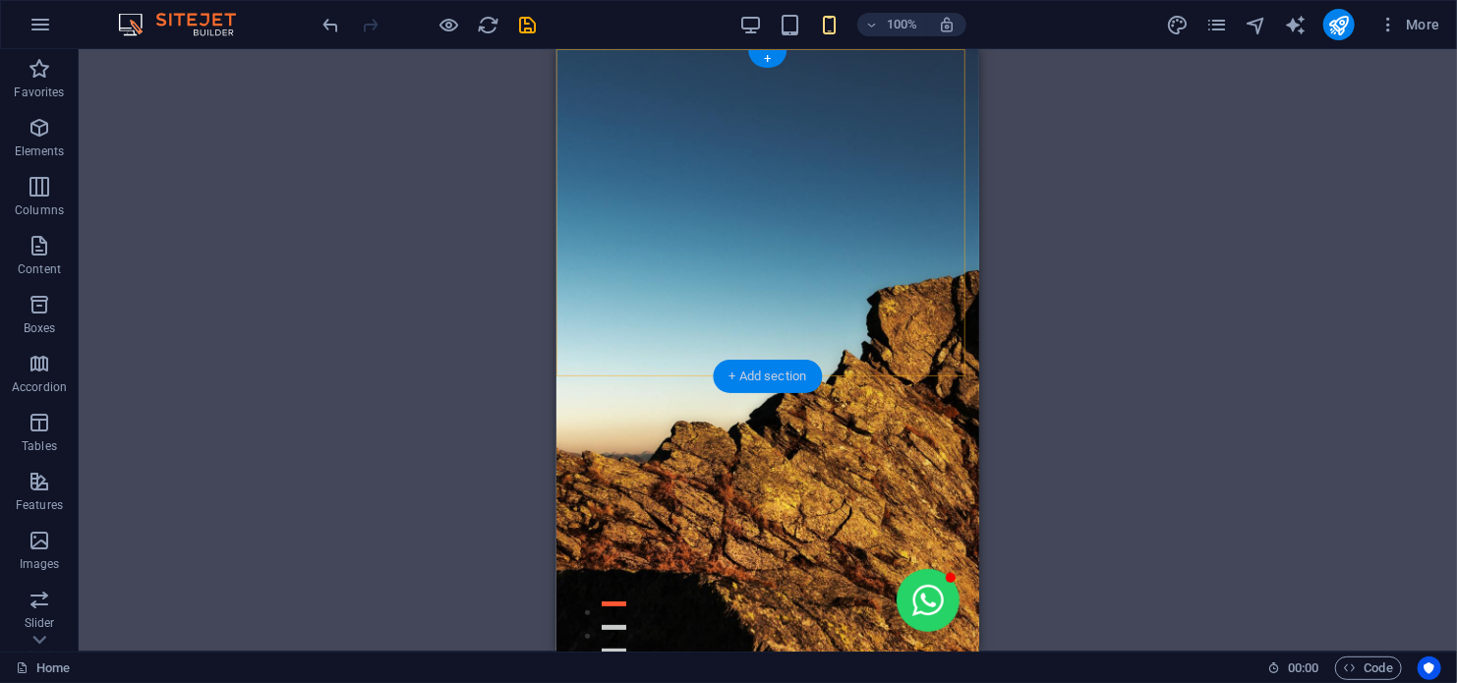
click at [779, 375] on div "+ Add section" at bounding box center [768, 376] width 109 height 33
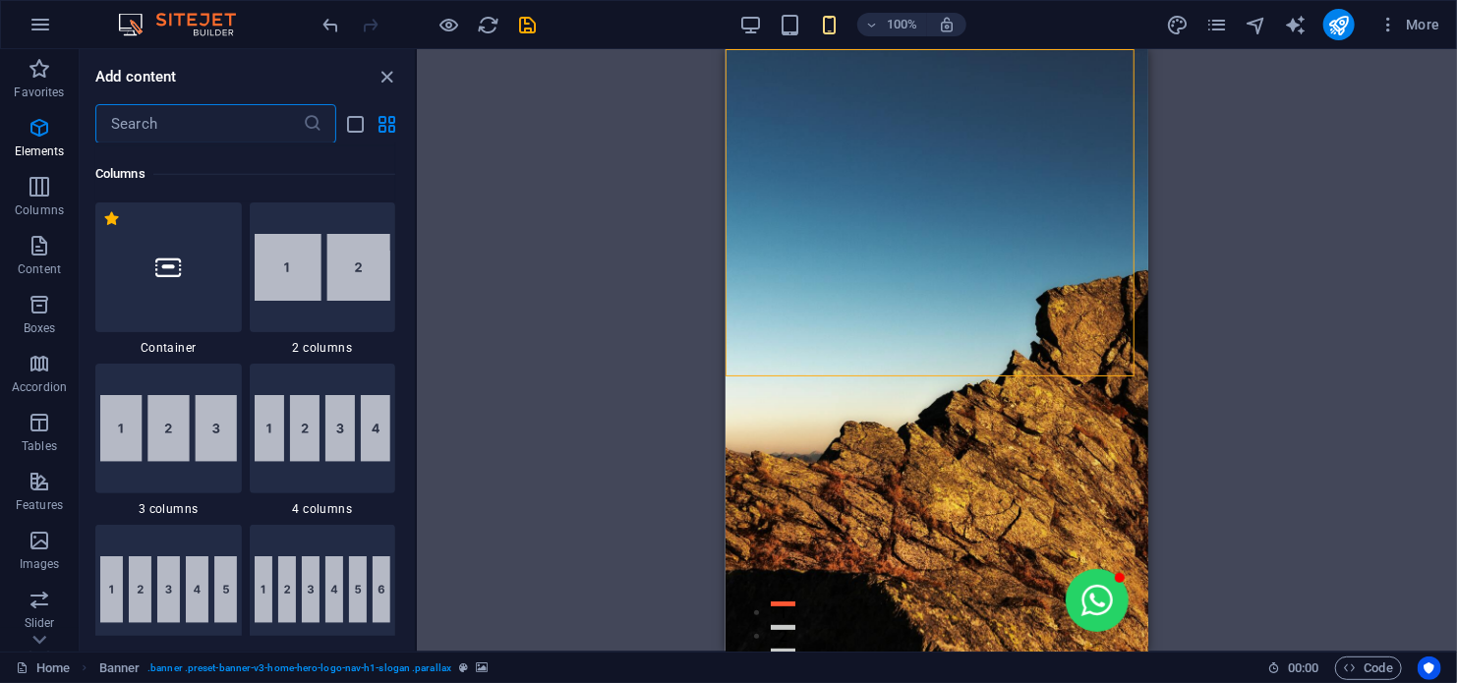
scroll to position [3440, 0]
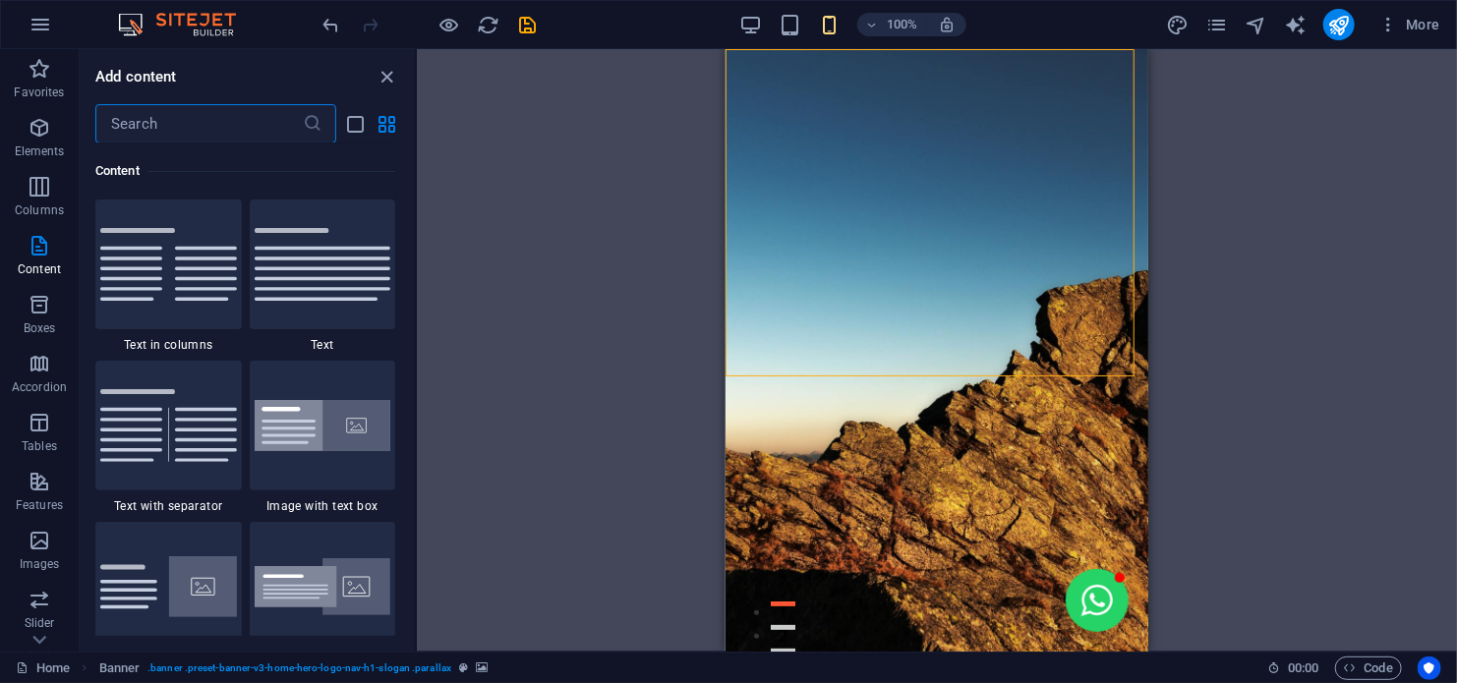
click at [206, 120] on input "text" at bounding box center [198, 123] width 207 height 39
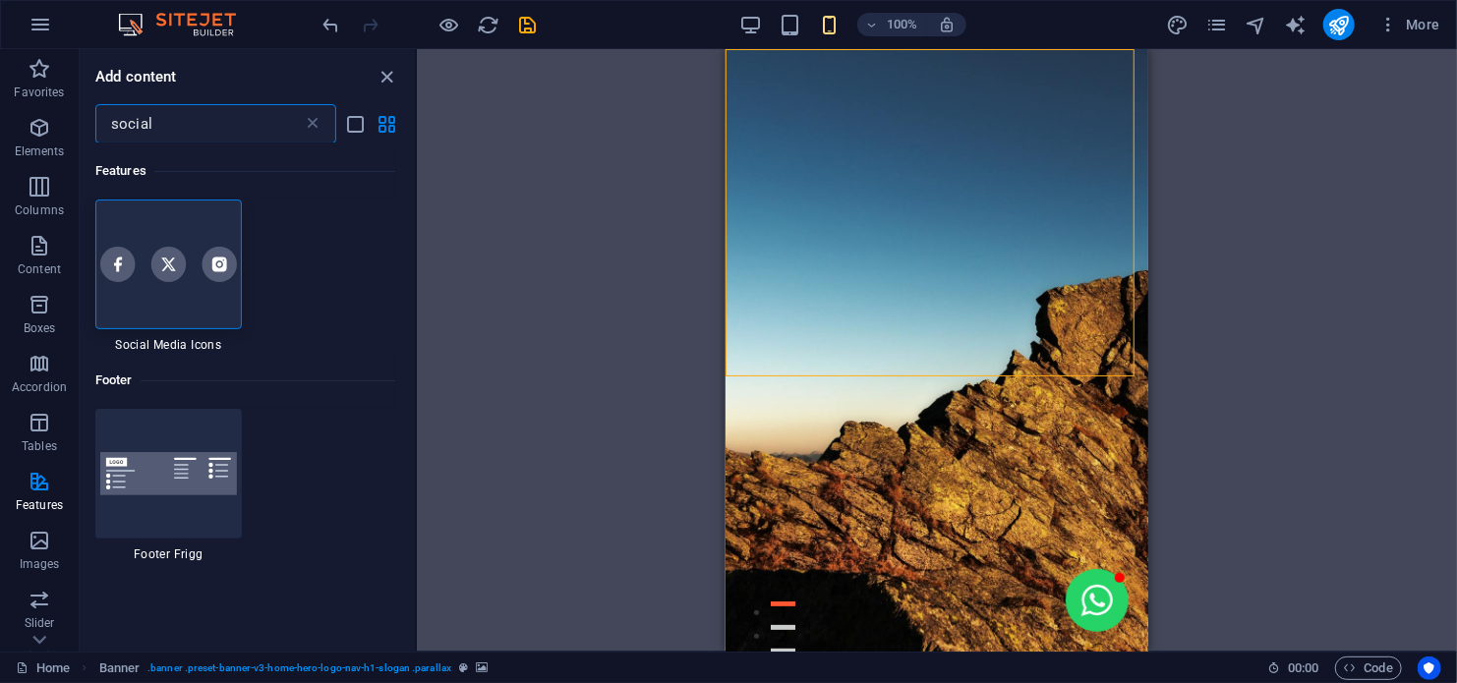
scroll to position [0, 0]
type input "social"
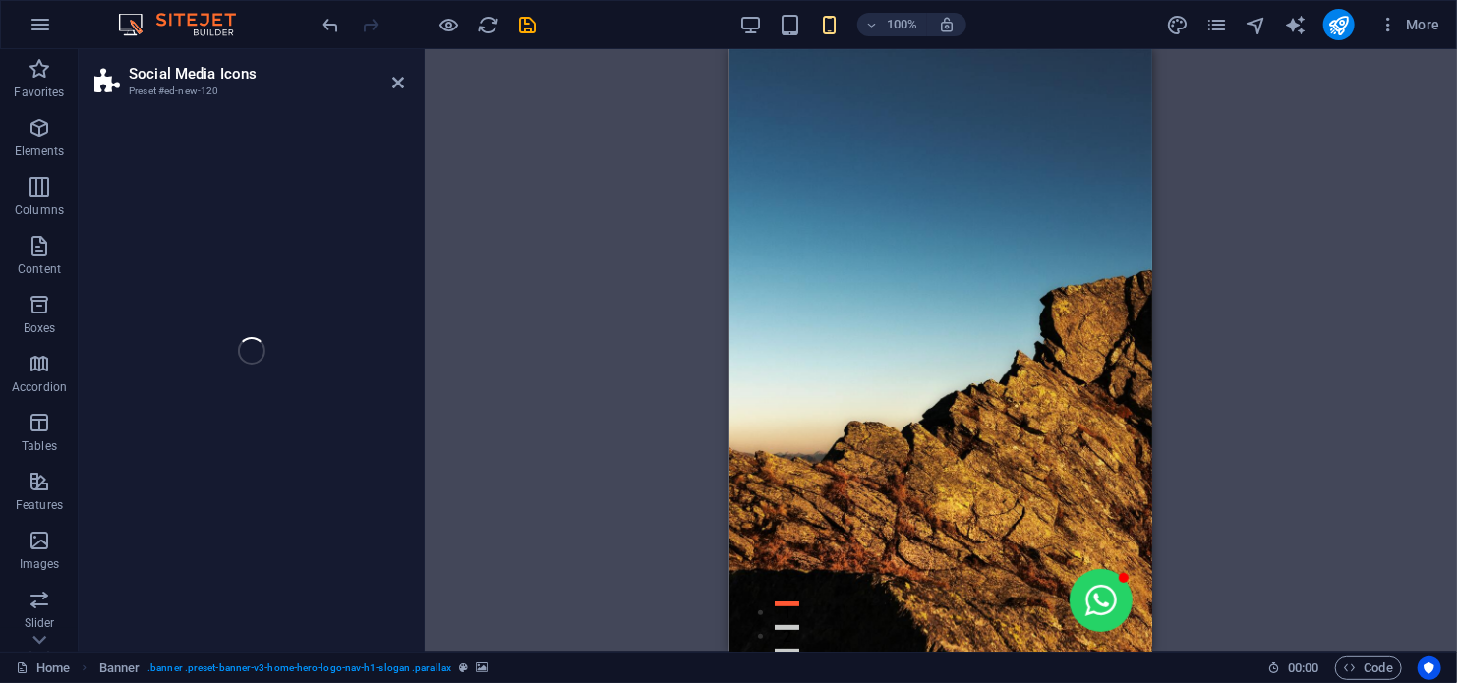
select select "rem"
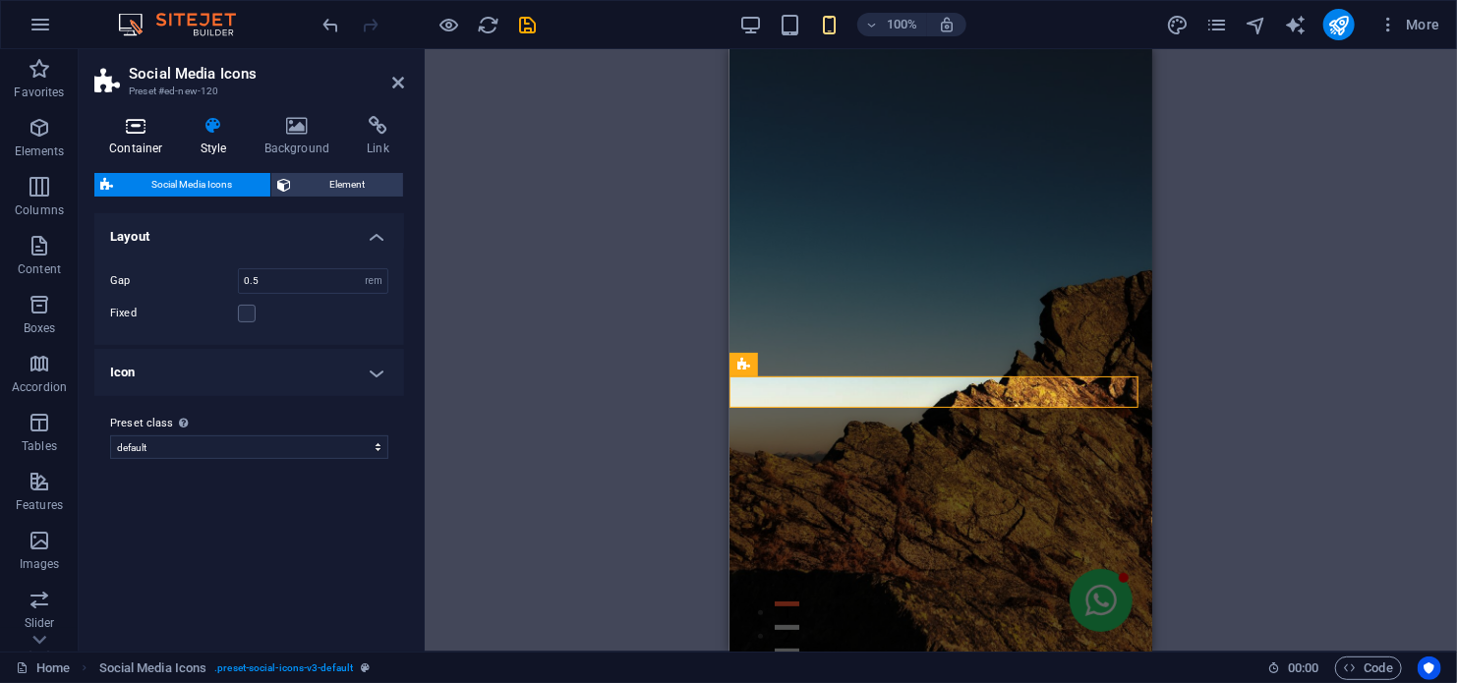
click at [144, 145] on h4 "Container" at bounding box center [139, 136] width 91 height 41
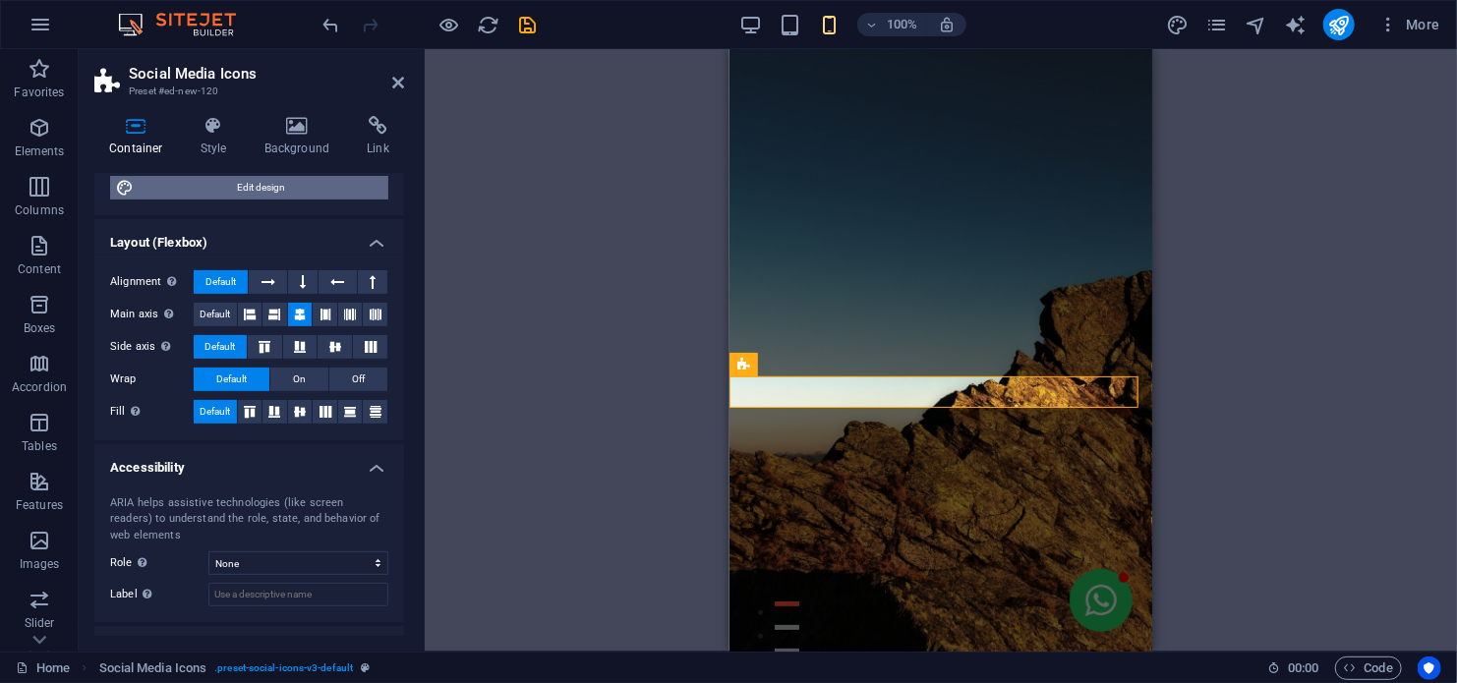
scroll to position [330, 0]
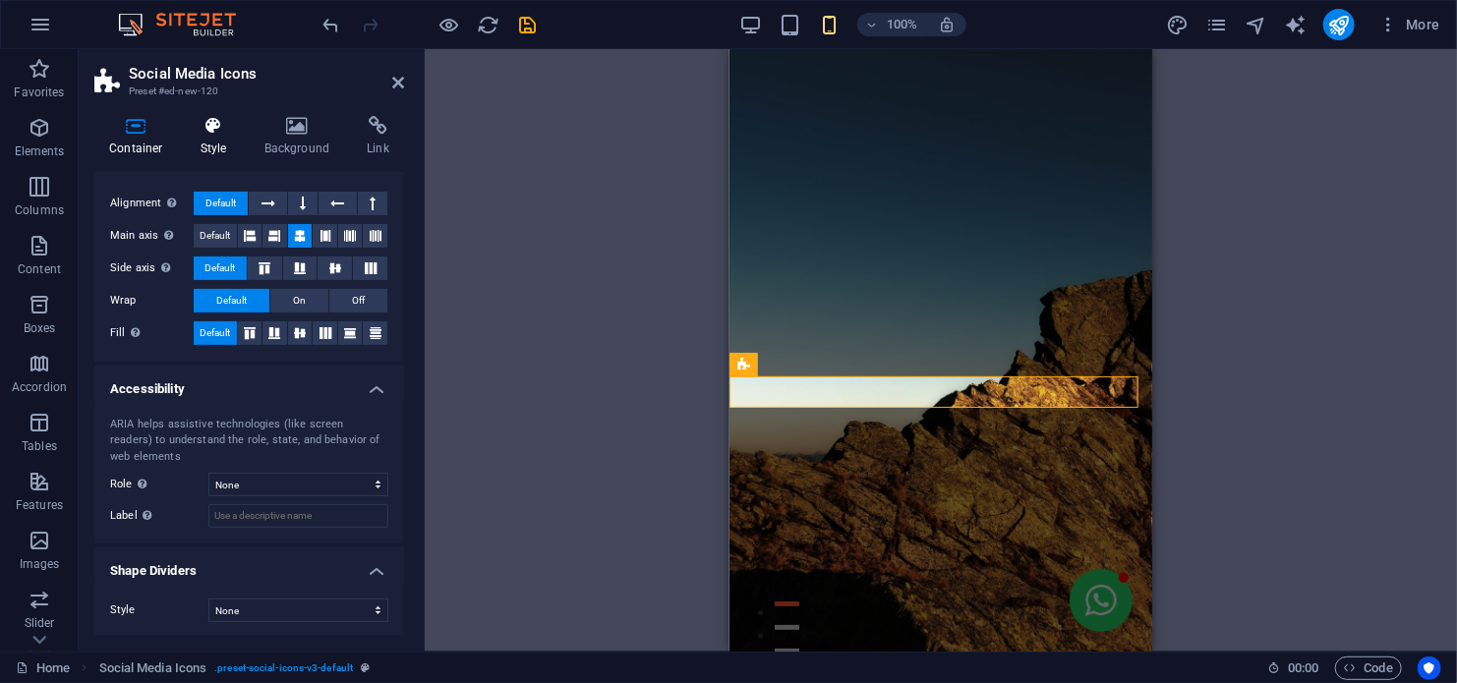
click at [205, 128] on icon at bounding box center [214, 126] width 56 height 20
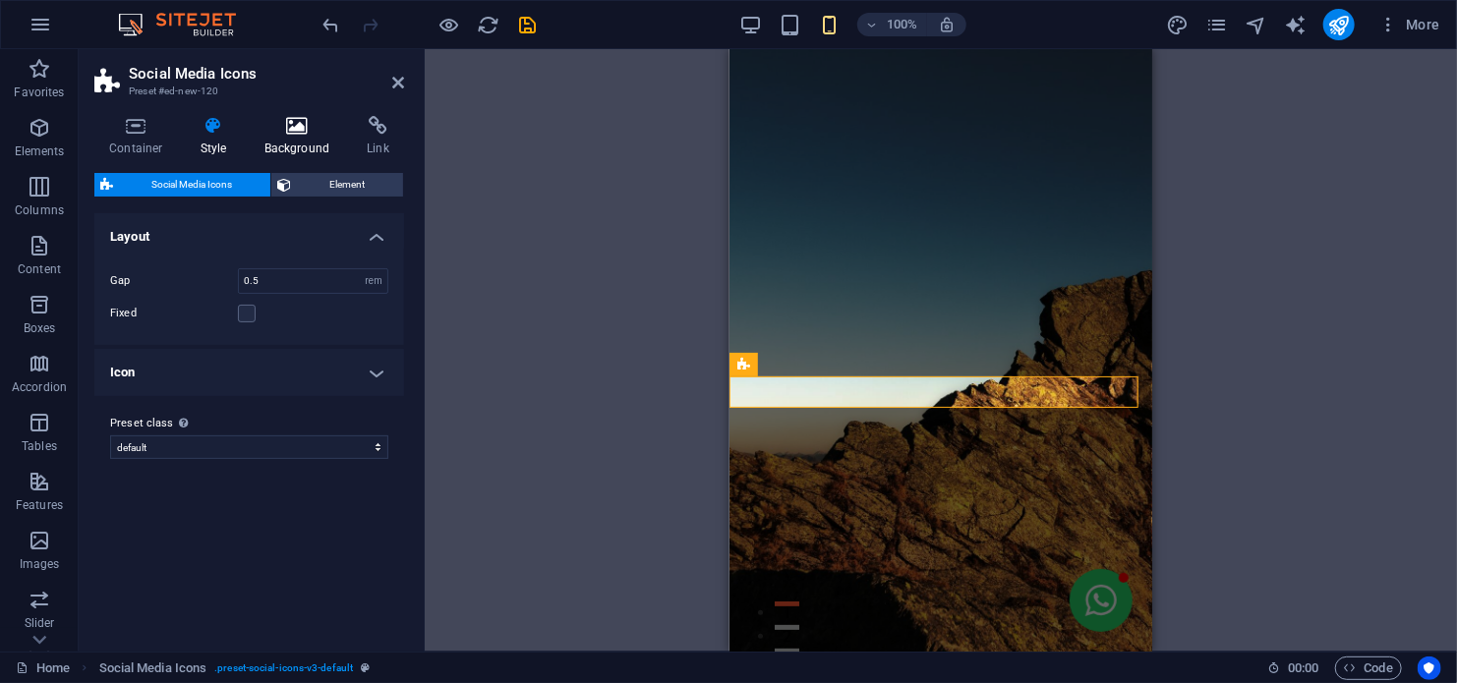
click at [290, 126] on icon at bounding box center [297, 126] width 95 height 20
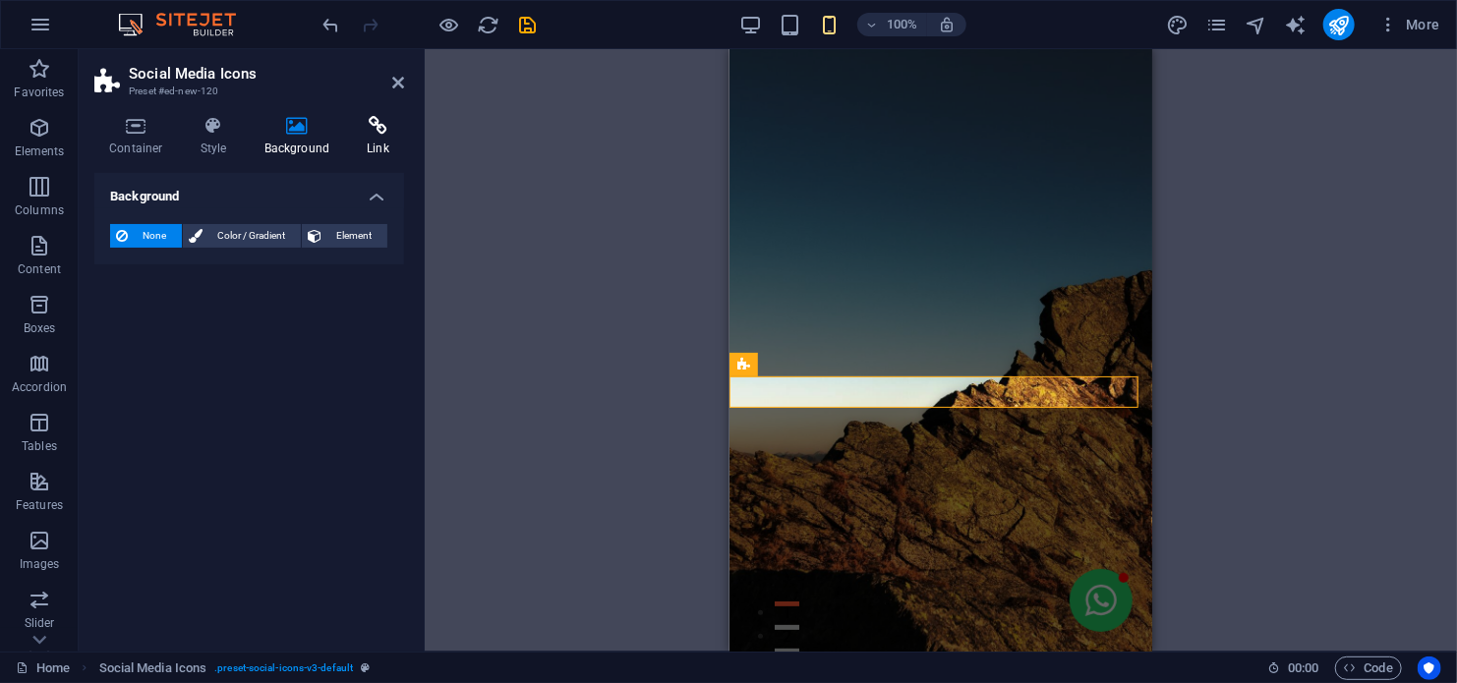
click at [377, 134] on icon at bounding box center [378, 126] width 52 height 20
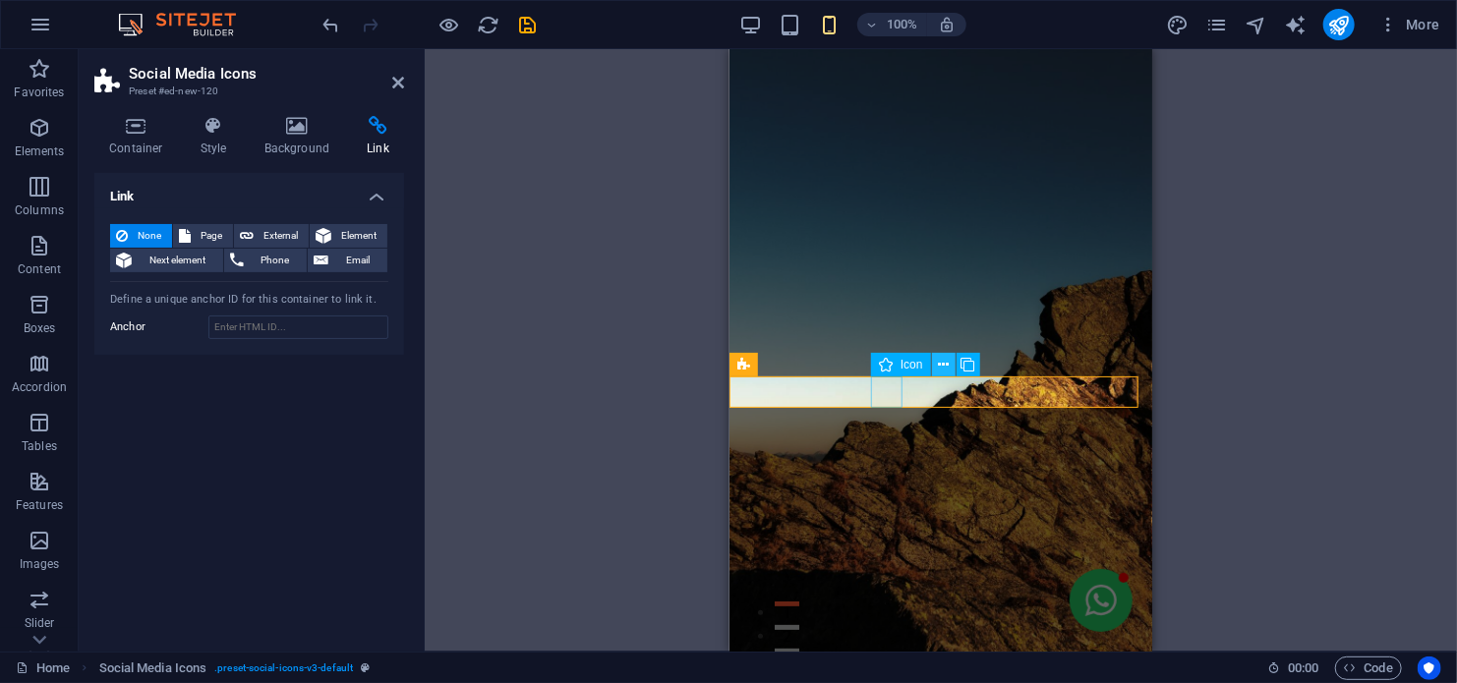
click at [938, 364] on icon at bounding box center [943, 365] width 11 height 21
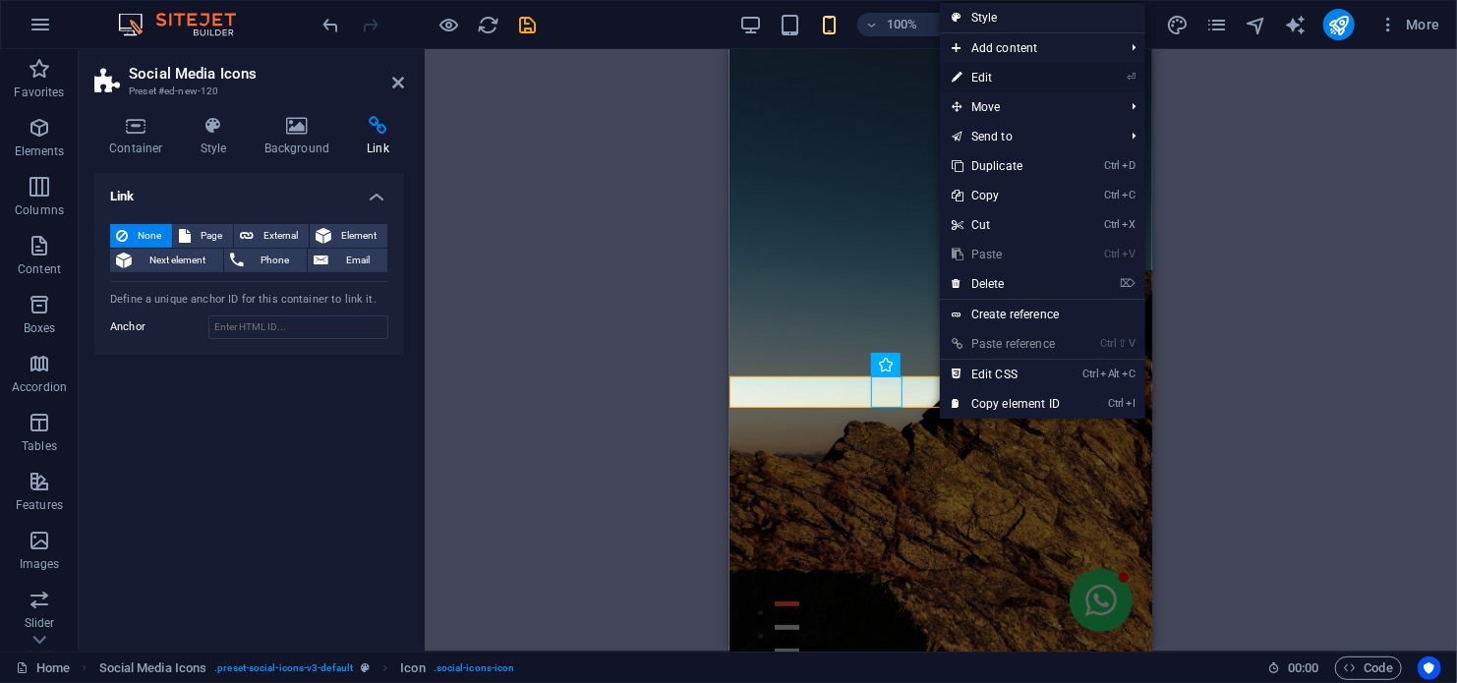
click at [988, 78] on link "⏎ Edit" at bounding box center [1006, 77] width 132 height 29
select select "xMidYMid"
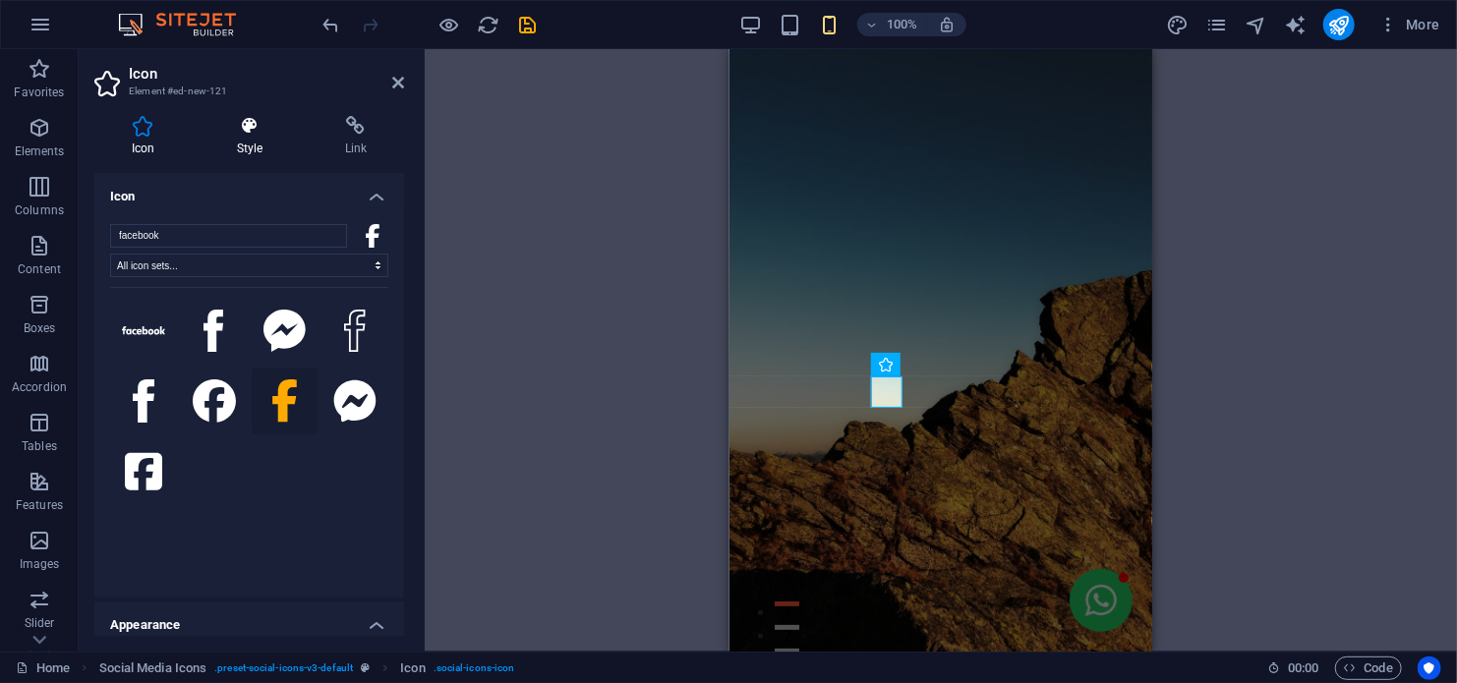
click at [255, 133] on icon at bounding box center [250, 126] width 100 height 20
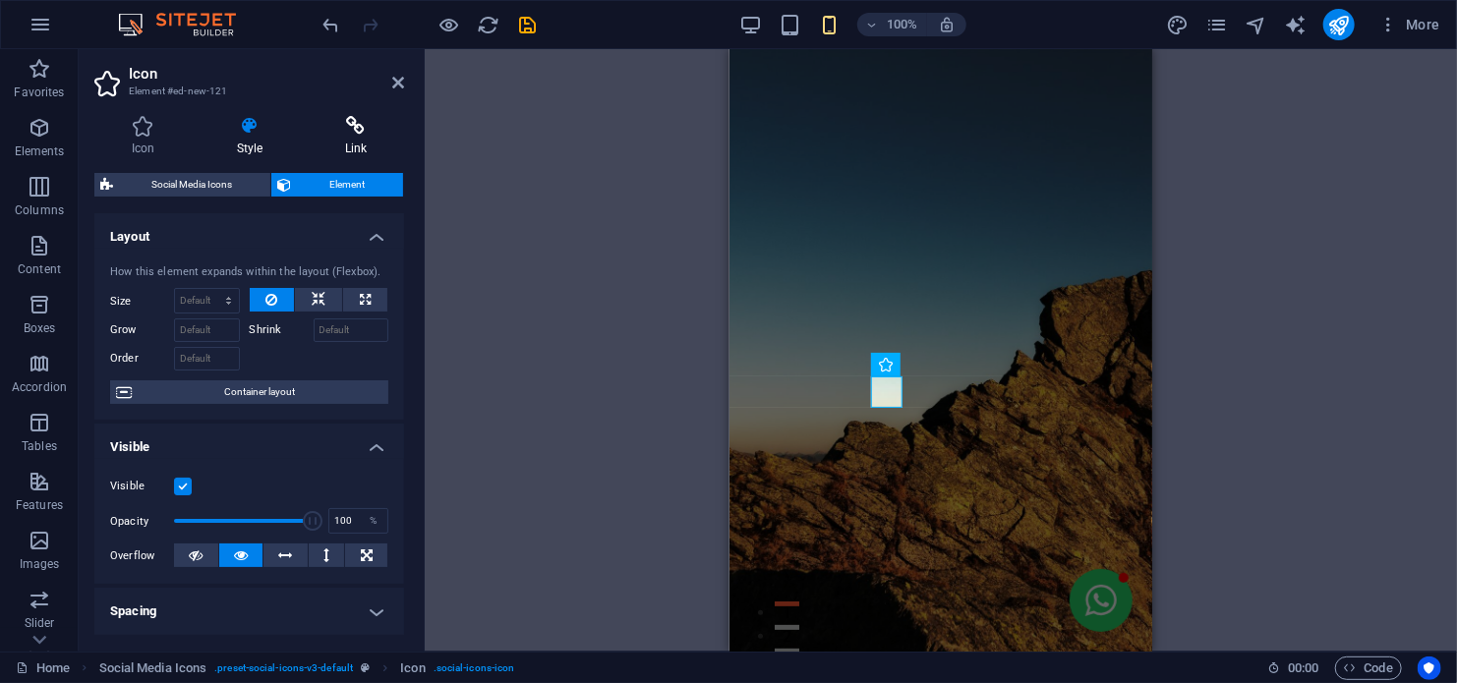
click at [364, 130] on icon at bounding box center [356, 126] width 96 height 20
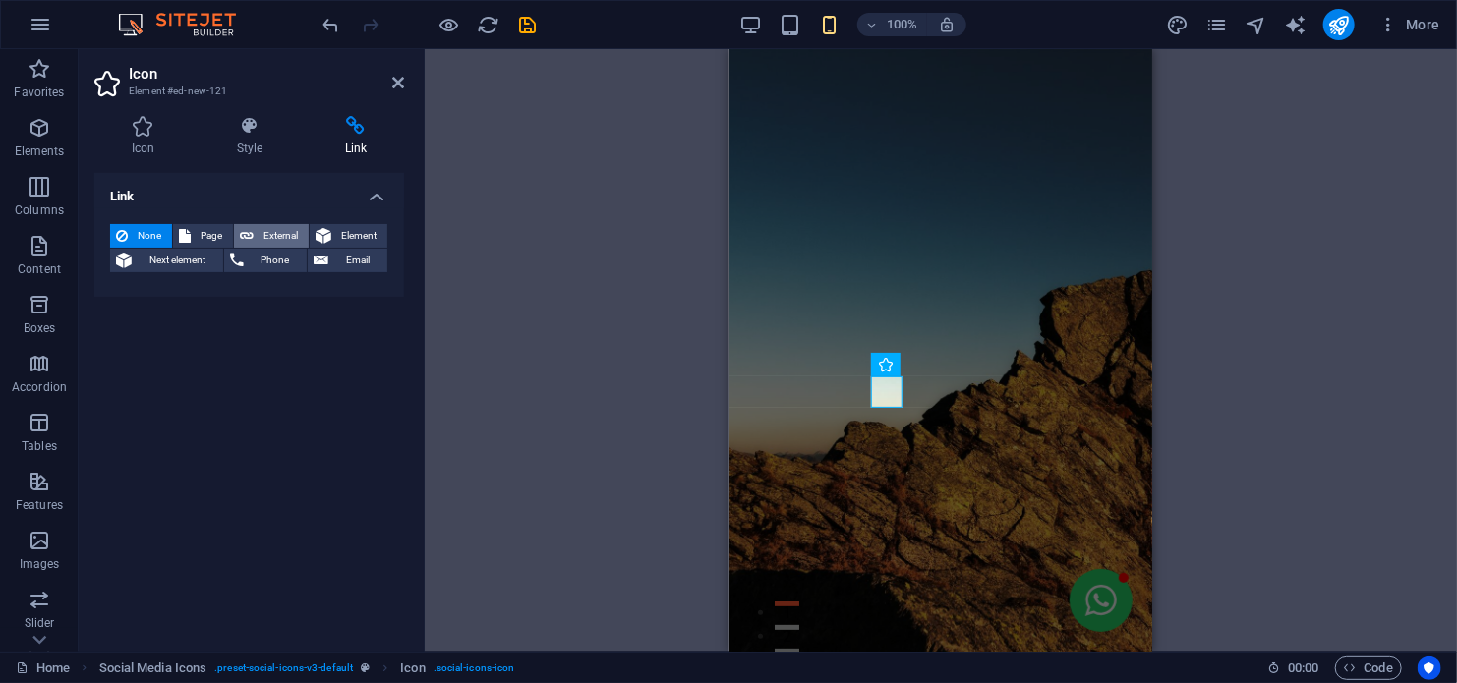
click at [258, 232] on button "External" at bounding box center [271, 236] width 75 height 24
select select "blank"
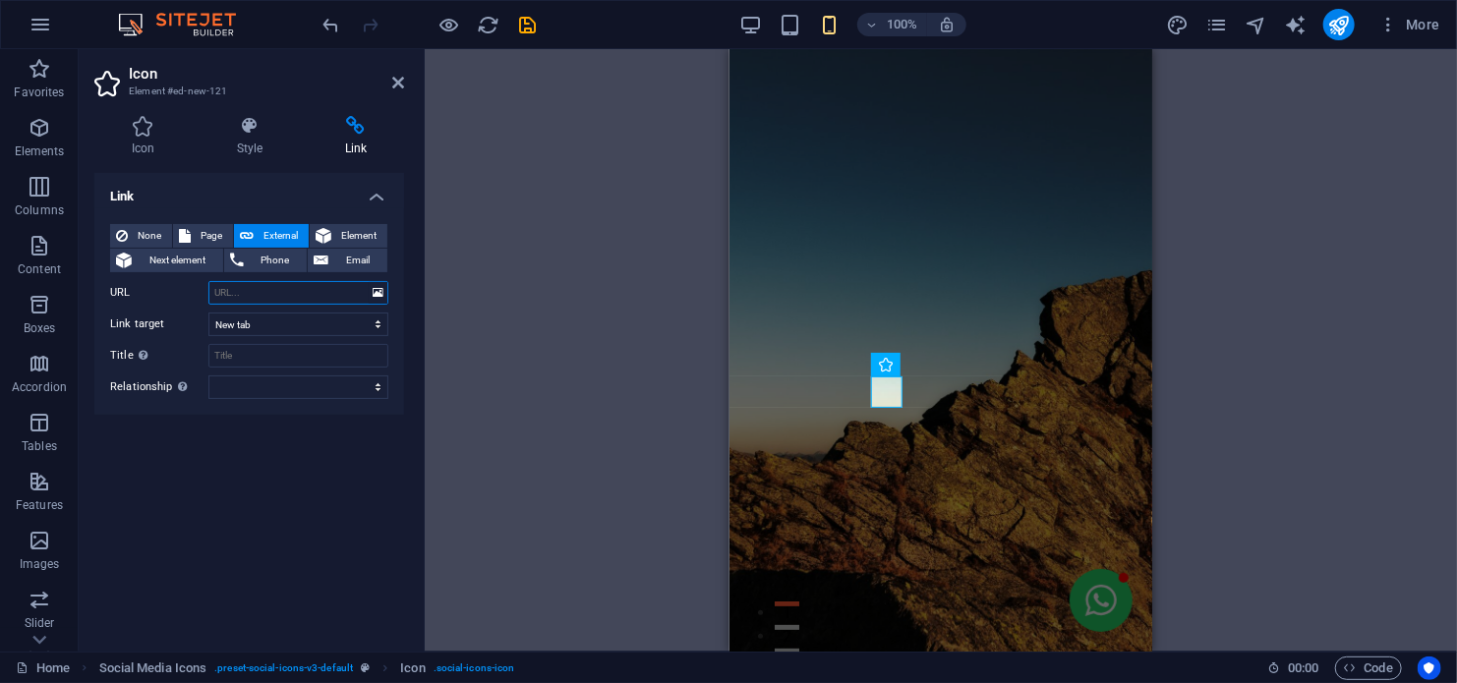
paste input "[URL][DOMAIN_NAME]"
type input "[URL][DOMAIN_NAME]"
click at [529, 29] on icon "save" at bounding box center [528, 25] width 23 height 23
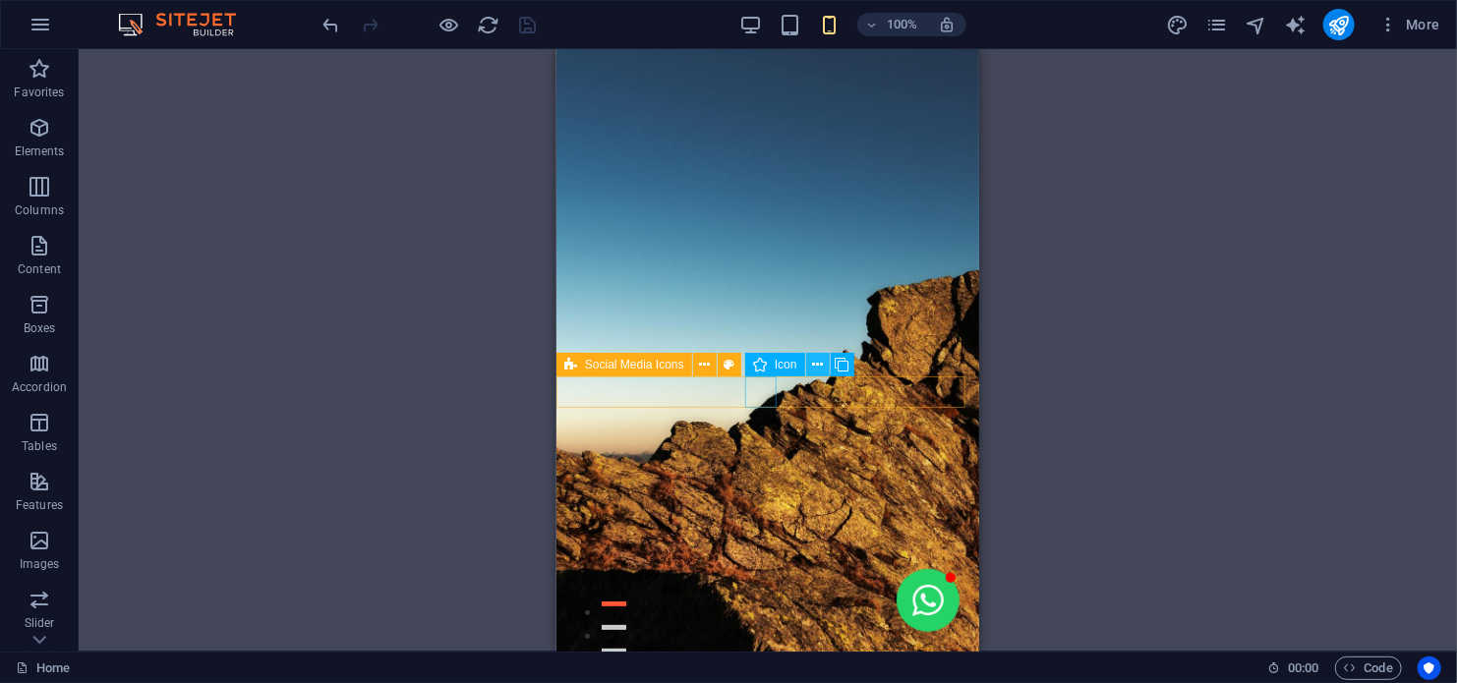
click at [813, 368] on icon at bounding box center [817, 365] width 11 height 21
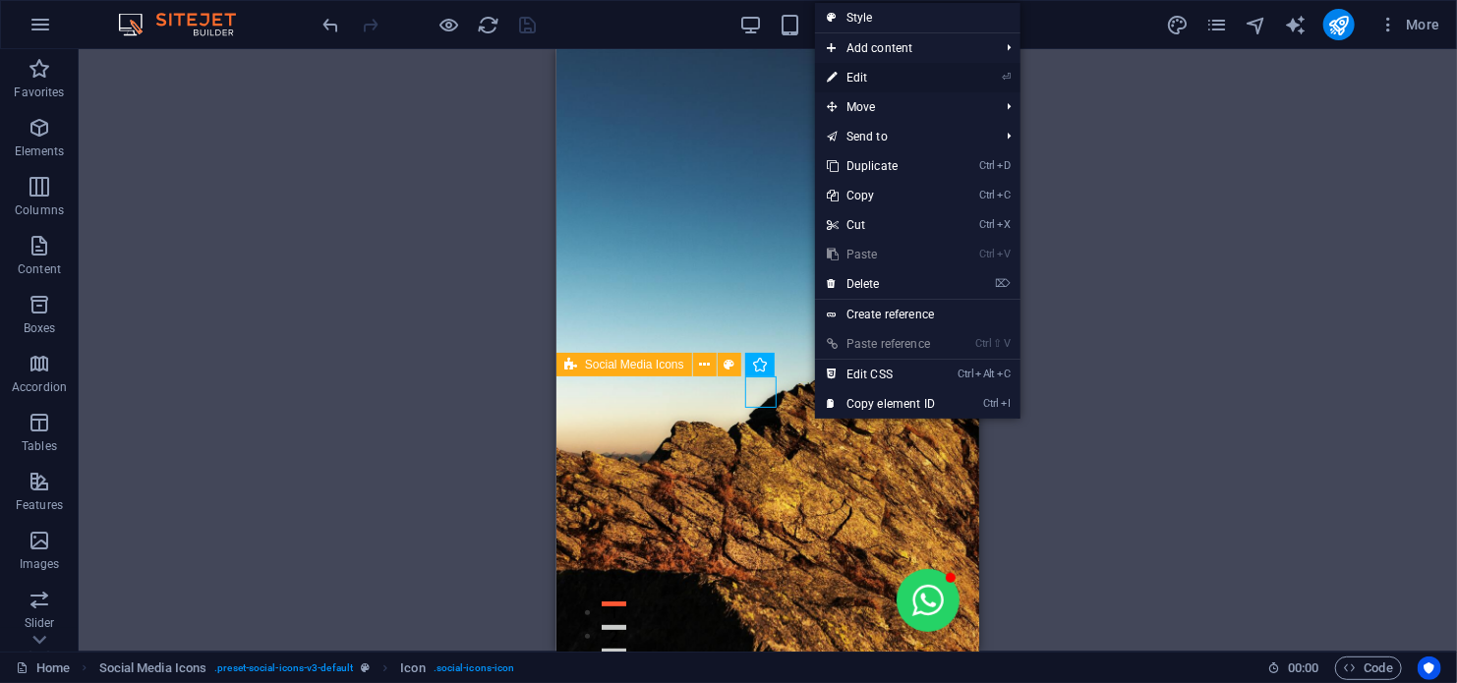
drag, startPoint x: 873, startPoint y: 81, endPoint x: 143, endPoint y: 33, distance: 732.0
click at [873, 81] on link "⏎ Edit" at bounding box center [881, 77] width 132 height 29
select select "xMidYMid"
select select "px"
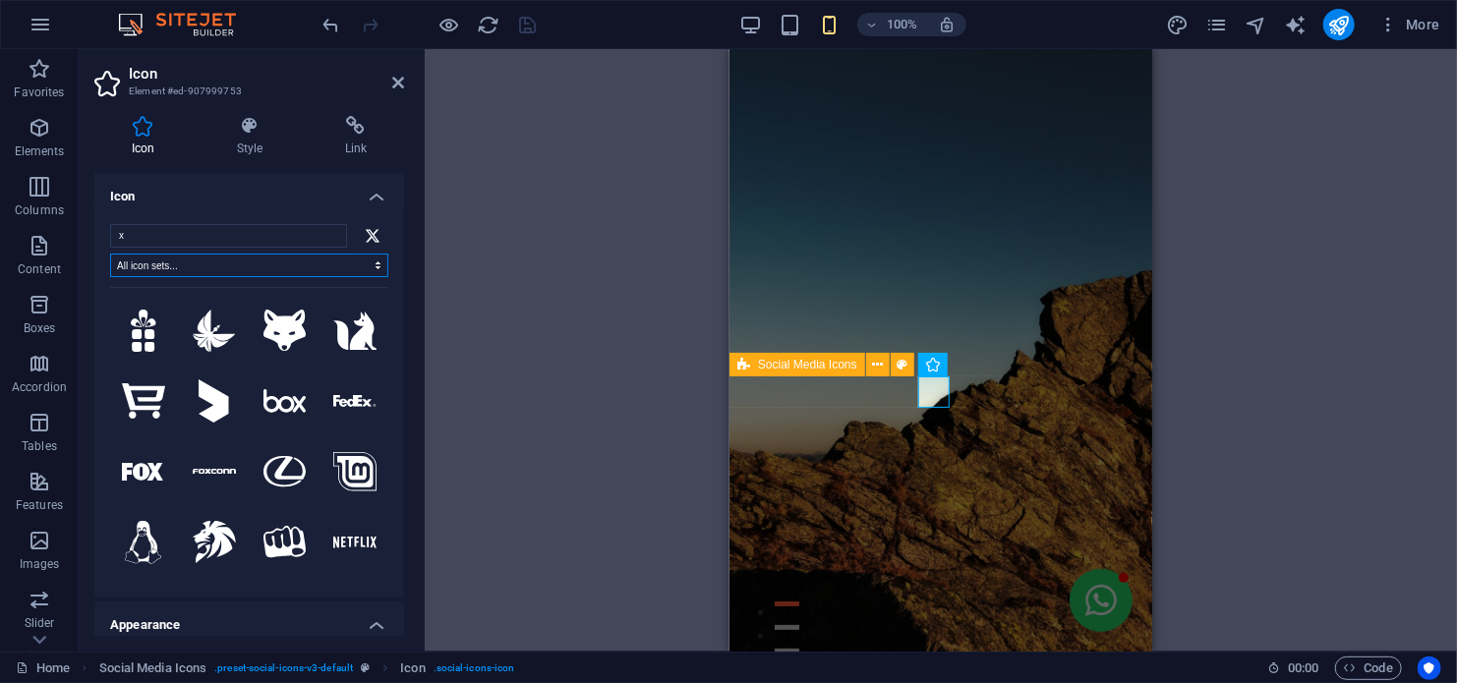
click at [208, 271] on select "All icon sets... IcoFont Ionicons FontAwesome Brands FontAwesome Duotone FontAw…" at bounding box center [249, 266] width 278 height 24
click at [199, 236] on input "x" at bounding box center [228, 236] width 237 height 24
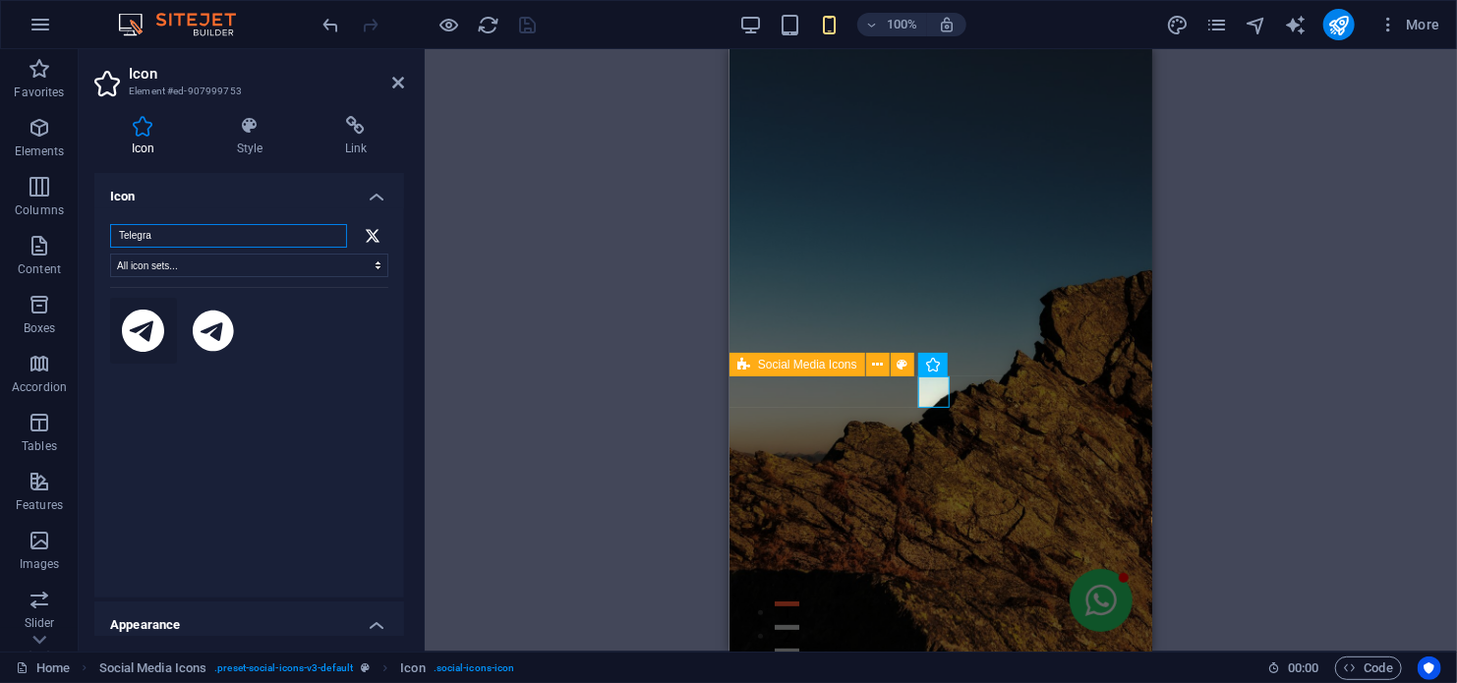
type input "Telegra"
click at [143, 324] on icon at bounding box center [143, 331] width 43 height 43
click at [249, 122] on icon at bounding box center [250, 126] width 100 height 20
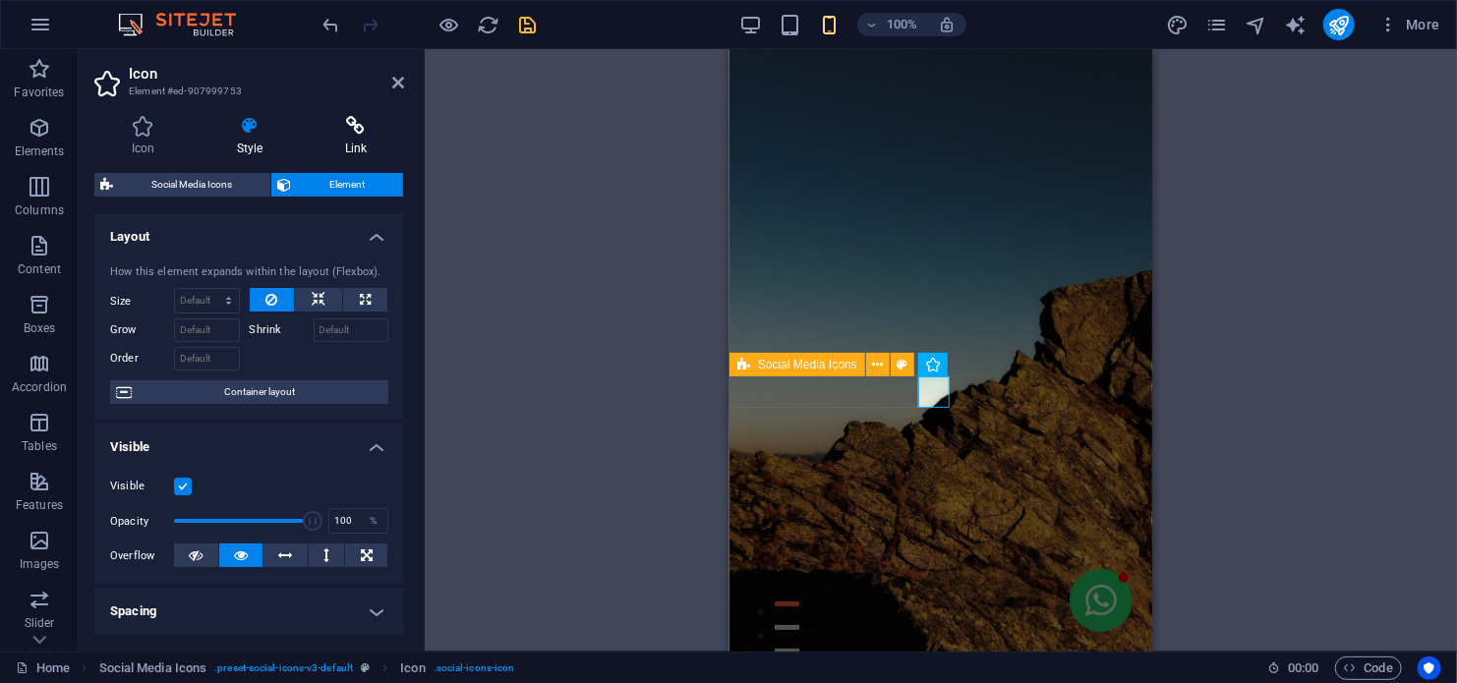
click at [351, 130] on icon at bounding box center [356, 126] width 96 height 20
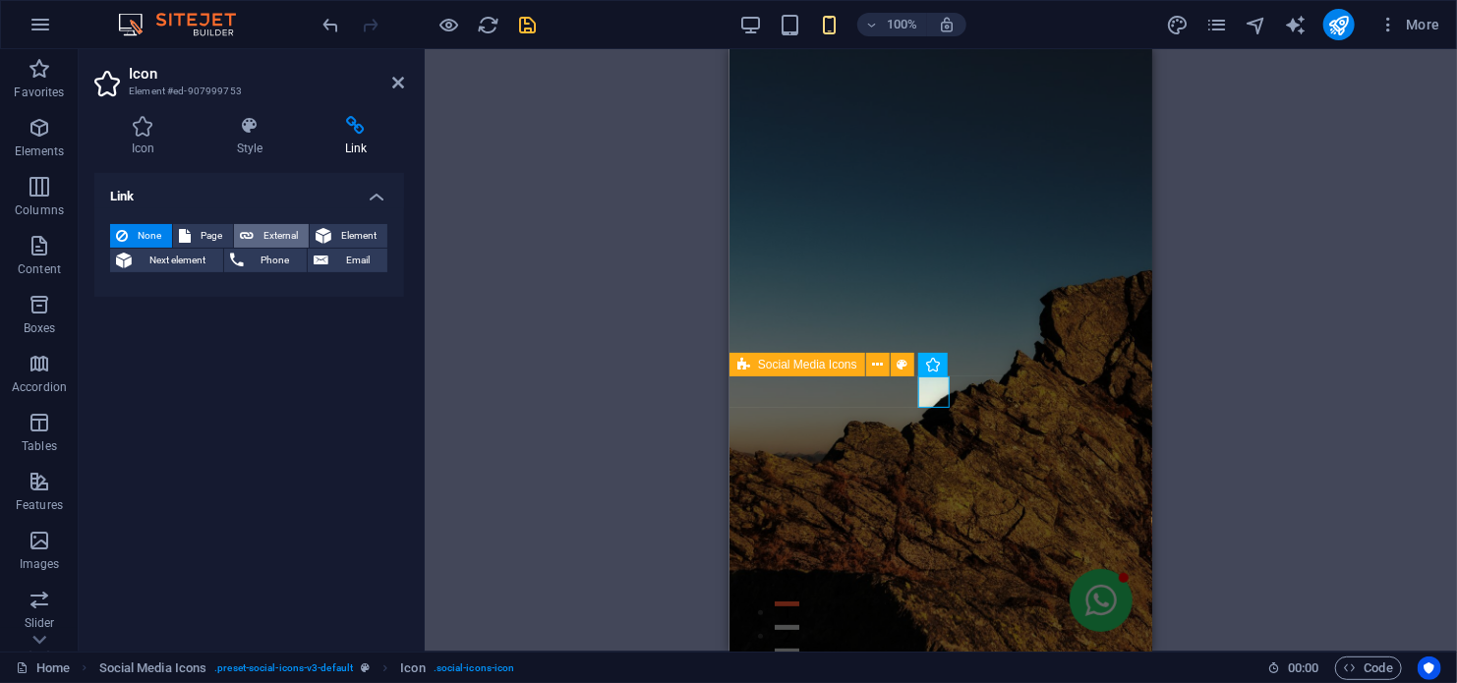
click at [276, 238] on span "External" at bounding box center [281, 236] width 43 height 24
select select "blank"
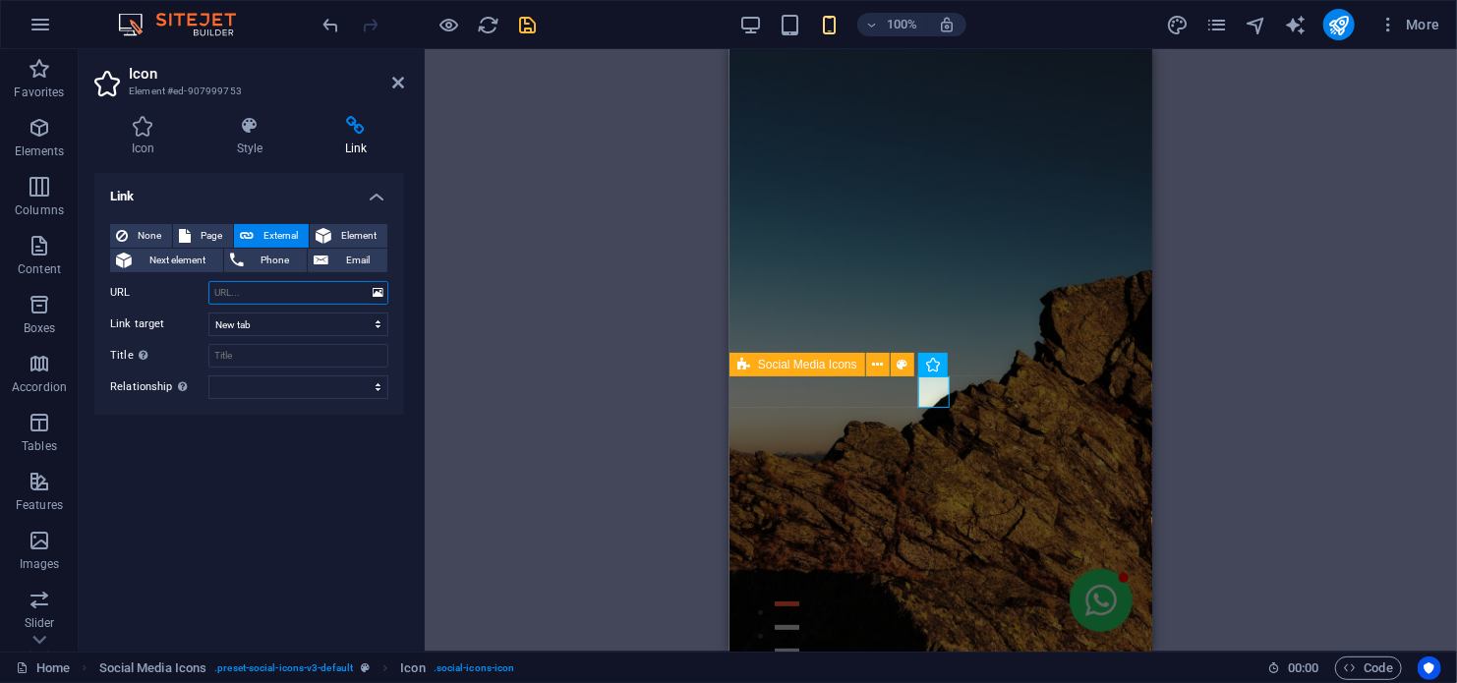
paste input "https://t.me/mediatv0"
type input "https://t.me/mediatv0"
click at [532, 26] on icon "save" at bounding box center [528, 25] width 23 height 23
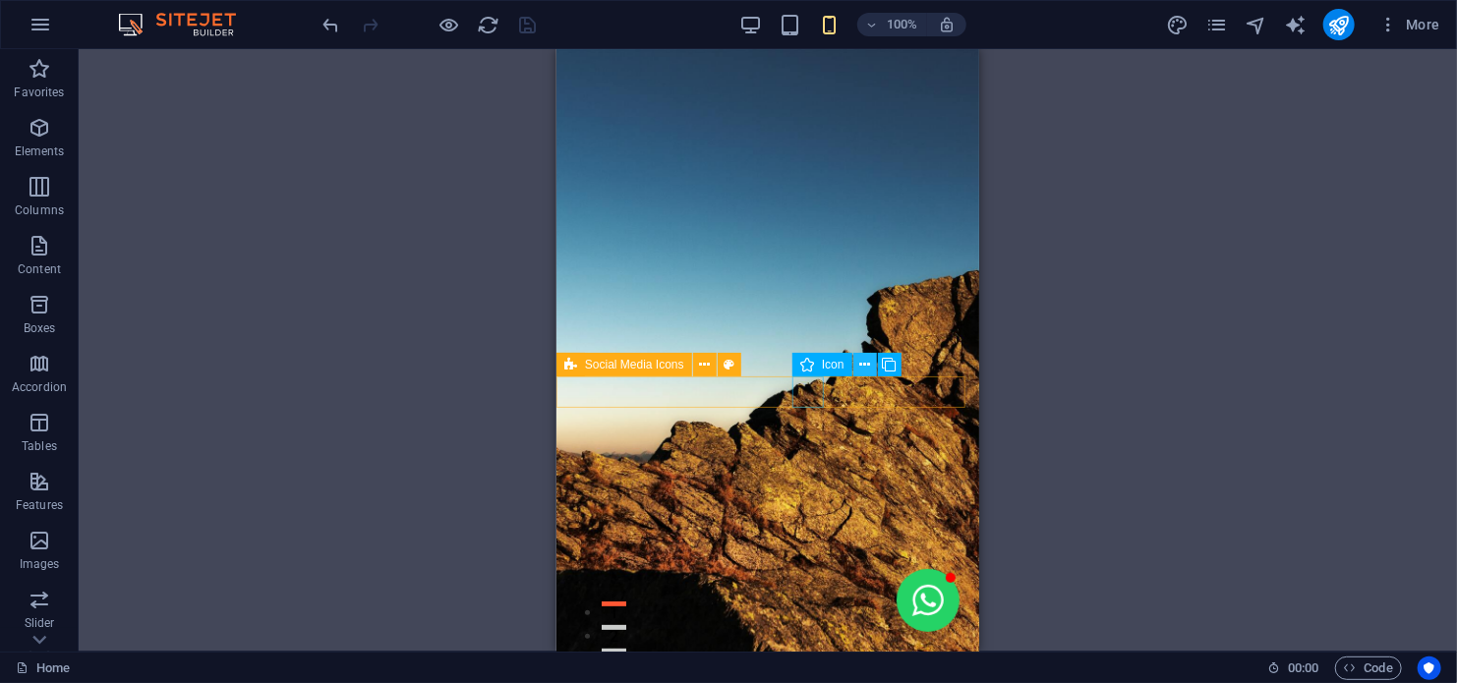
click at [865, 362] on icon at bounding box center [864, 365] width 11 height 21
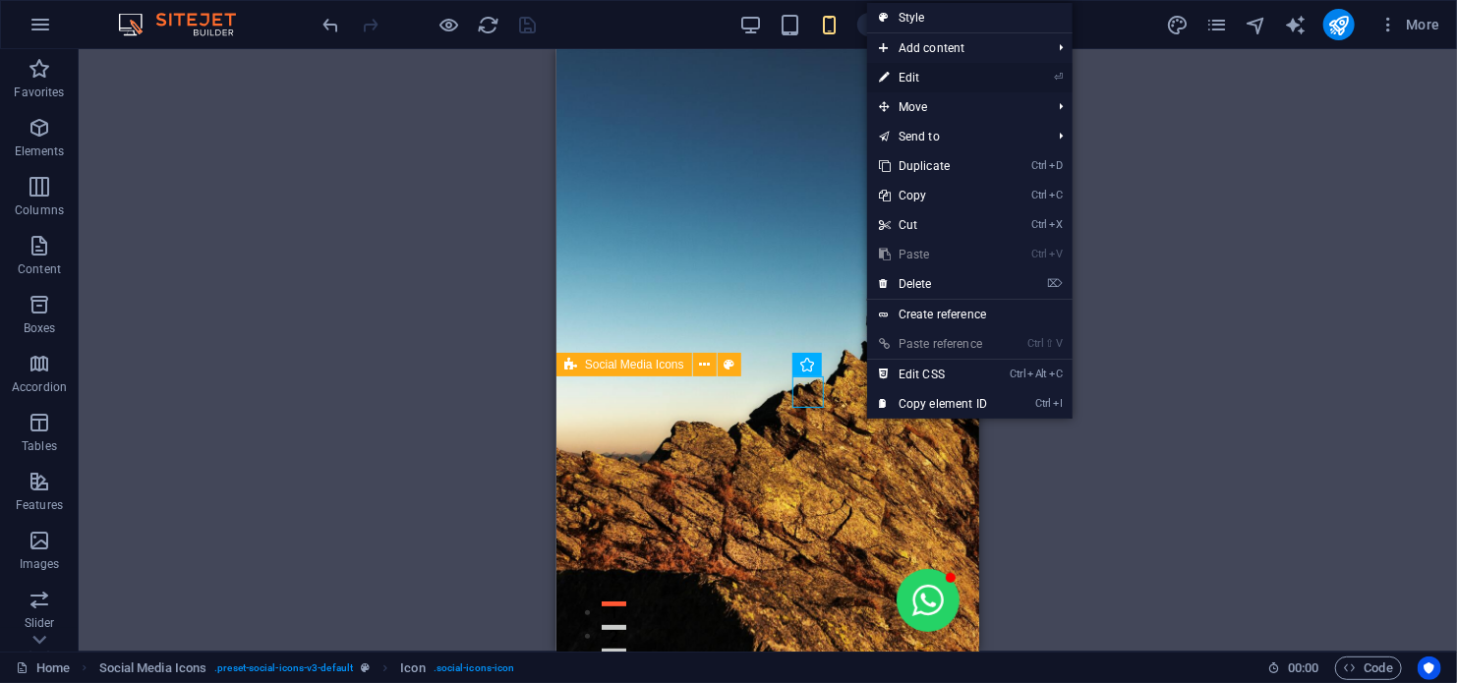
drag, startPoint x: 916, startPoint y: 68, endPoint x: 171, endPoint y: 34, distance: 745.9
click at [916, 68] on link "⏎ Edit" at bounding box center [933, 77] width 132 height 29
select select "xMidYMid"
select select "px"
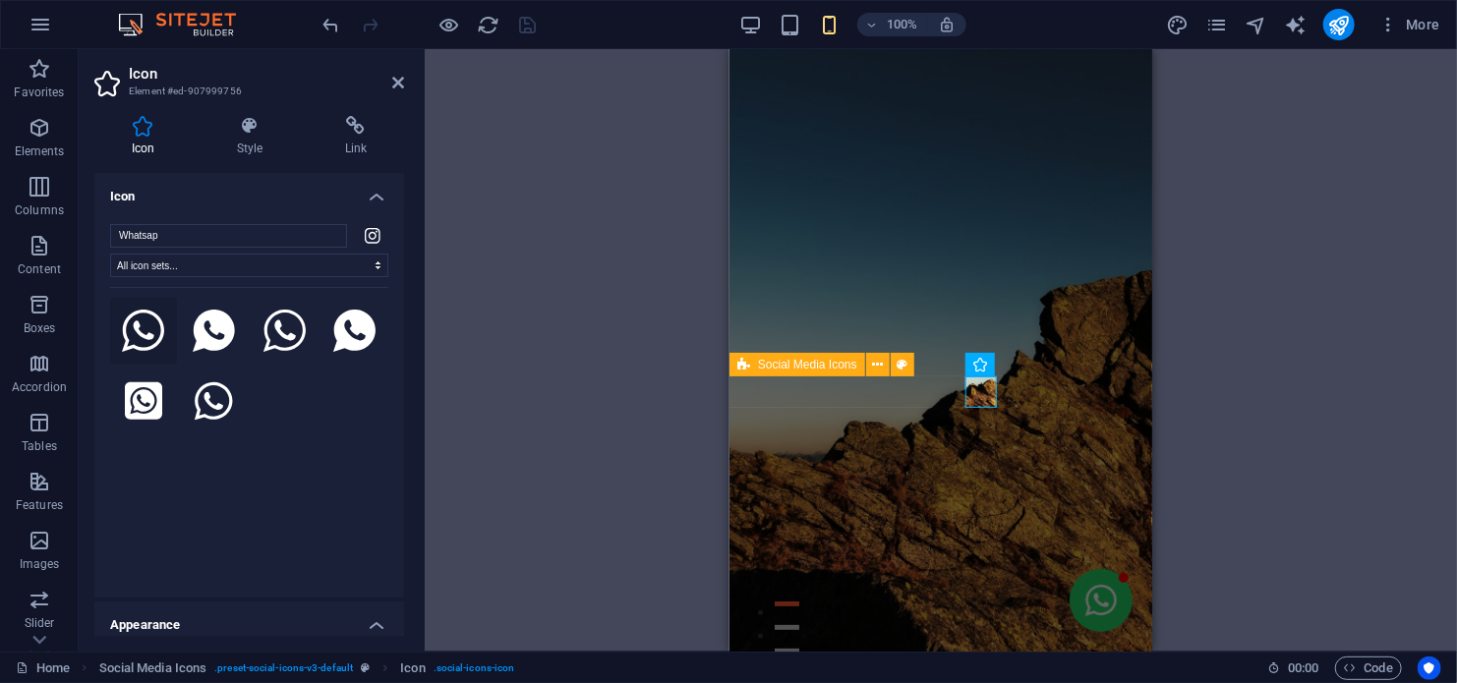
type input "Whatsap"
click at [136, 330] on icon at bounding box center [143, 331] width 43 height 43
click at [358, 134] on icon at bounding box center [356, 126] width 96 height 20
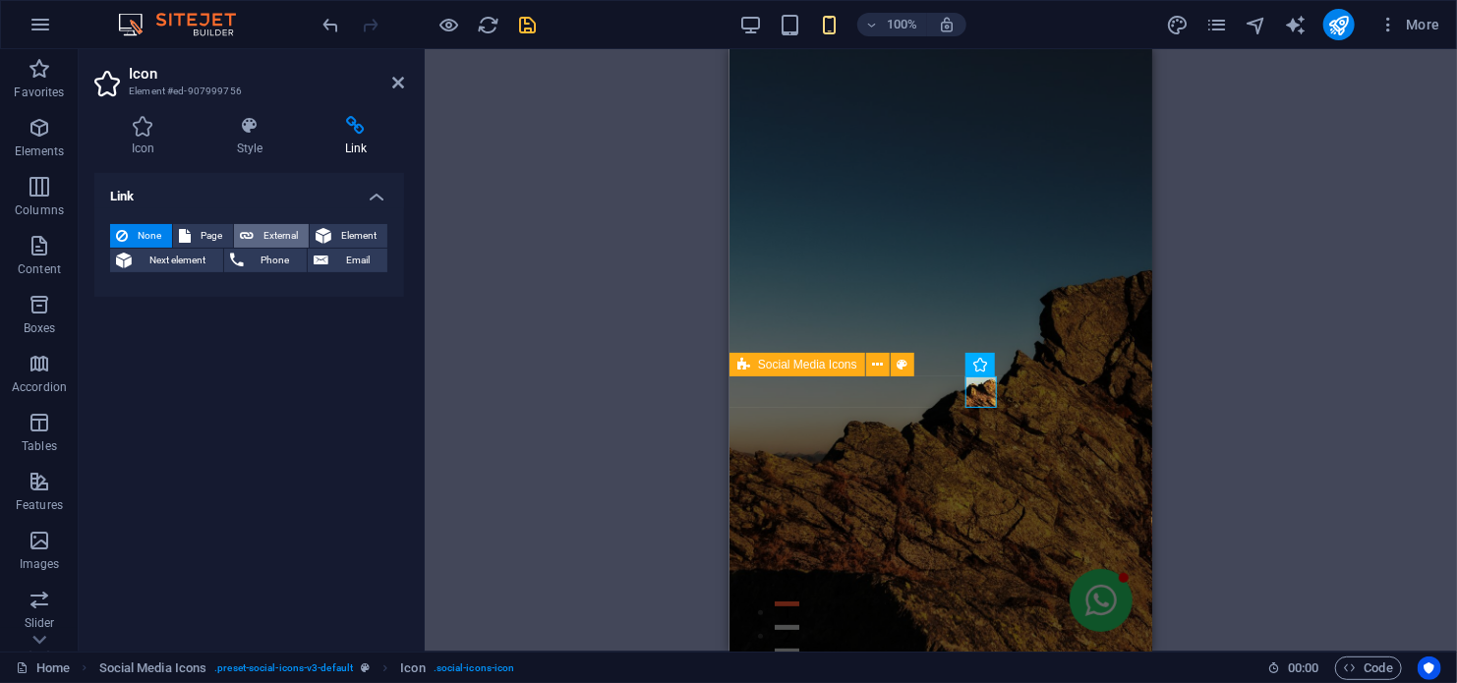
click at [272, 230] on span "External" at bounding box center [281, 236] width 43 height 24
select select "blank"
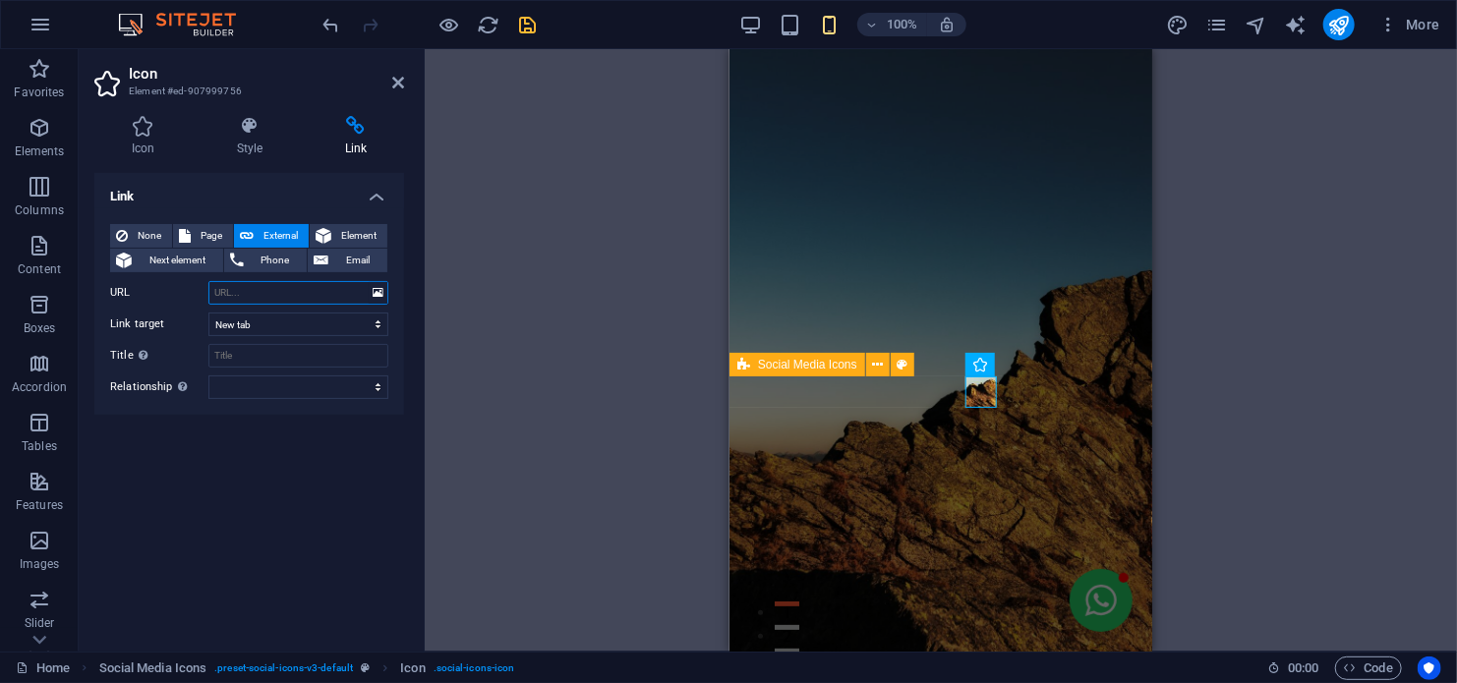
paste input "[DOMAIN_NAME]/fyz686"
type input "[DOMAIN_NAME]/fyz686"
click at [524, 24] on icon "save" at bounding box center [528, 25] width 23 height 23
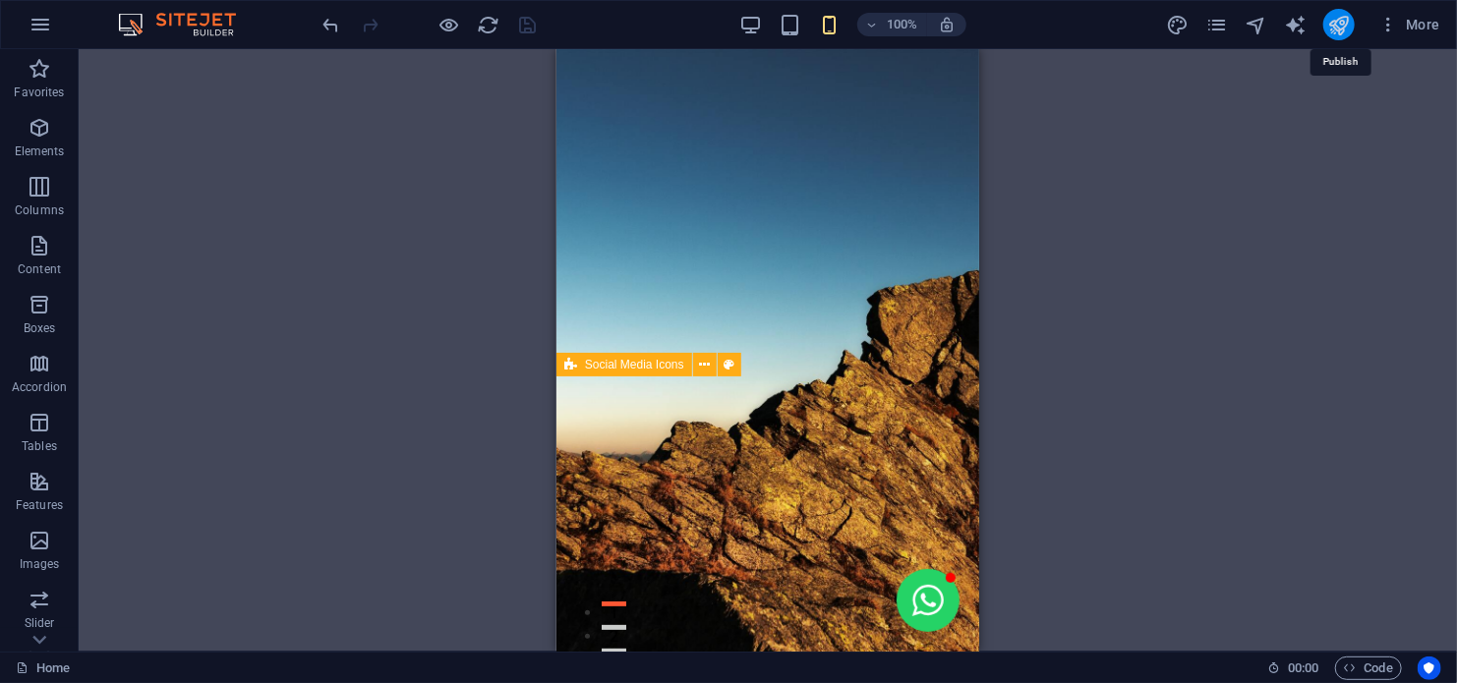
click at [1330, 28] on icon "publish" at bounding box center [1338, 25] width 23 height 23
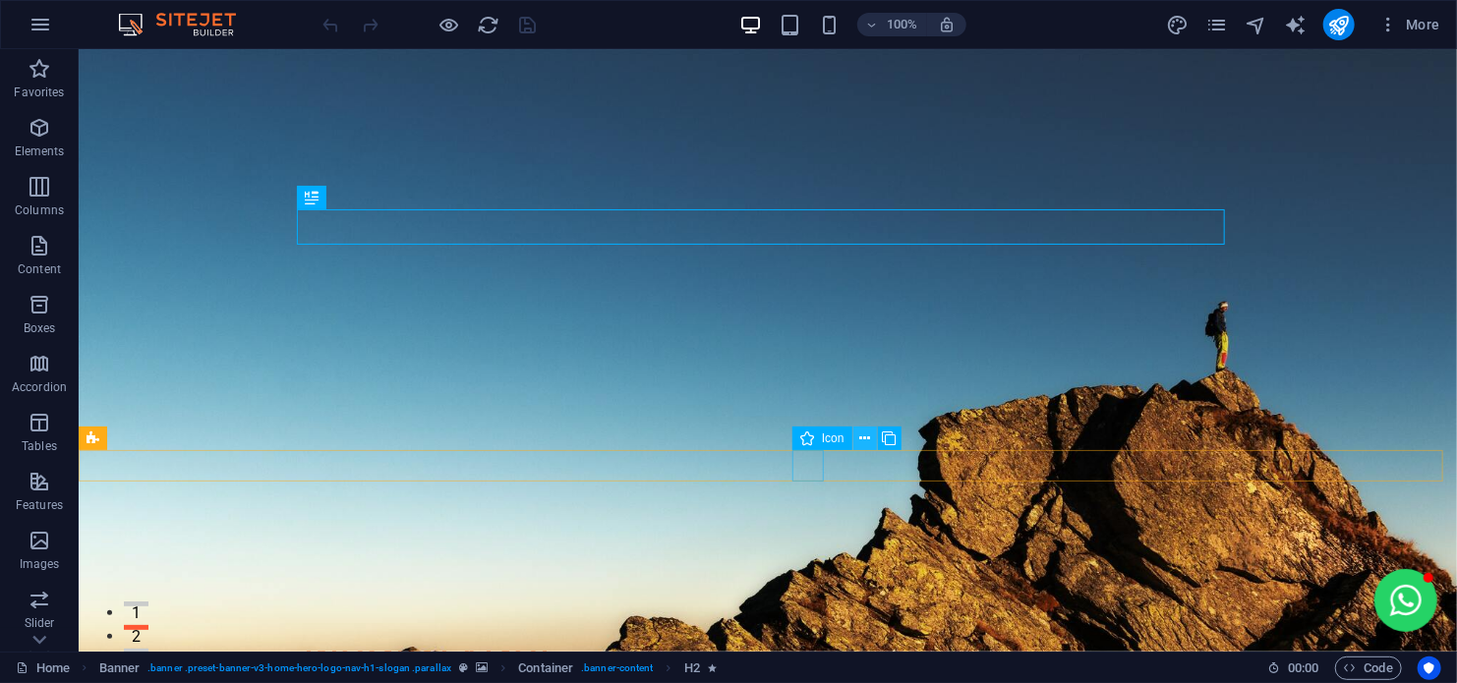
click at [865, 438] on icon at bounding box center [864, 439] width 11 height 21
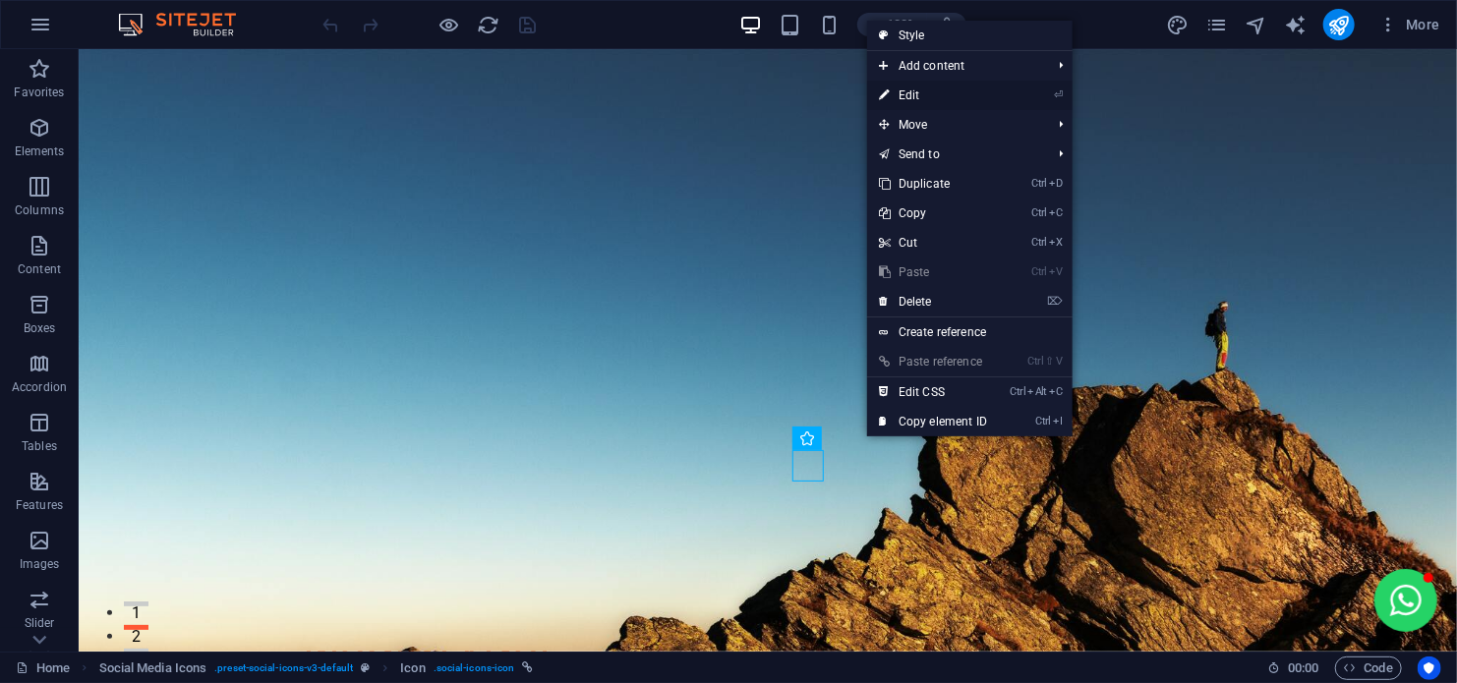
click at [912, 96] on link "⏎ Edit" at bounding box center [933, 95] width 132 height 29
select select "xMidYMid"
select select "px"
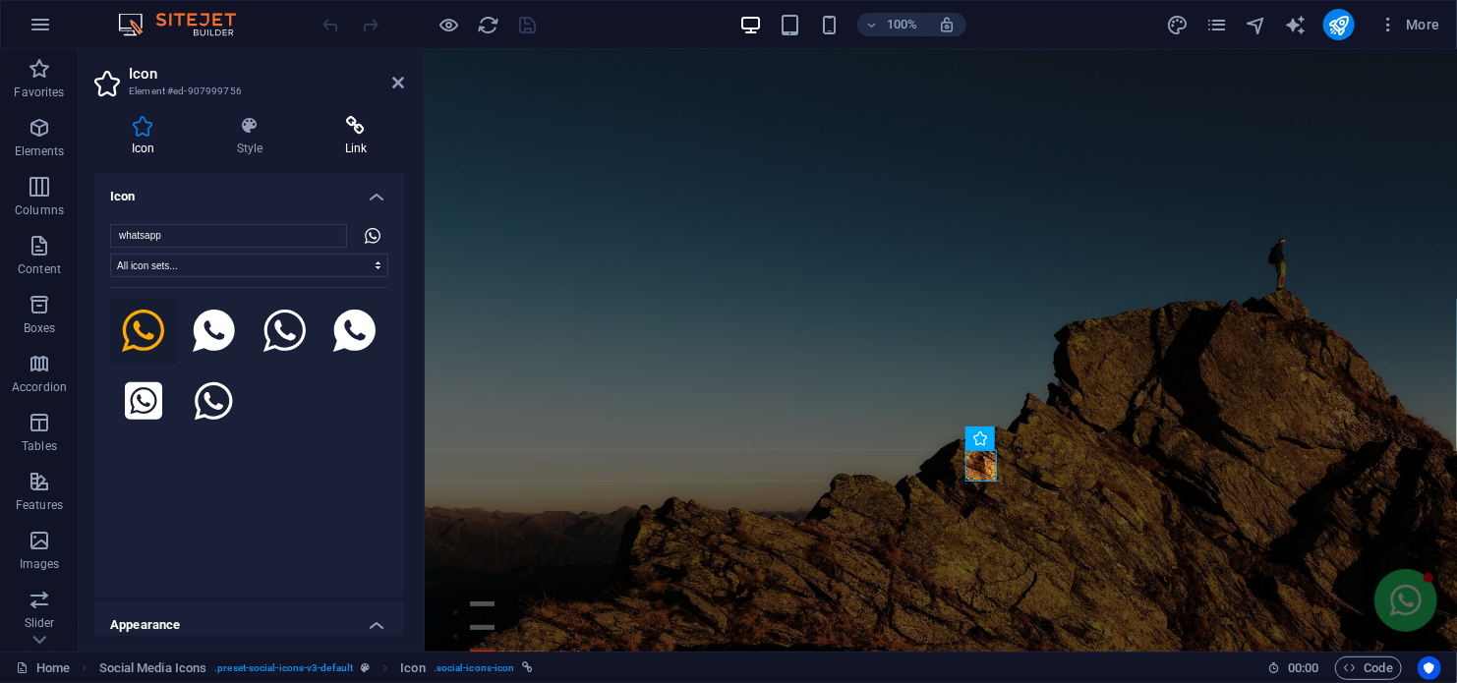
click at [349, 138] on h4 "Link" at bounding box center [356, 136] width 96 height 41
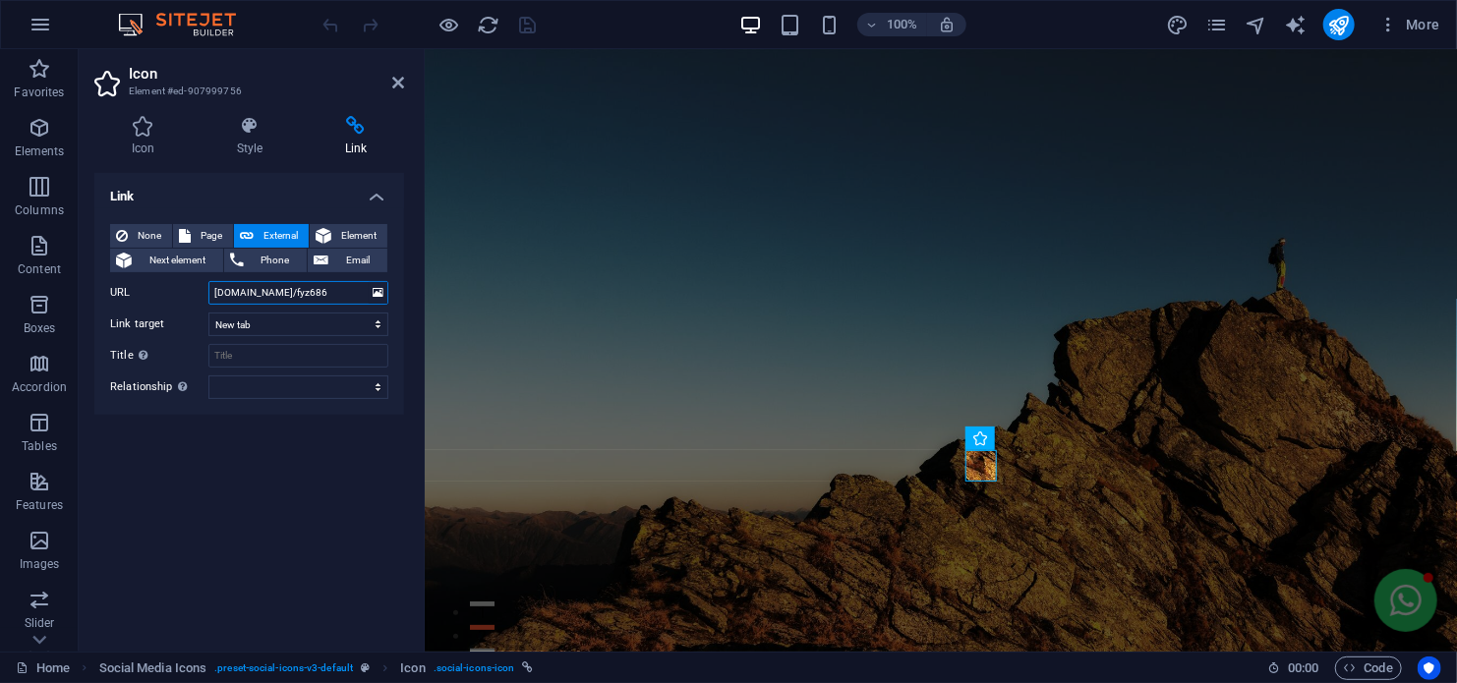
click at [212, 291] on input "[DOMAIN_NAME]/fyz686" at bounding box center [298, 293] width 180 height 24
type input "[URL][DOMAIN_NAME]"
click at [523, 21] on icon "save" at bounding box center [528, 25] width 23 height 23
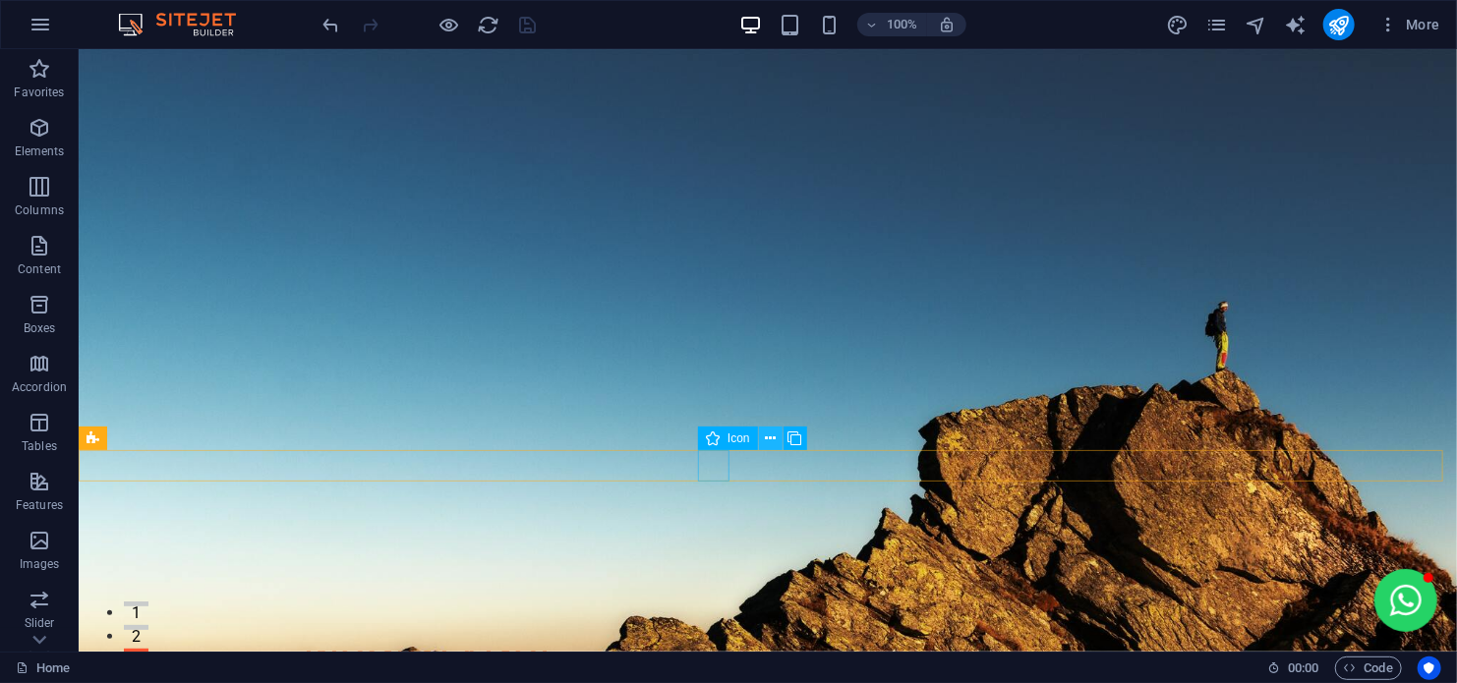
click at [770, 436] on icon at bounding box center [770, 439] width 11 height 21
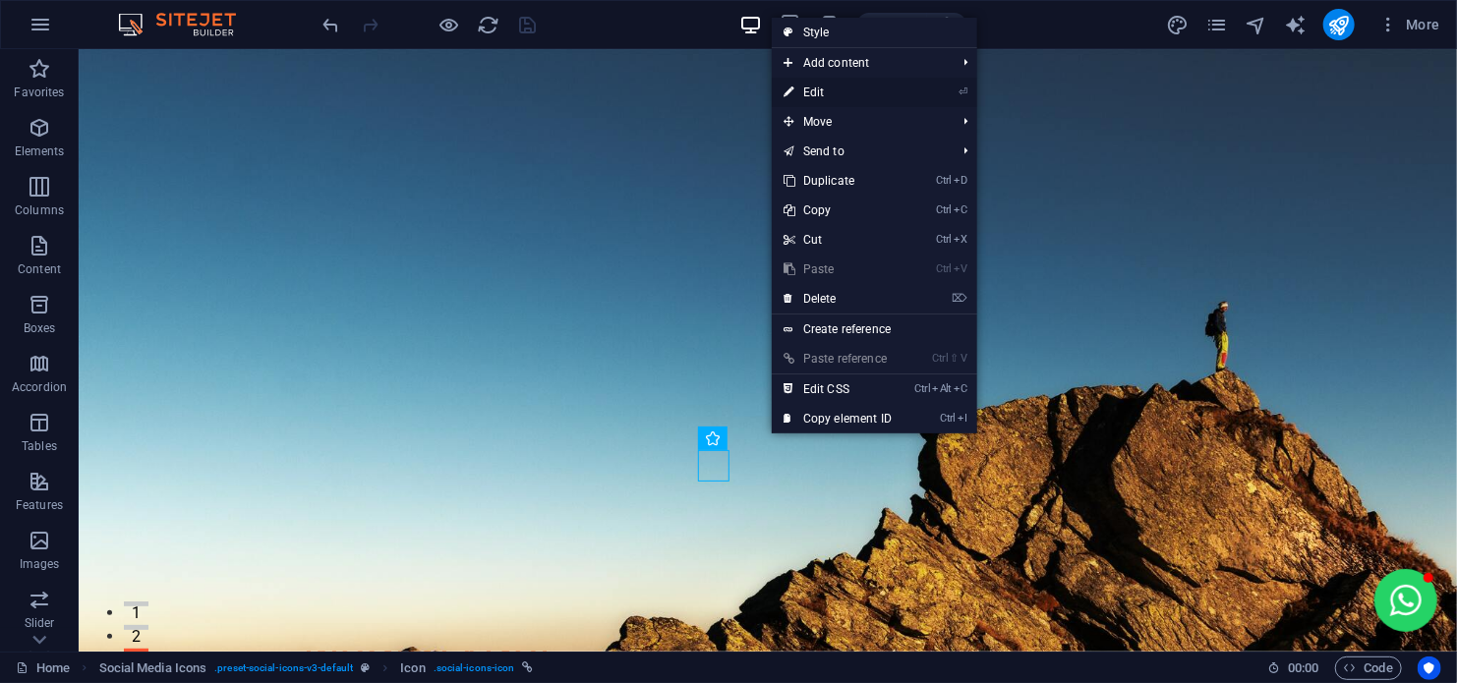
click at [815, 91] on link "⏎ Edit" at bounding box center [838, 92] width 132 height 29
select select "xMidYMid"
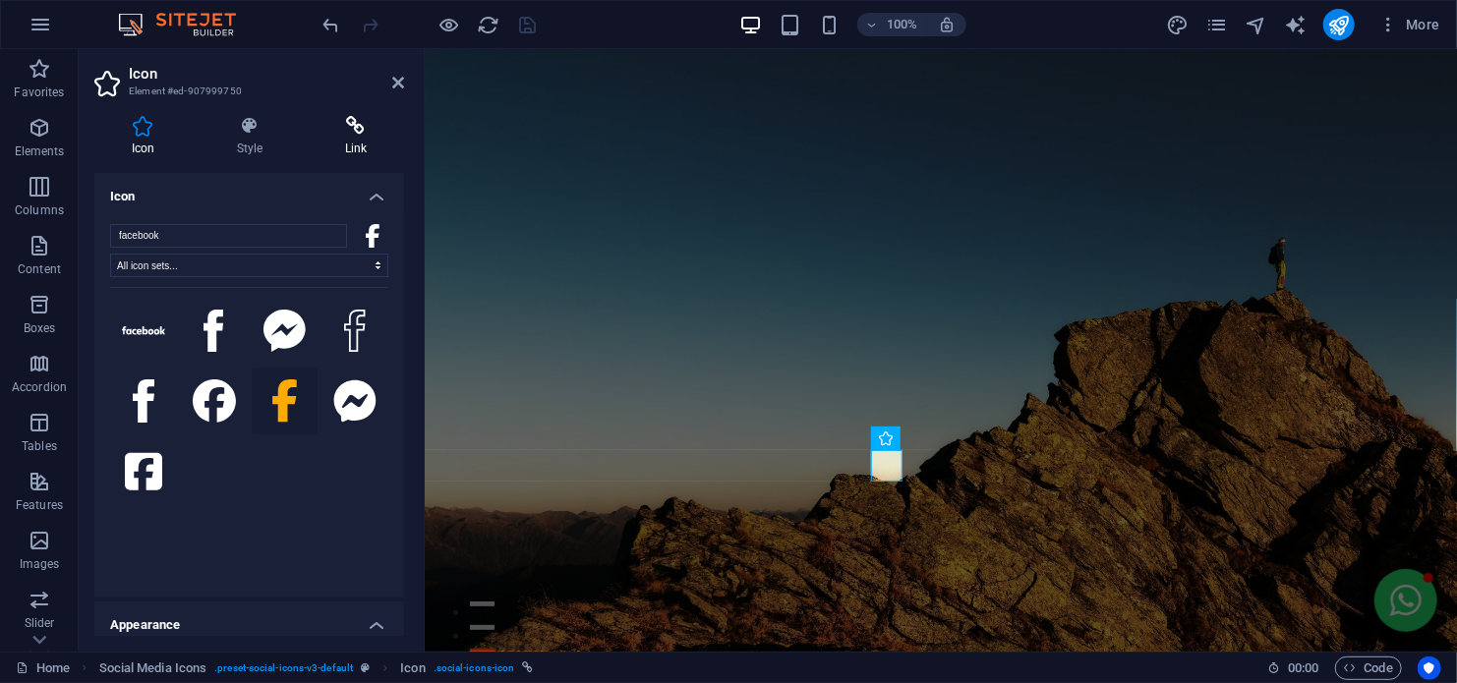
click at [347, 131] on icon at bounding box center [356, 126] width 96 height 20
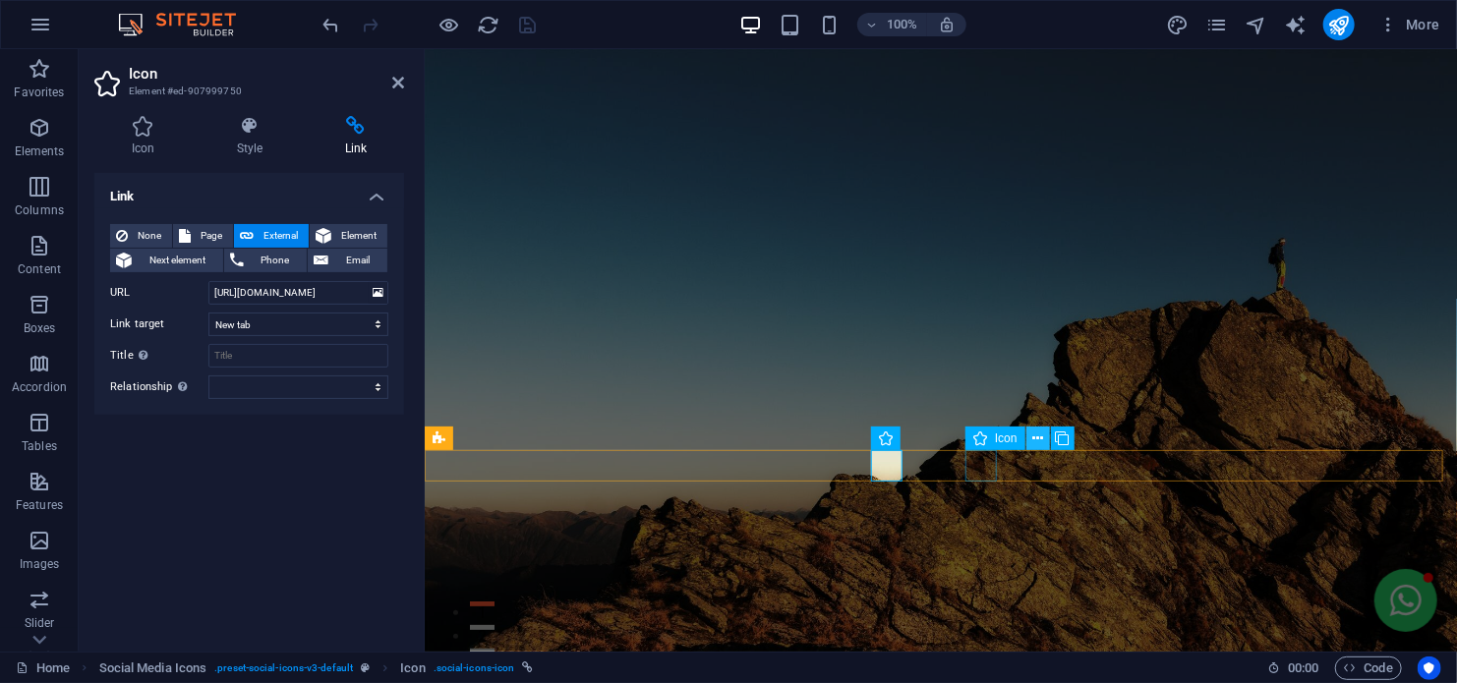
click at [1037, 433] on icon at bounding box center [1037, 439] width 11 height 21
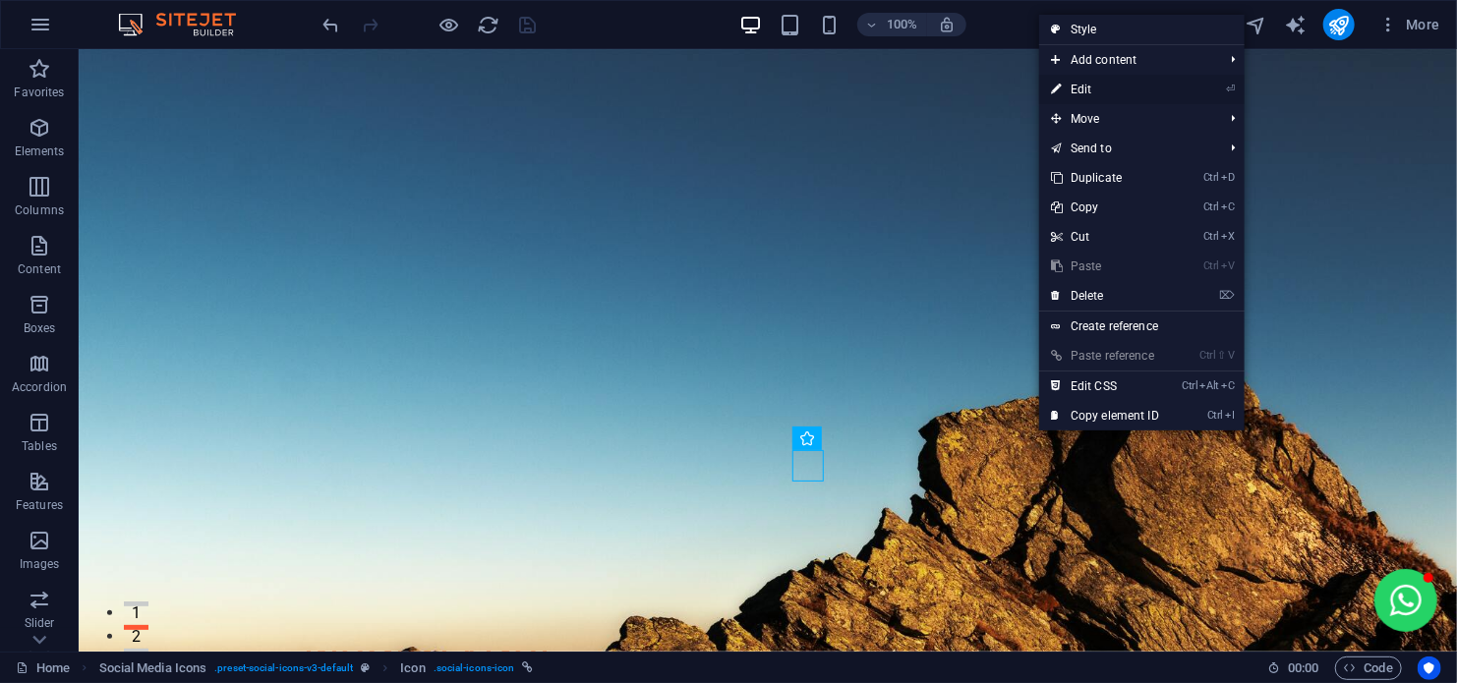
click at [1093, 84] on link "⏎ Edit" at bounding box center [1105, 89] width 132 height 29
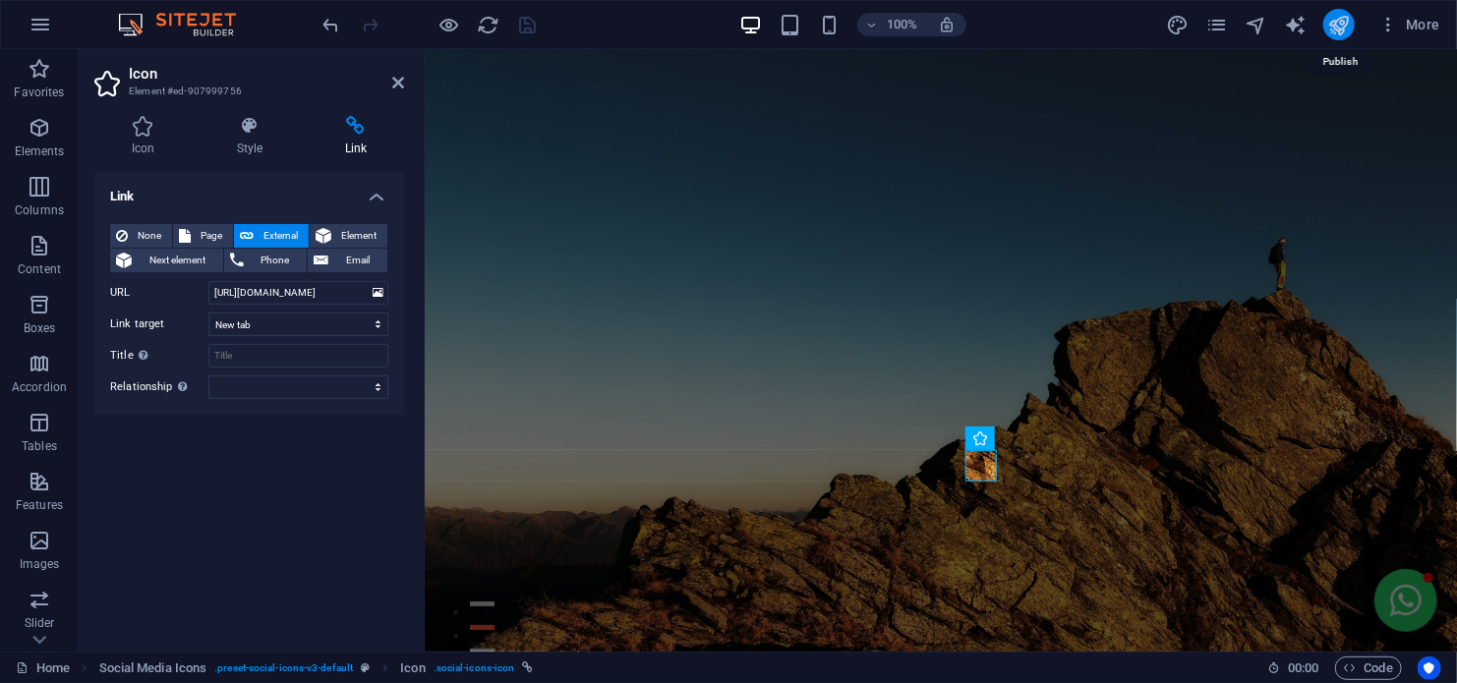
click at [1329, 26] on icon "publish" at bounding box center [1338, 25] width 23 height 23
